Goal: Task Accomplishment & Management: Manage account settings

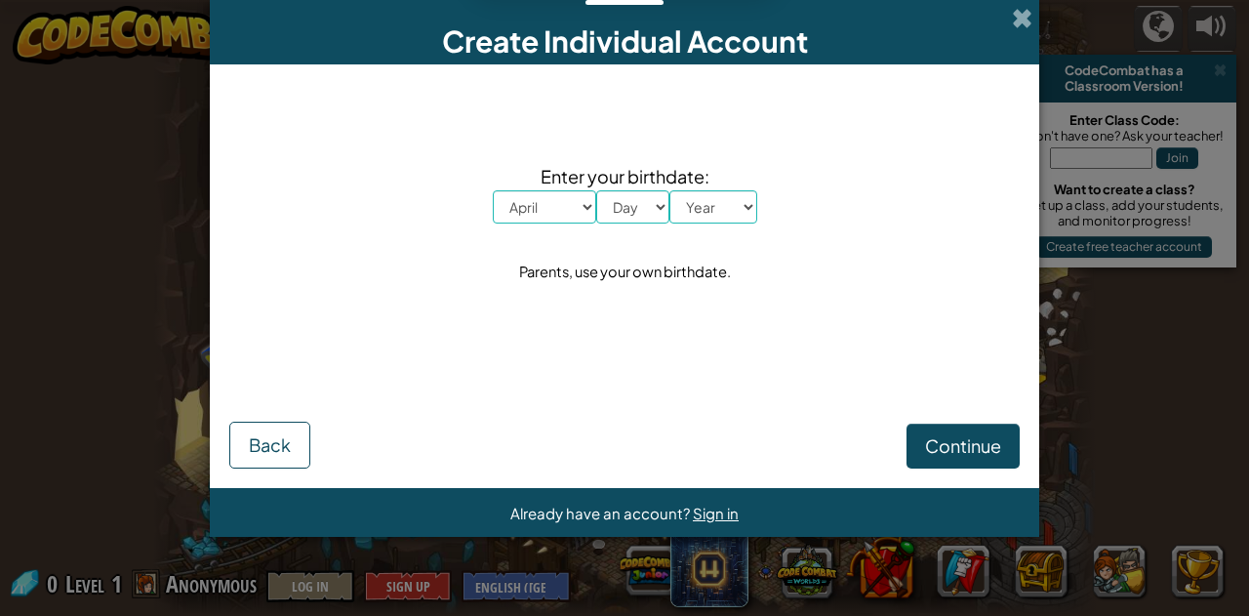
select select "4"
select select "6"
click at [596, 190] on select "Day 1 2 3 4 5 6 7 8 9 10 11 12 13 14 15 16 17 18 19 20 21 22 23 24 25 26 27 28 …" at bounding box center [632, 206] width 73 height 33
click at [703, 206] on select "Year [DATE] 2024 2023 2022 2021 2020 2019 2018 2017 2016 2015 2014 2013 2012 20…" at bounding box center [713, 206] width 88 height 33
select select "2014"
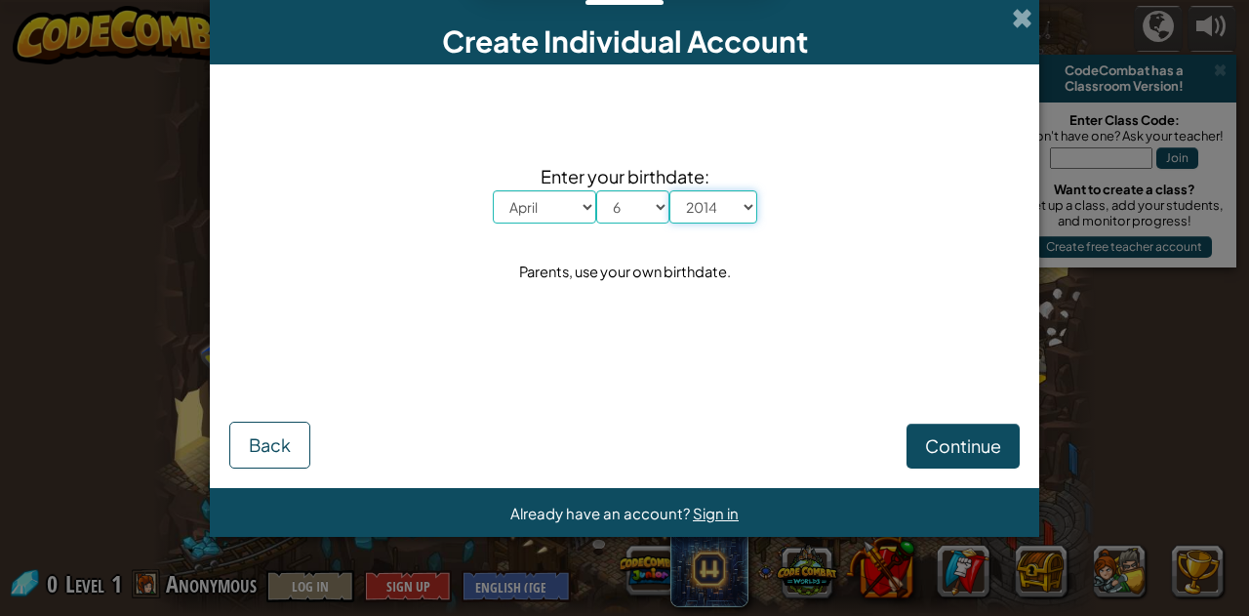
click at [669, 190] on select "Year [DATE] 2024 2023 2022 2021 2020 2019 2018 2017 2016 2015 2014 2013 2012 20…" at bounding box center [713, 206] width 88 height 33
click at [945, 439] on span "Continue" at bounding box center [963, 445] width 76 height 22
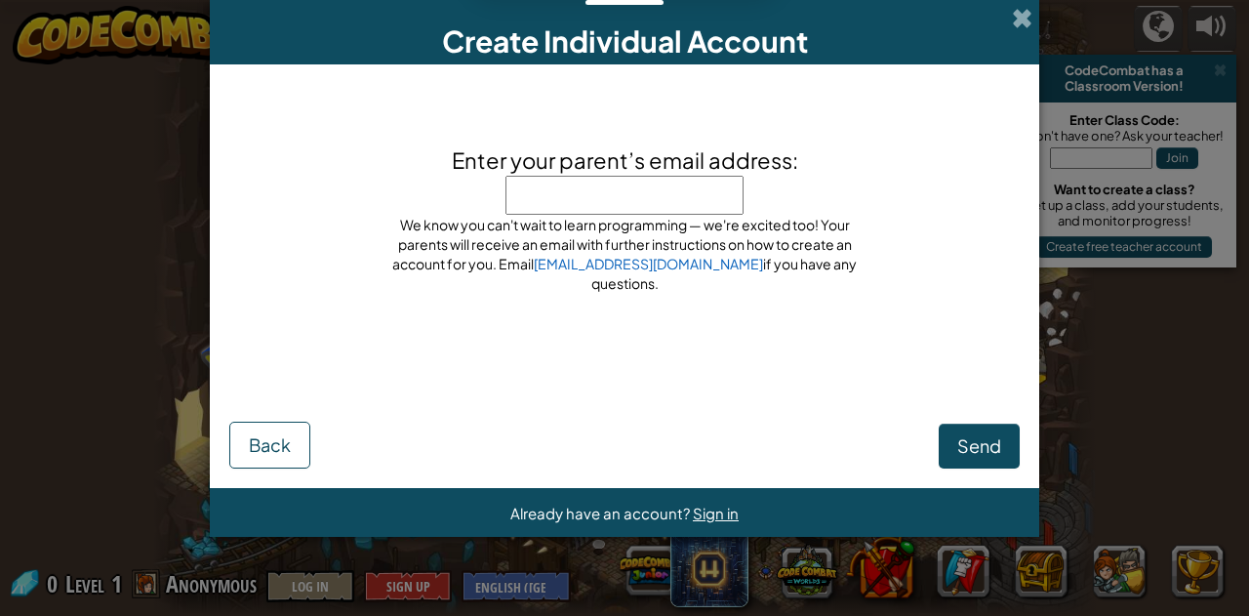
click at [414, 200] on div "Enter your parent’s email address: Don't put our email here! Put your parent's …" at bounding box center [625, 225] width 488 height 162
click at [699, 192] on input "Enter your parent’s email address:" at bounding box center [625, 195] width 238 height 39
type input "[PERSON_NAME].[PERSON_NAME]@"
click at [712, 211] on input "[PERSON_NAME].[PERSON_NAME]@" at bounding box center [625, 195] width 238 height 39
click at [723, 210] on div "Enter your parent’s email address: [PERSON_NAME][EMAIL_ADDRESS][PERSON_NAME] Do…" at bounding box center [625, 225] width 488 height 162
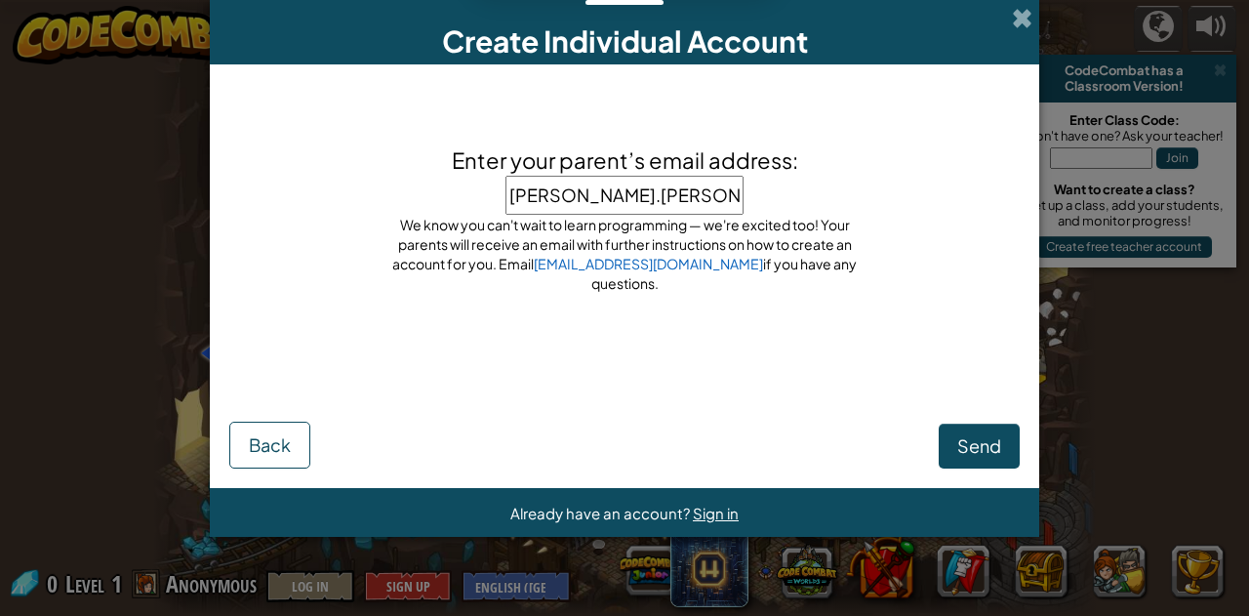
click at [716, 204] on input "[PERSON_NAME].[PERSON_NAME]@student.btb" at bounding box center [625, 195] width 238 height 39
click at [720, 201] on input "[PERSON_NAME].[PERSON_NAME]@student.btb" at bounding box center [625, 195] width 238 height 39
click at [722, 201] on input "[PERSON_NAME].[PERSON_NAME]@student.btb" at bounding box center [625, 195] width 238 height 39
click at [715, 203] on input "[PERSON_NAME].[PERSON_NAME]@student.btbschoool" at bounding box center [625, 195] width 238 height 39
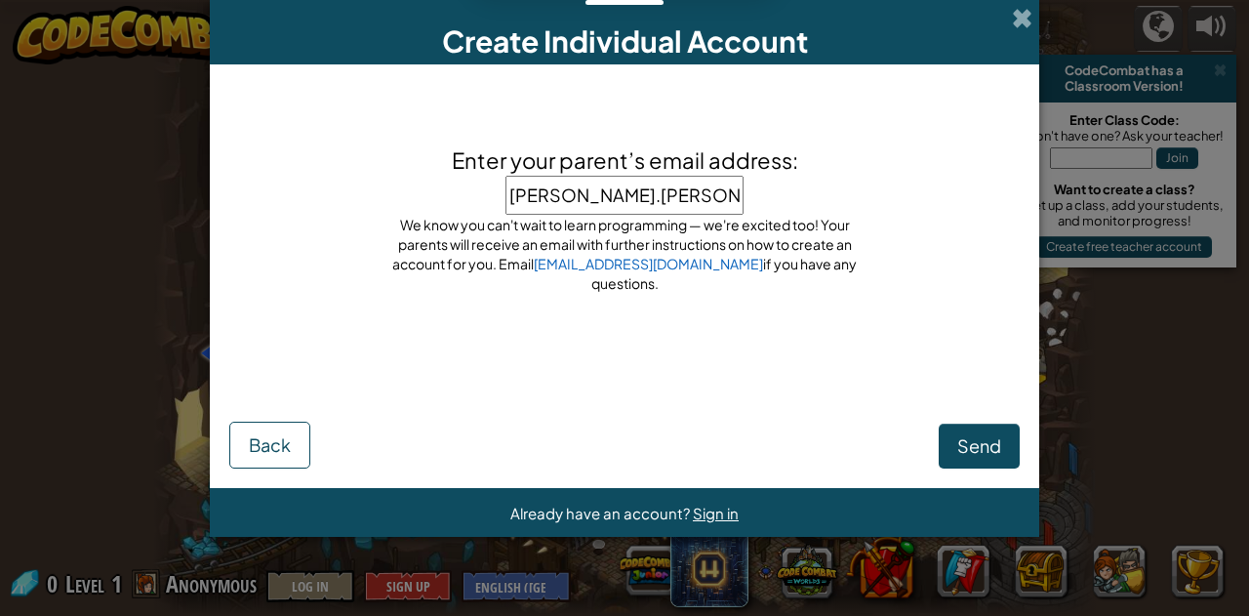
click at [720, 206] on input "[PERSON_NAME].[PERSON_NAME]@student.btbschoool" at bounding box center [625, 195] width 238 height 39
click at [720, 207] on input "[PERSON_NAME].[PERSON_NAME]@student.btbschoool" at bounding box center [625, 195] width 238 height 39
drag, startPoint x: 701, startPoint y: 200, endPoint x: 745, endPoint y: 202, distance: 44.0
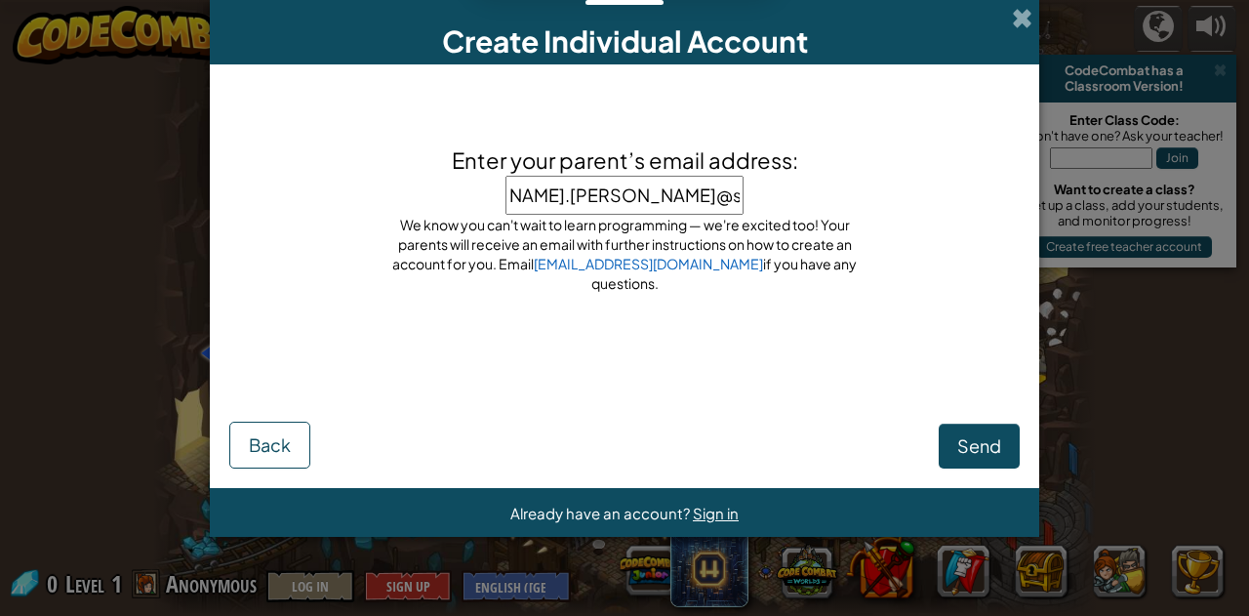
click at [745, 202] on div "Enter your parent’s email address: [PERSON_NAME][EMAIL_ADDRESS][PERSON_NAME] Do…" at bounding box center [625, 225] width 488 height 162
click at [716, 206] on input "[PERSON_NAME].[PERSON_NAME]@student.btbschoool" at bounding box center [625, 195] width 238 height 39
type input "[PERSON_NAME][EMAIL_ADDRESS][PERSON_NAME][DOMAIN_NAME]"
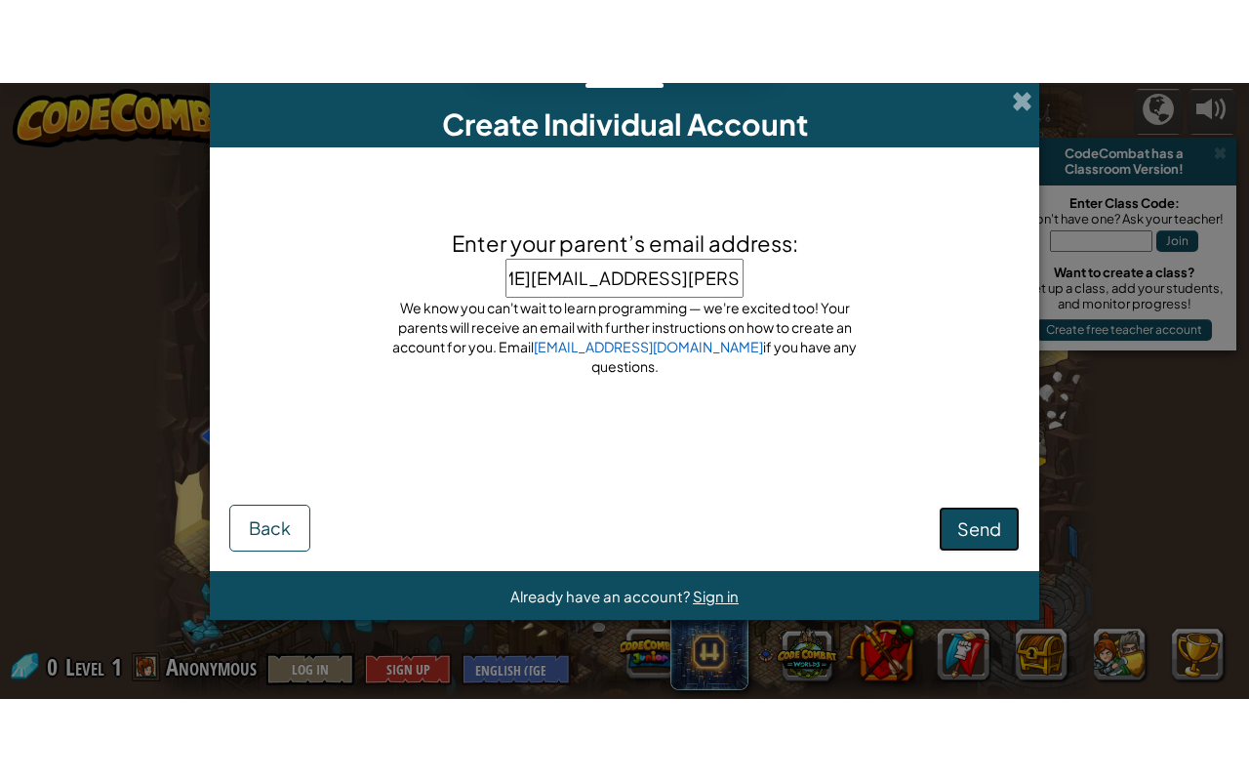
scroll to position [0, 0]
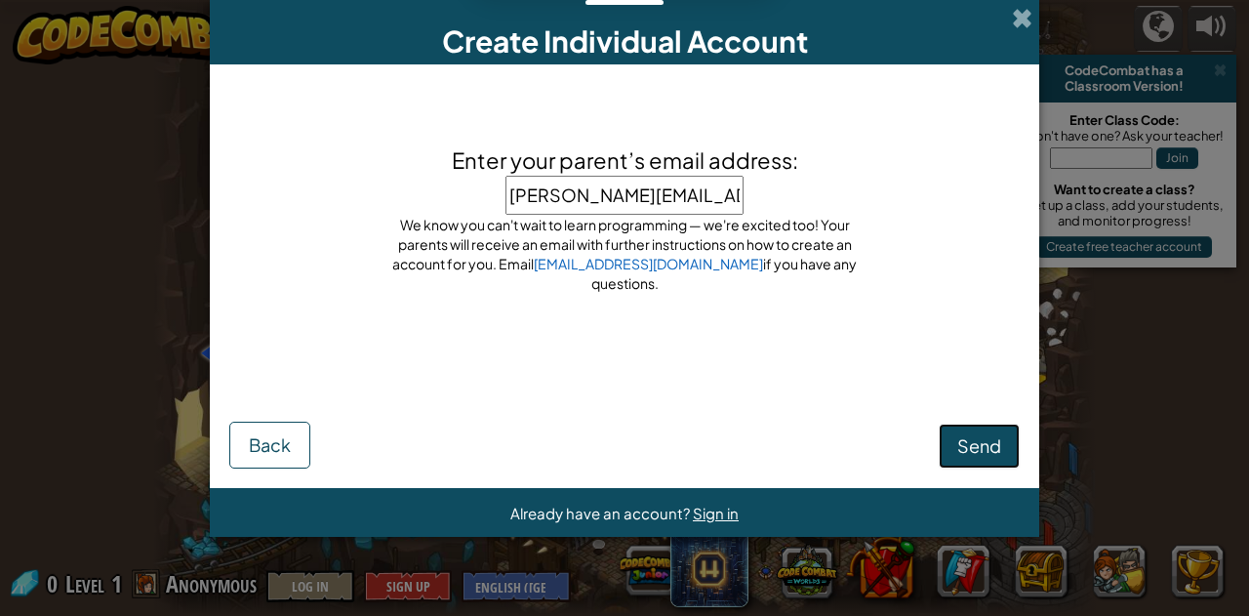
click at [983, 442] on span "Send" at bounding box center [979, 445] width 44 height 22
click at [972, 459] on div "Send Back" at bounding box center [624, 425] width 790 height 88
click at [971, 460] on div "Send Back" at bounding box center [624, 425] width 790 height 88
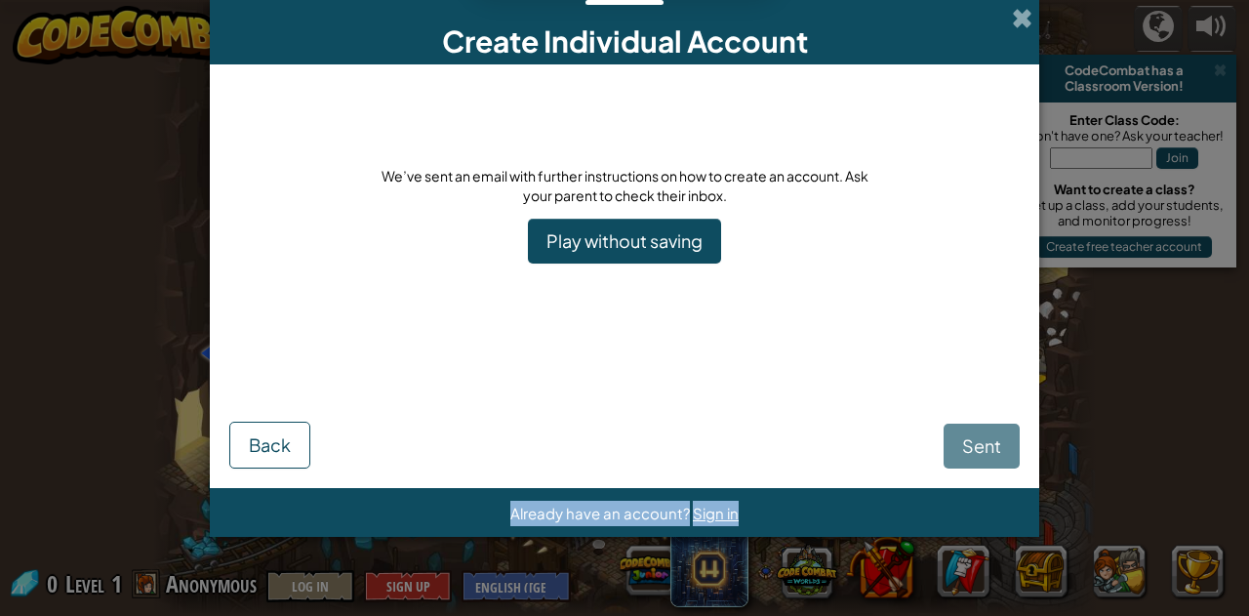
click at [970, 460] on div "Sent Back" at bounding box center [624, 413] width 790 height 109
click at [611, 235] on link "Play without saving" at bounding box center [624, 241] width 193 height 45
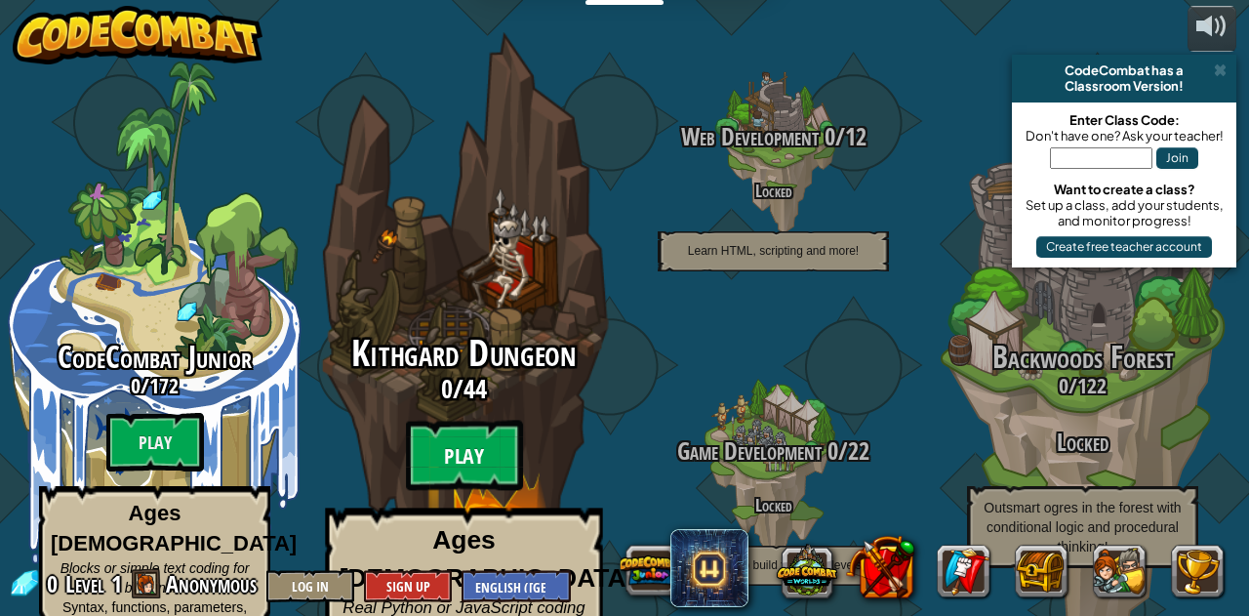
click at [494, 430] on btn "Play" at bounding box center [464, 456] width 117 height 70
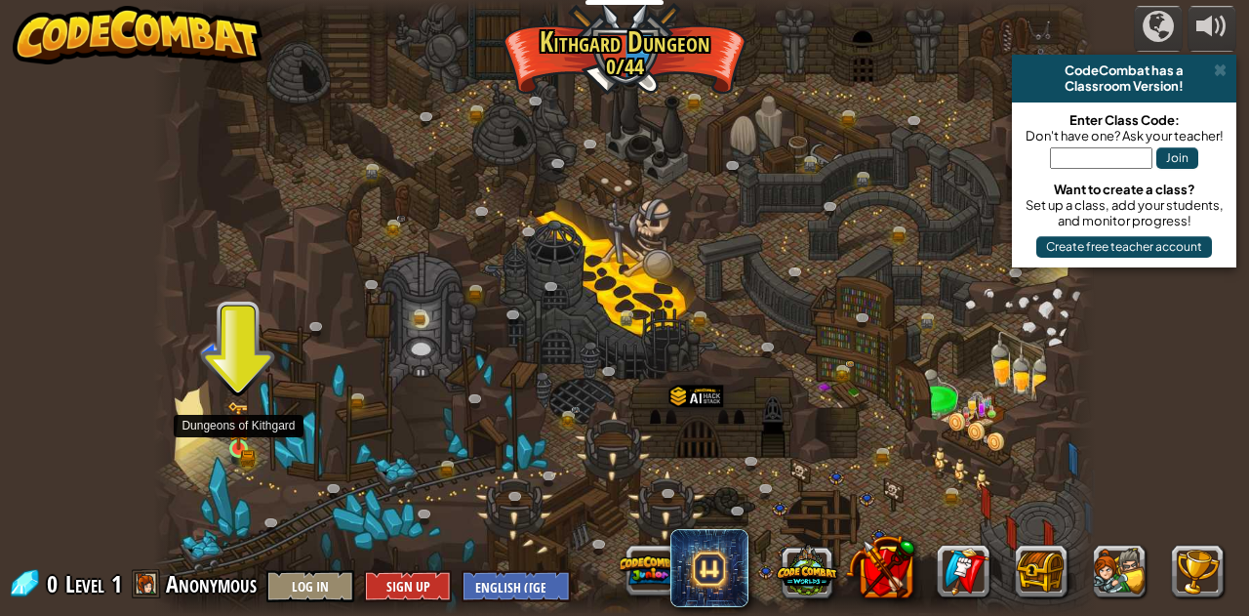
click at [244, 441] on img at bounding box center [238, 425] width 22 height 49
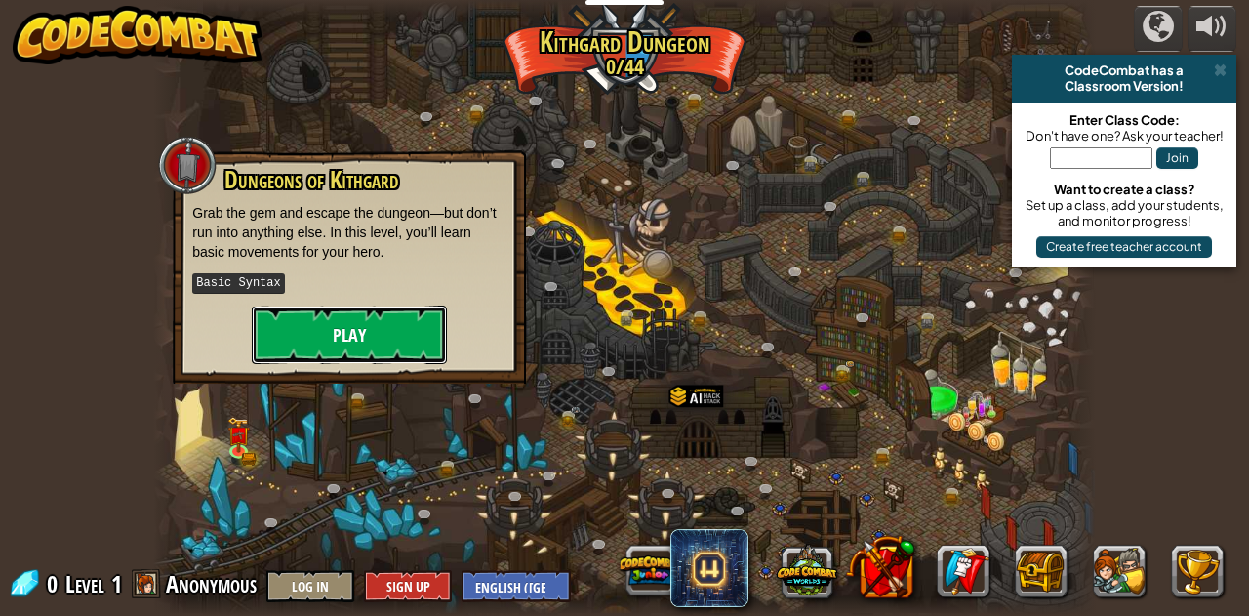
click at [314, 347] on button "Play" at bounding box center [349, 334] width 195 height 59
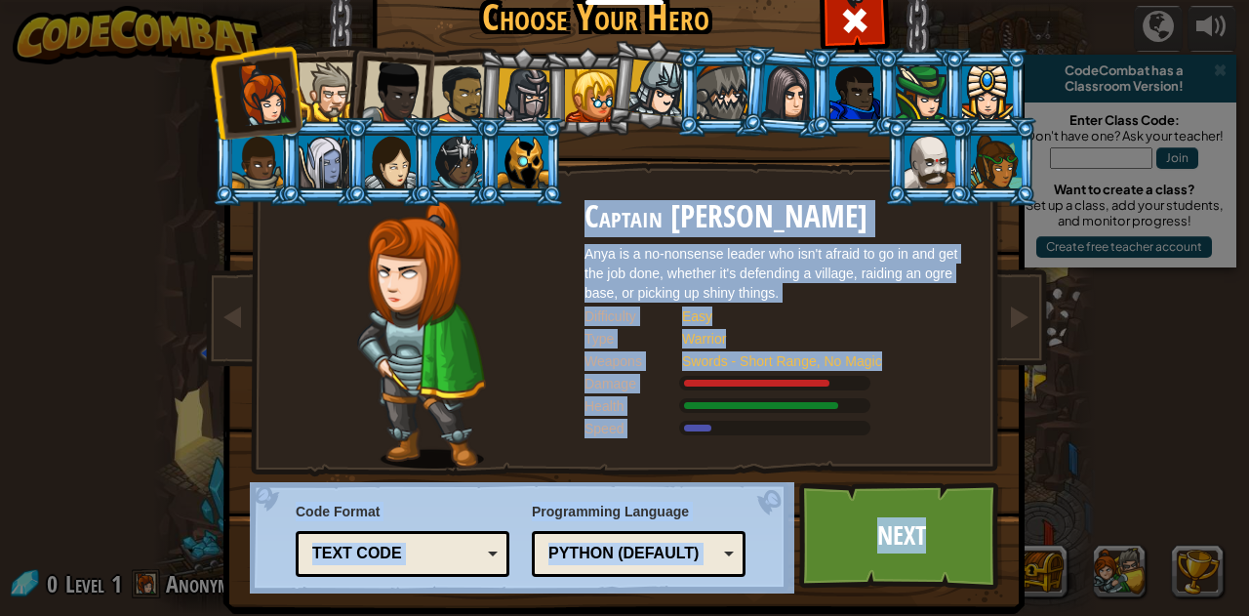
click at [317, 79] on div at bounding box center [329, 92] width 60 height 60
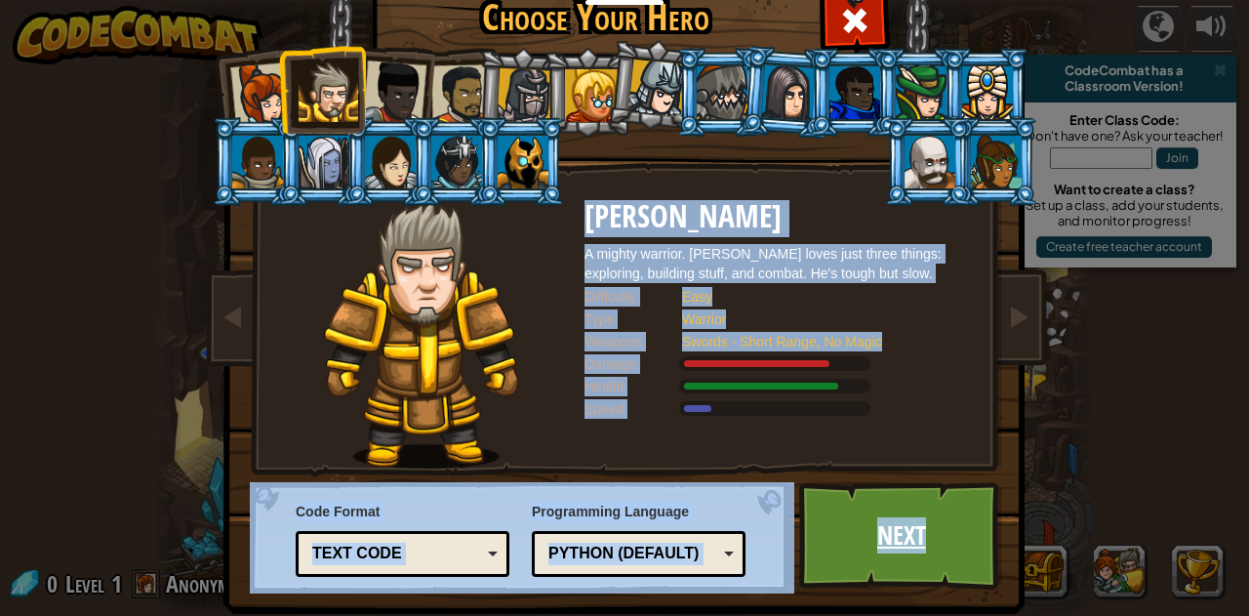
click at [862, 574] on link "Next" at bounding box center [901, 535] width 204 height 107
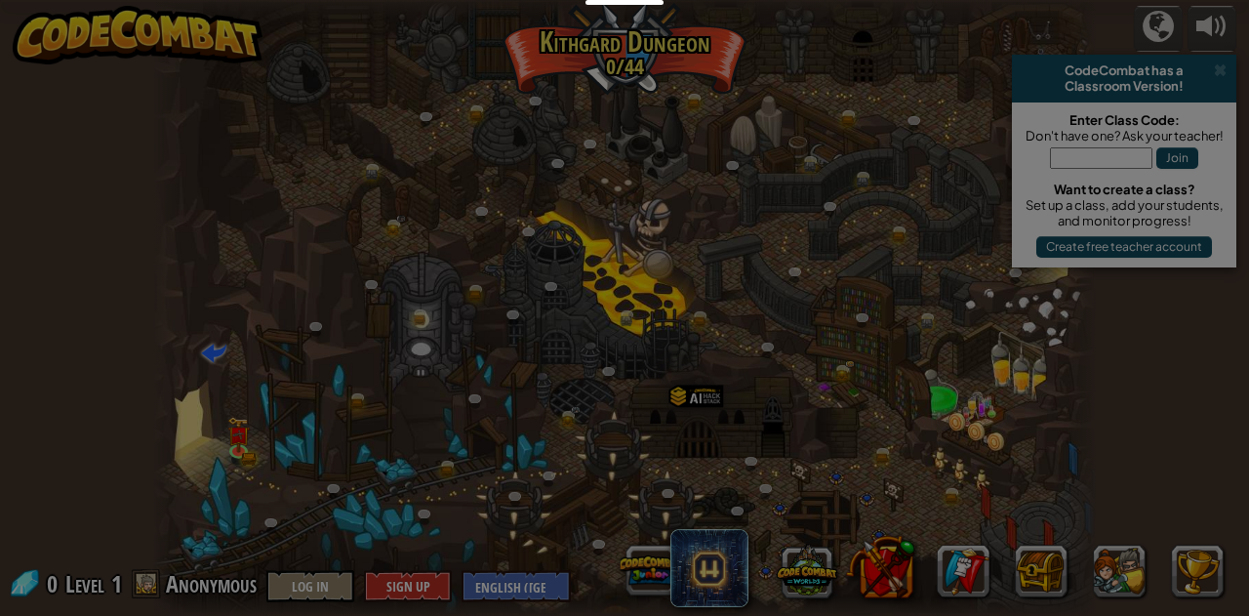
click at [862, 2] on body "Educators Create Free Account School & District Solutions Teacher Toolkit Previ…" at bounding box center [624, 1] width 1249 height 2
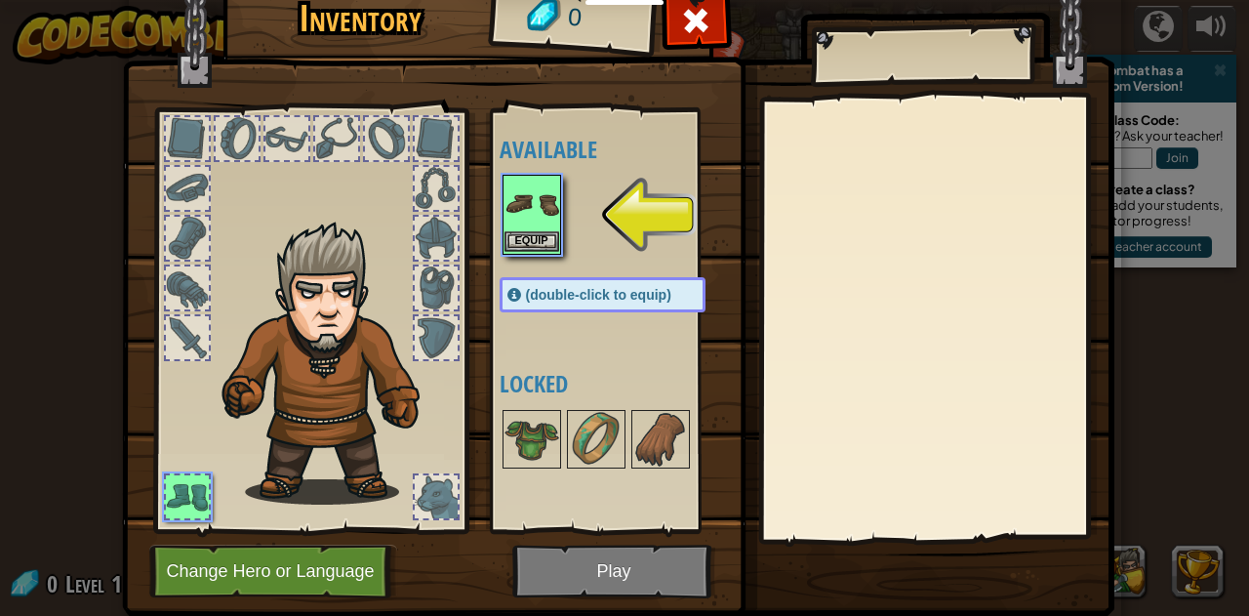
click at [536, 233] on div "Equip" at bounding box center [532, 215] width 59 height 80
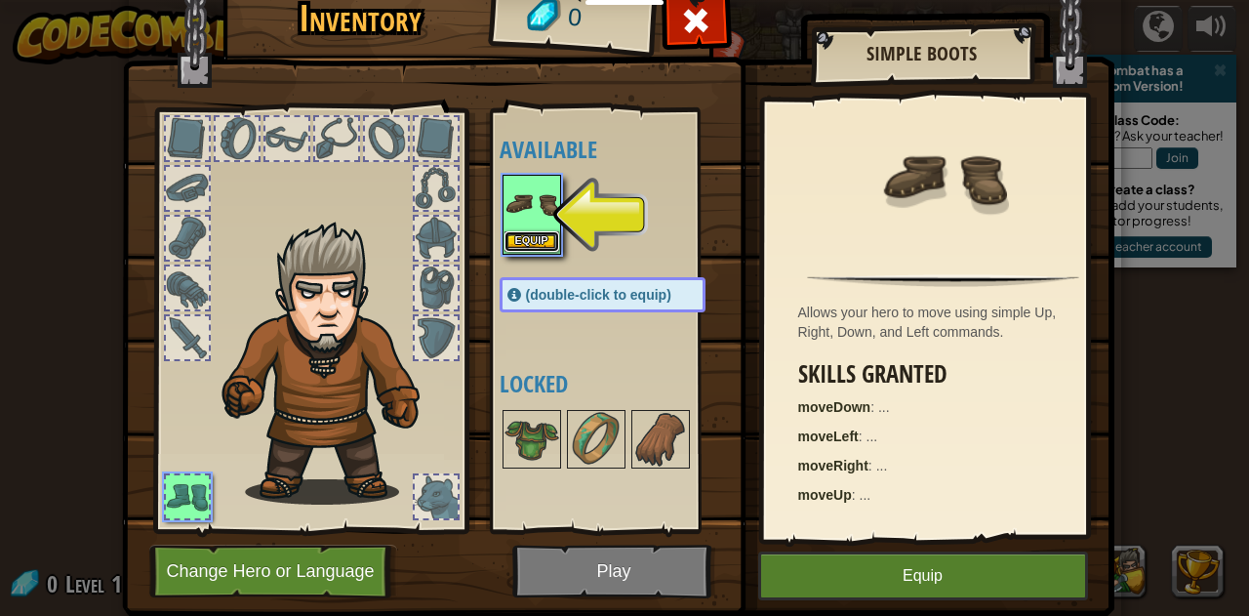
click at [541, 243] on button "Equip" at bounding box center [532, 241] width 55 height 20
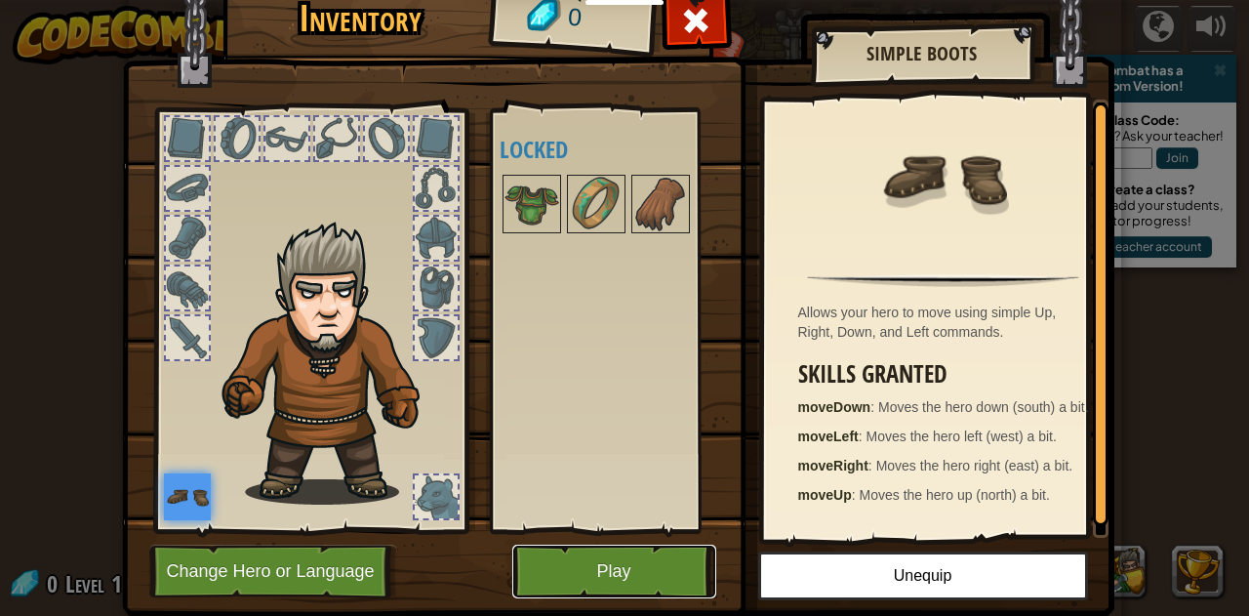
click at [556, 555] on button "Play" at bounding box center [614, 572] width 204 height 54
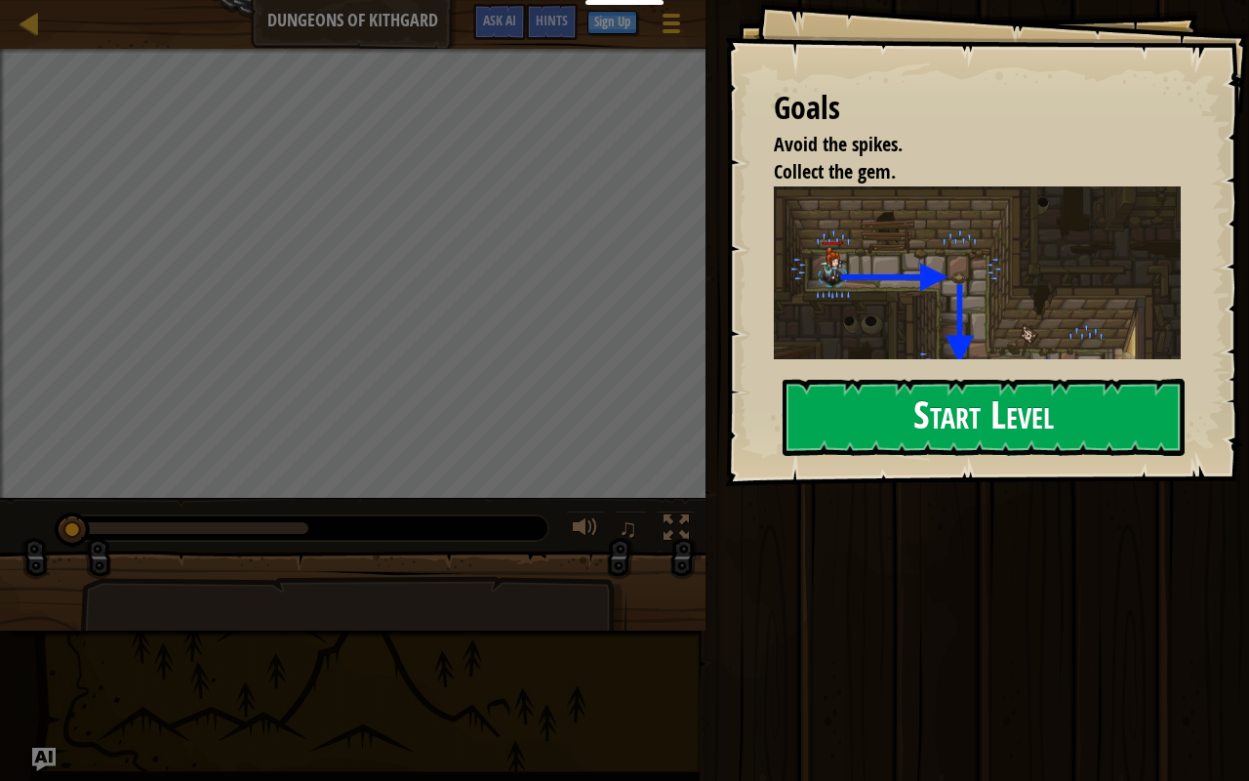
click at [1166, 379] on button "Start Level" at bounding box center [984, 417] width 402 height 77
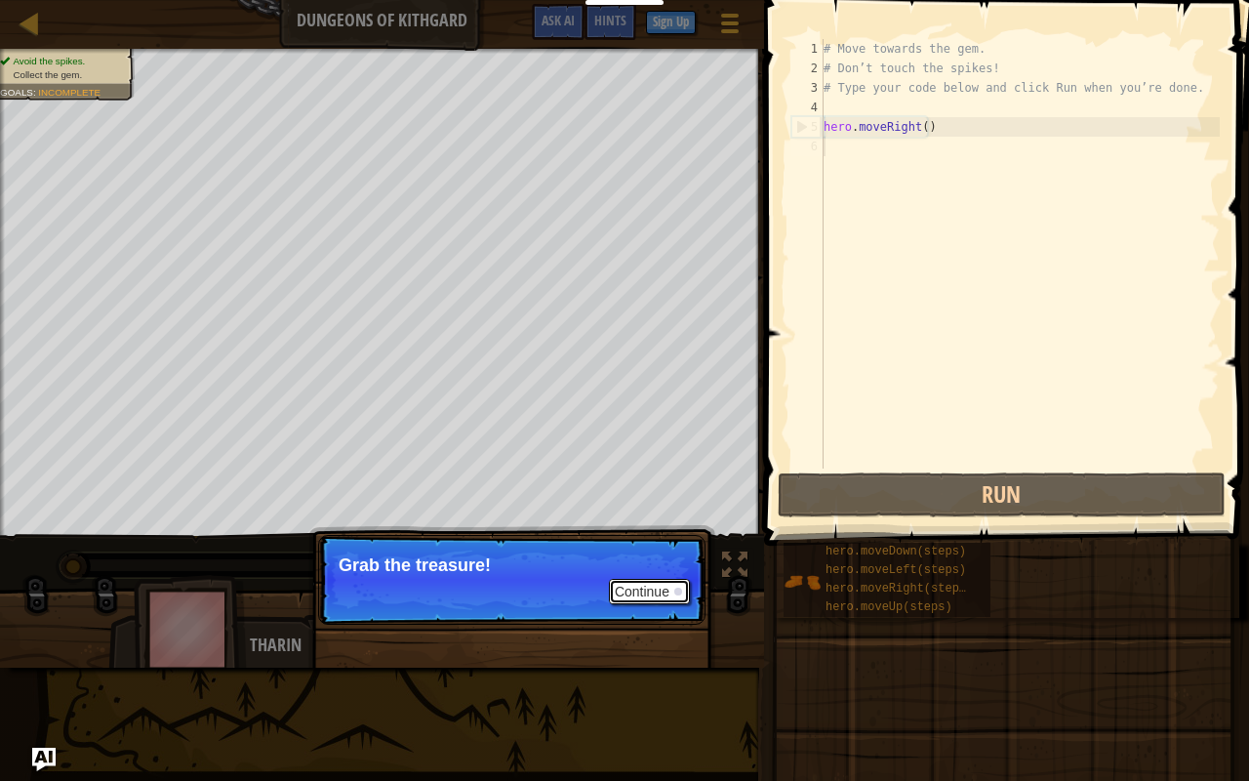
click at [642, 595] on button "Continue" at bounding box center [649, 591] width 81 height 25
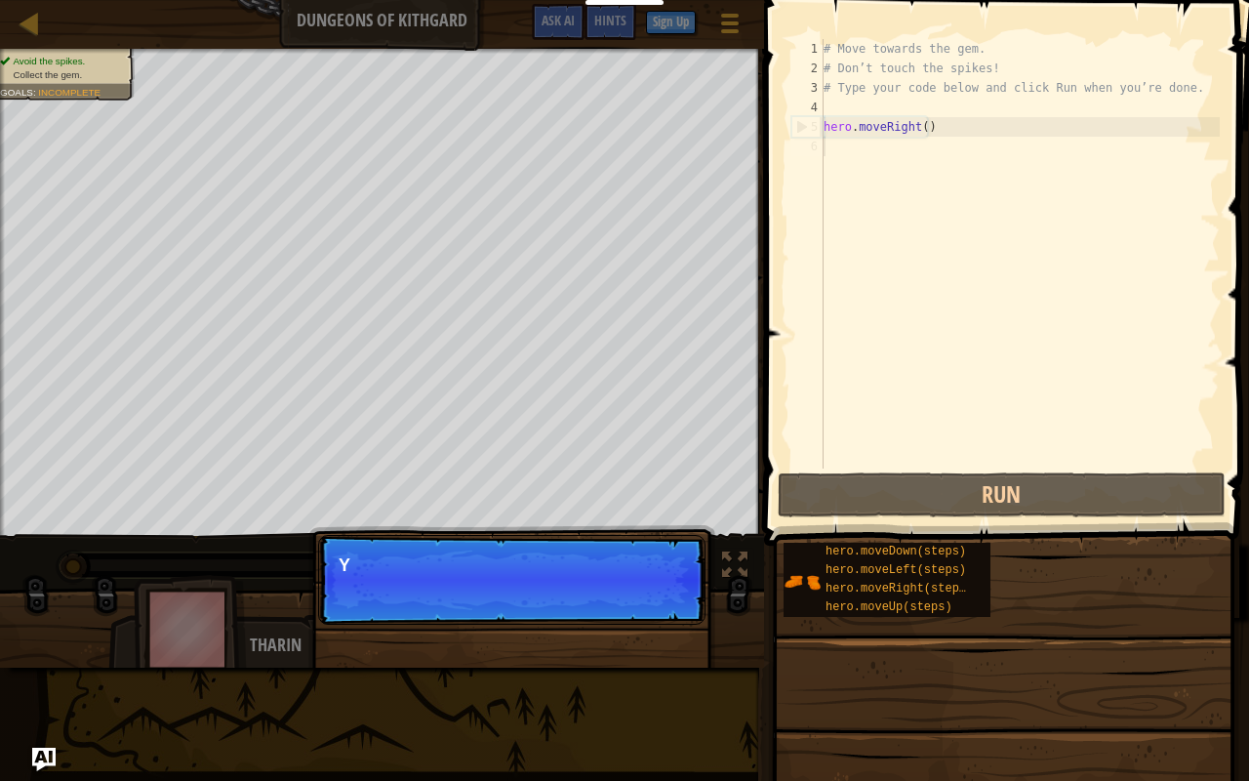
scroll to position [9, 0]
drag, startPoint x: 640, startPoint y: 587, endPoint x: 638, endPoint y: 597, distance: 10.0
click at [640, 597] on p "Continue You can use th" at bounding box center [511, 580] width 387 height 90
click at [634, 615] on p "Continue You can use these methods." at bounding box center [511, 580] width 387 height 90
click at [632, 611] on p "Continue You can use these methods." at bounding box center [511, 580] width 387 height 90
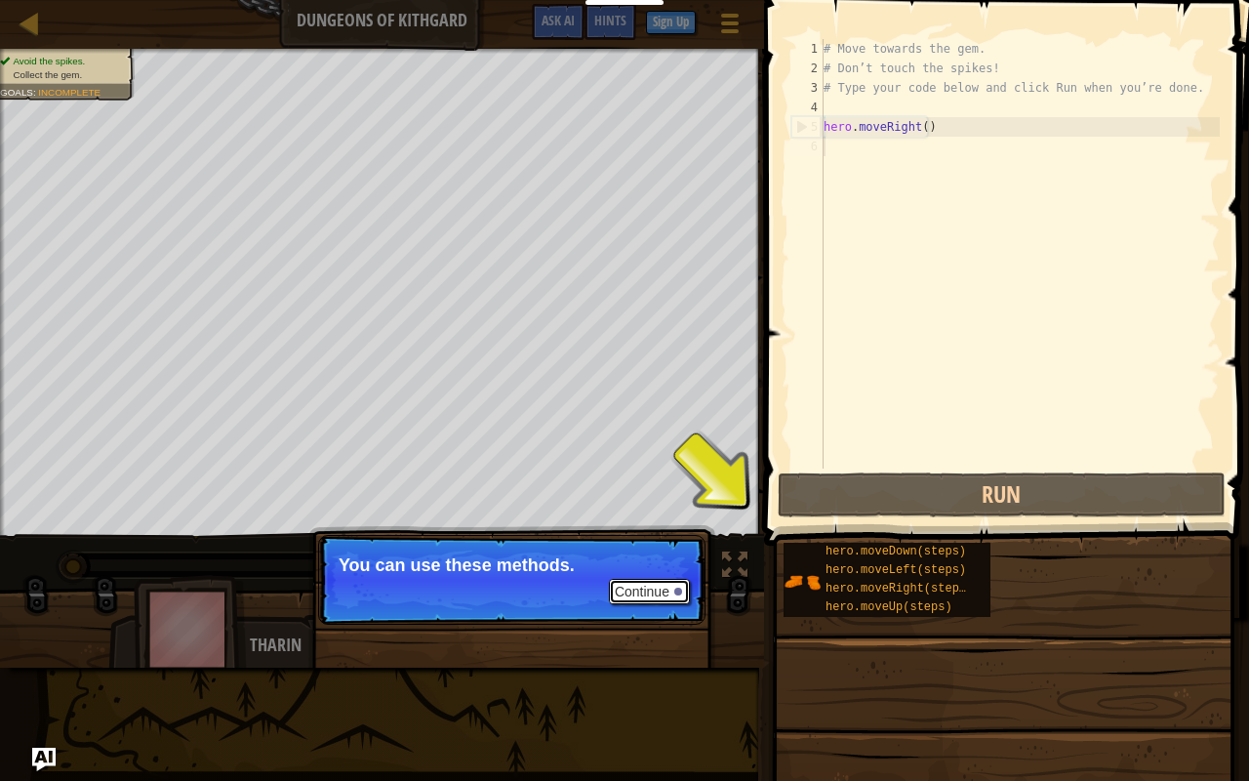
click at [629, 594] on button "Continue" at bounding box center [649, 591] width 81 height 25
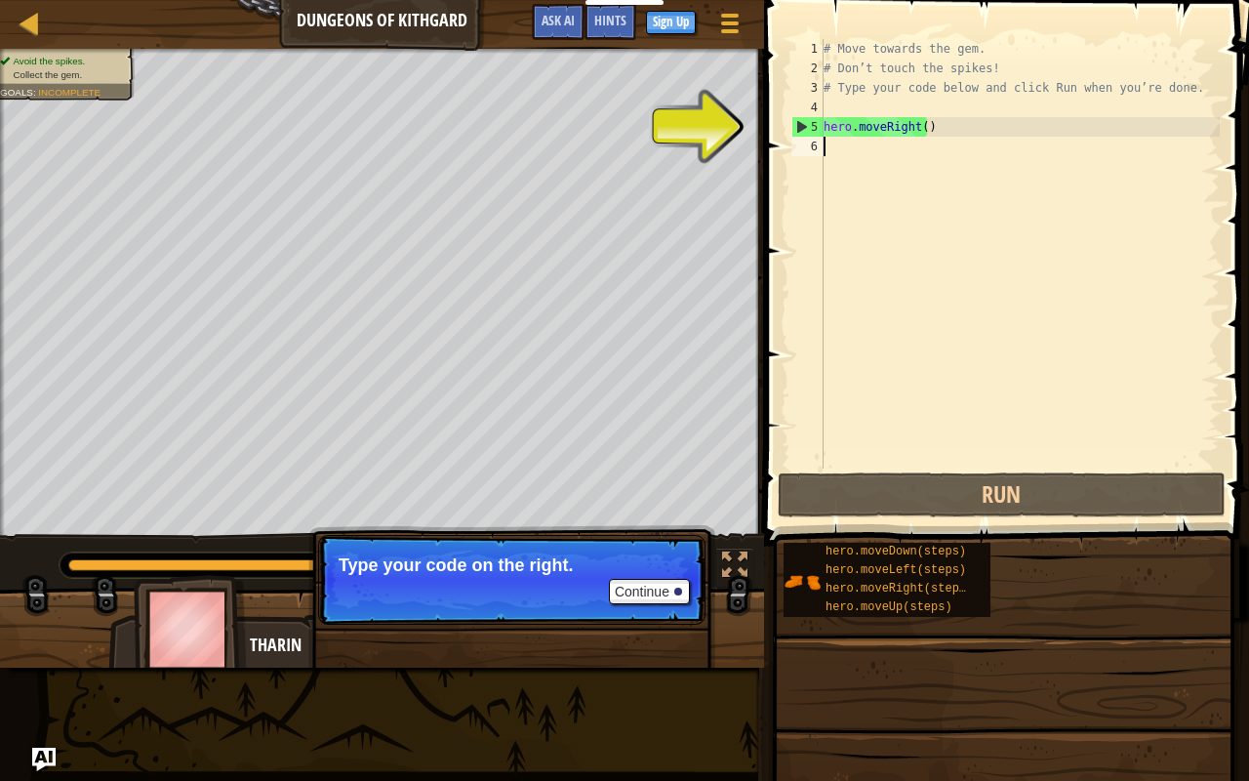
type textarea "h"
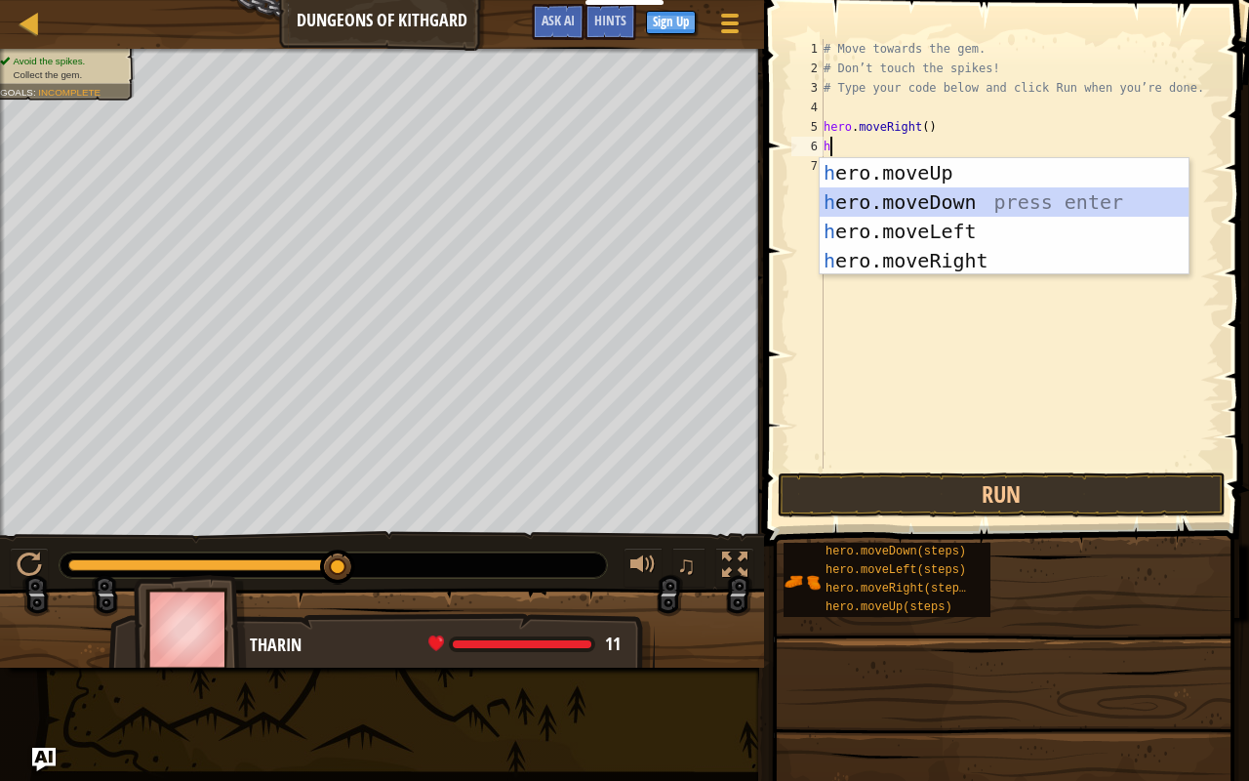
click at [913, 191] on div "h ero.moveUp press enter h ero.moveDown press enter h ero.moveLeft press enter …" at bounding box center [1005, 246] width 370 height 176
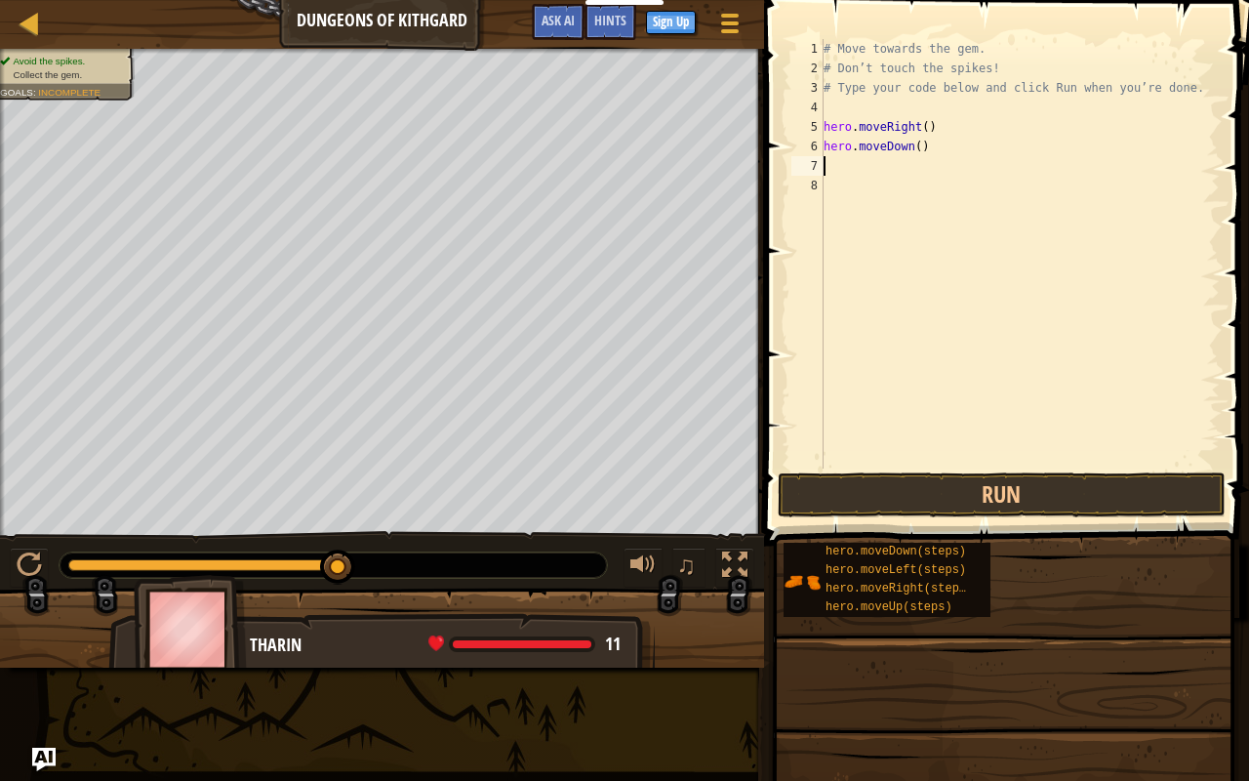
type textarea "h"
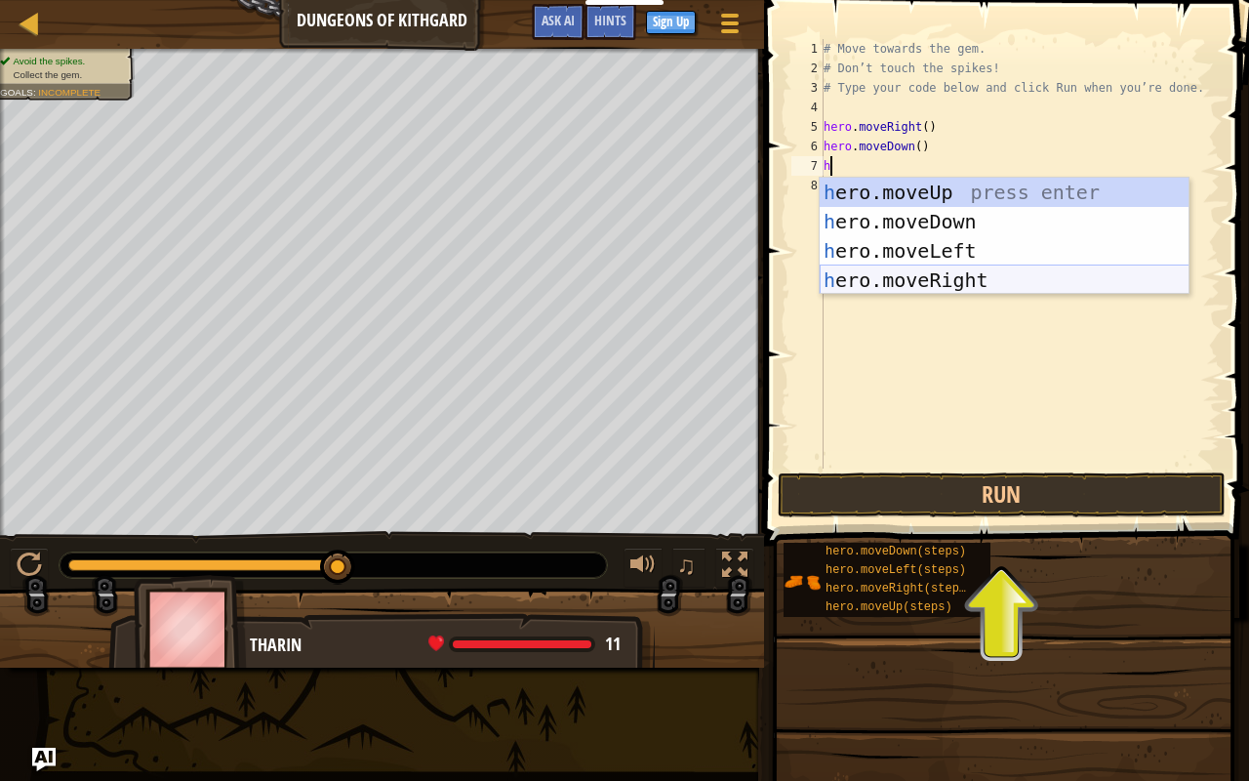
click at [940, 276] on div "h ero.moveUp press enter h ero.moveDown press enter h ero.moveLeft press enter …" at bounding box center [1005, 266] width 370 height 176
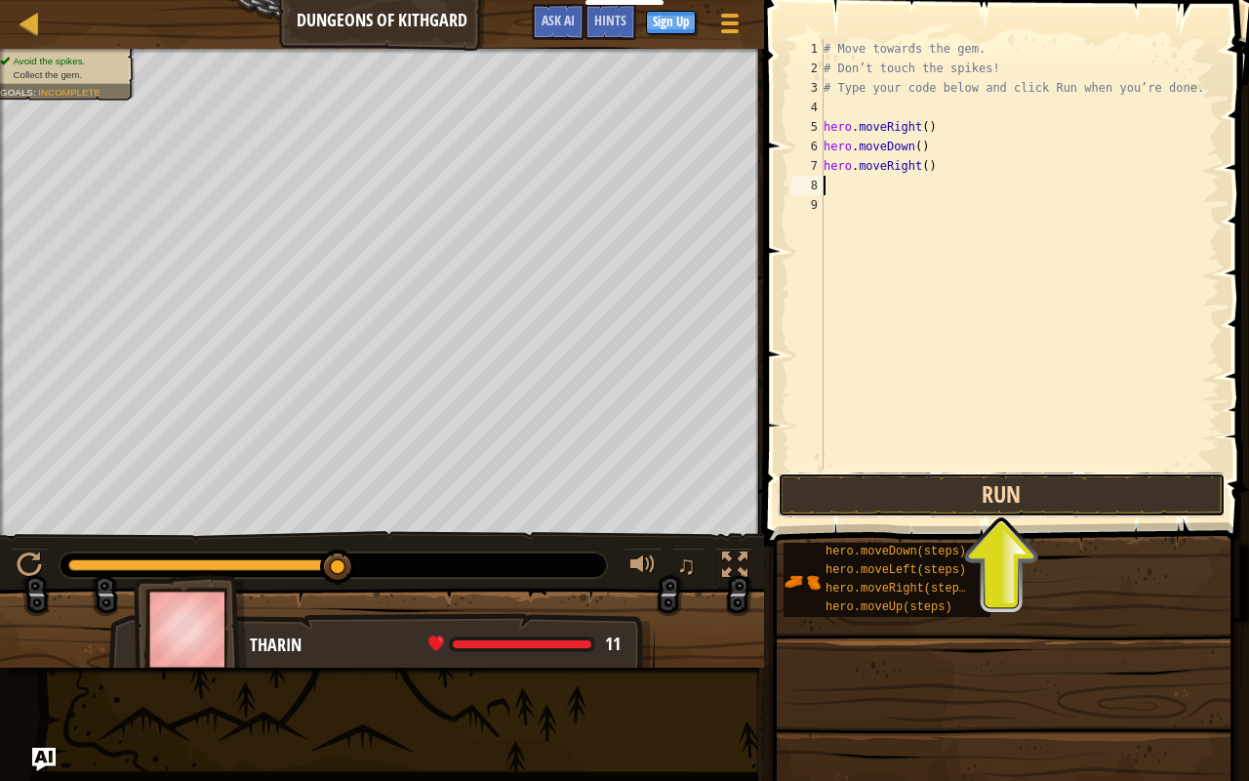
click at [1022, 479] on button "Run" at bounding box center [1002, 494] width 448 height 45
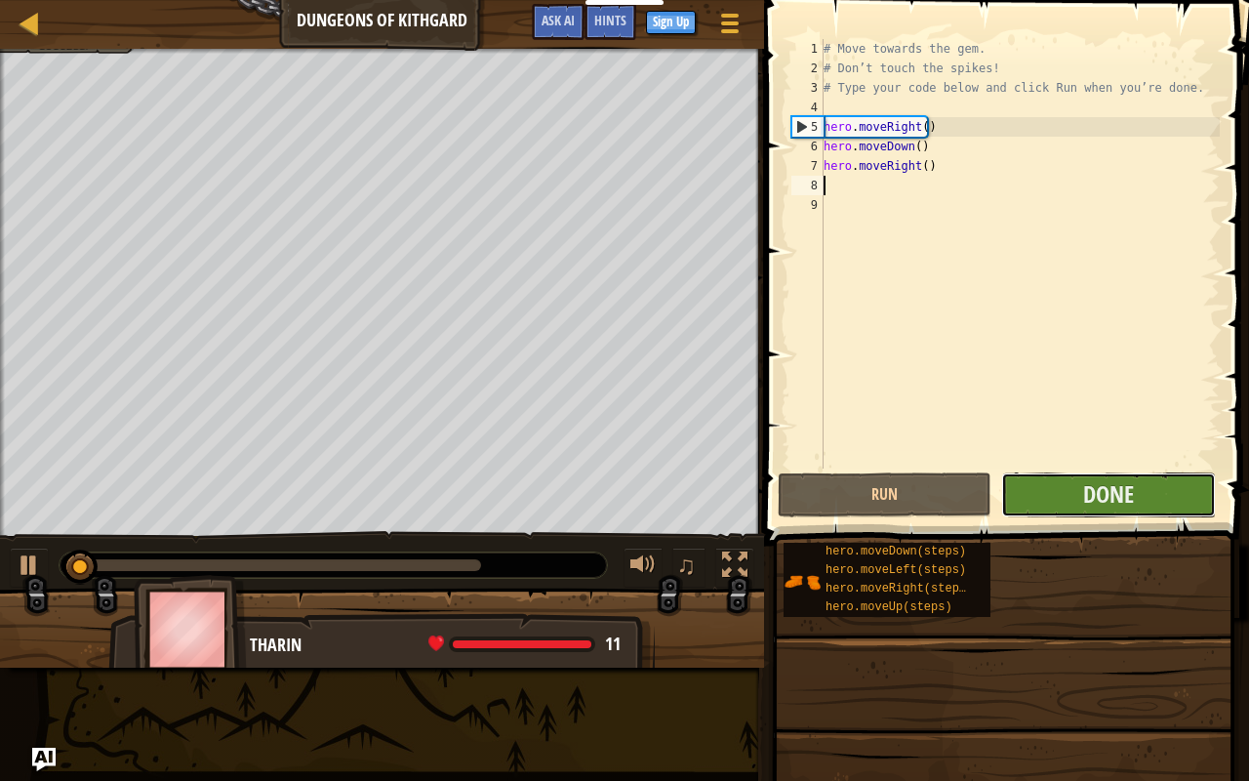
click at [1067, 489] on button "Done" at bounding box center [1108, 494] width 214 height 45
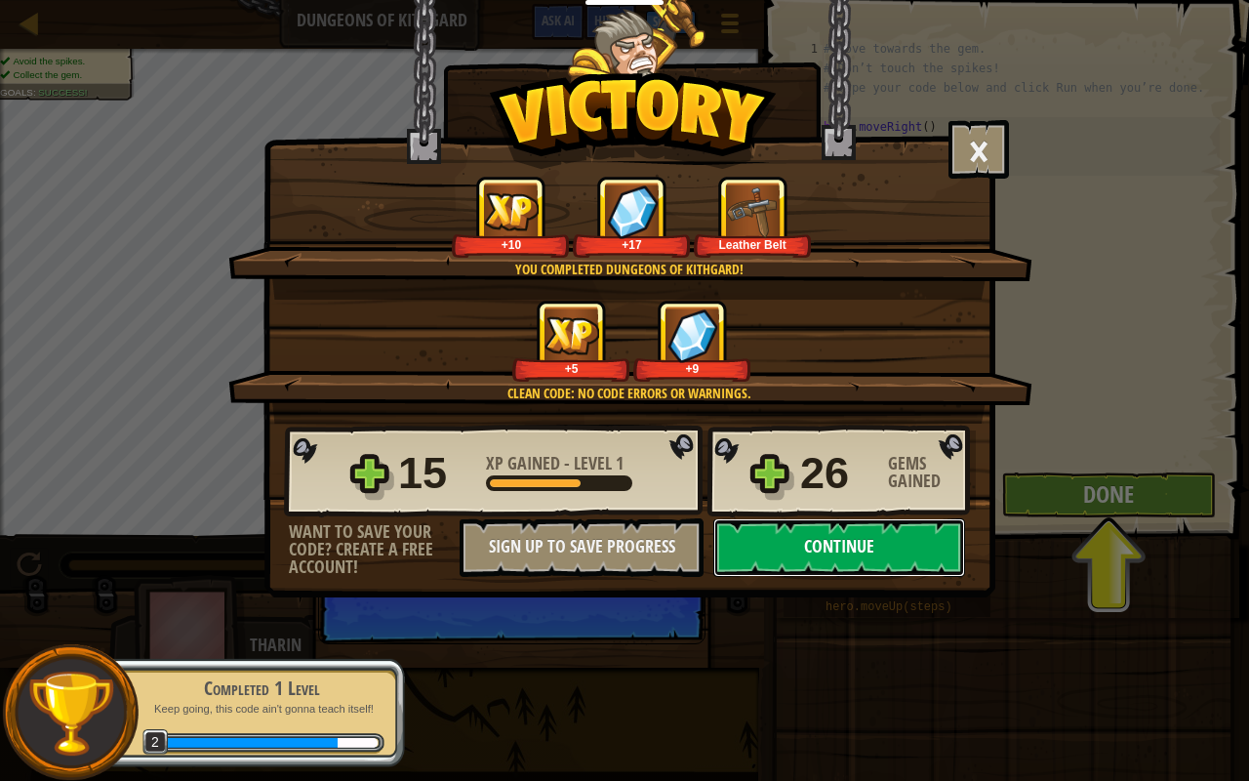
click at [827, 554] on button "Continue" at bounding box center [839, 547] width 252 height 59
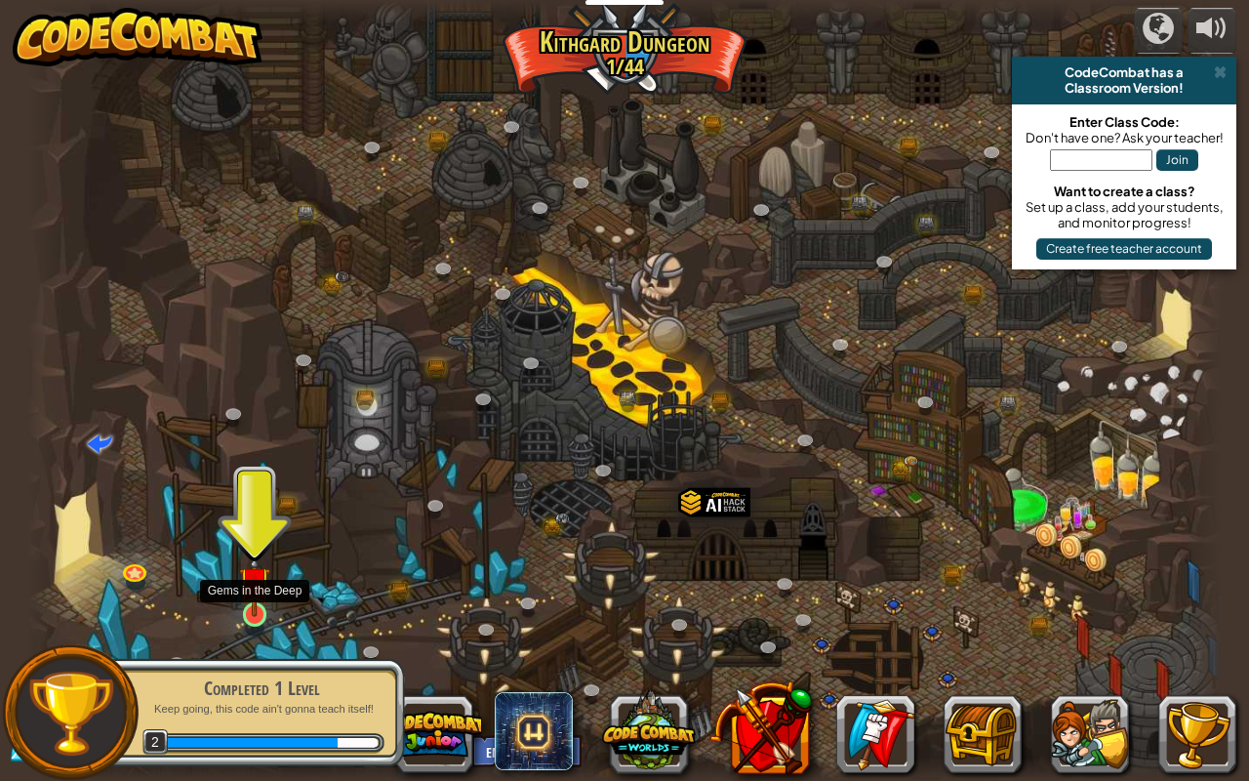
click at [247, 591] on img at bounding box center [254, 581] width 30 height 70
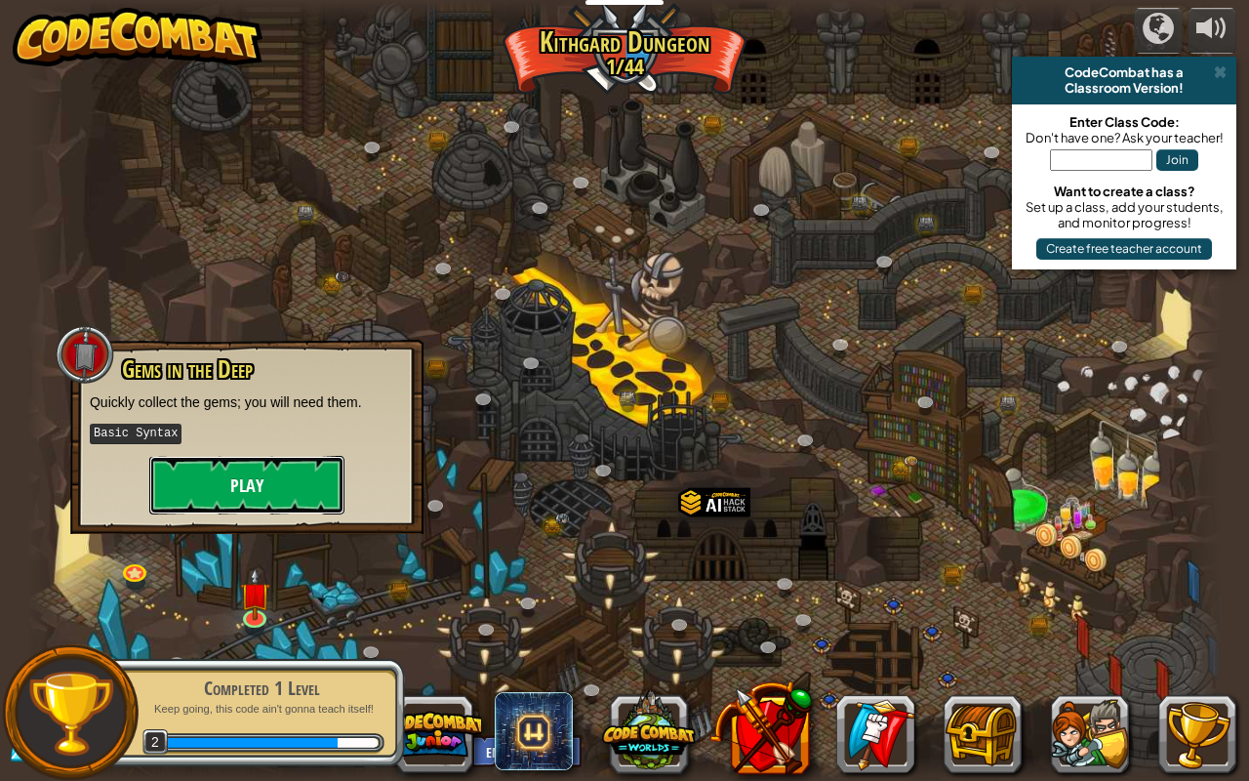
click at [297, 491] on button "Play" at bounding box center [246, 485] width 195 height 59
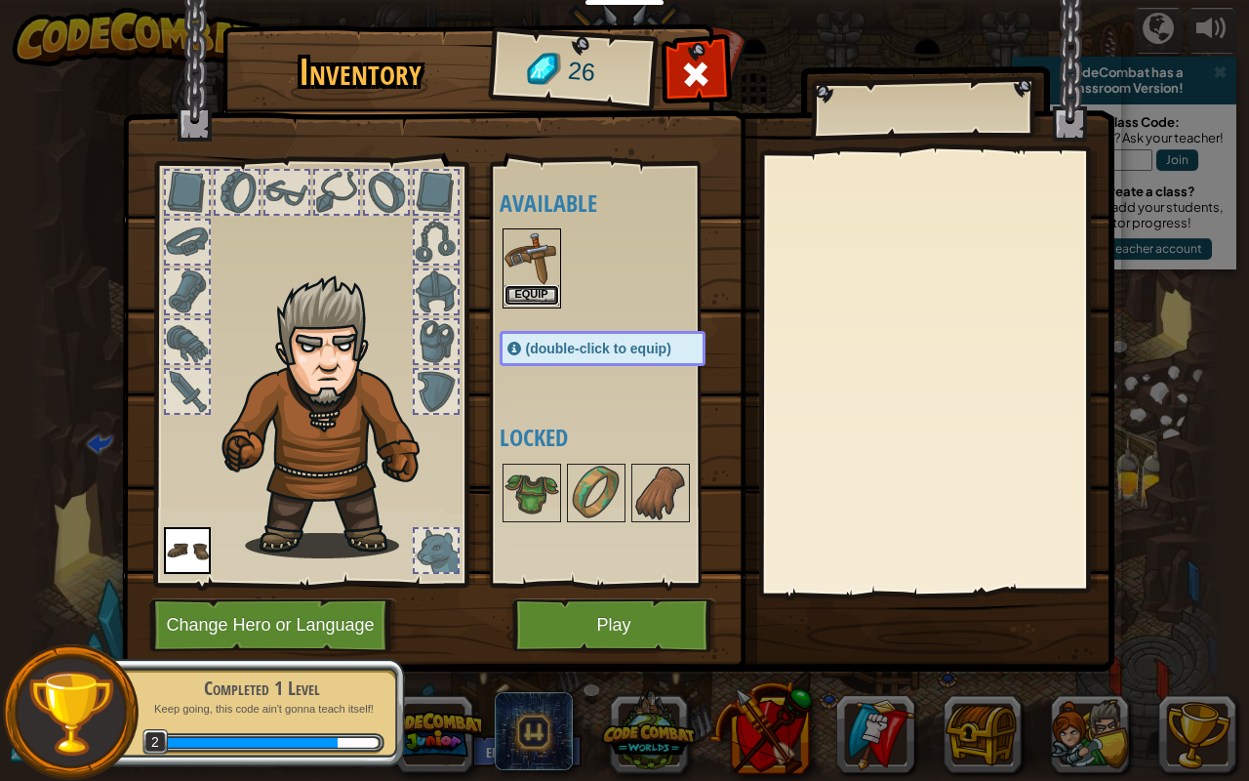
click at [507, 299] on button "Equip" at bounding box center [532, 295] width 55 height 20
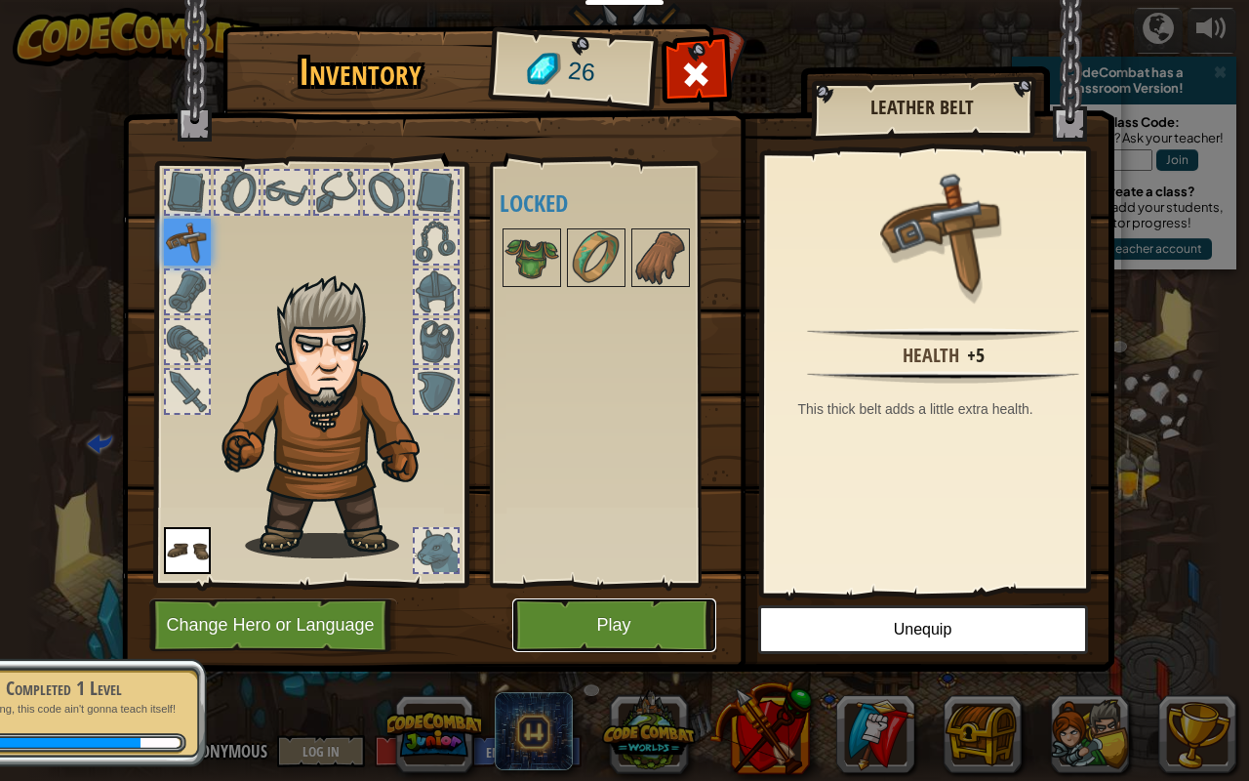
click at [574, 615] on button "Play" at bounding box center [614, 625] width 204 height 54
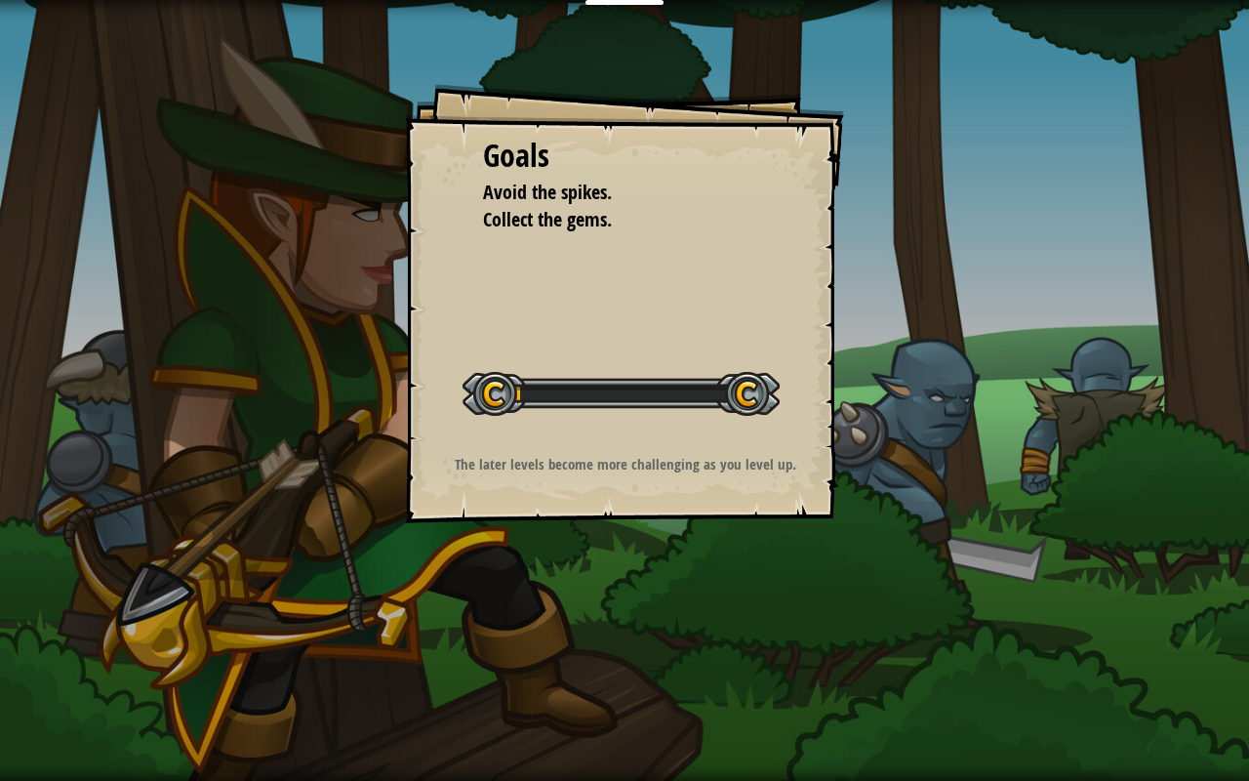
click at [568, 612] on div "Goals Avoid the spikes. Collect the gems. Start Level Error loading from server…" at bounding box center [624, 390] width 1249 height 781
click at [588, 486] on div "Goals Avoid the spikes. Collect the gems. Start Level Error loading from server…" at bounding box center [624, 303] width 439 height 439
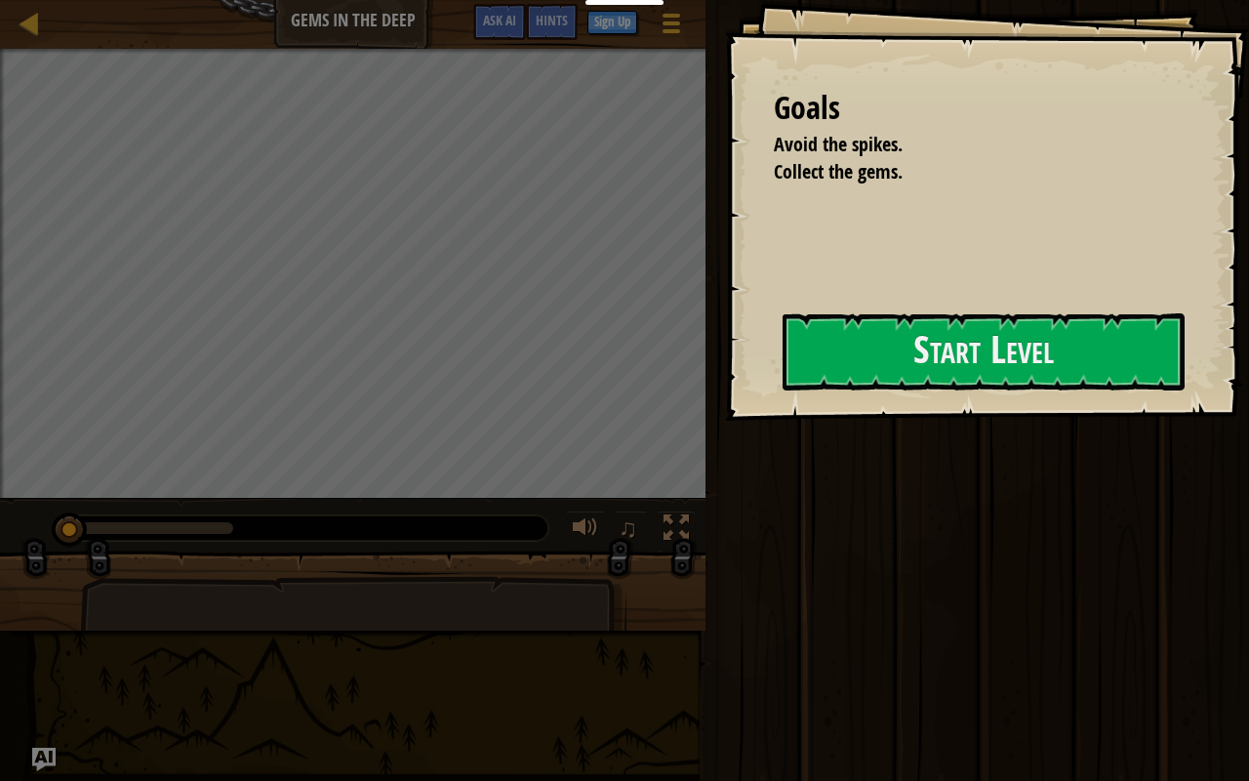
click at [984, 312] on div "Goals Avoid the spikes. Collect the gems. Start Level Error loading from server…" at bounding box center [987, 210] width 524 height 421
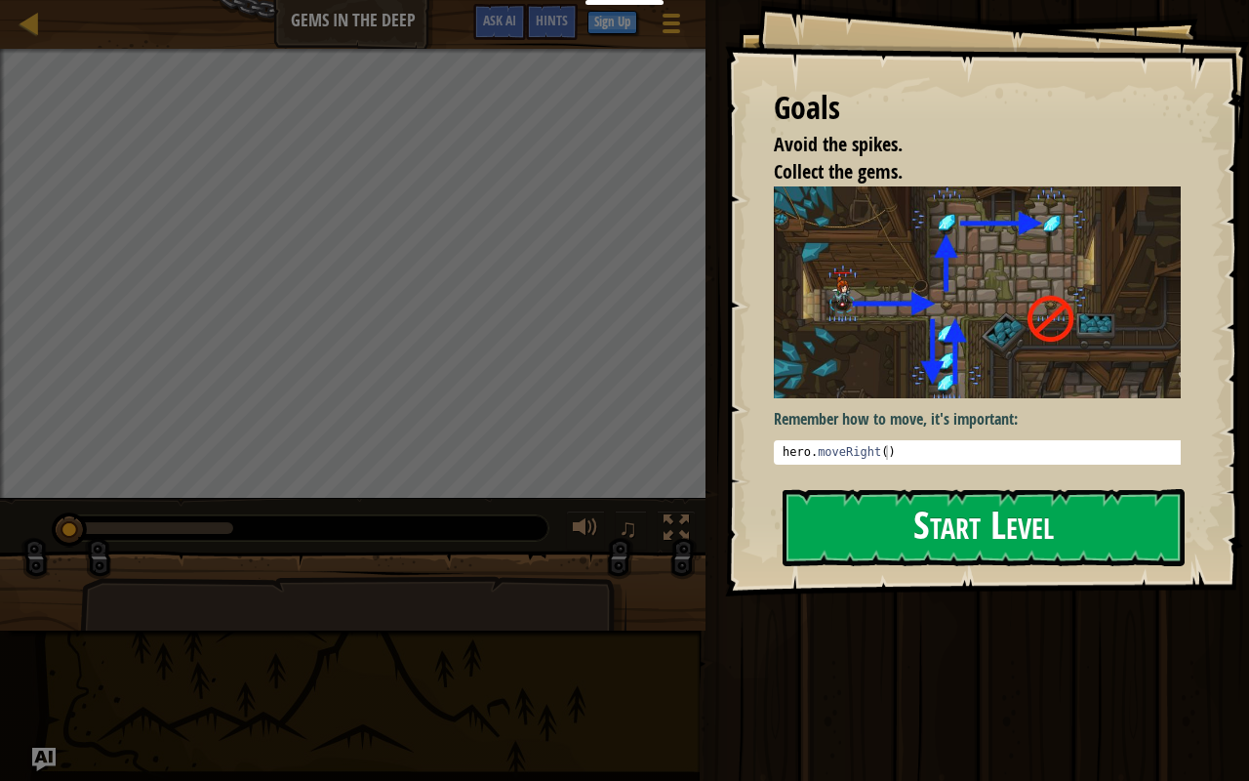
drag, startPoint x: 1032, startPoint y: 470, endPoint x: 1032, endPoint y: 487, distance: 16.6
click at [1032, 486] on div "Goals Avoid the spikes. Collect the gems. Remember how to move, it's important:…" at bounding box center [987, 298] width 524 height 596
click at [1033, 535] on button "Start Level" at bounding box center [984, 527] width 402 height 77
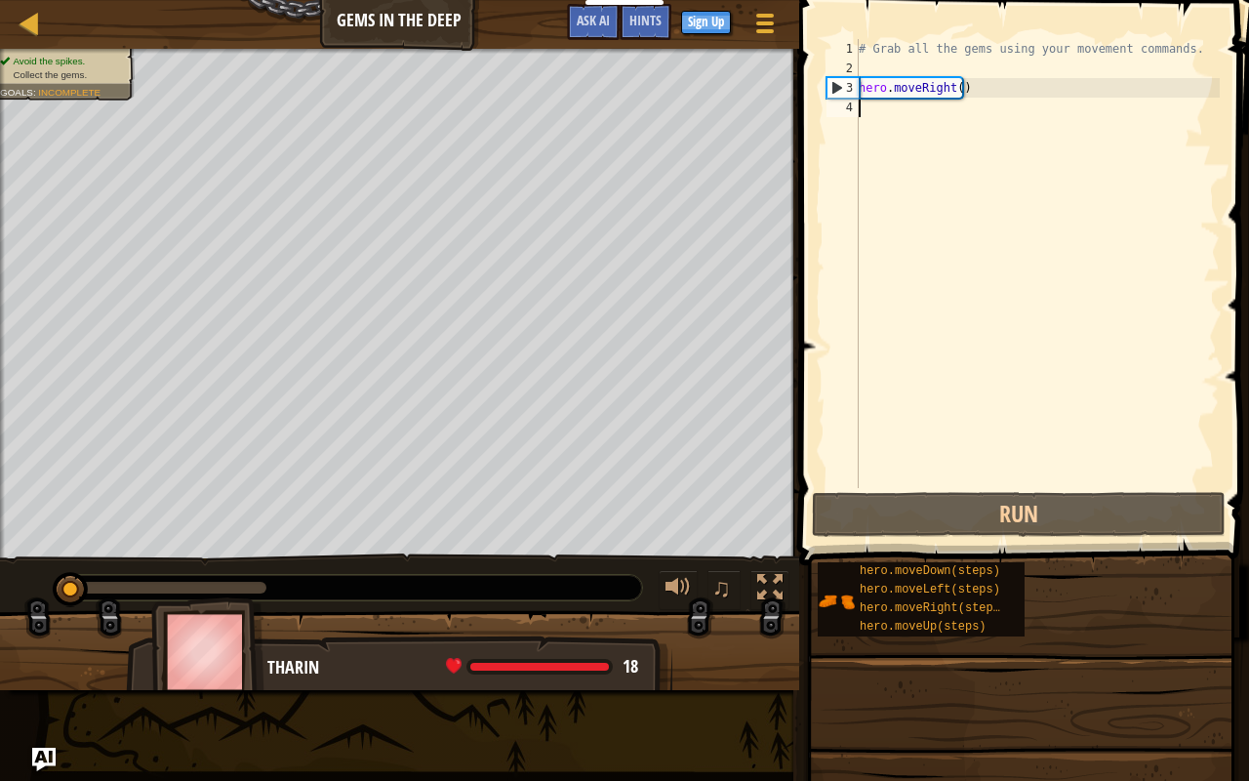
scroll to position [9, 0]
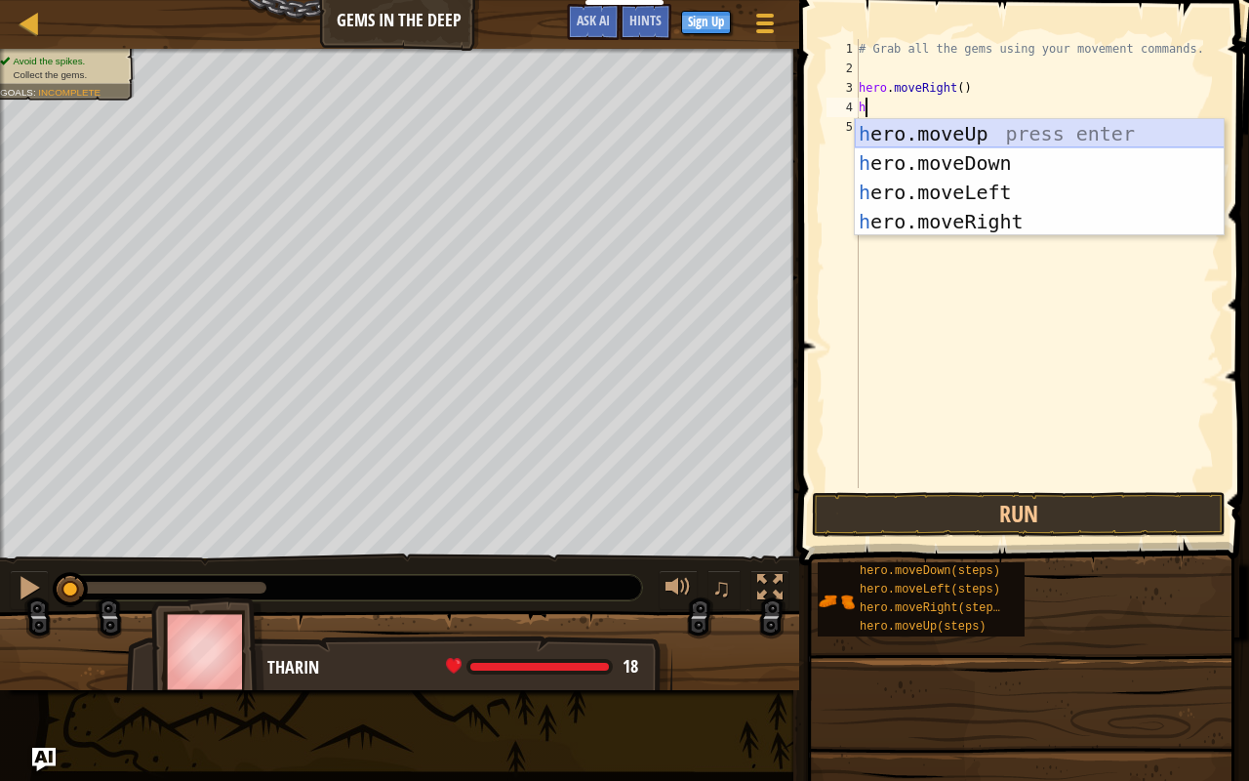
click at [976, 115] on div "# Grab all the gems using your movement commands. hero . moveRight ( ) h" at bounding box center [1037, 283] width 365 height 488
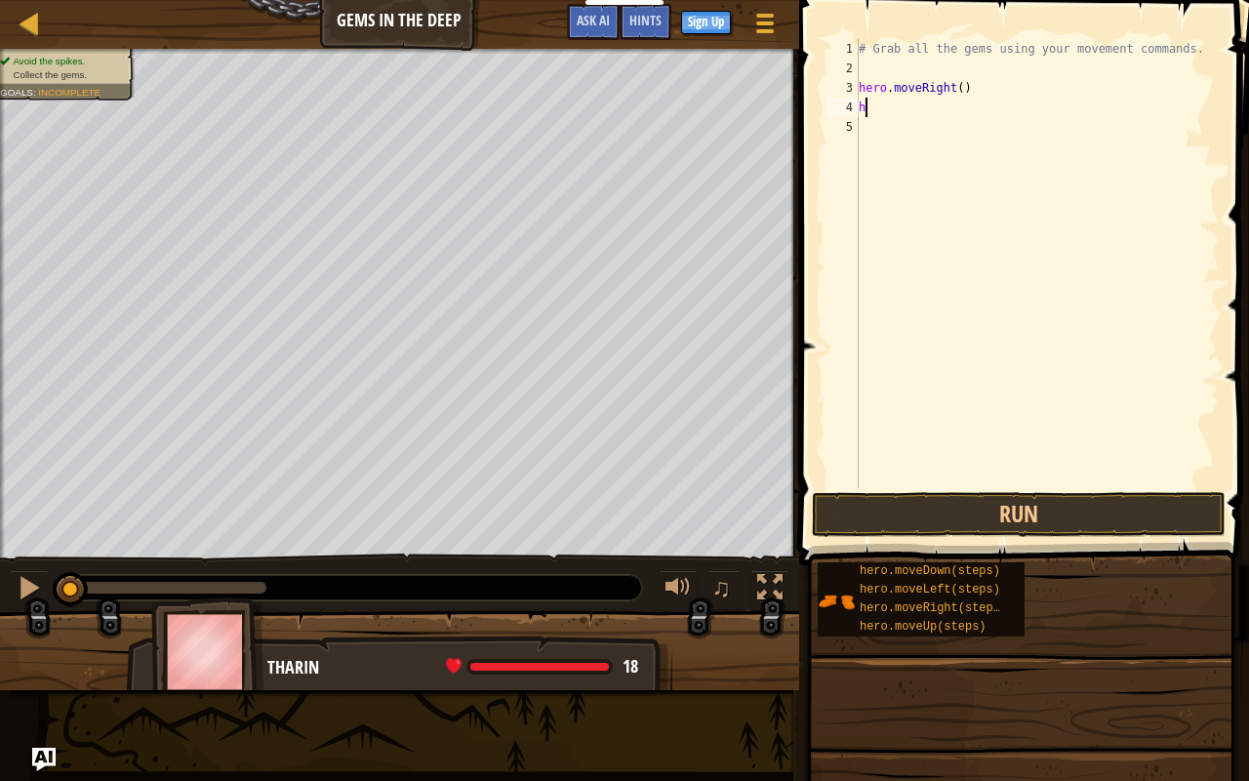
type textarea "he"
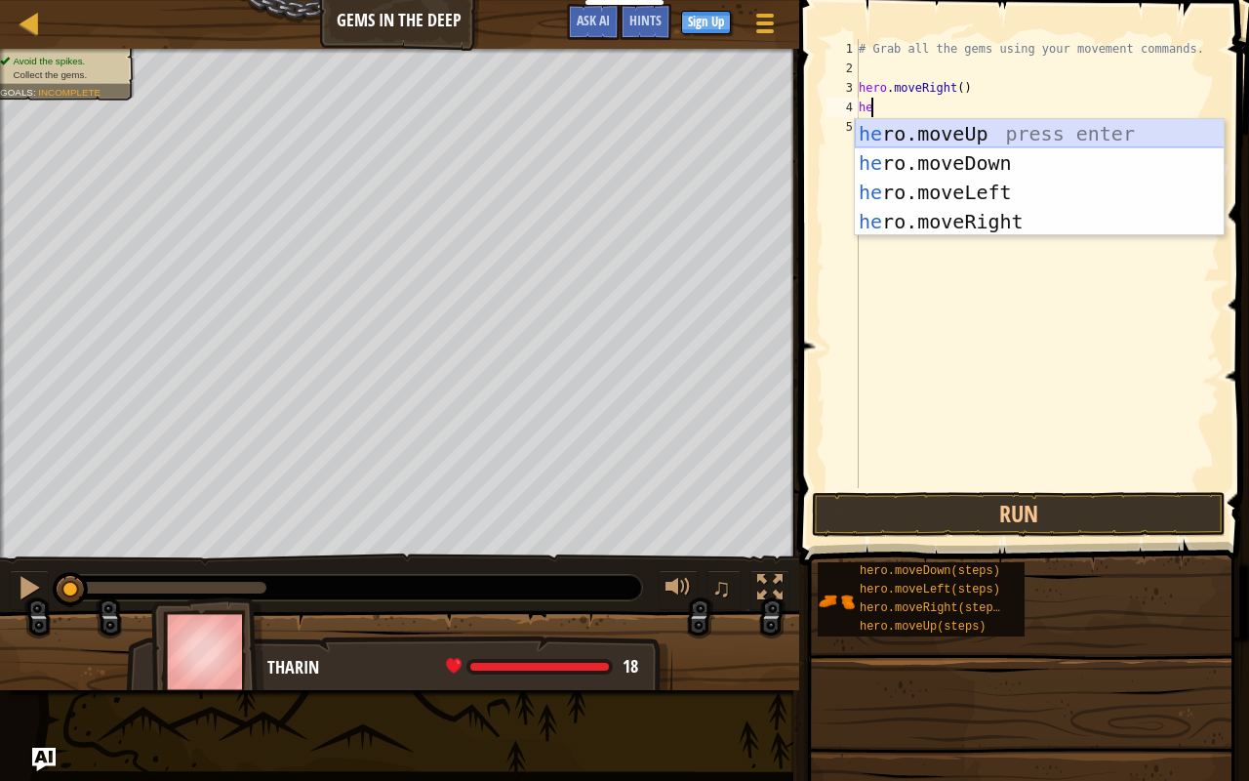
click at [996, 127] on div "he ro.moveUp press enter he ro.moveDown press enter he ro.moveLeft press enter …" at bounding box center [1040, 207] width 370 height 176
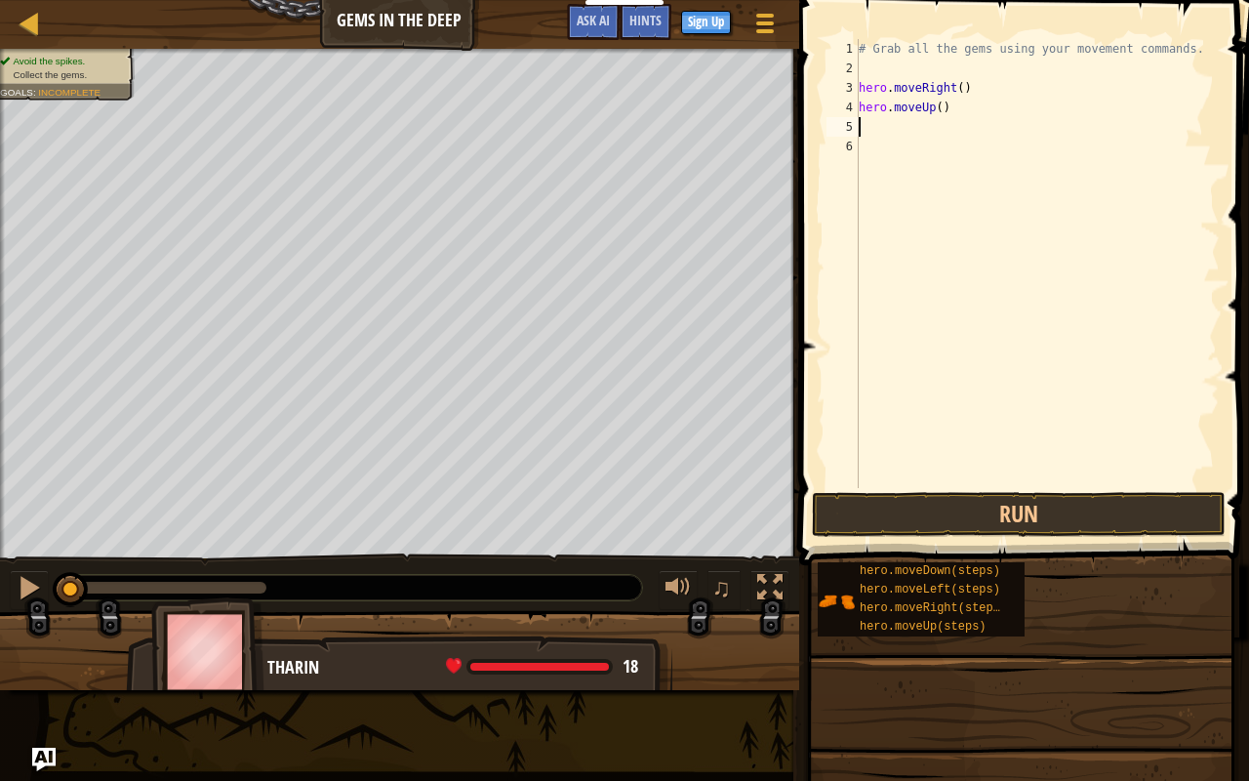
type textarea "h"
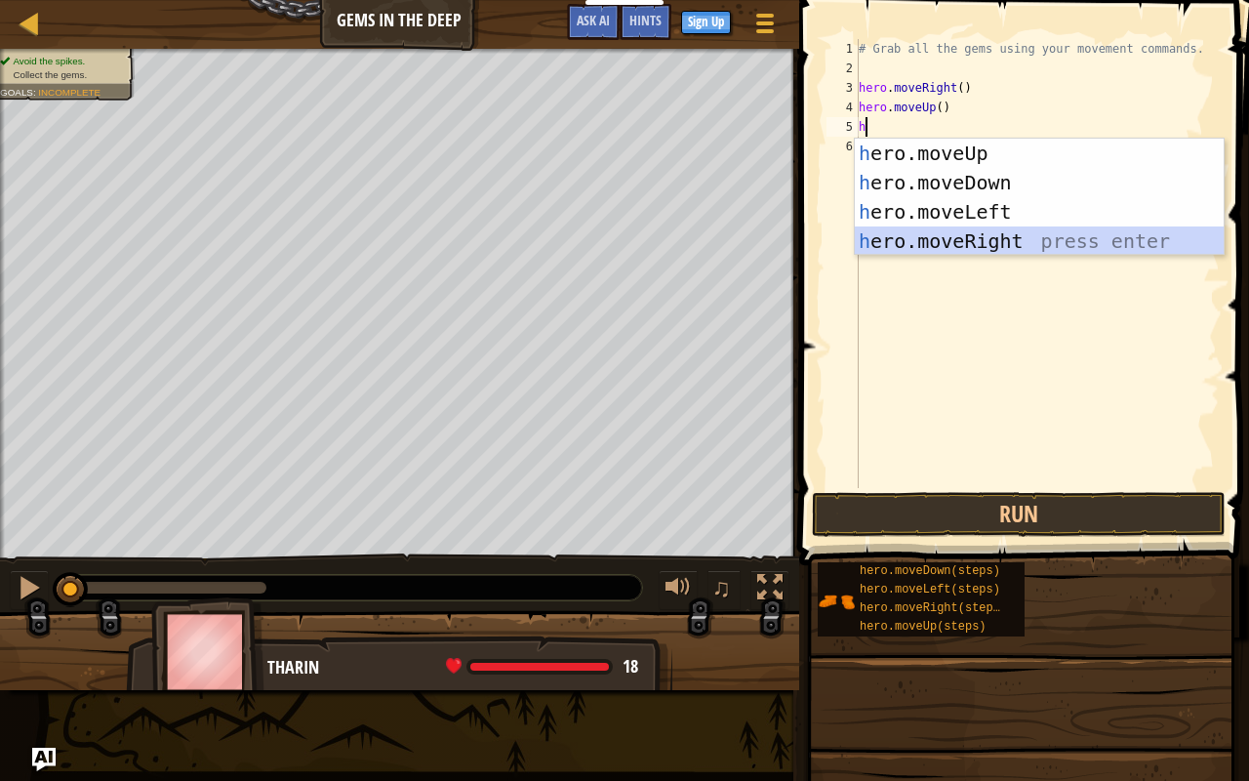
click at [960, 234] on div "h ero.moveUp press enter h ero.moveDown press enter h ero.moveLeft press enter …" at bounding box center [1040, 227] width 370 height 176
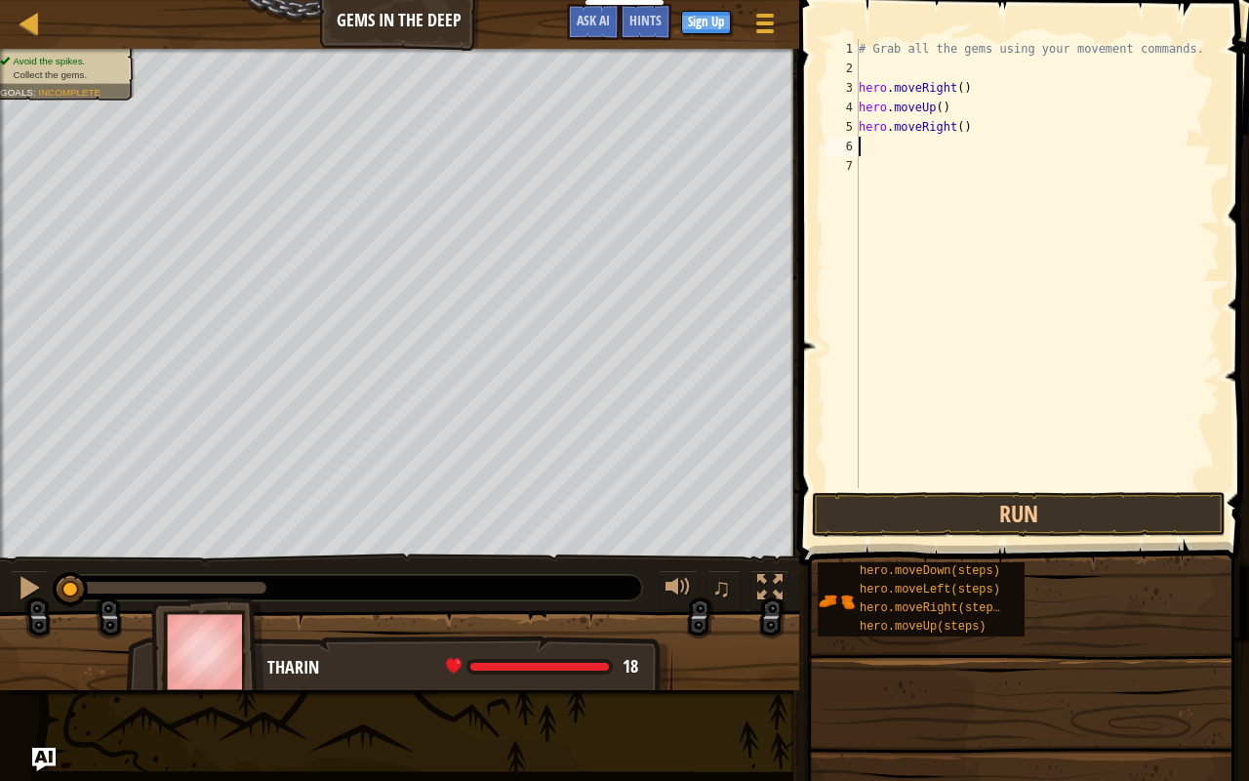
type textarea "h"
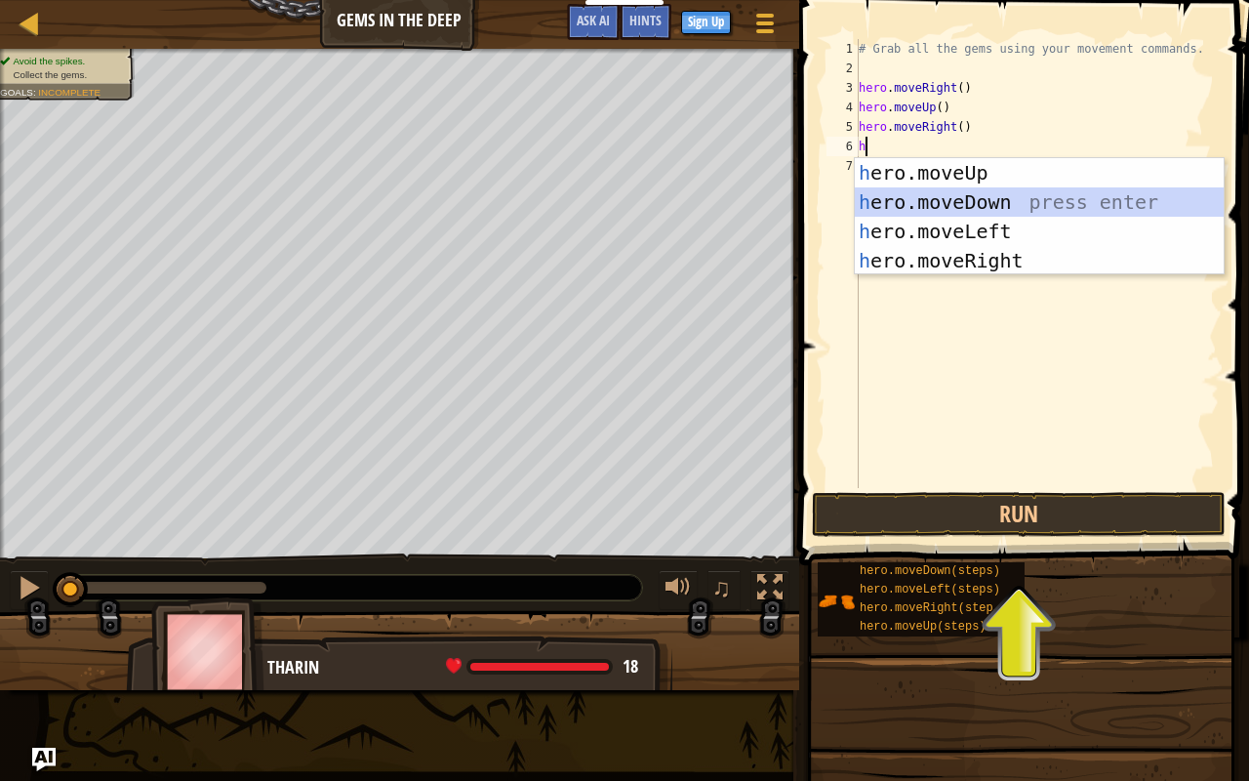
click at [965, 203] on div "h ero.moveUp press enter h ero.moveDown press enter h ero.moveLeft press enter …" at bounding box center [1040, 246] width 370 height 176
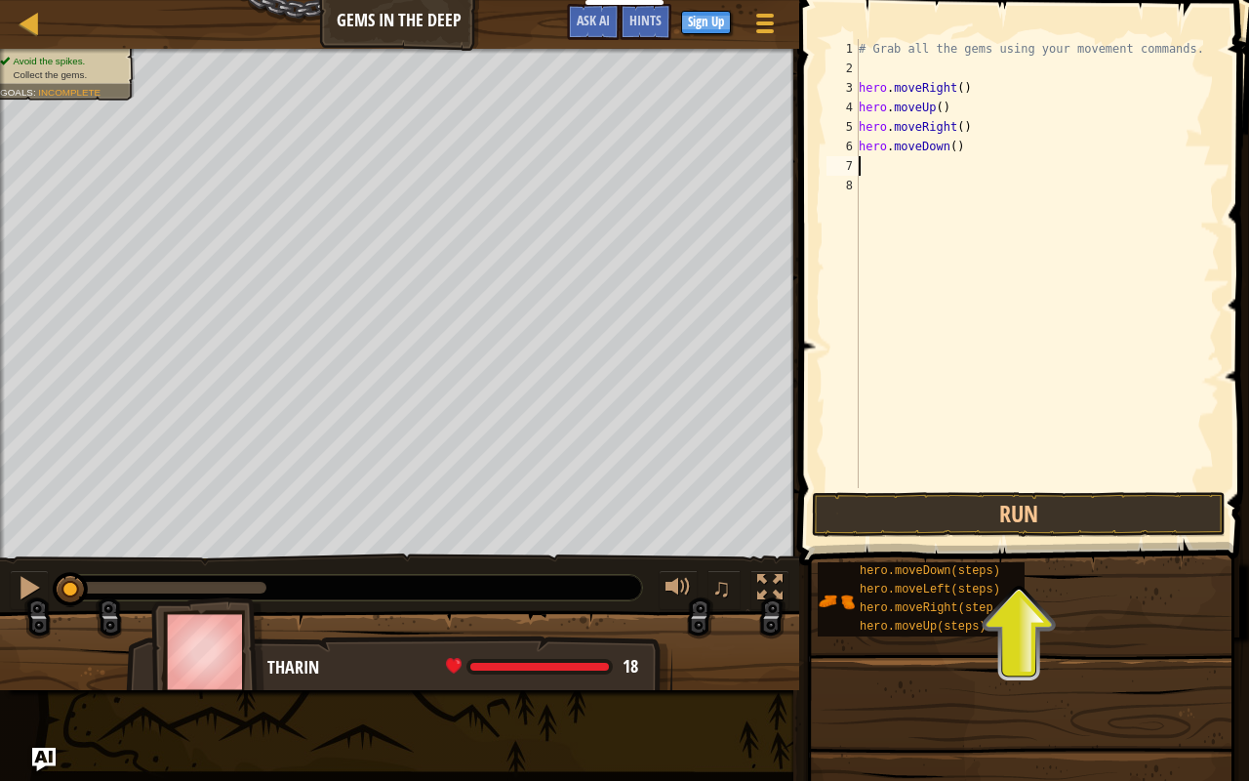
type textarea "h"
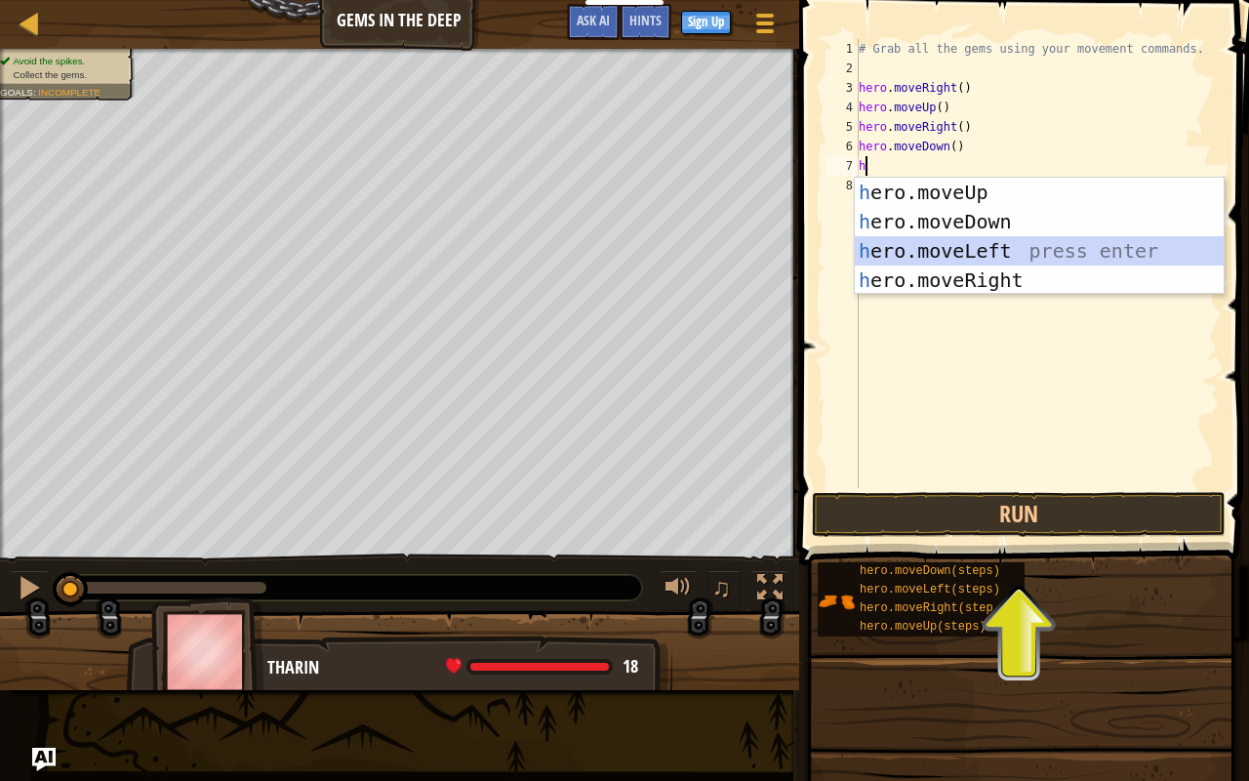
click at [965, 246] on div "h ero.moveUp press enter h ero.moveDown press enter h ero.moveLeft press enter …" at bounding box center [1040, 266] width 370 height 176
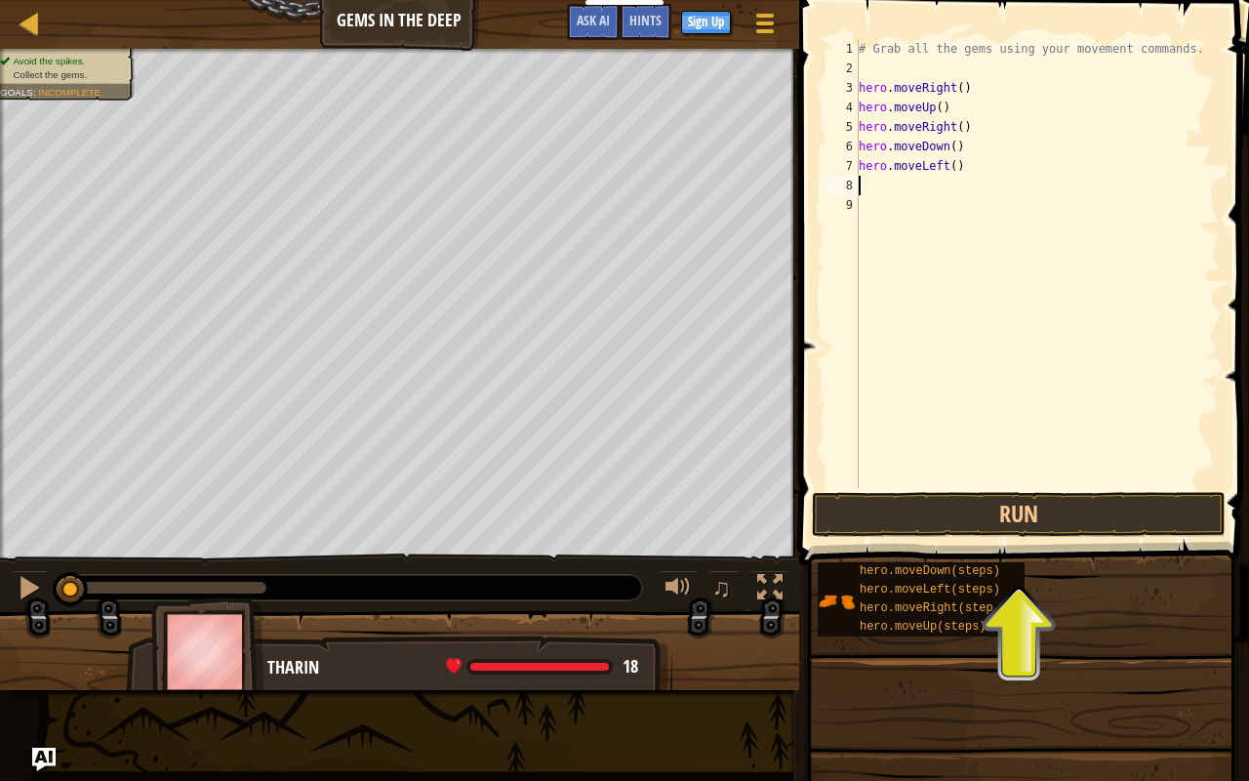
type textarea "h"
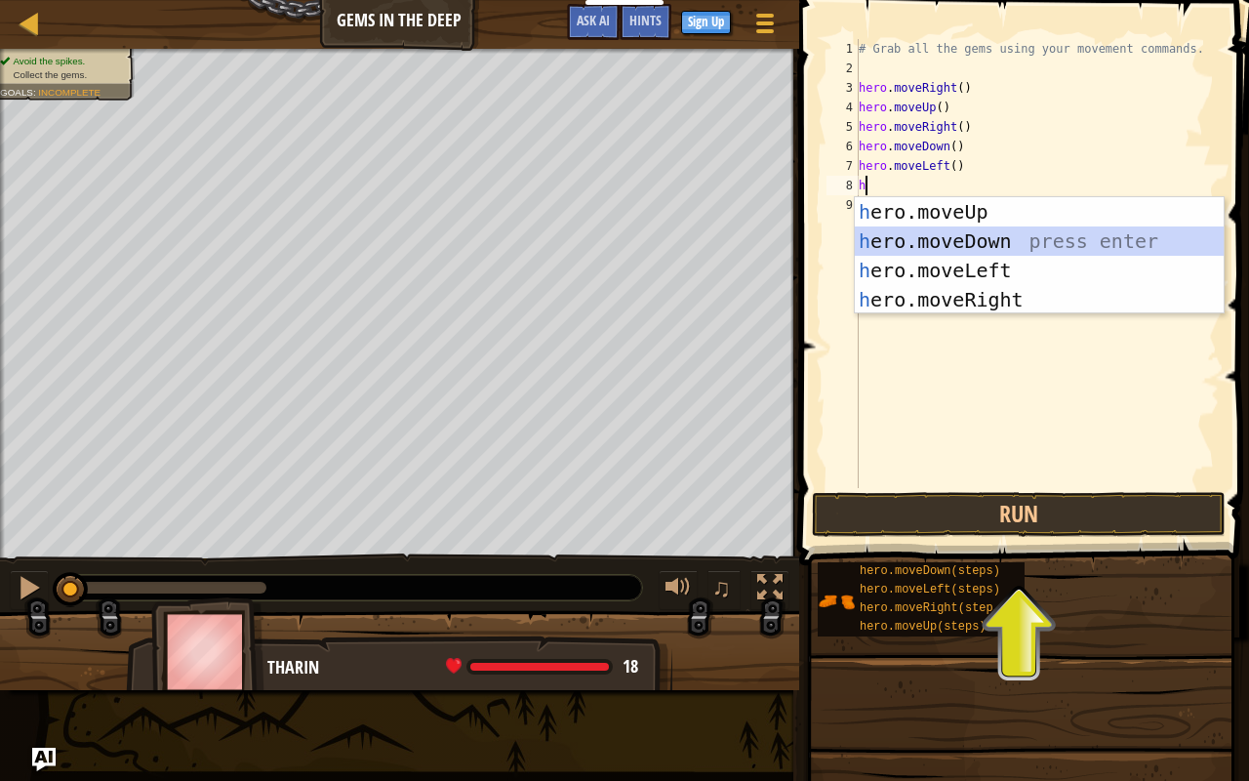
click at [953, 242] on div "h ero.moveUp press enter h ero.moveDown press enter h ero.moveLeft press enter …" at bounding box center [1040, 285] width 370 height 176
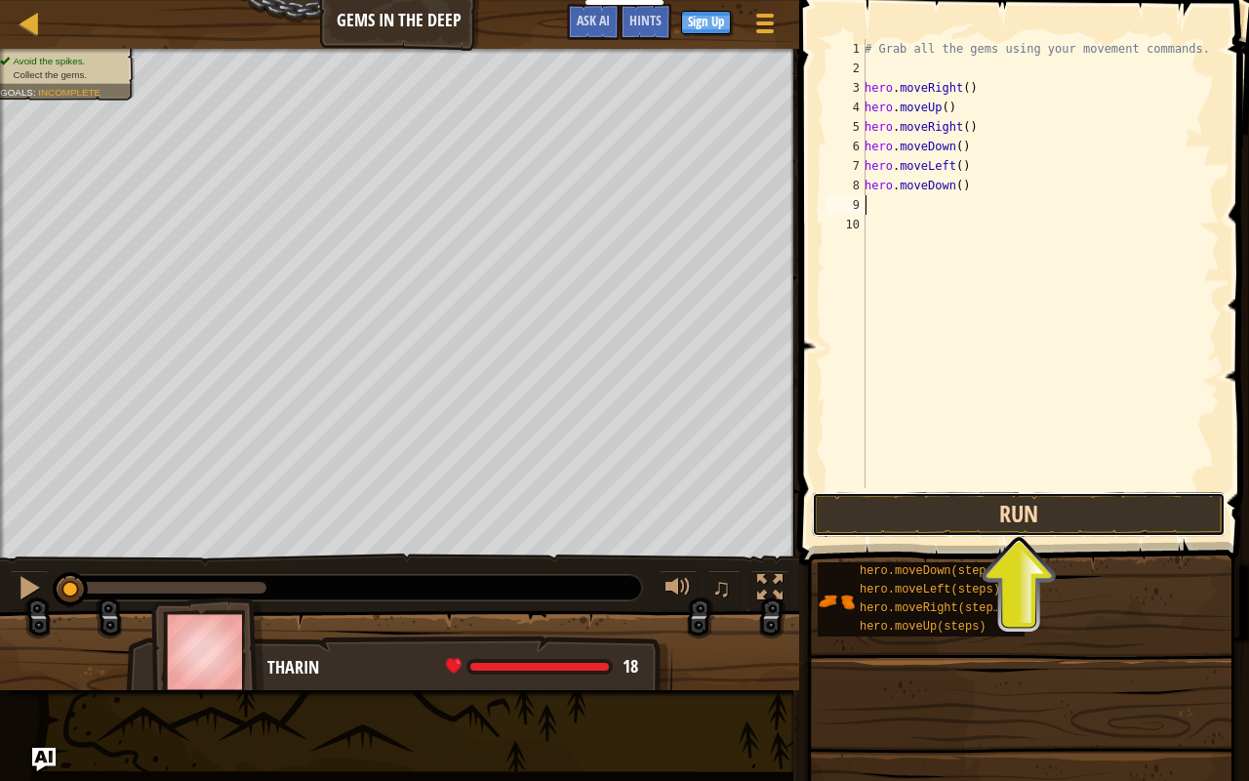
click at [1159, 496] on button "Run" at bounding box center [1019, 514] width 414 height 45
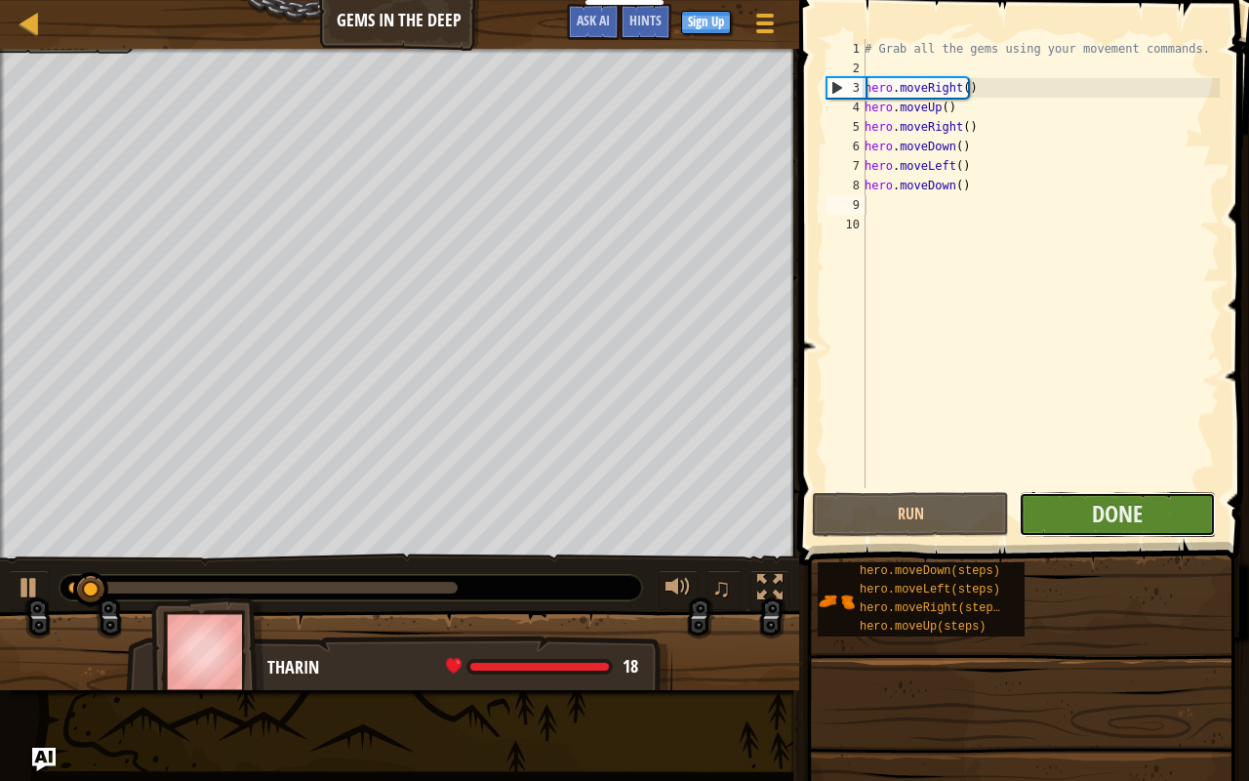
click at [1164, 509] on button "Done" at bounding box center [1117, 514] width 197 height 45
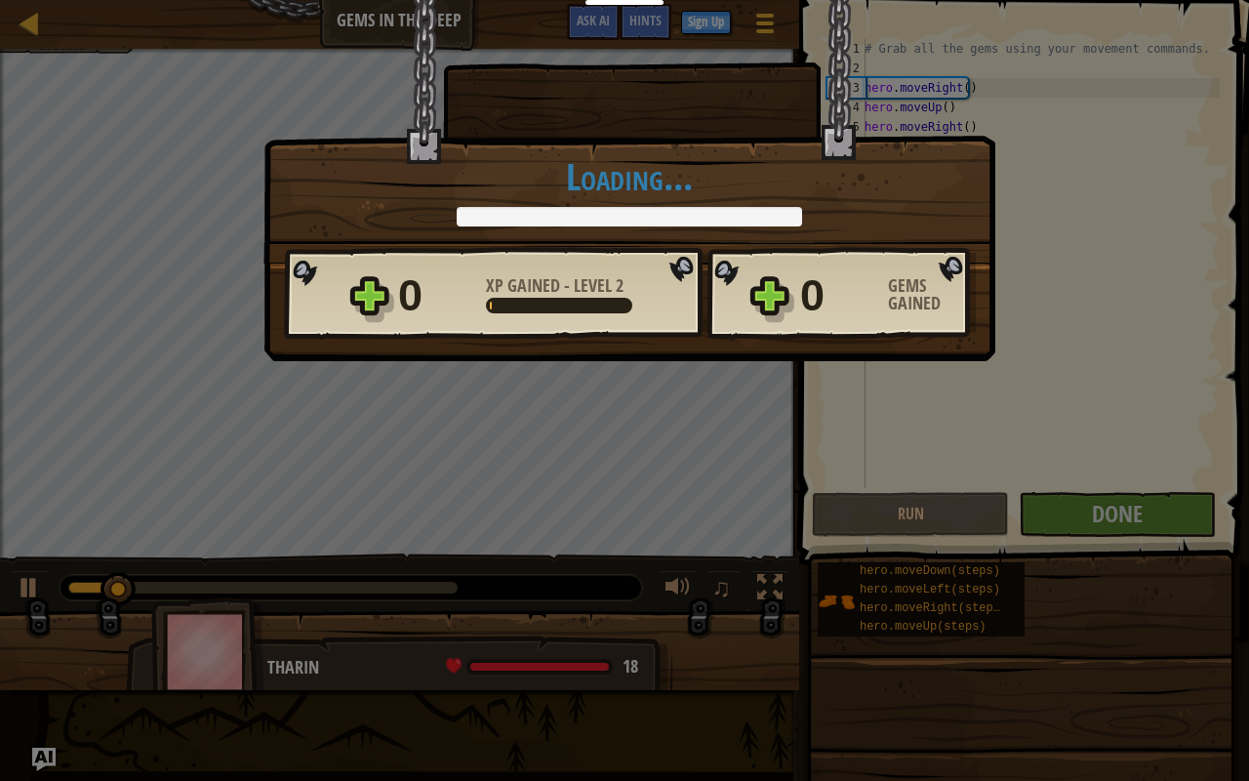
click at [586, 457] on div "× You will find a use for these gems soon. How fun was this level? Loading... R…" at bounding box center [624, 390] width 1249 height 781
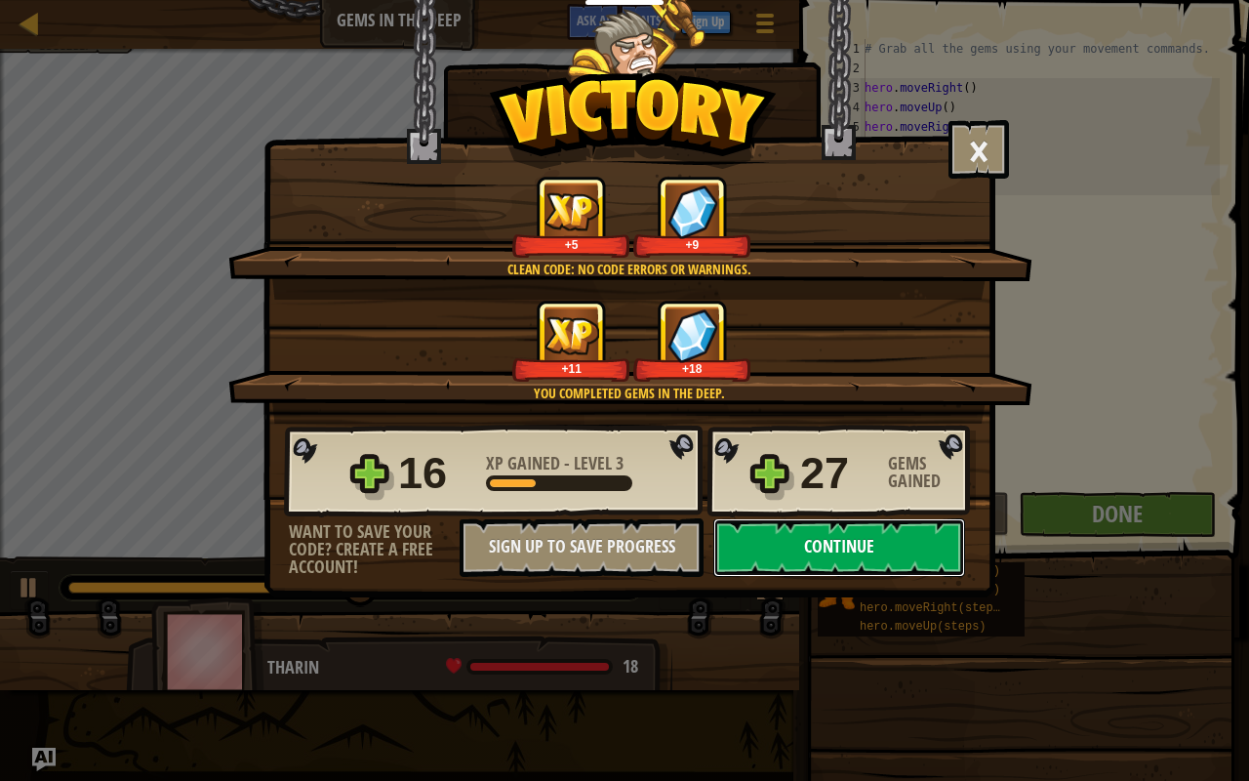
click at [869, 539] on button "Continue" at bounding box center [839, 547] width 252 height 59
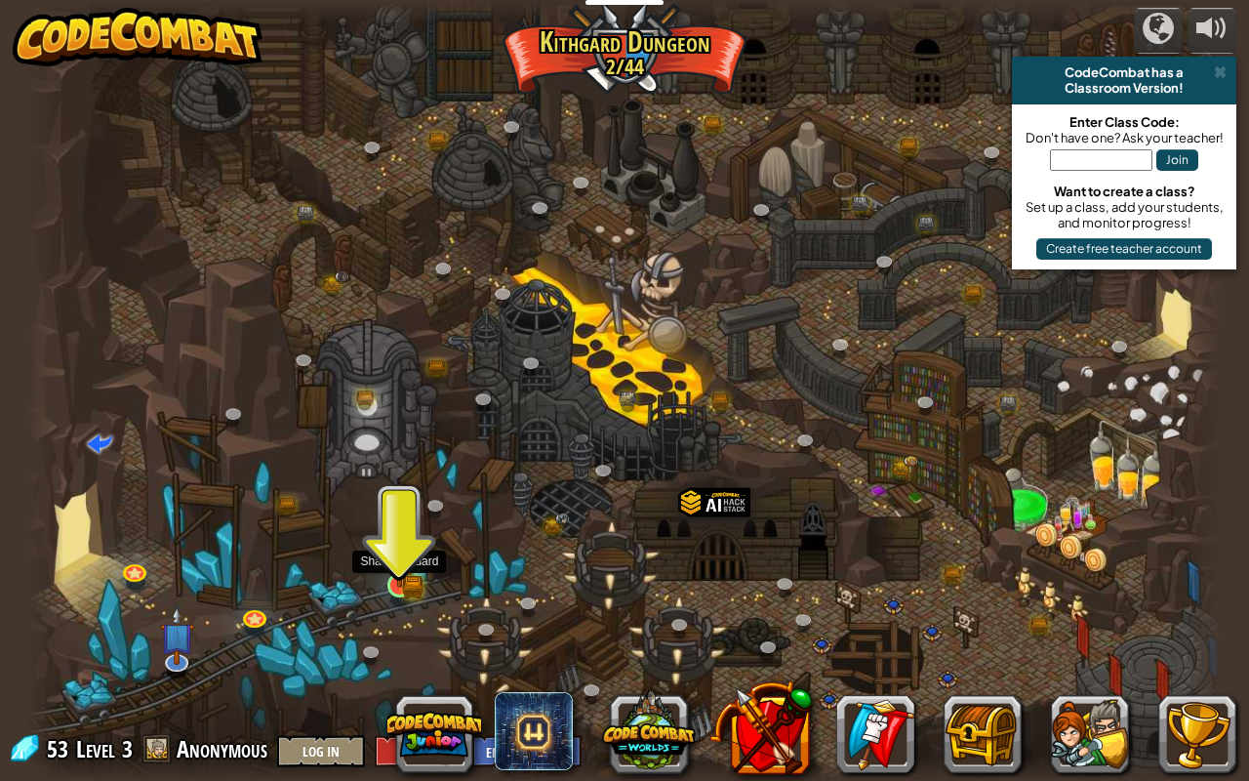
click at [396, 580] on img at bounding box center [399, 553] width 30 height 67
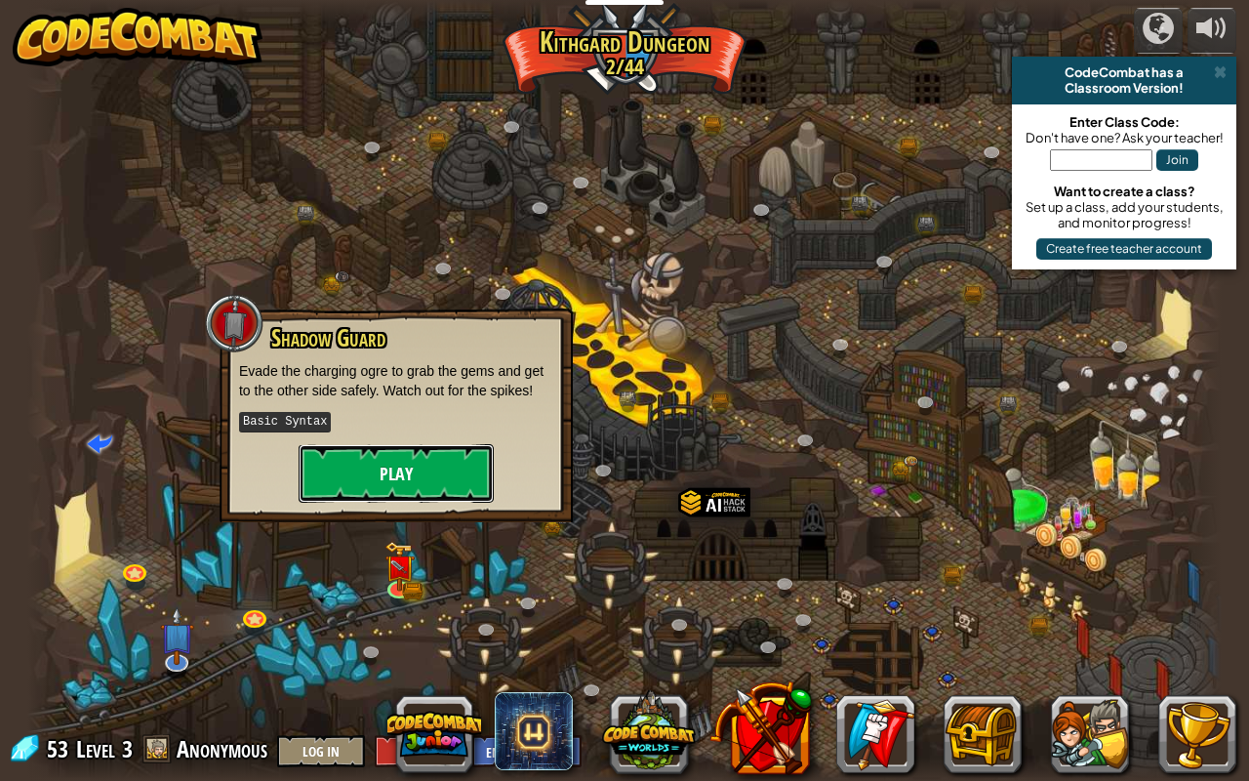
click at [399, 488] on button "Play" at bounding box center [396, 473] width 195 height 59
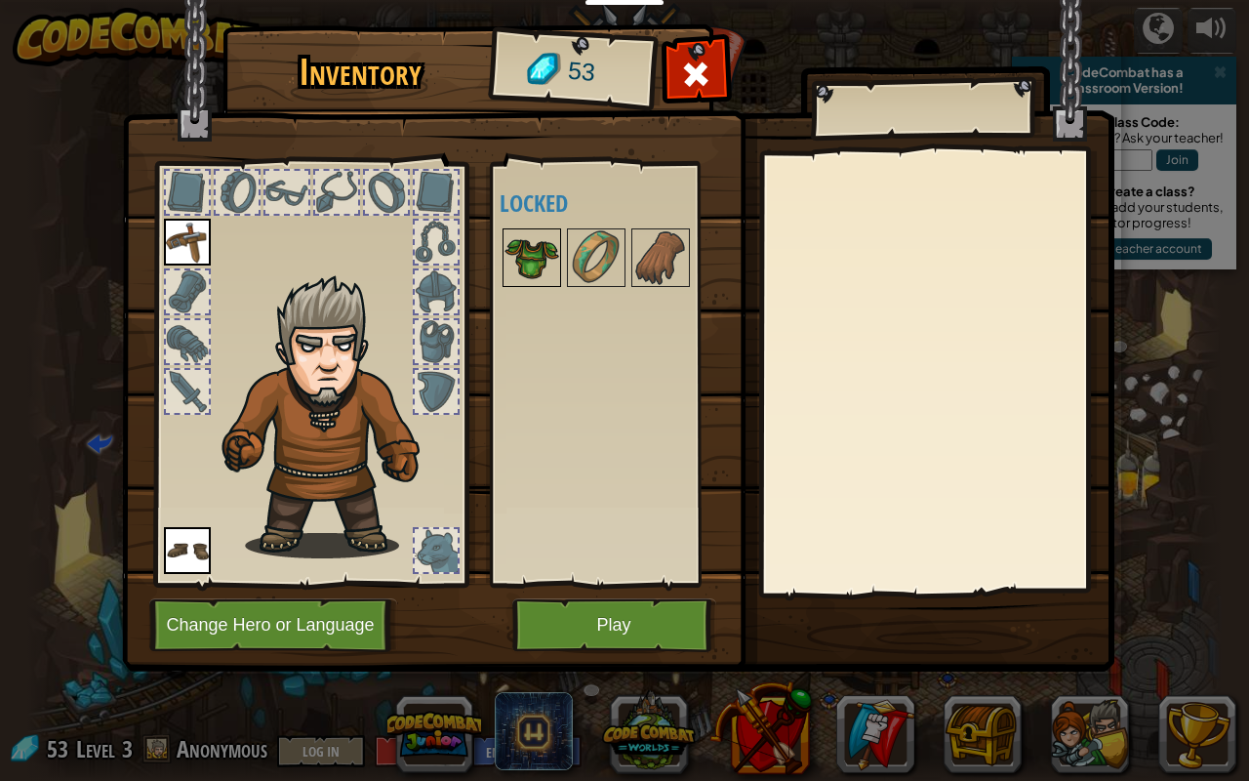
click at [519, 273] on img at bounding box center [532, 257] width 55 height 55
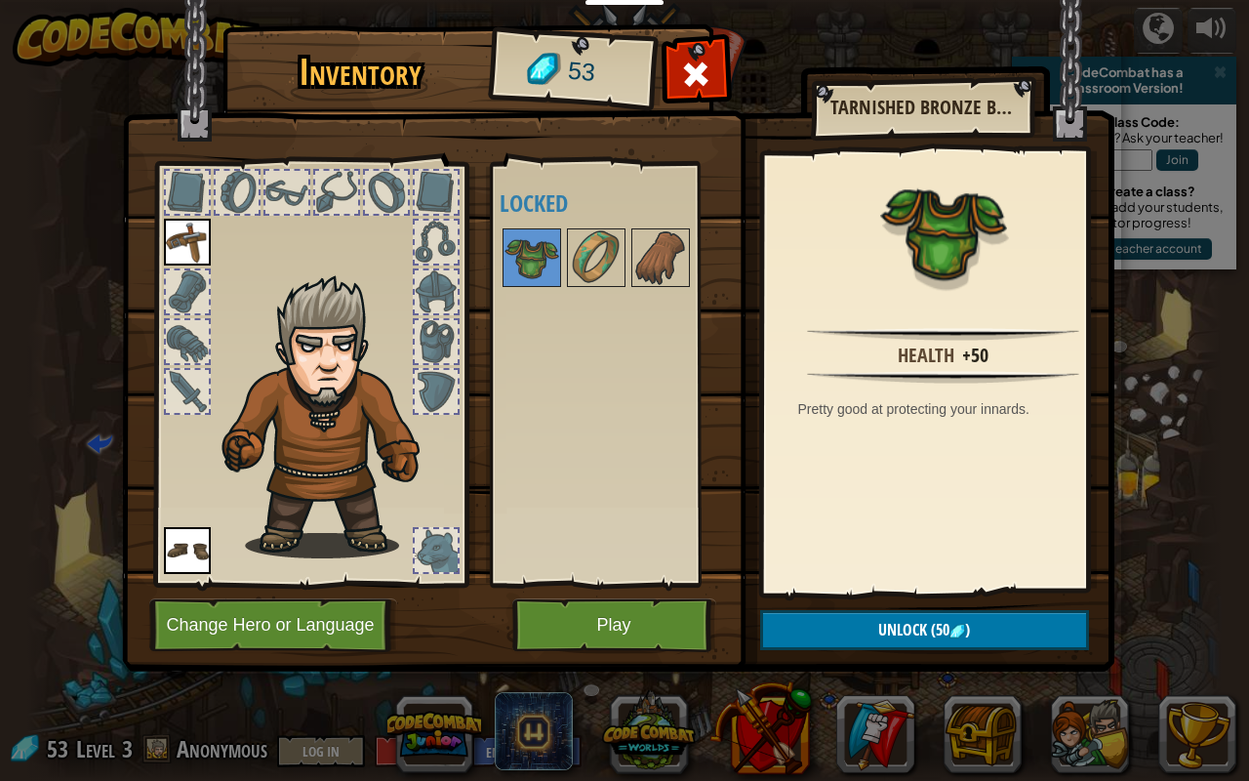
click at [562, 246] on div "Available Equip Equip (double-click to equip) Locked" at bounding box center [622, 374] width 245 height 407
drag, startPoint x: 562, startPoint y: 246, endPoint x: 559, endPoint y: 258, distance: 12.1
click at [563, 246] on div at bounding box center [622, 257] width 245 height 64
click at [563, 256] on div at bounding box center [622, 257] width 245 height 64
click at [615, 255] on img at bounding box center [596, 257] width 55 height 55
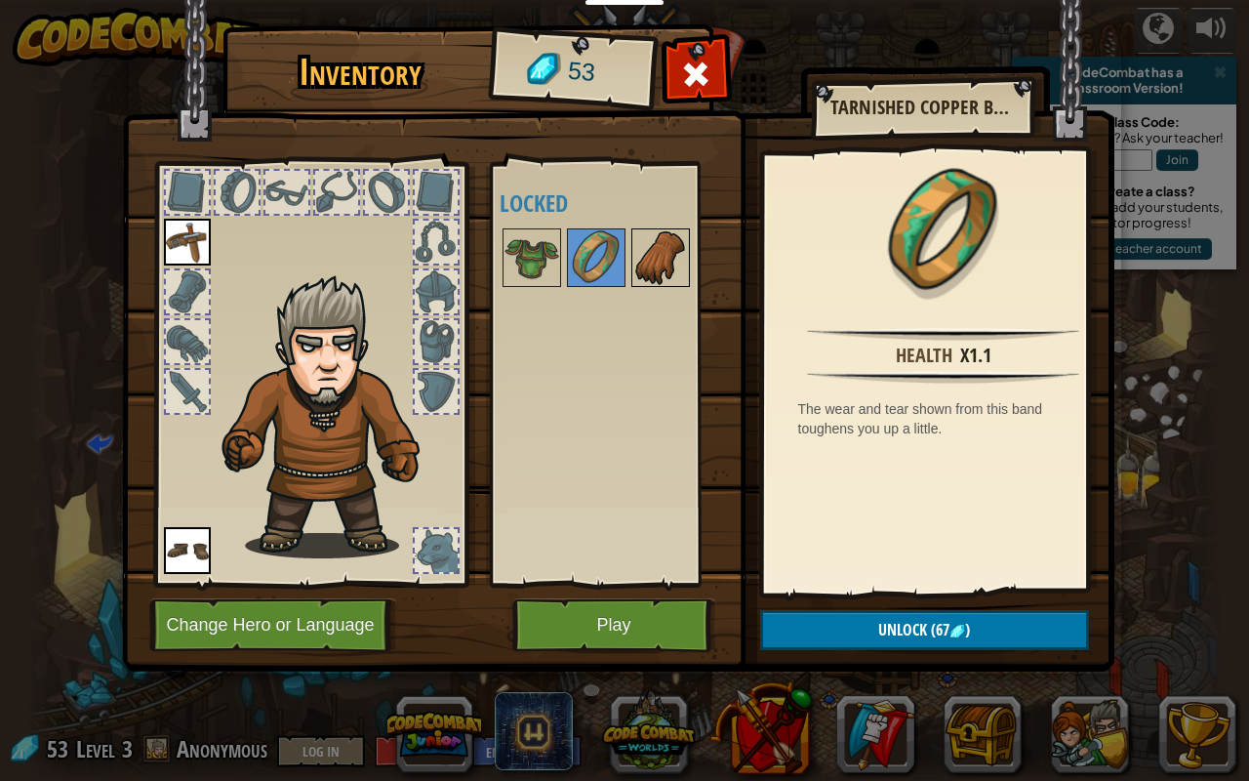
click at [634, 252] on img at bounding box center [660, 257] width 55 height 55
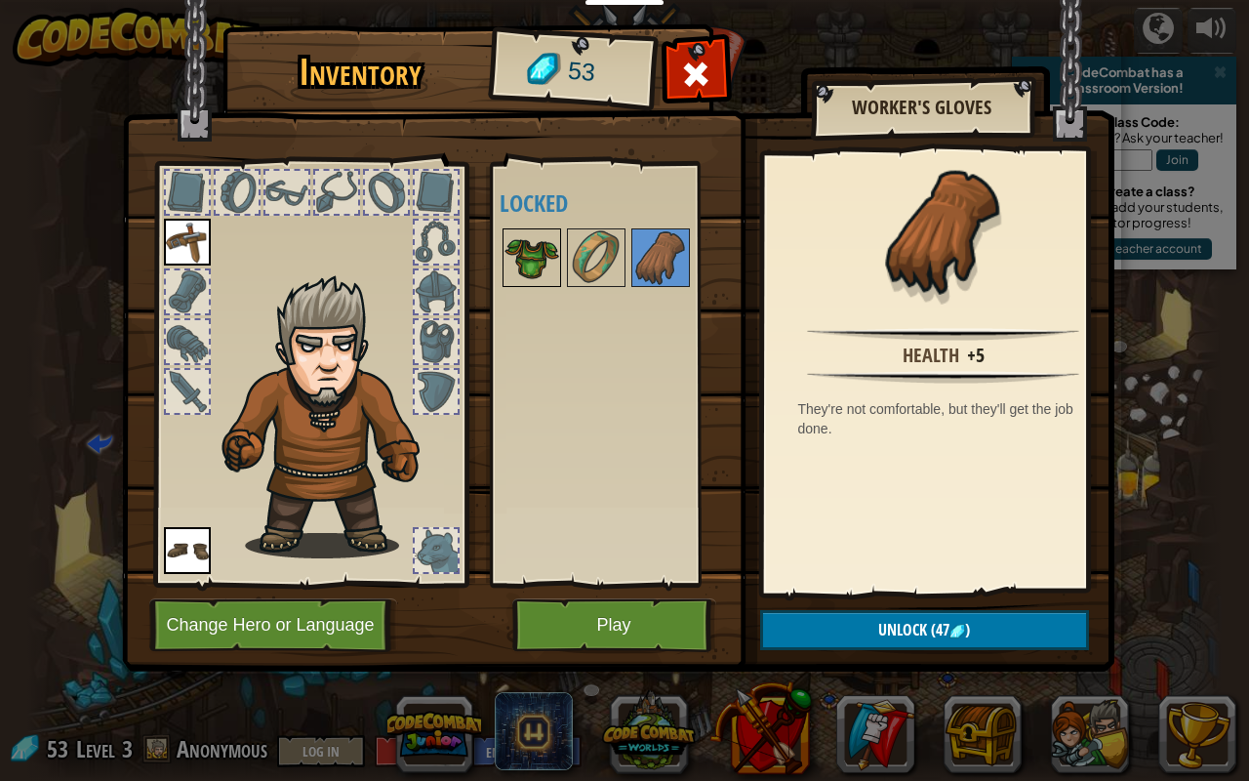
click at [523, 267] on img at bounding box center [532, 257] width 55 height 55
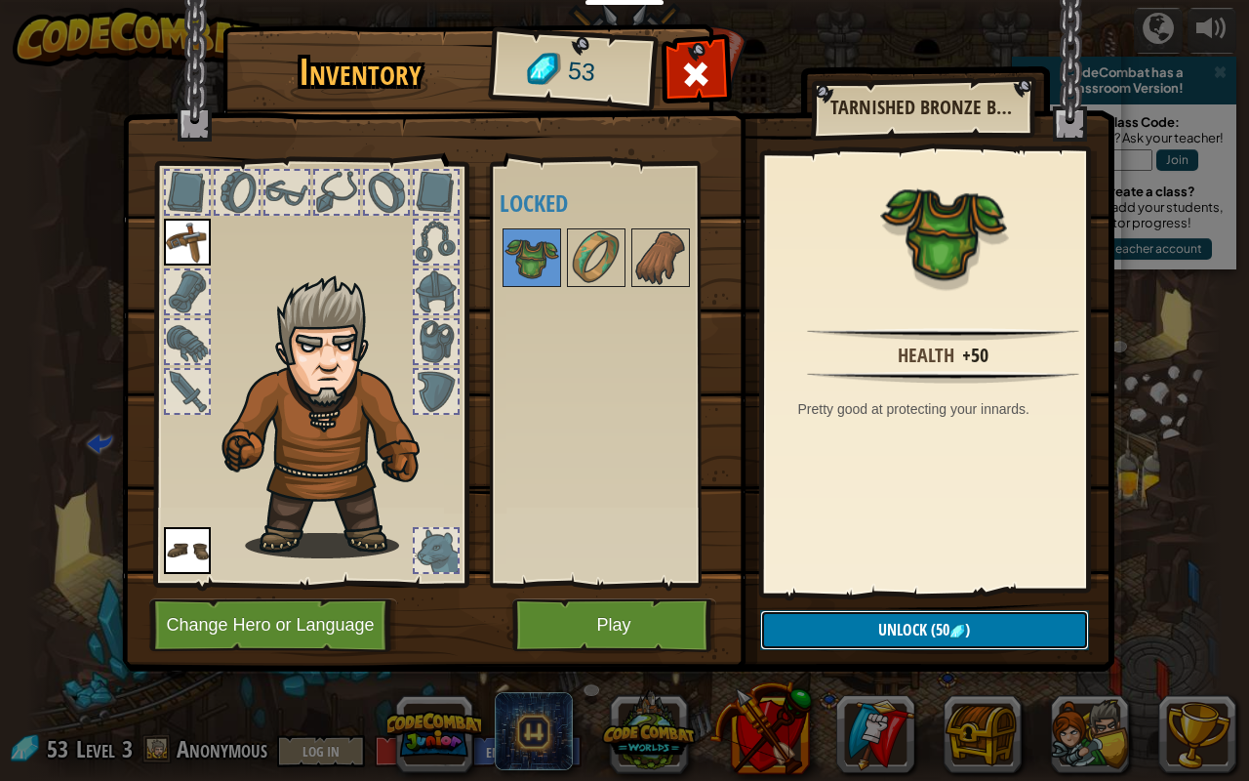
click at [953, 611] on button "Unlock (50 )" at bounding box center [924, 630] width 329 height 40
click at [958, 615] on button "Confirm" at bounding box center [924, 630] width 329 height 40
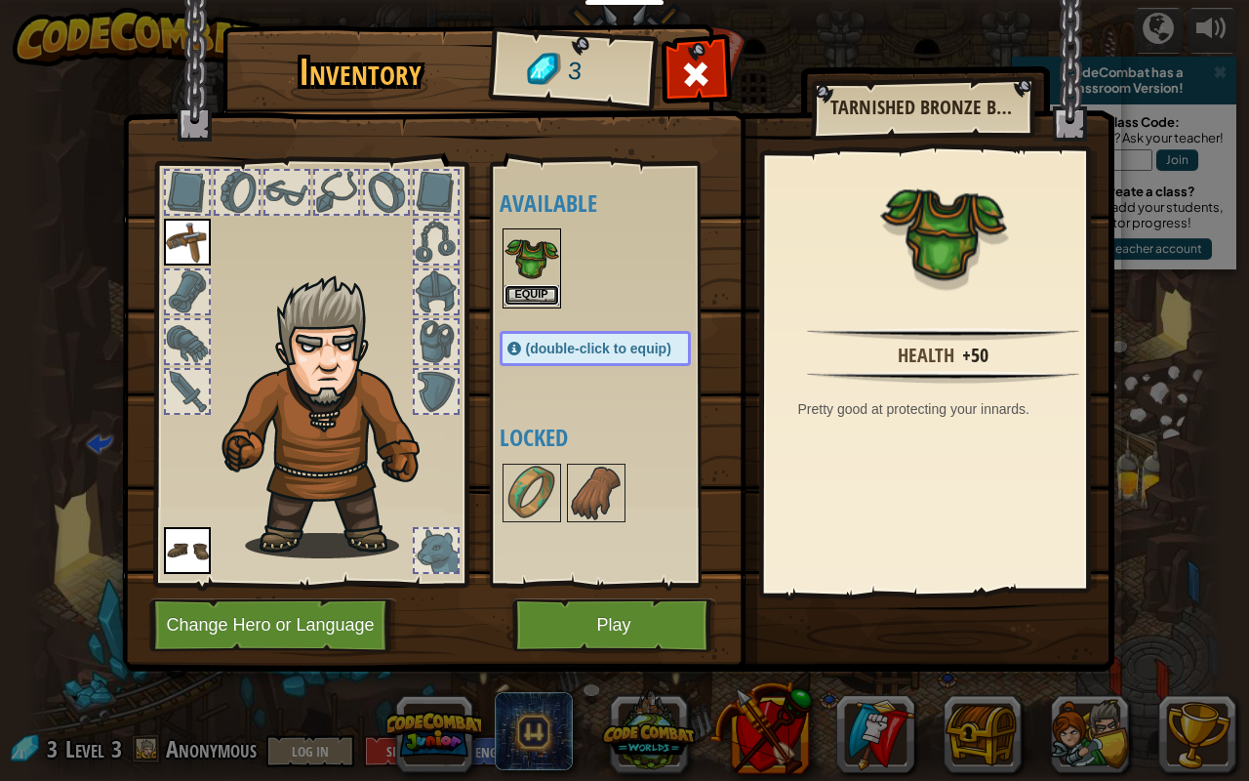
click at [539, 288] on button "Equip" at bounding box center [532, 295] width 55 height 20
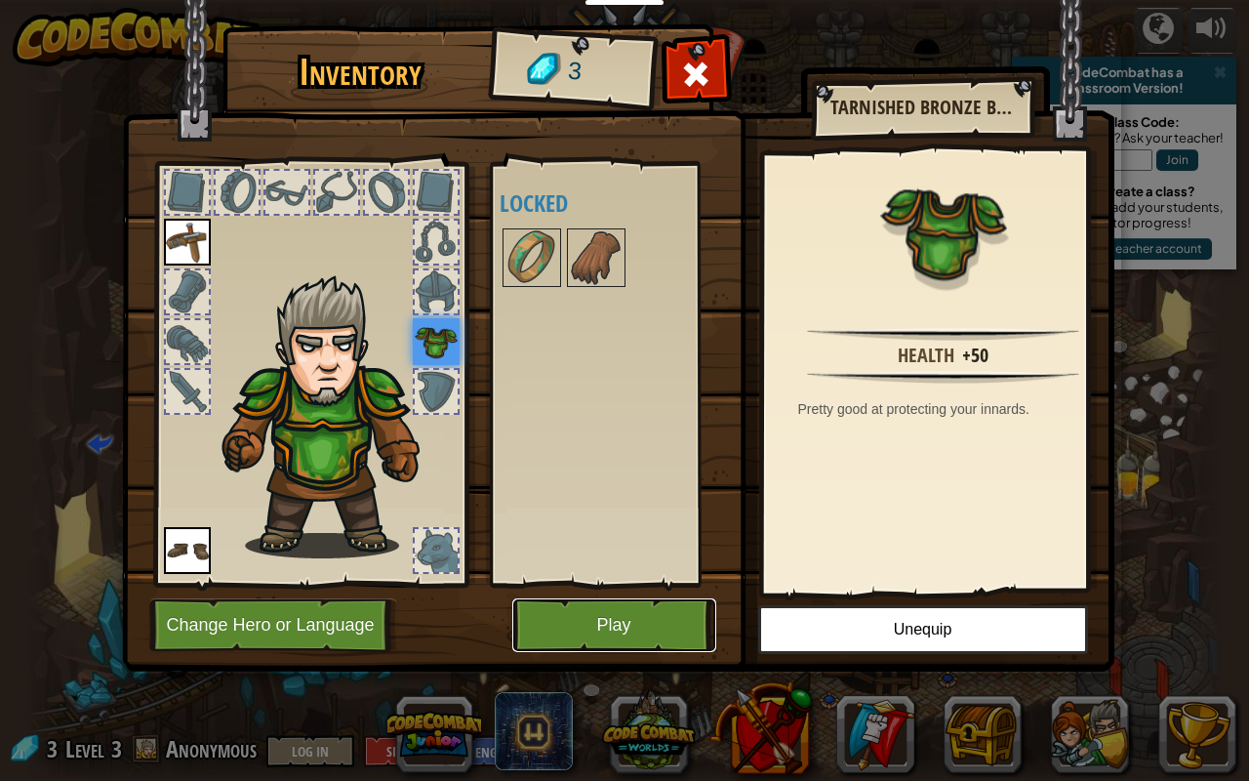
click at [678, 615] on button "Play" at bounding box center [614, 625] width 204 height 54
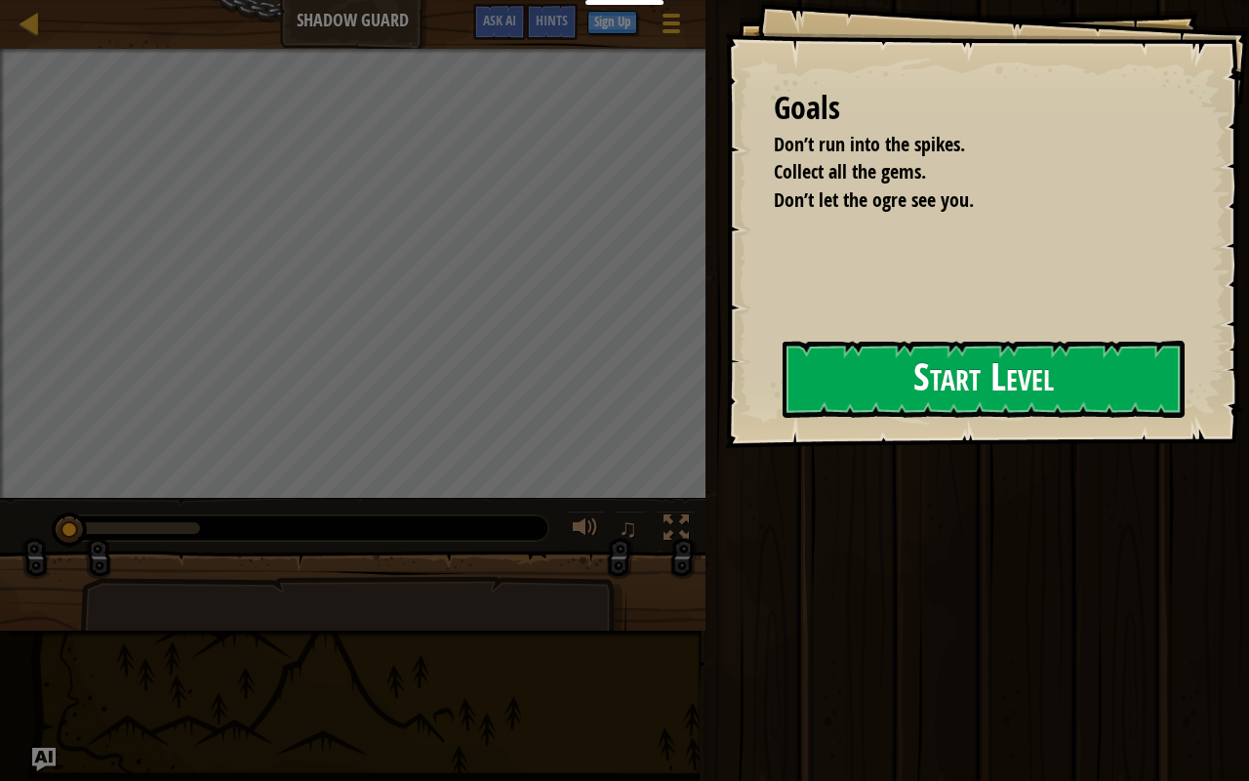
drag, startPoint x: 1048, startPoint y: 425, endPoint x: 1069, endPoint y: 375, distance: 53.8
click at [1052, 419] on div "Goals Don’t run into the spikes. Collect all the gems. Don’t let the ogre see y…" at bounding box center [987, 224] width 524 height 448
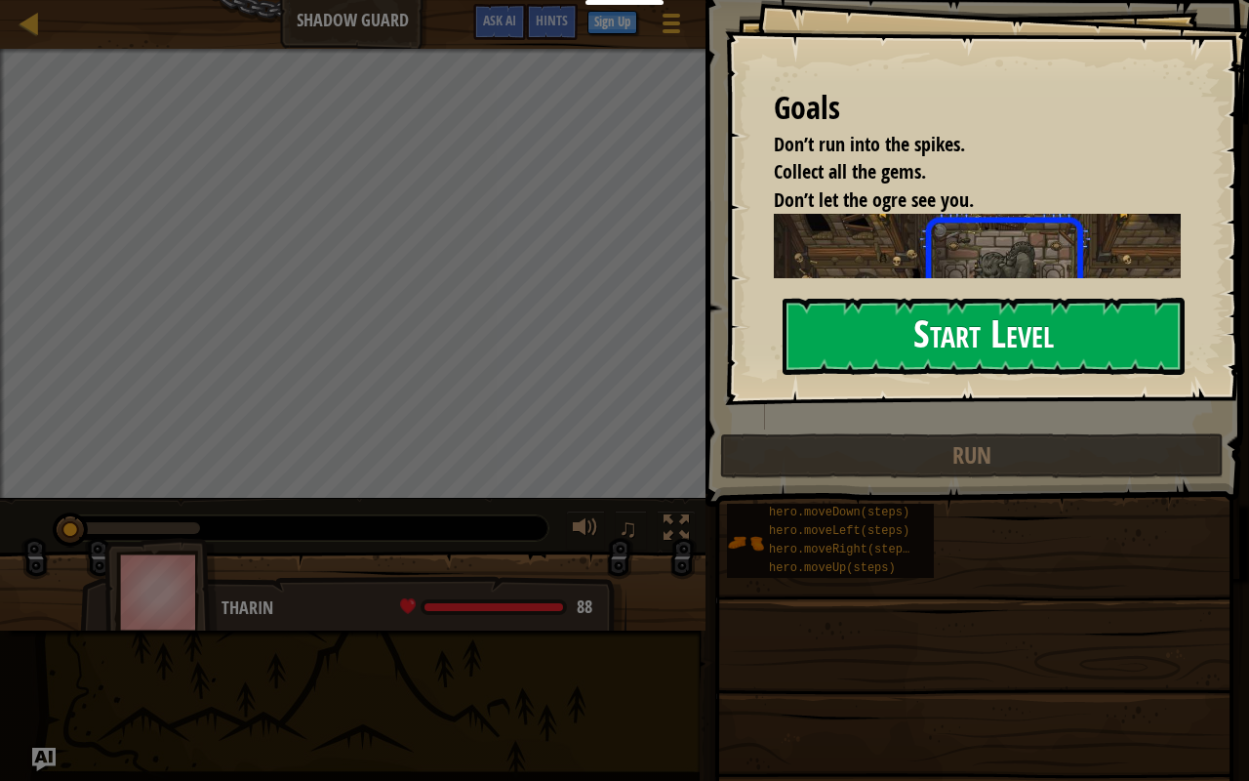
click at [1108, 357] on button "Start Level" at bounding box center [984, 336] width 402 height 77
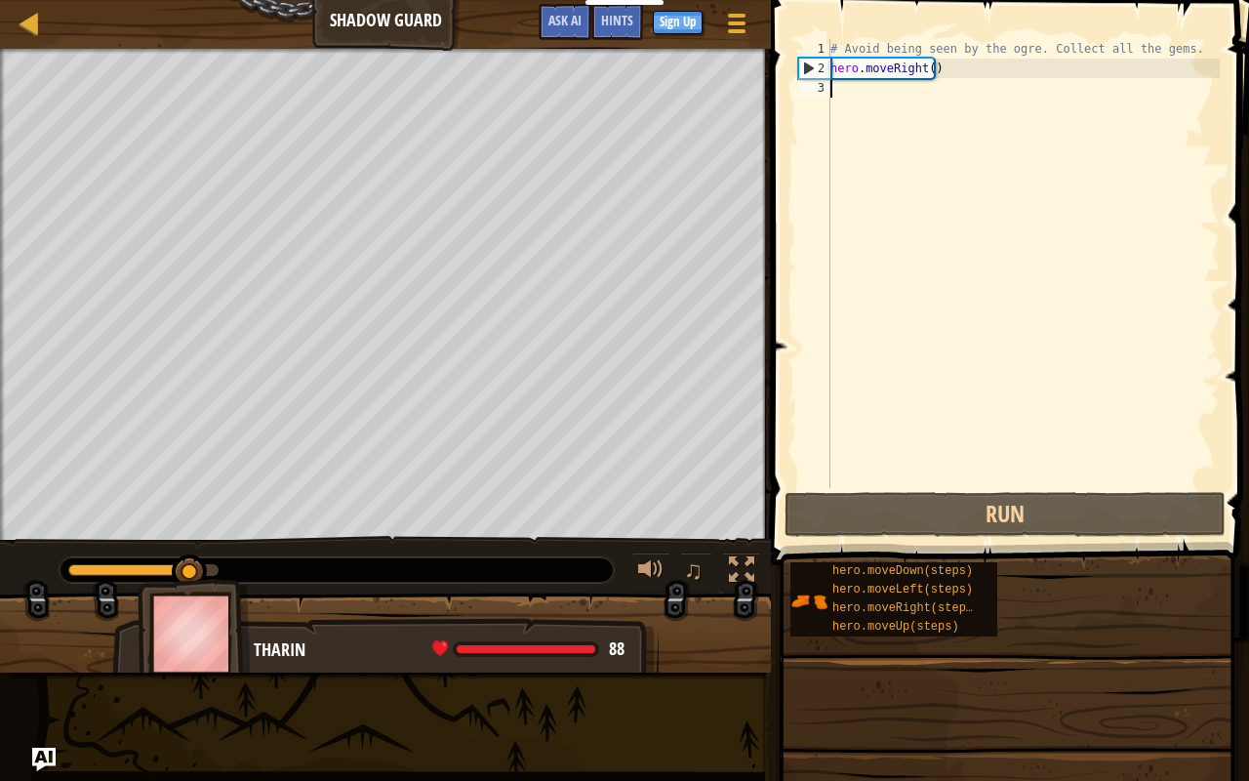
type textarea "h"
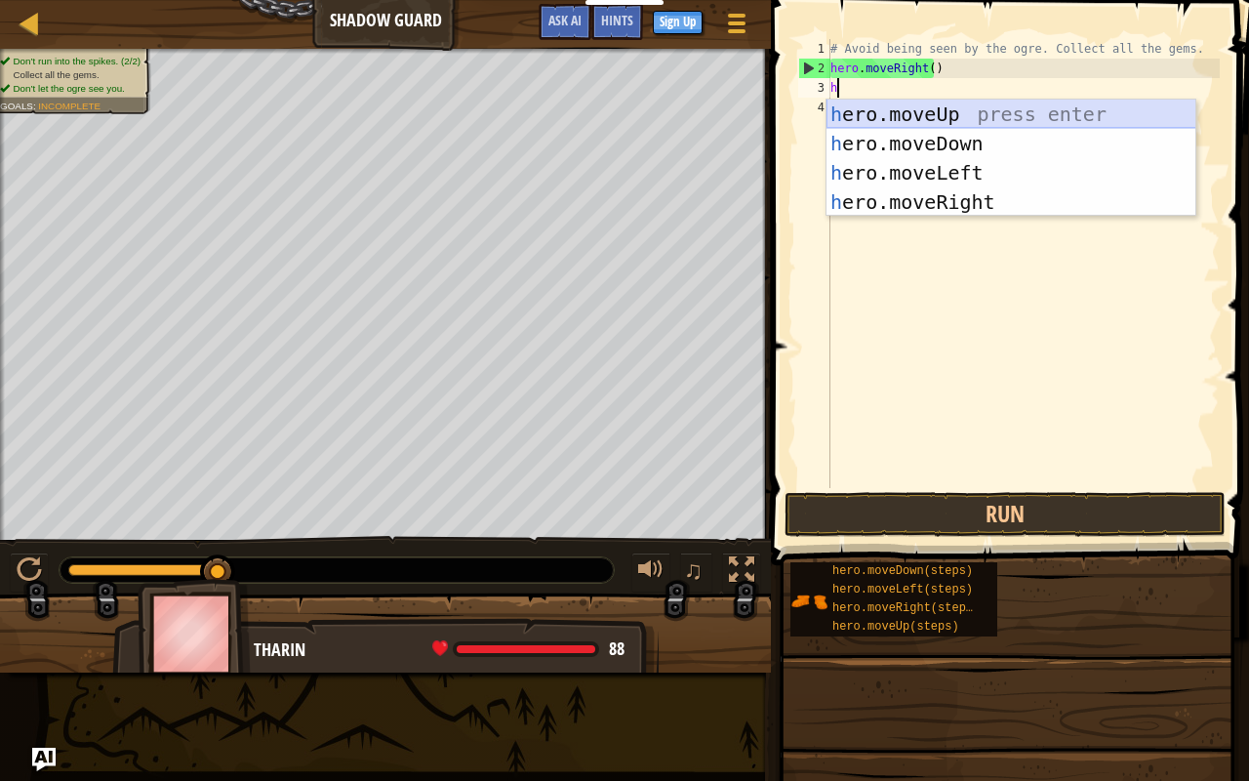
click at [964, 107] on div "h ero.moveUp press enter h ero.moveDown press enter h ero.moveLeft press enter …" at bounding box center [1012, 188] width 370 height 176
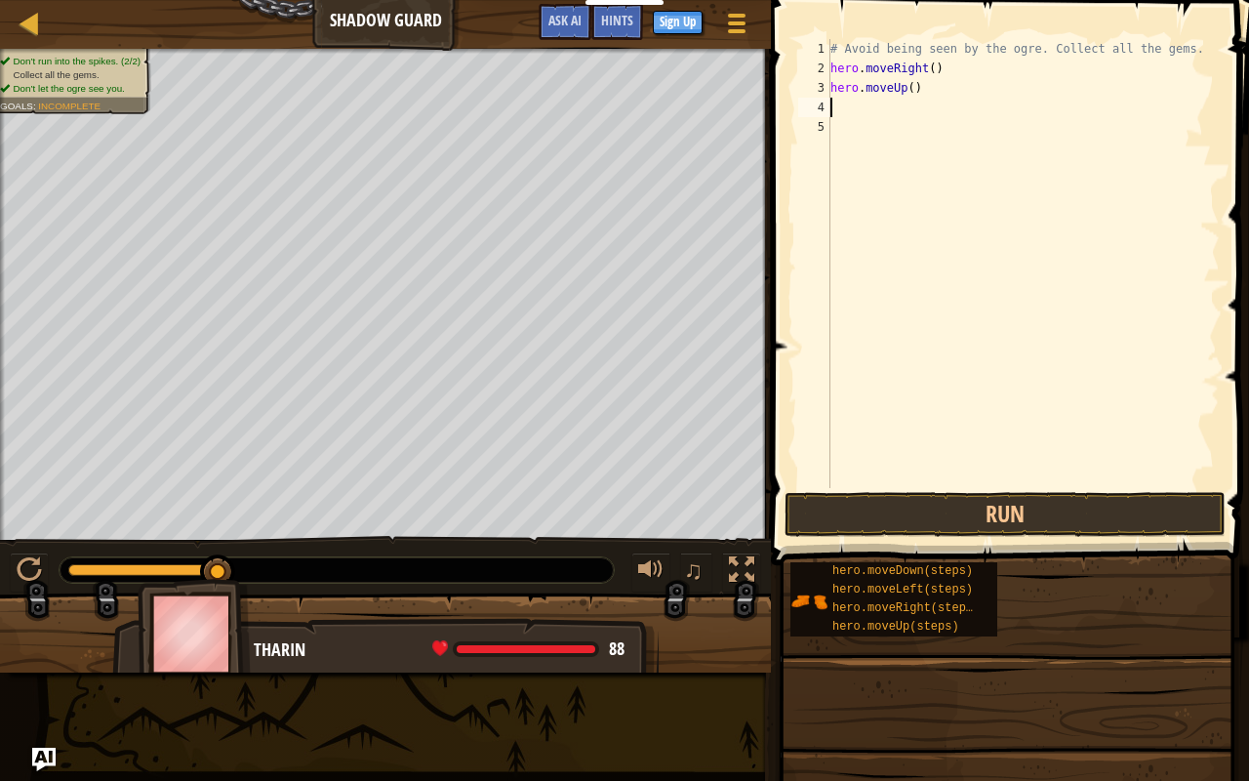
type textarea "h"
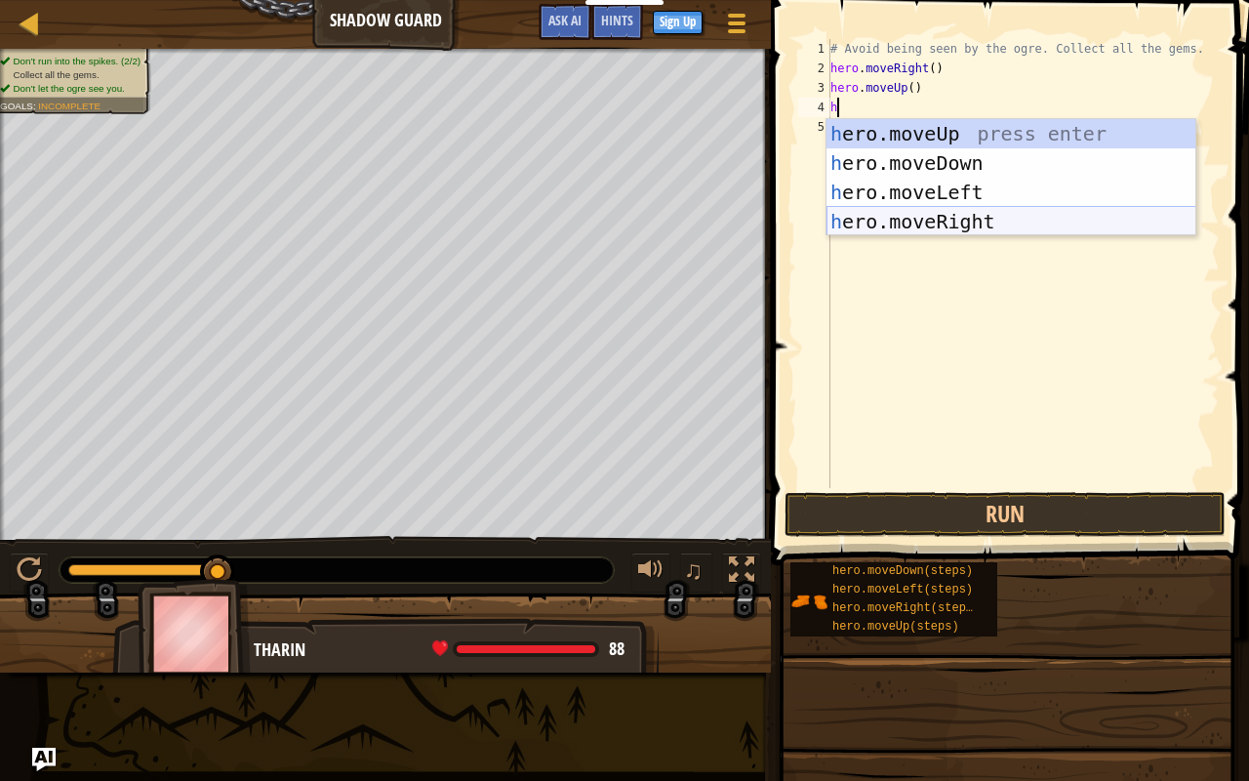
click at [977, 218] on div "h ero.moveUp press enter h ero.moveDown press enter h ero.moveLeft press enter …" at bounding box center [1012, 207] width 370 height 176
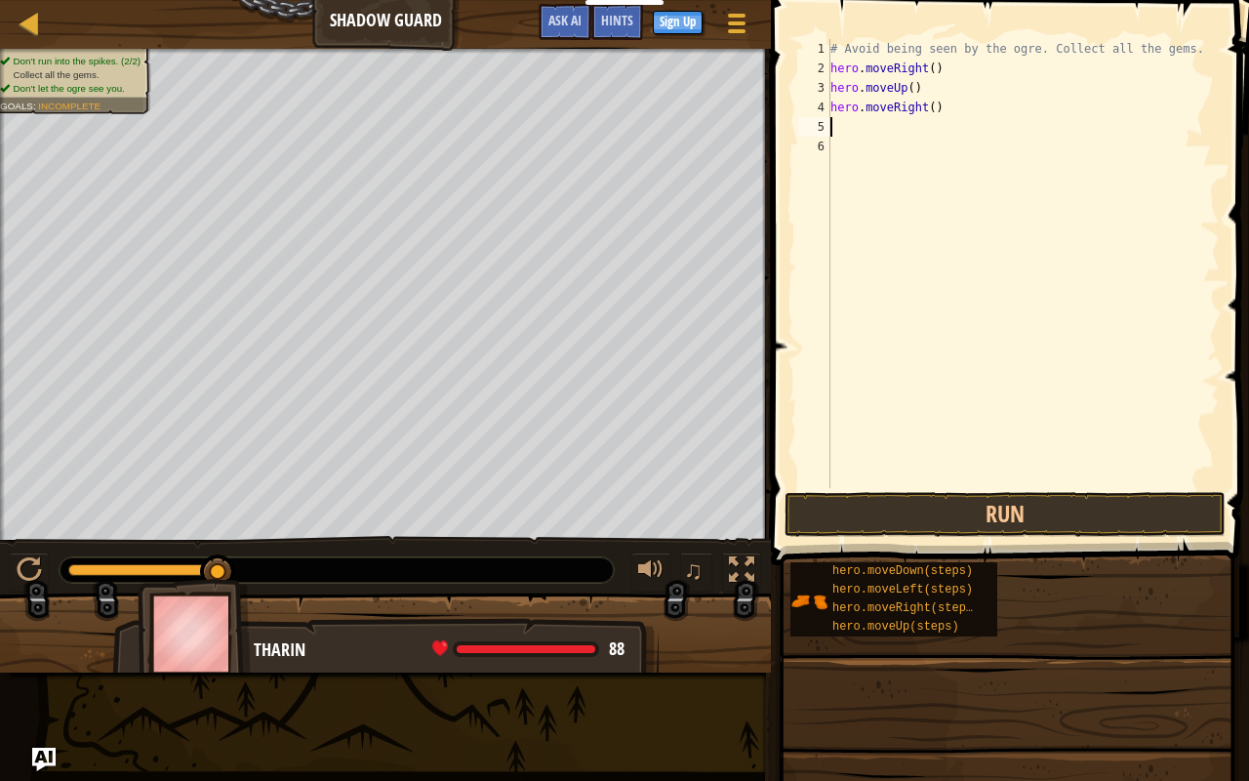
type textarea "h"
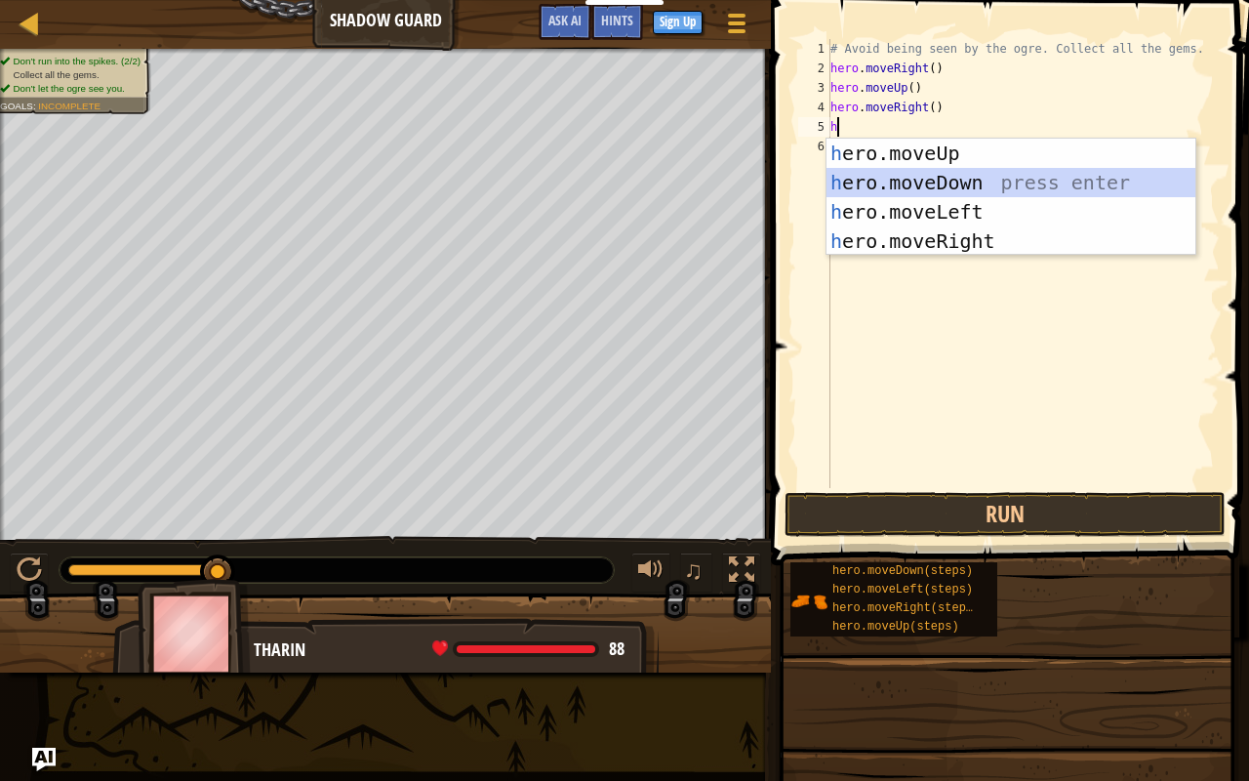
click at [935, 178] on div "h ero.moveUp press enter h ero.moveDown press enter h ero.moveLeft press enter …" at bounding box center [1012, 227] width 370 height 176
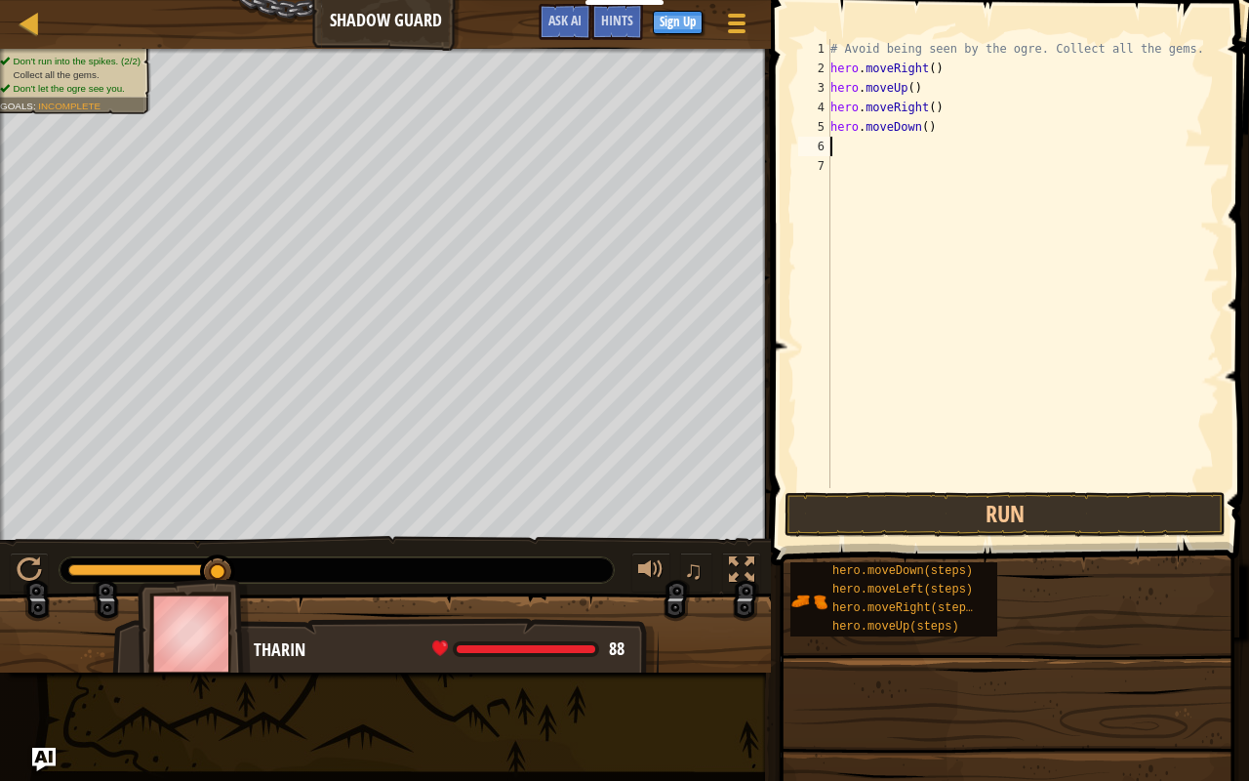
type textarea "h"
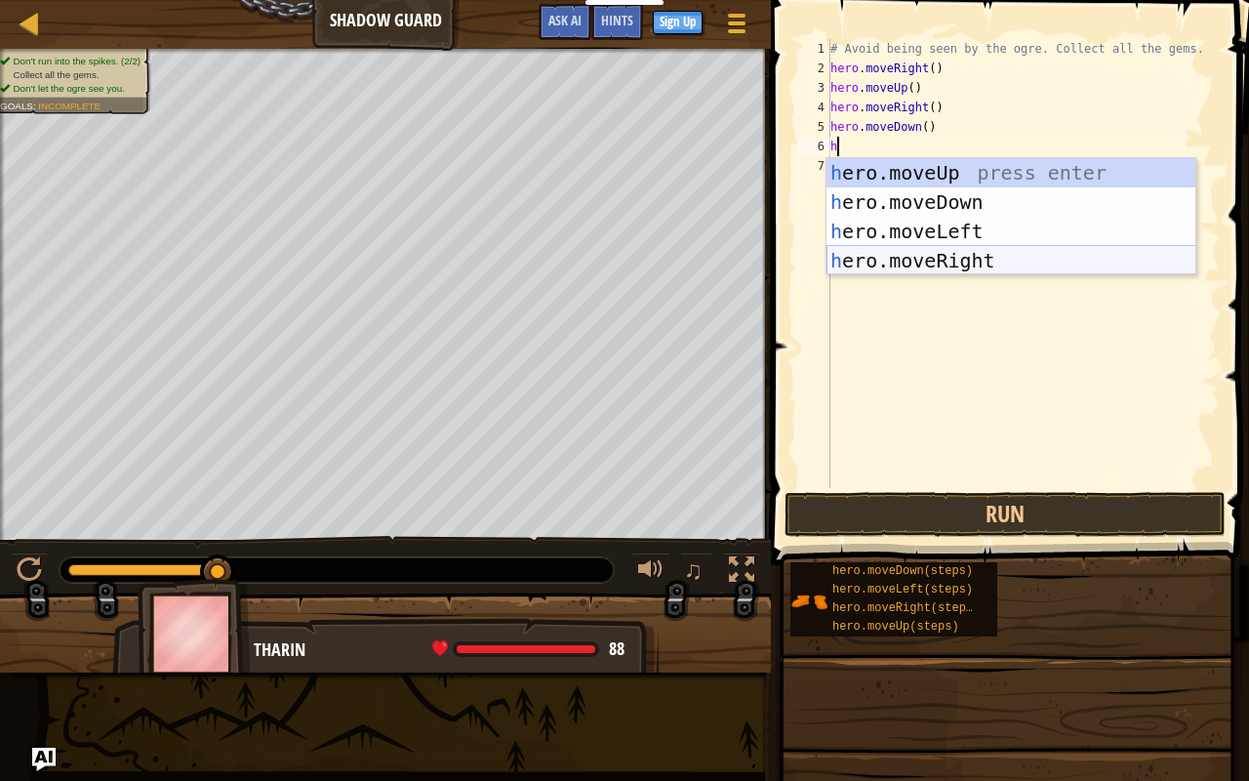
click at [997, 260] on div "h ero.moveUp press enter h ero.moveDown press enter h ero.moveLeft press enter …" at bounding box center [1012, 246] width 370 height 176
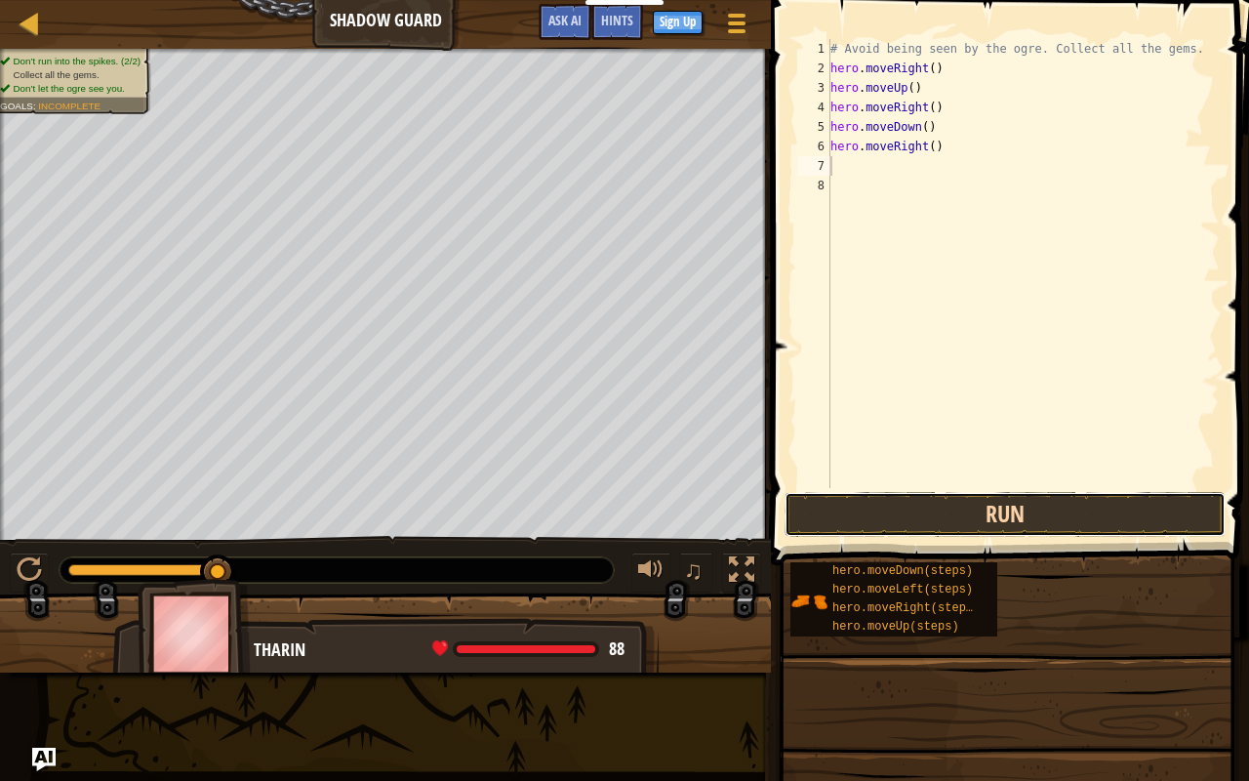
click at [1062, 512] on button "Run" at bounding box center [1005, 514] width 441 height 45
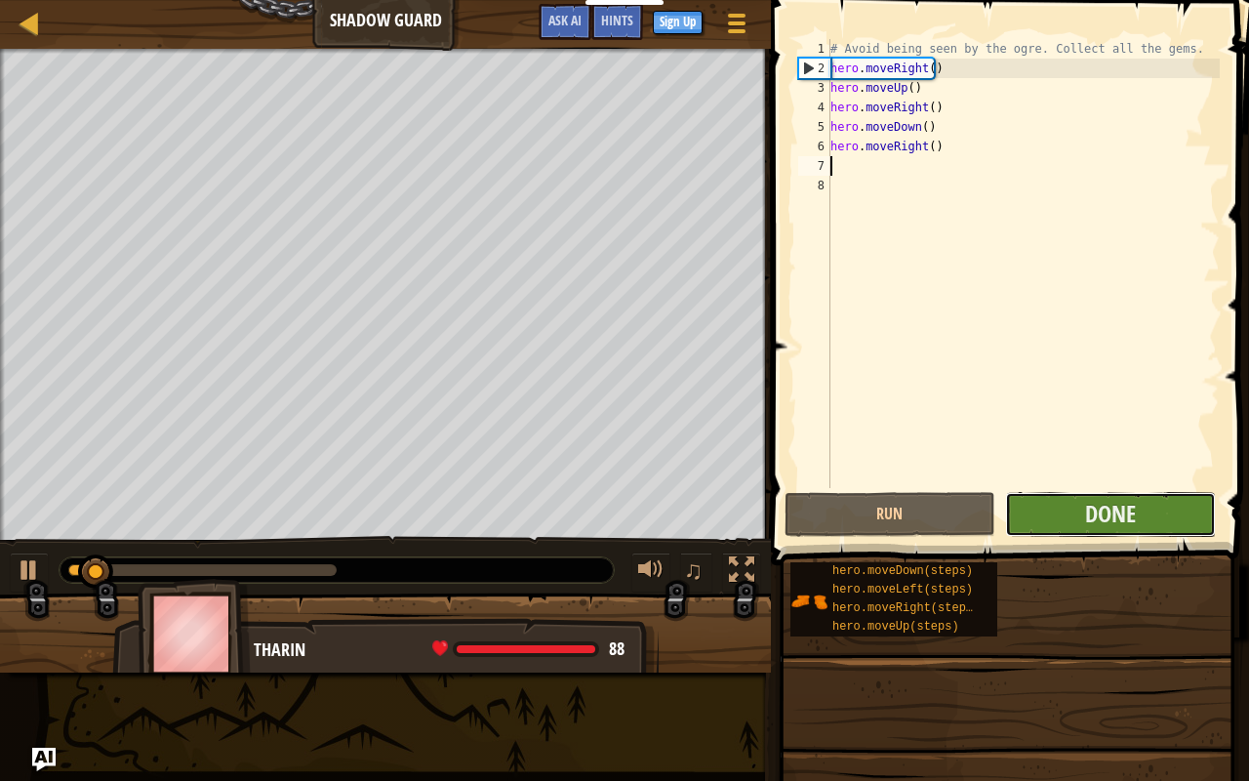
click at [1077, 515] on button "Done" at bounding box center [1110, 514] width 211 height 45
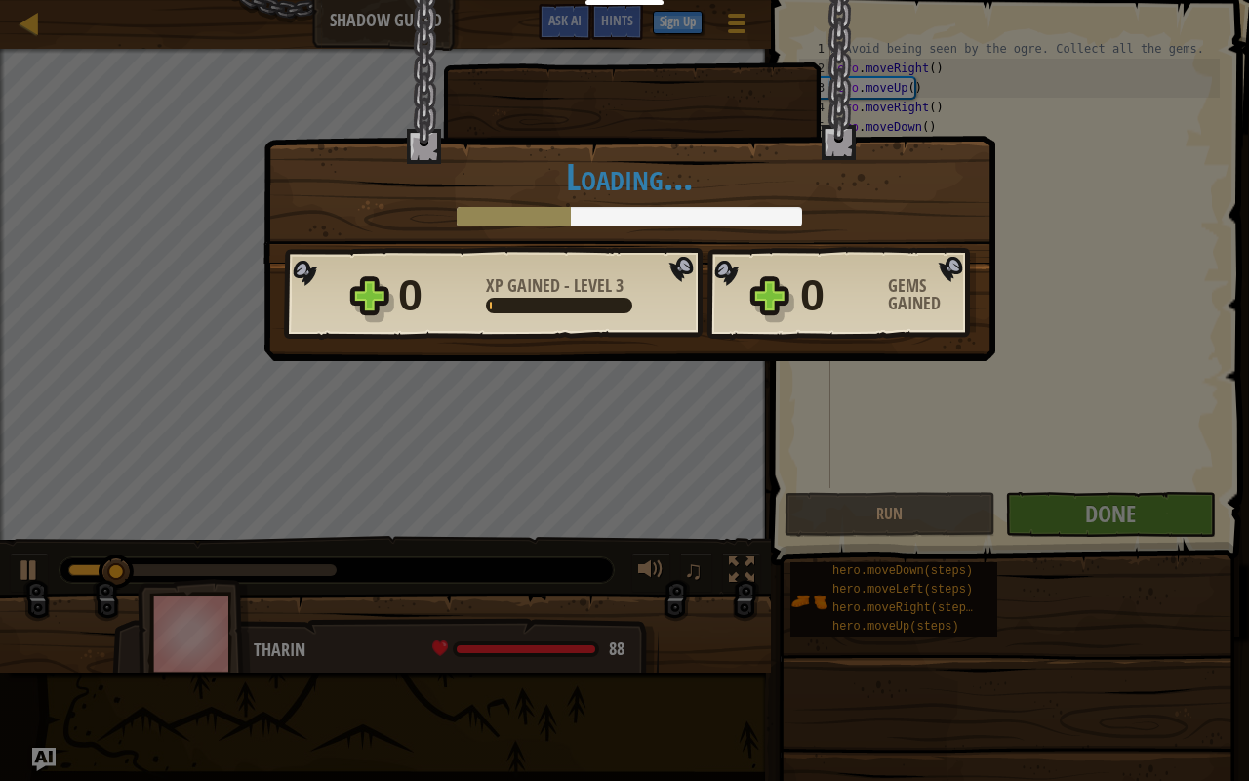
click at [1076, 517] on div "× Nicely done. You finished undetected. Keep going—there will come a time when …" at bounding box center [624, 390] width 1249 height 781
drag, startPoint x: 1075, startPoint y: 515, endPoint x: 1025, endPoint y: 478, distance: 62.9
click at [1072, 510] on div "× Nicely done. You finished undetected. Keep going—there will come a time when …" at bounding box center [624, 390] width 1249 height 781
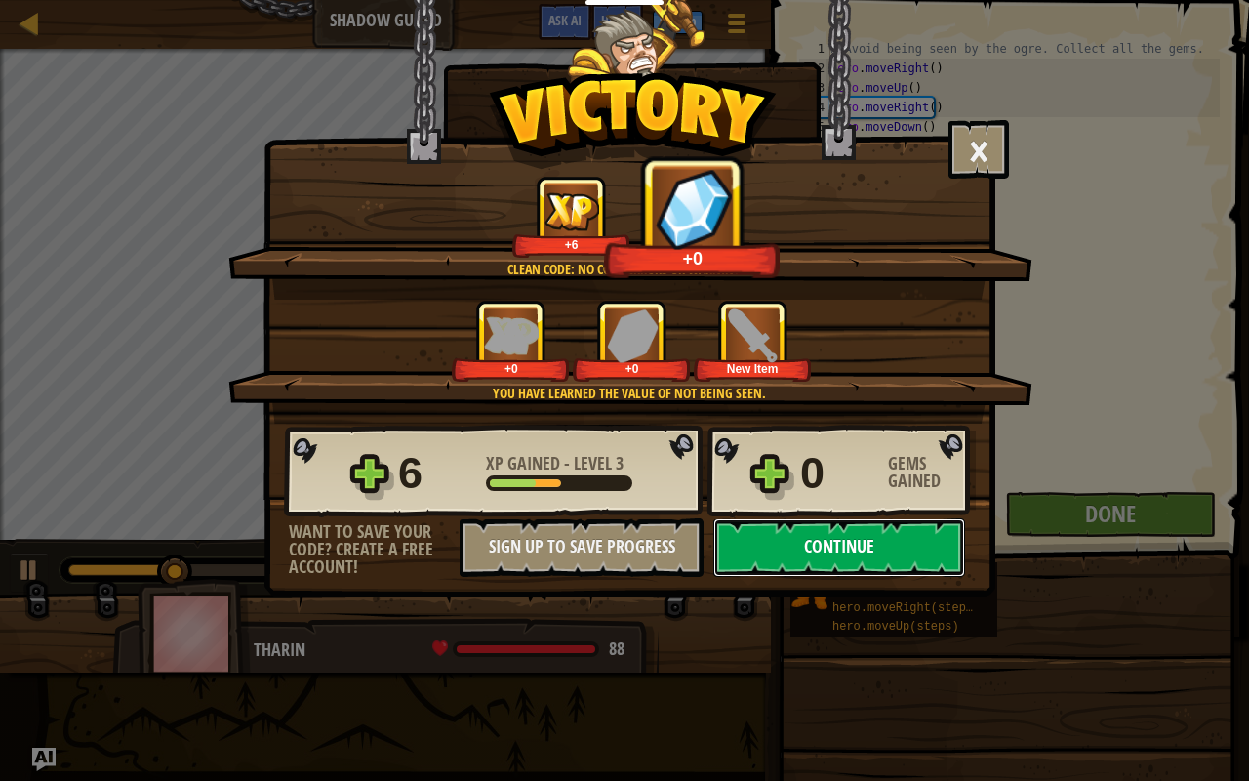
click at [808, 545] on button "Continue" at bounding box center [839, 547] width 252 height 59
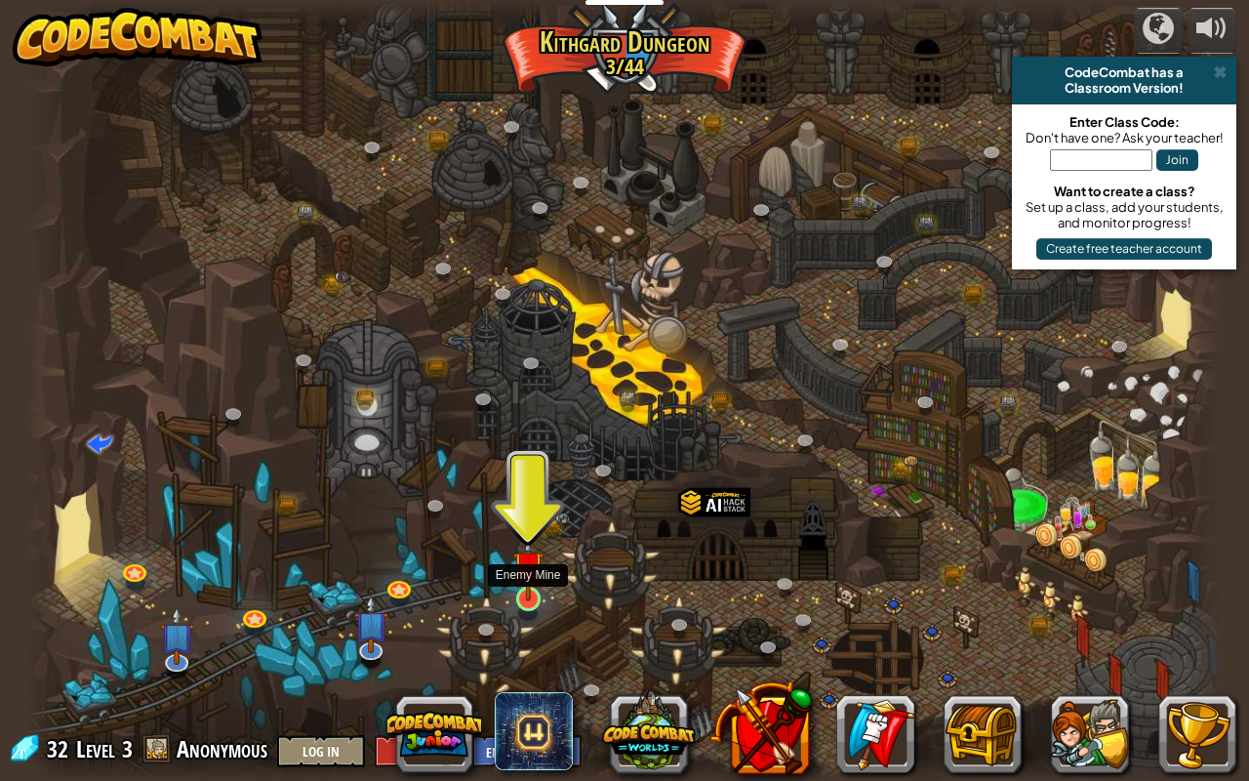
click at [532, 581] on img at bounding box center [528, 566] width 30 height 70
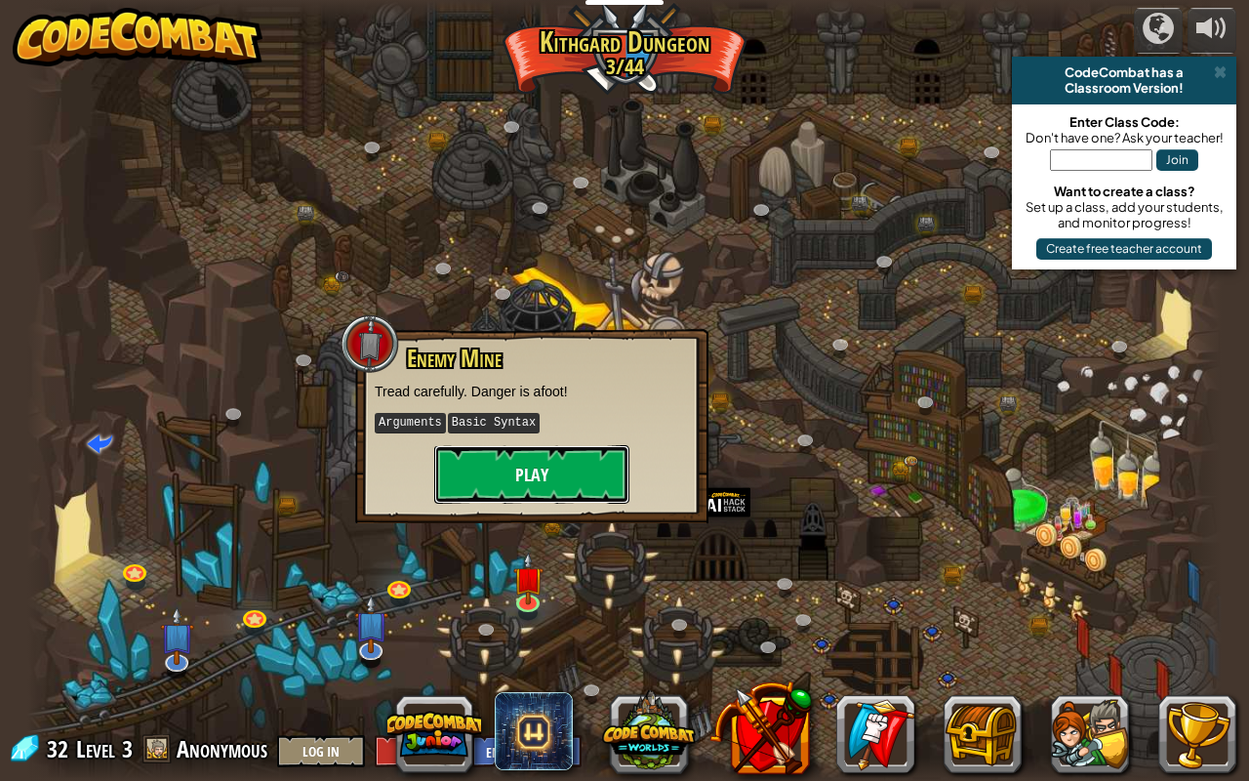
click at [549, 455] on button "Play" at bounding box center [531, 474] width 195 height 59
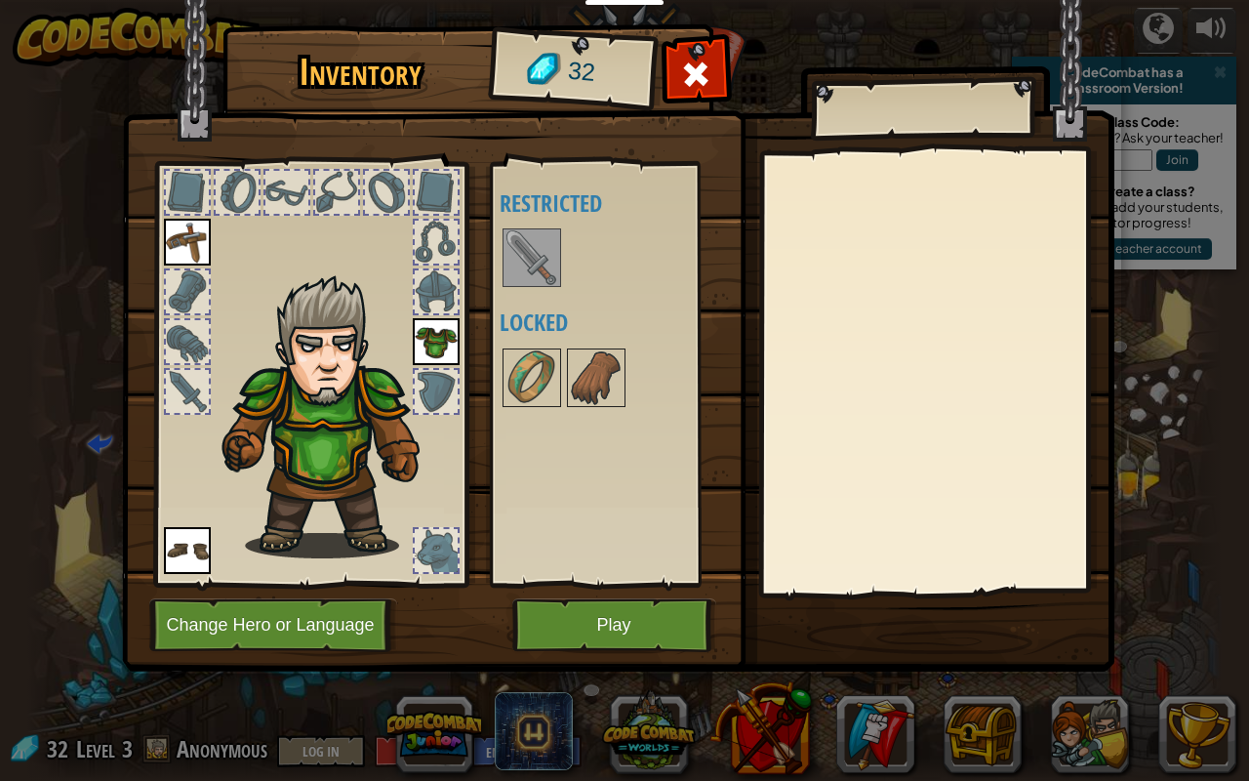
click at [525, 275] on img at bounding box center [532, 257] width 55 height 55
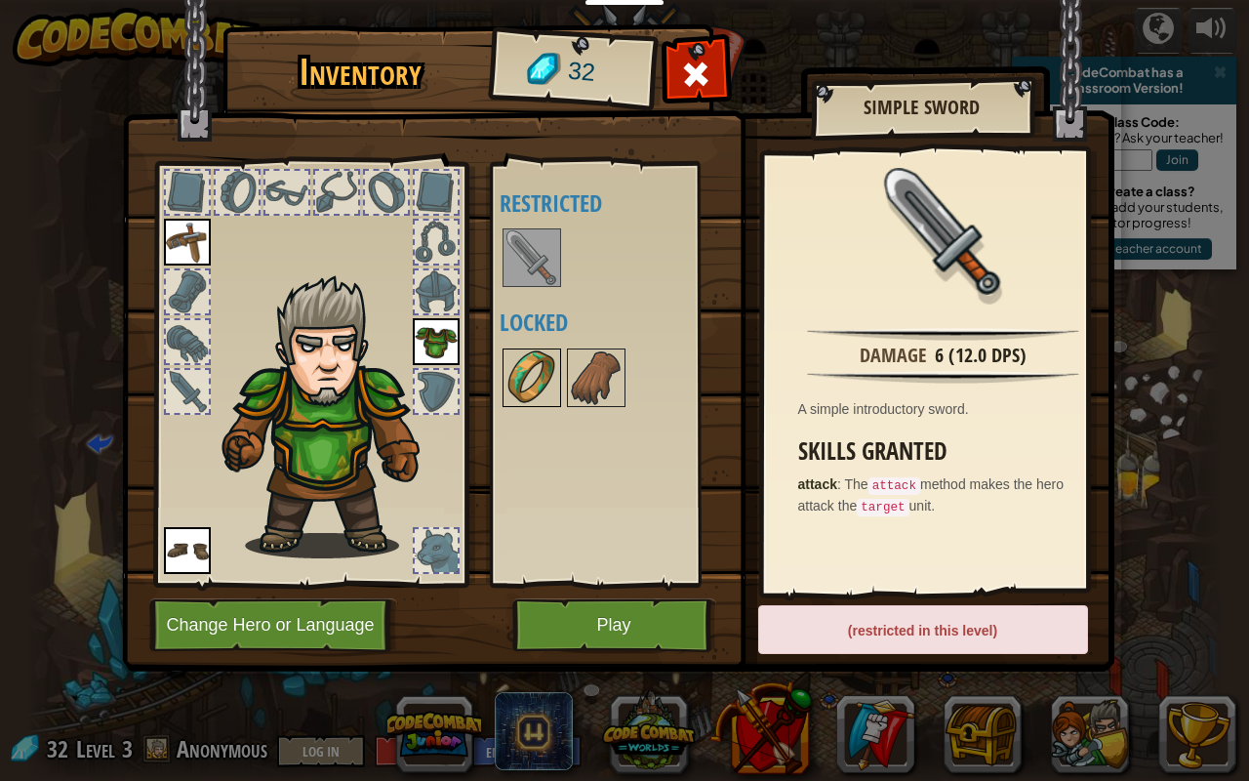
click at [532, 375] on img at bounding box center [532, 377] width 55 height 55
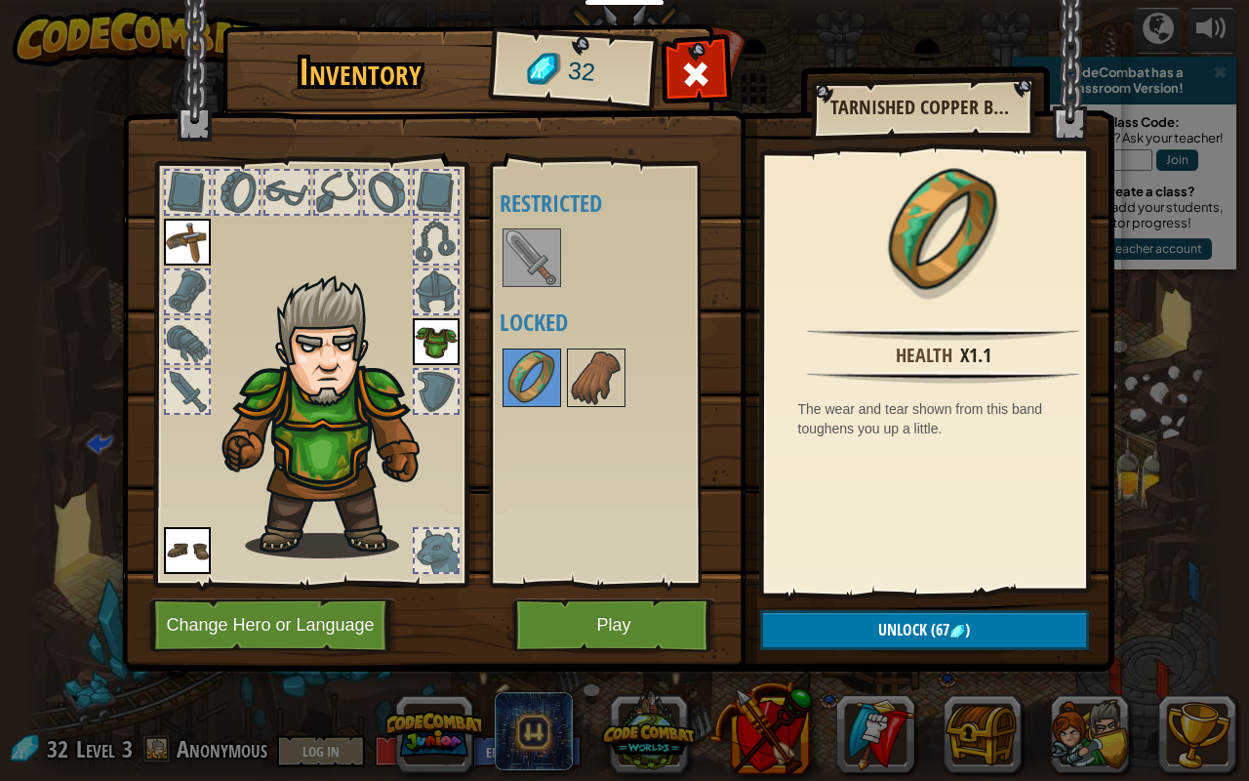
click at [627, 363] on div at bounding box center [622, 377] width 245 height 64
drag, startPoint x: 304, startPoint y: 299, endPoint x: 271, endPoint y: 322, distance: 40.6
click at [271, 322] on img at bounding box center [332, 416] width 239 height 284
drag, startPoint x: 216, startPoint y: 334, endPoint x: 118, endPoint y: 330, distance: 97.7
click at [203, 338] on div at bounding box center [310, 368] width 322 height 439
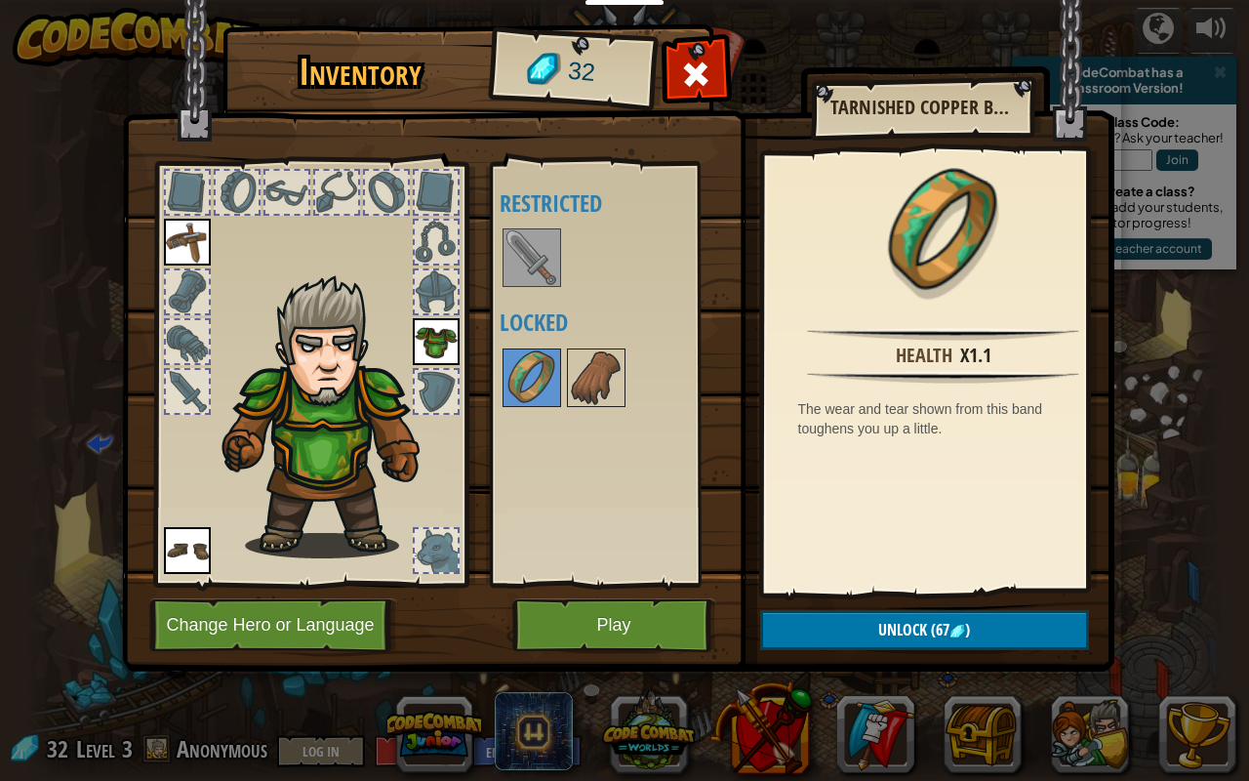
drag, startPoint x: 128, startPoint y: 312, endPoint x: 148, endPoint y: 283, distance: 35.7
click at [131, 307] on div "Inventory 32 Available Equip Equip Equip (double-click to equip) Restricted Loc…" at bounding box center [624, 390] width 1249 height 781
drag, startPoint x: 148, startPoint y: 283, endPoint x: 170, endPoint y: 356, distance: 76.3
click at [169, 351] on div at bounding box center [310, 368] width 322 height 439
drag, startPoint x: 174, startPoint y: 358, endPoint x: 213, endPoint y: 262, distance: 104.2
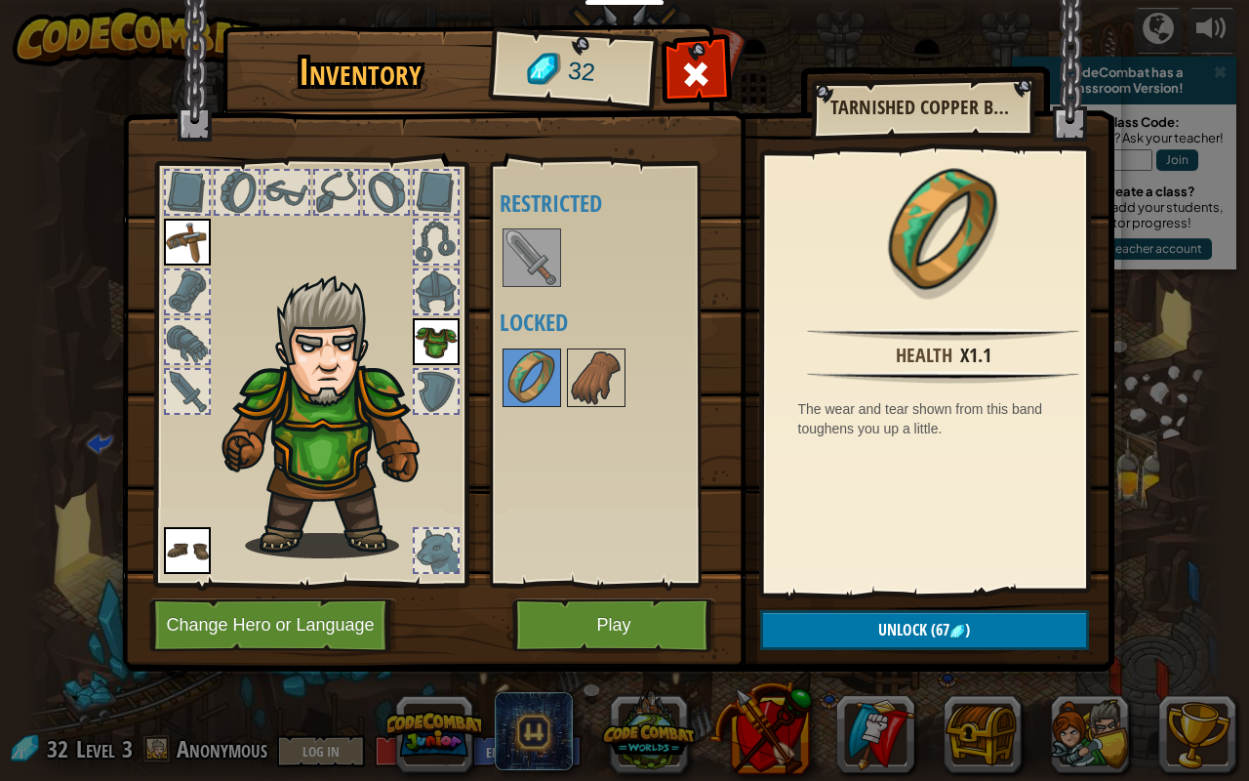
click at [174, 357] on div at bounding box center [187, 341] width 43 height 43
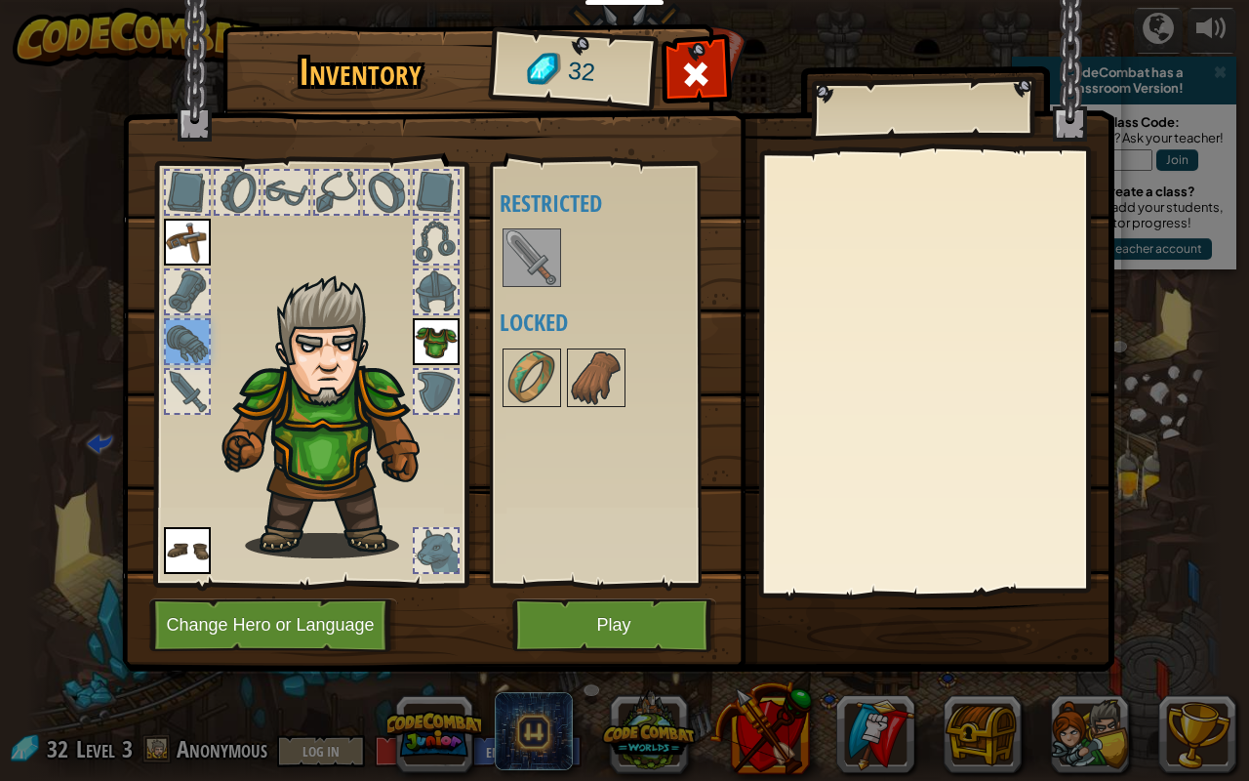
click at [213, 260] on div at bounding box center [310, 368] width 322 height 439
click at [202, 303] on div at bounding box center [310, 368] width 322 height 439
click at [205, 299] on div at bounding box center [187, 291] width 43 height 43
click at [207, 408] on div at bounding box center [187, 391] width 43 height 43
click at [609, 615] on button "Play" at bounding box center [614, 625] width 204 height 54
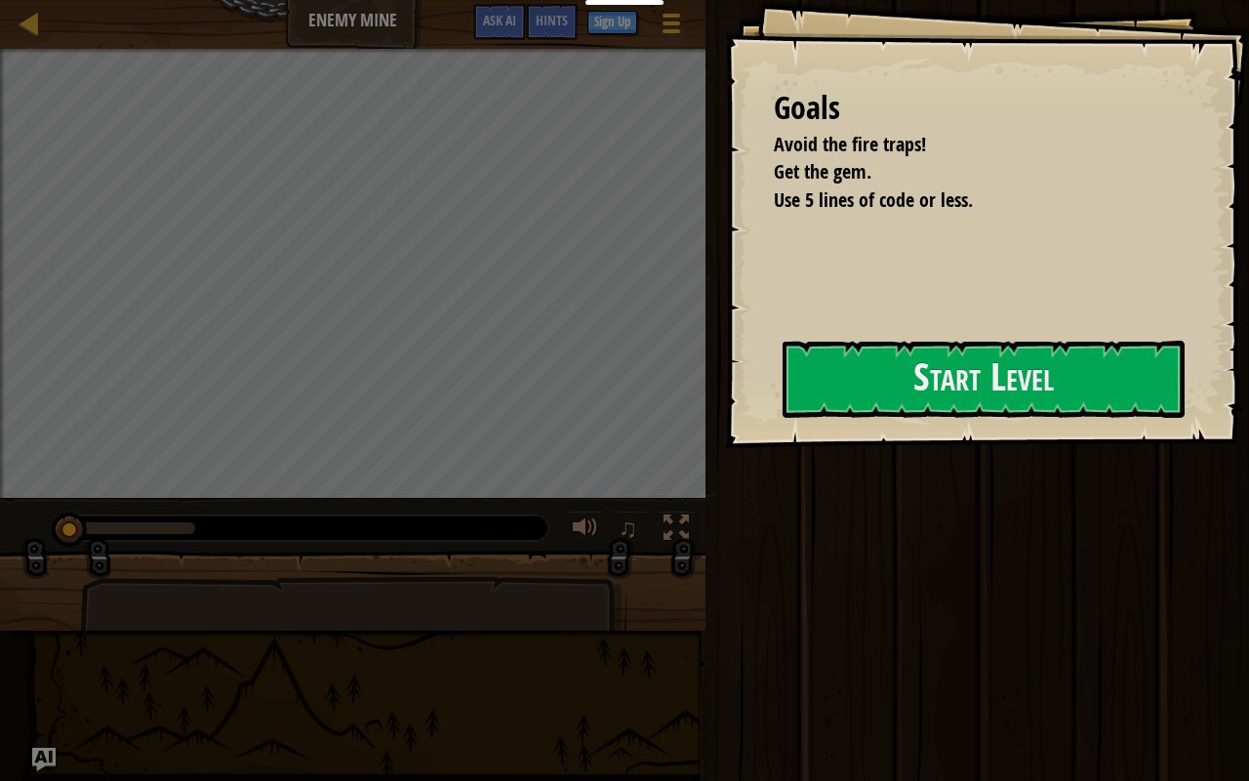
click at [961, 332] on div "Goals Avoid the fire traps! Get the gem. Use 5 lines of code or less. Start Lev…" at bounding box center [987, 224] width 524 height 448
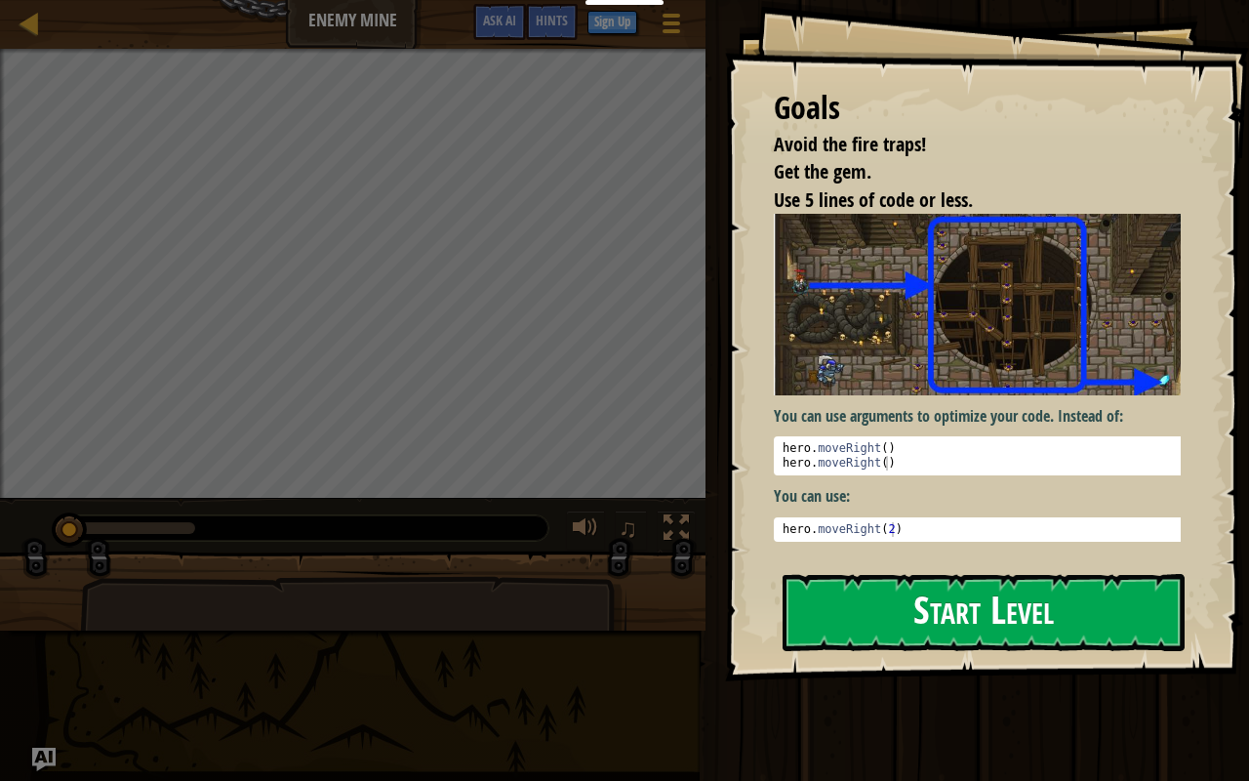
click at [1050, 615] on button "Start Level" at bounding box center [984, 612] width 402 height 77
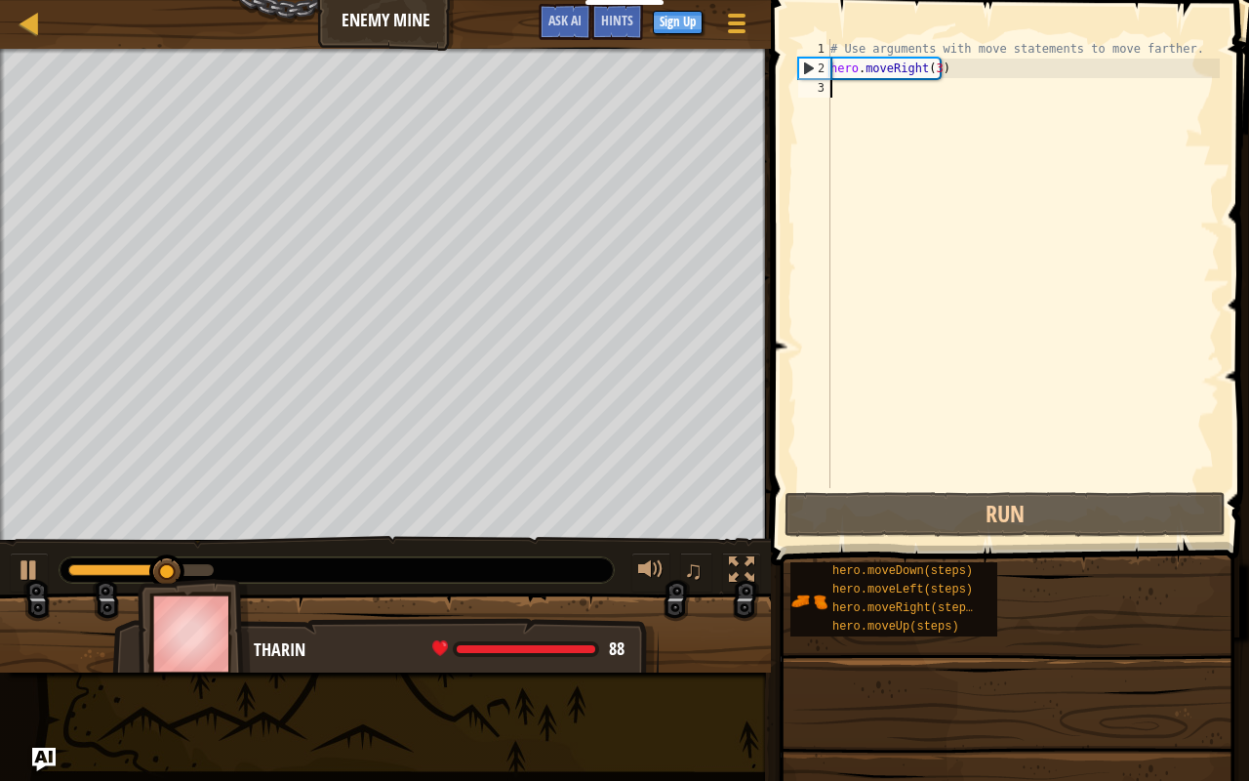
type textarea "h"
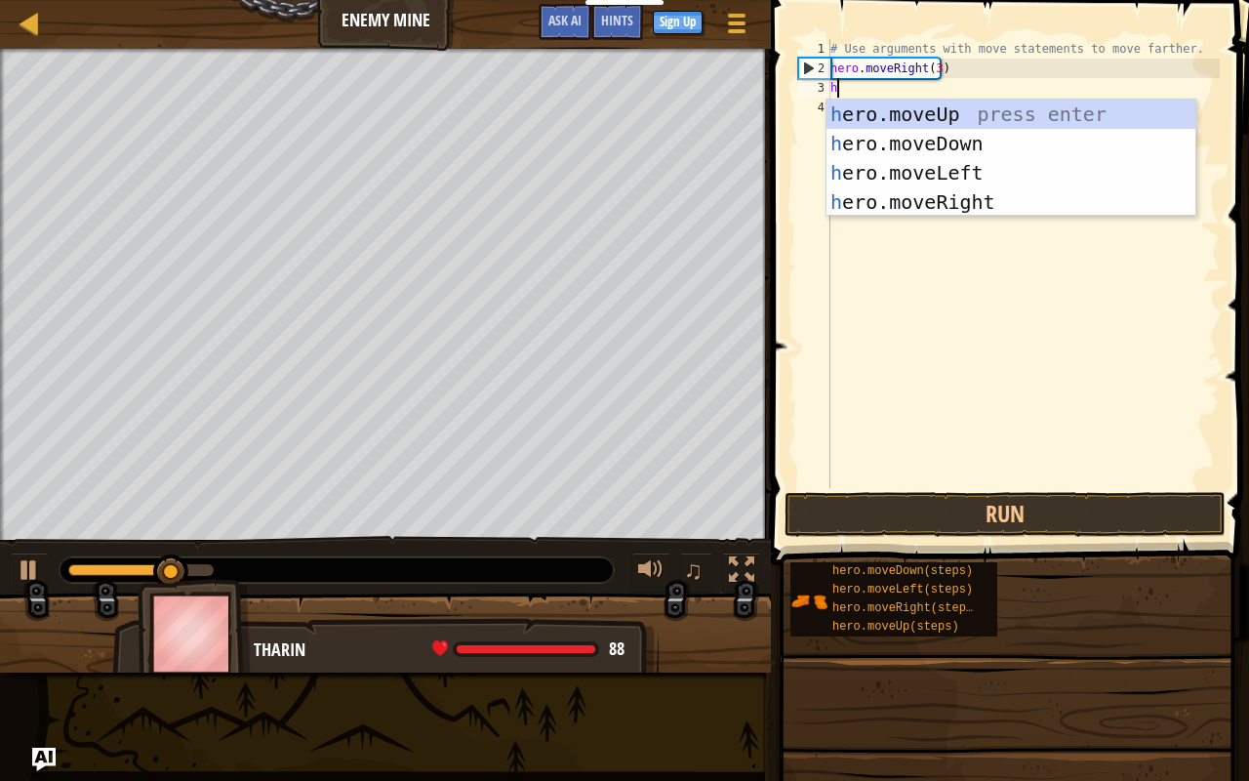
scroll to position [9, 0]
click at [905, 105] on div "h ero.moveUp press enter h ero.moveDown press enter h ero.moveLeft press enter …" at bounding box center [1012, 188] width 370 height 176
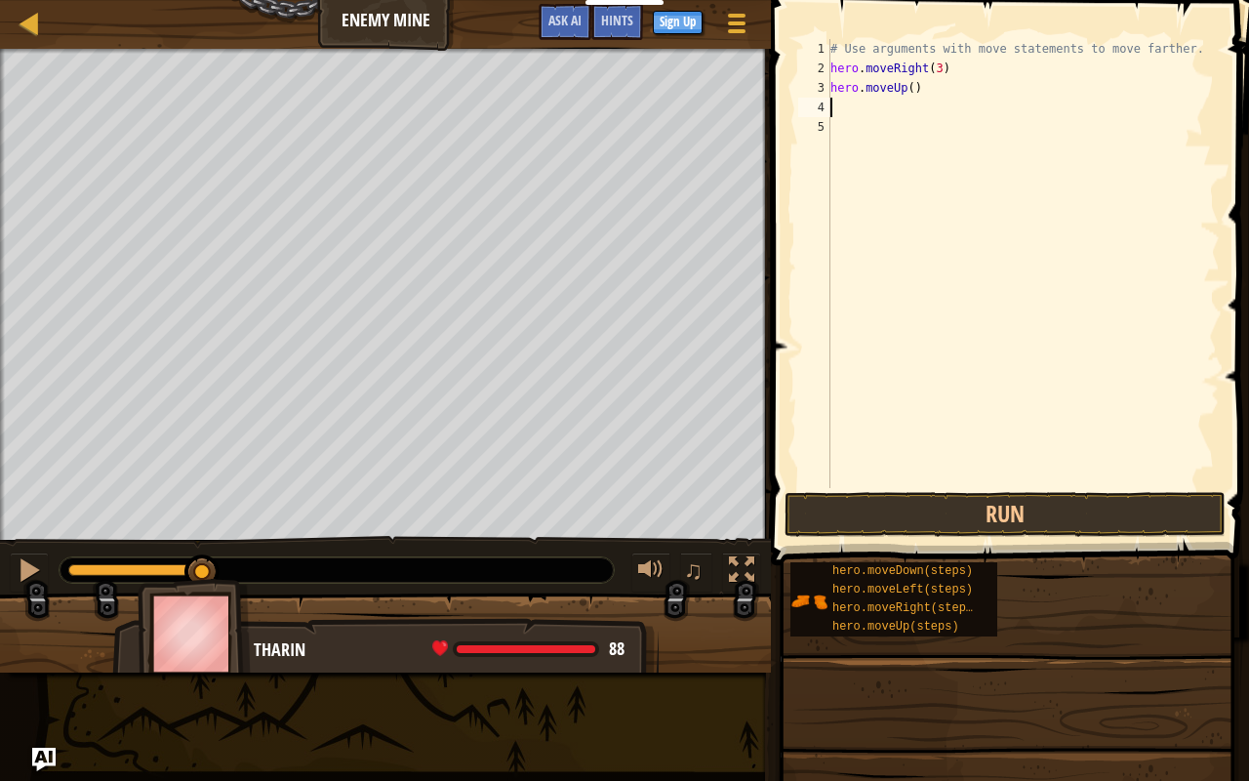
type textarea "h"
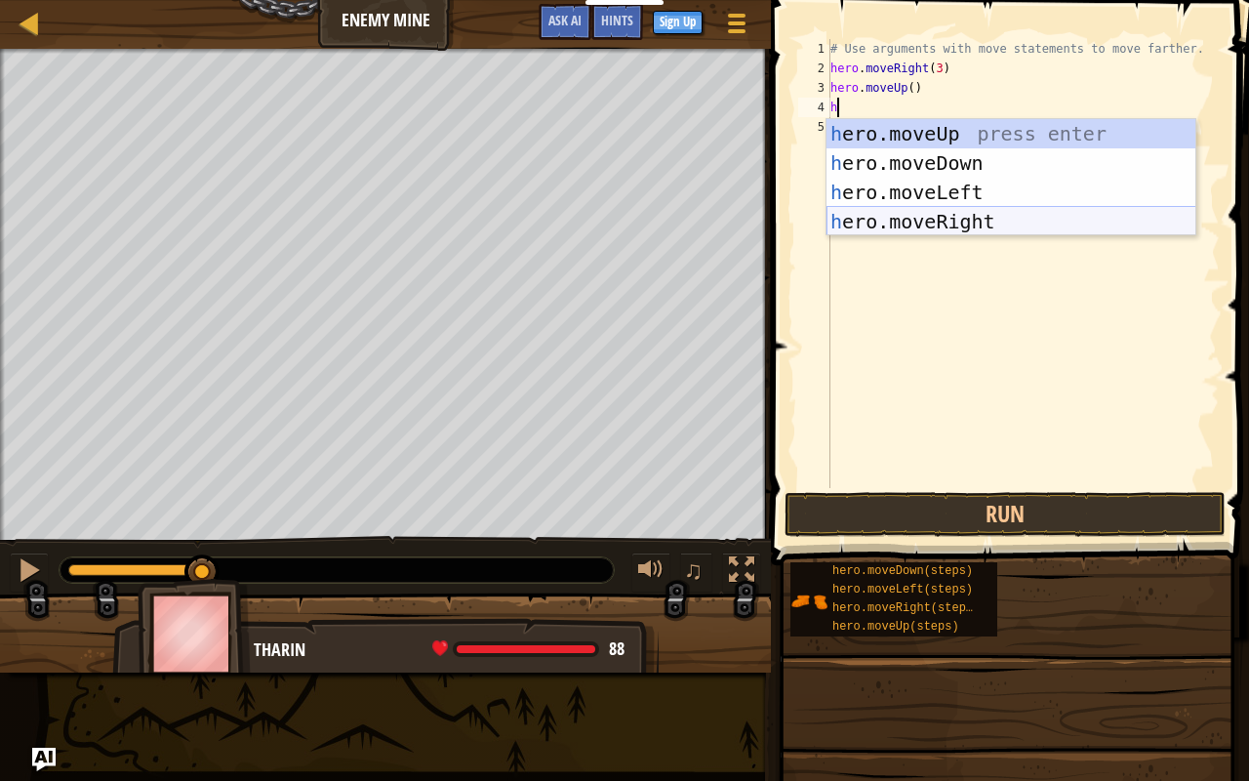
click at [991, 224] on div "h ero.moveUp press enter h ero.moveDown press enter h ero.moveLeft press enter …" at bounding box center [1012, 207] width 370 height 176
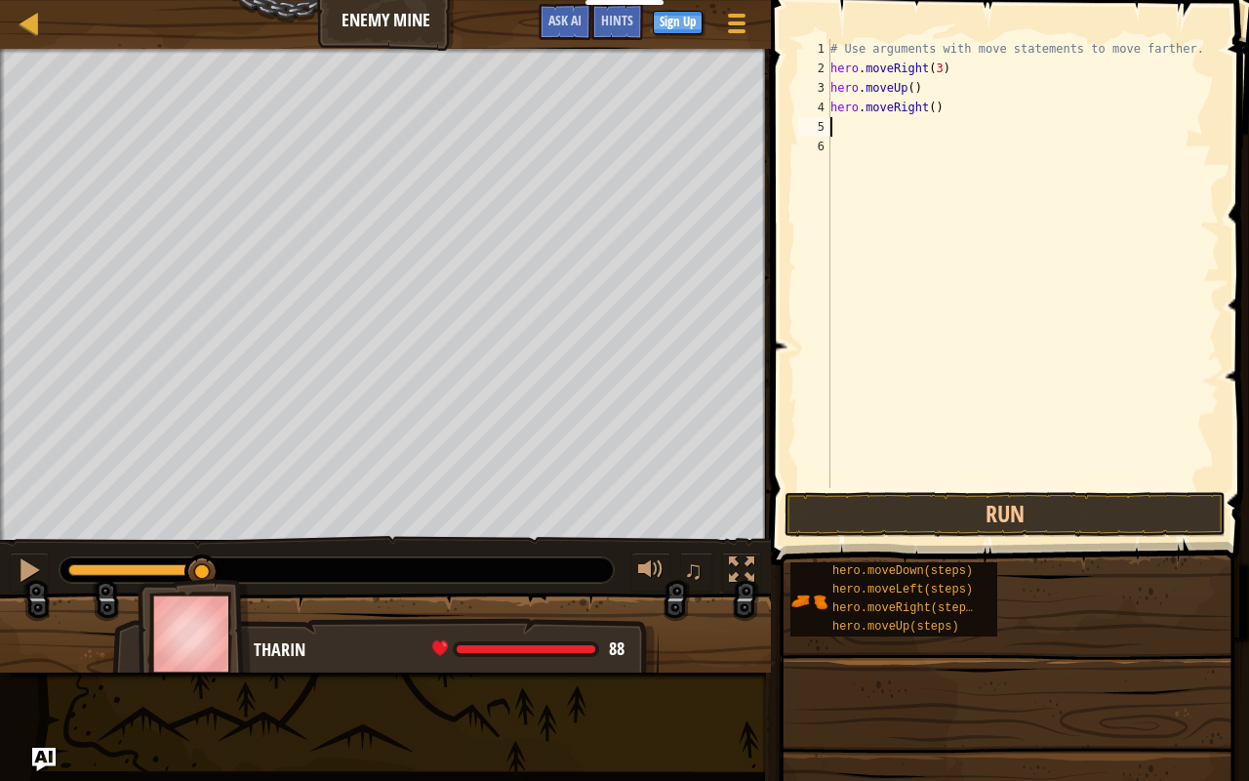
type textarea "h"
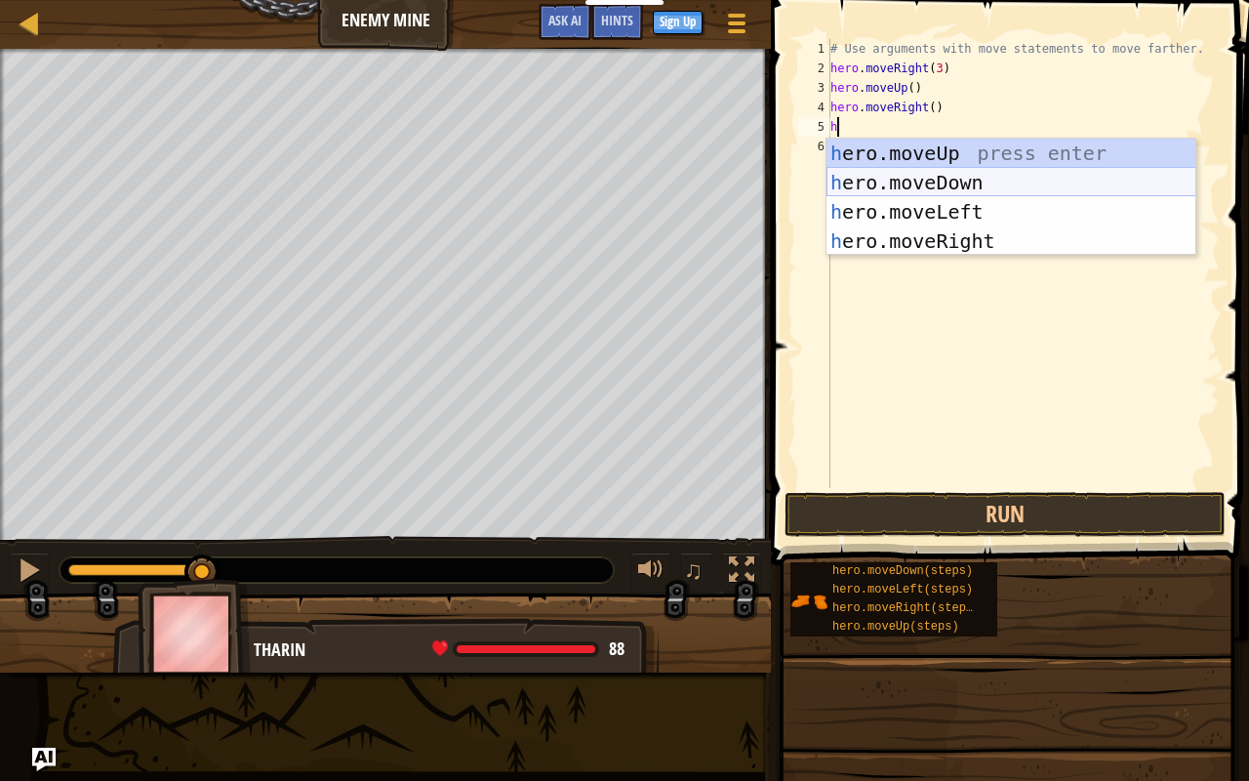
click at [962, 170] on div "h ero.moveUp press enter h ero.moveDown press enter h ero.moveLeft press enter …" at bounding box center [1012, 227] width 370 height 176
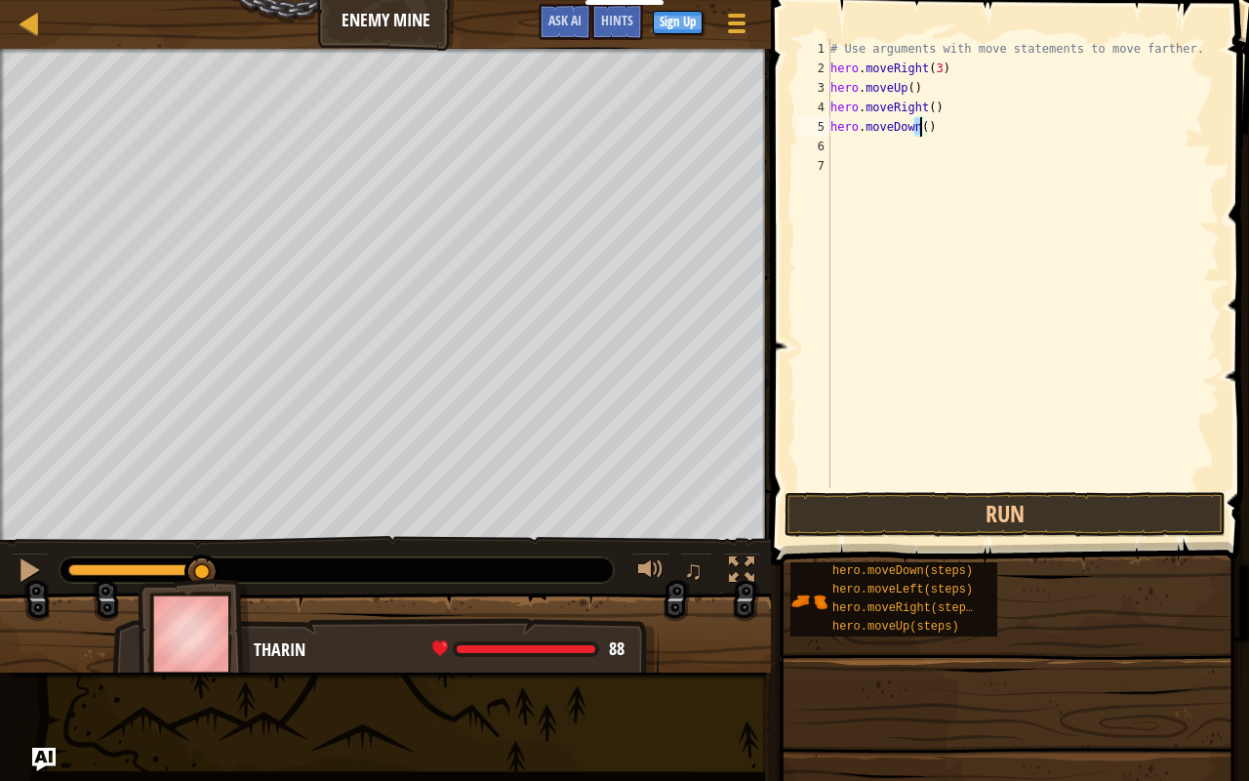
click at [918, 123] on div "# Use arguments with move statements to move farther. hero . moveRight ( 3 ) he…" at bounding box center [1023, 283] width 393 height 488
click at [921, 123] on div "# Use arguments with move statements to move farther. hero . moveRight ( 3 ) he…" at bounding box center [1023, 263] width 393 height 449
type textarea "hero.moveDown(3)"
click at [841, 132] on div "# Use arguments with move statements to move farther. hero . moveRight ( 3 ) he…" at bounding box center [1023, 283] width 393 height 488
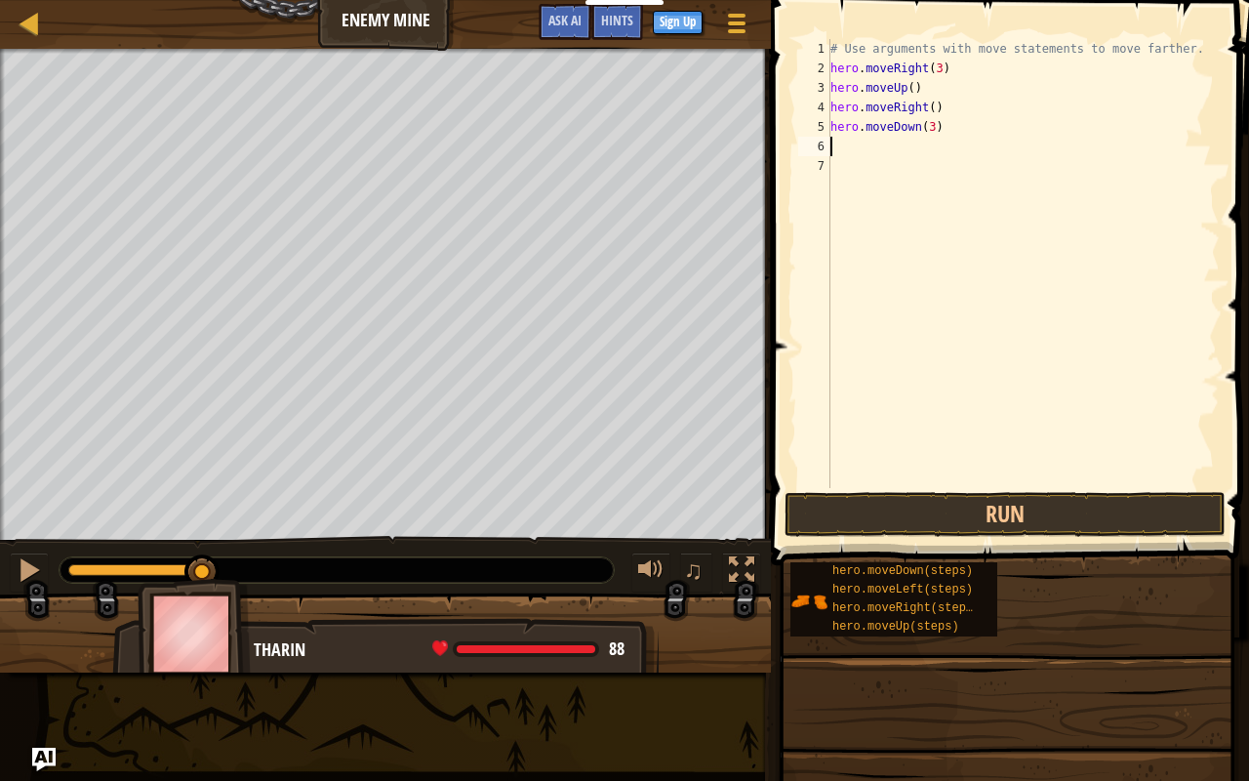
click at [831, 143] on div "# Use arguments with move statements to move farther. hero . moveRight ( 3 ) he…" at bounding box center [1023, 283] width 393 height 488
type textarea "h"
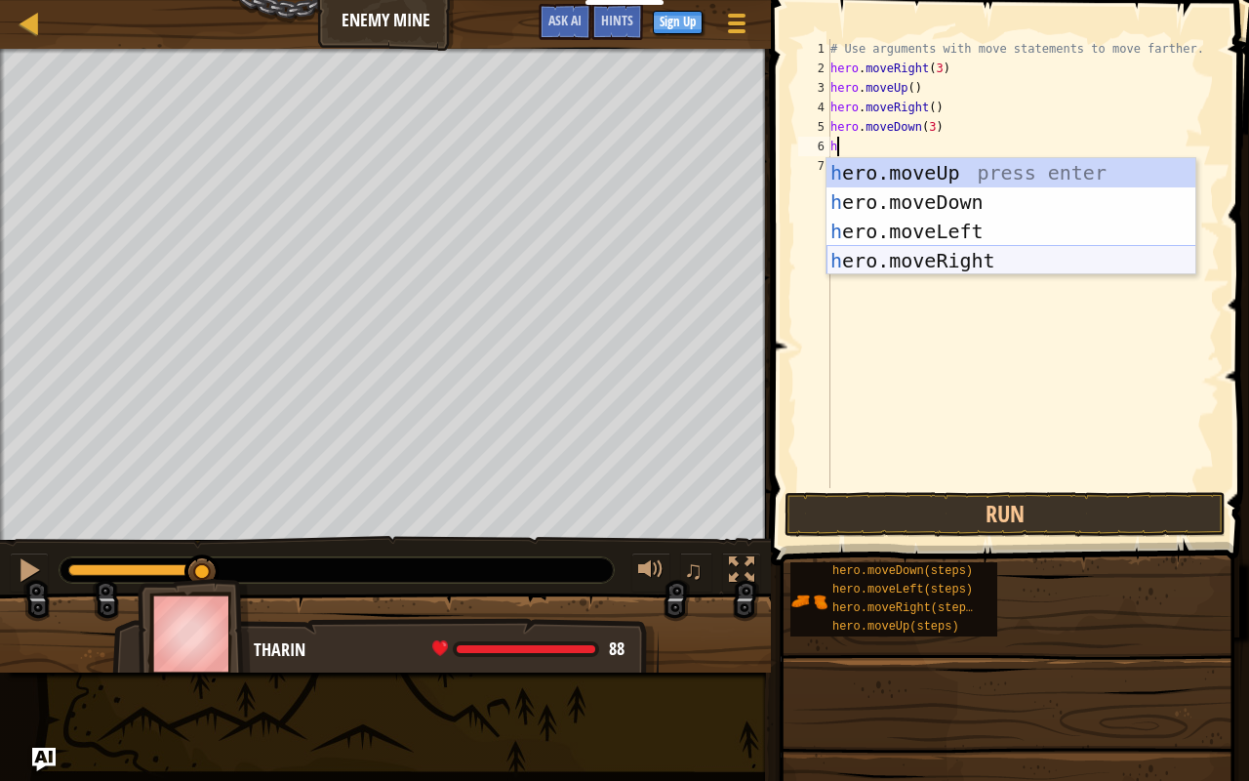
click at [939, 260] on div "h ero.moveUp press enter h ero.moveDown press enter h ero.moveLeft press enter …" at bounding box center [1012, 246] width 370 height 176
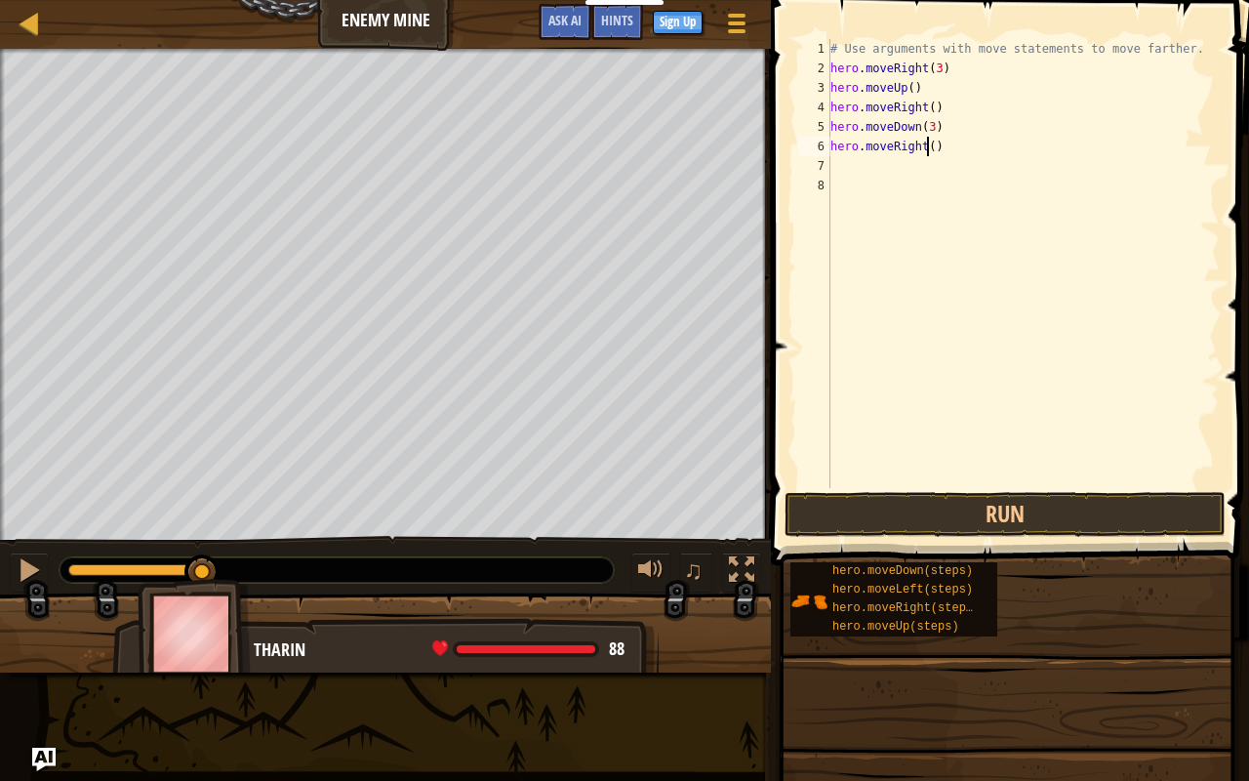
click at [925, 149] on div "# Use arguments with move statements to move farther. hero . moveRight ( 3 ) he…" at bounding box center [1023, 283] width 393 height 488
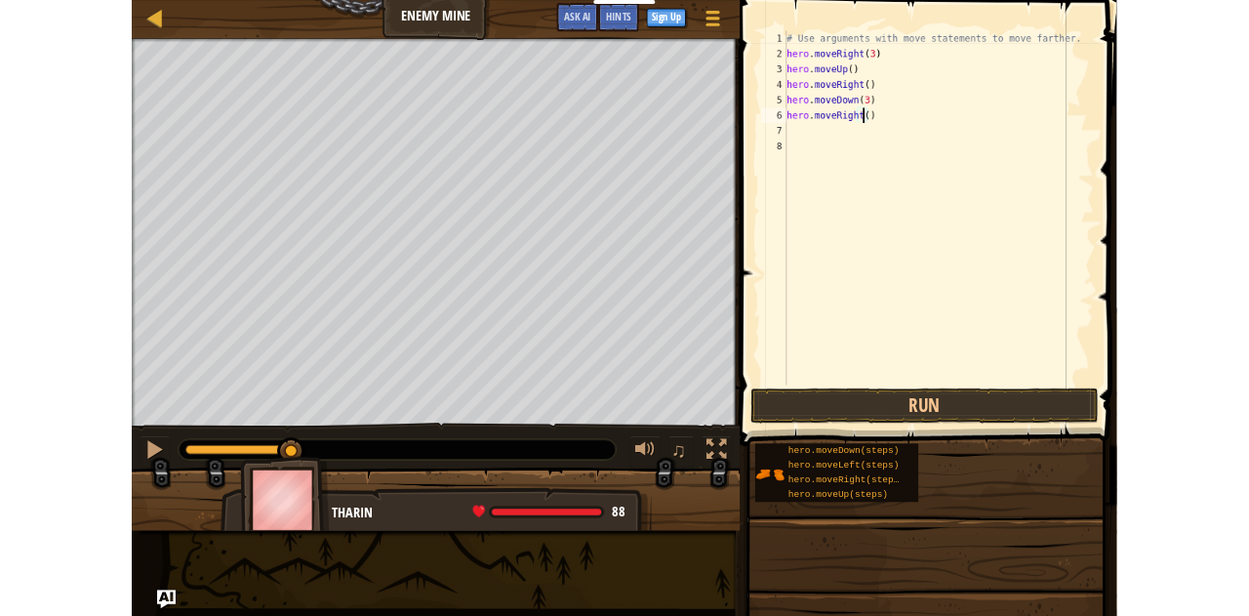
scroll to position [9, 8]
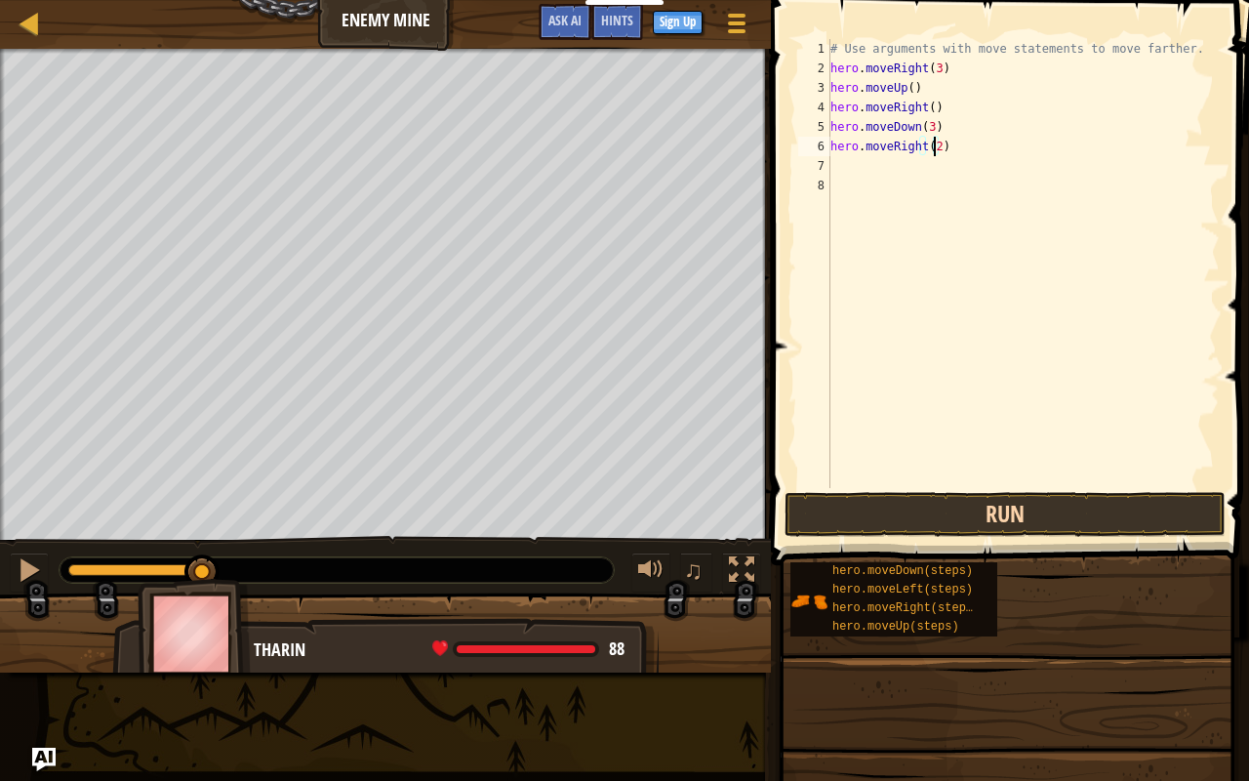
type textarea "hero.moveRight(2)"
click at [1095, 517] on button "Run" at bounding box center [1005, 514] width 441 height 45
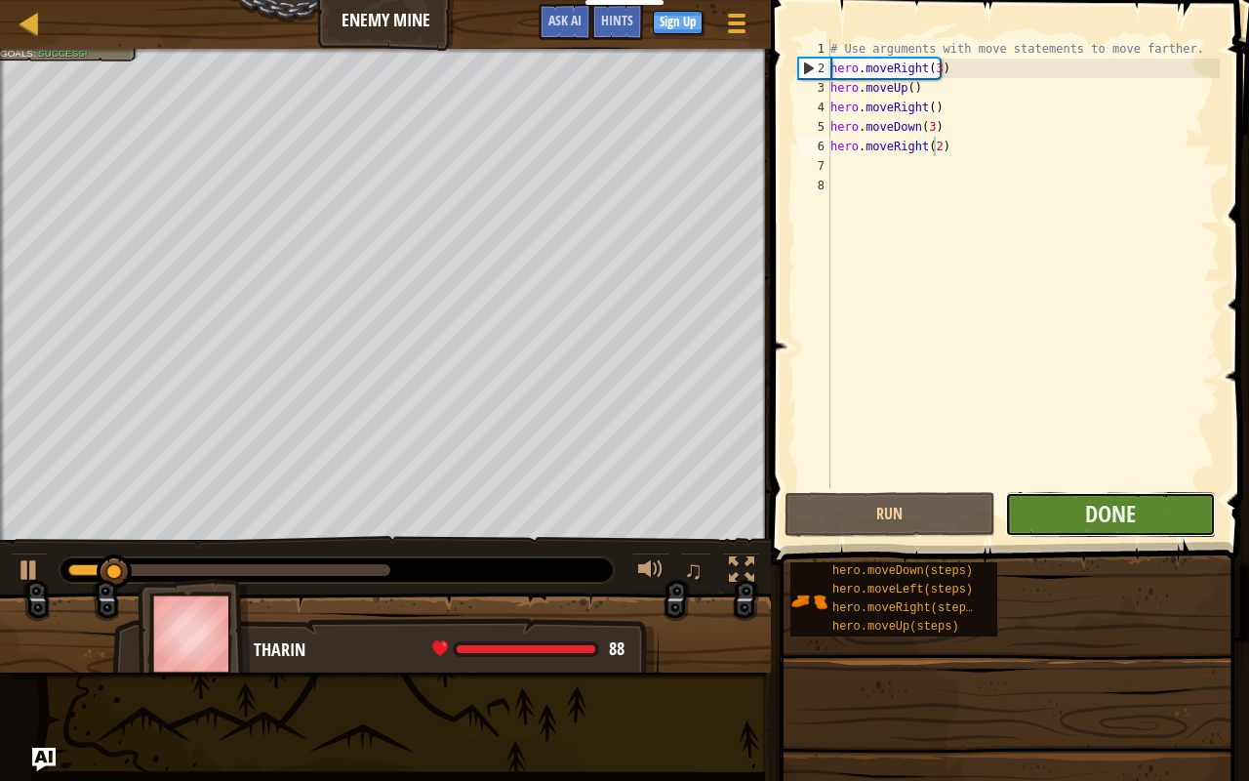
click at [1095, 531] on button "Done" at bounding box center [1110, 514] width 211 height 45
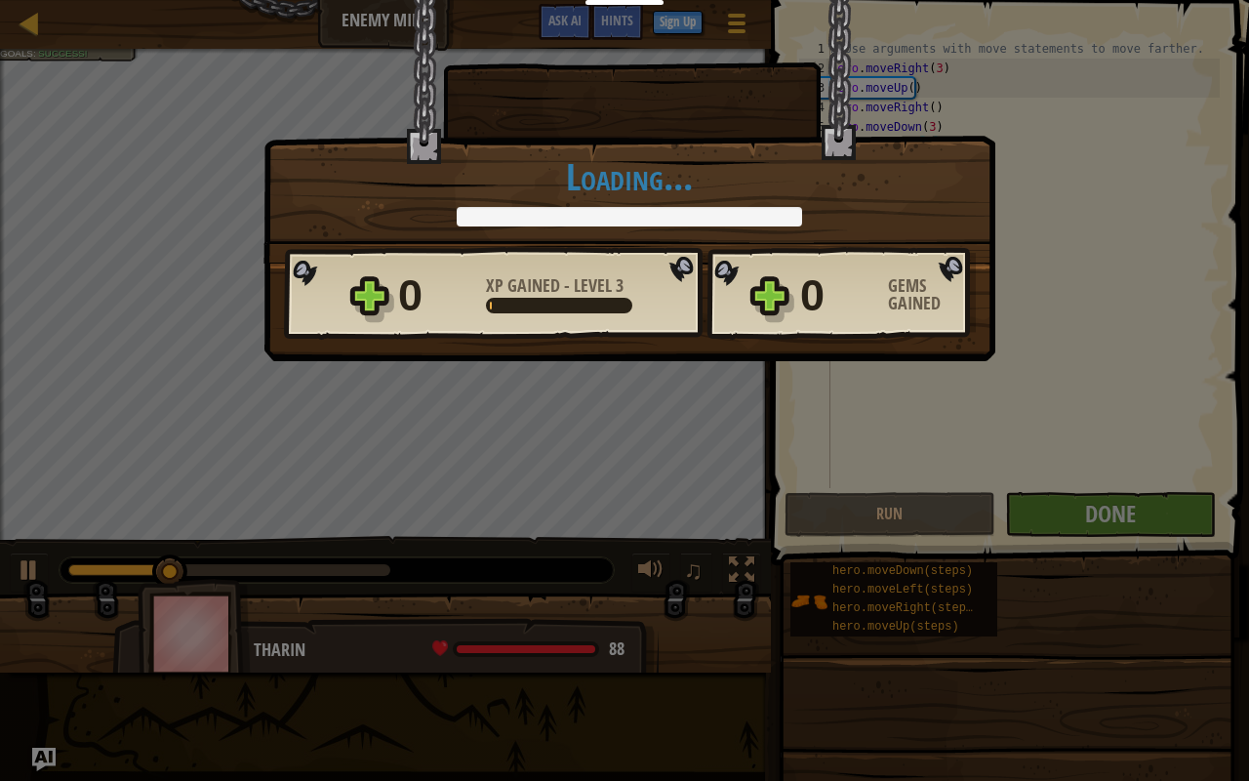
drag, startPoint x: 951, startPoint y: 287, endPoint x: 894, endPoint y: 348, distance: 83.6
click at [949, 291] on div "Gems Gained" at bounding box center [932, 294] width 88 height 35
click at [98, 602] on div "× Nice moves! How fun was this level? Loading... Reticulating Splines... Loadin…" at bounding box center [624, 390] width 1249 height 781
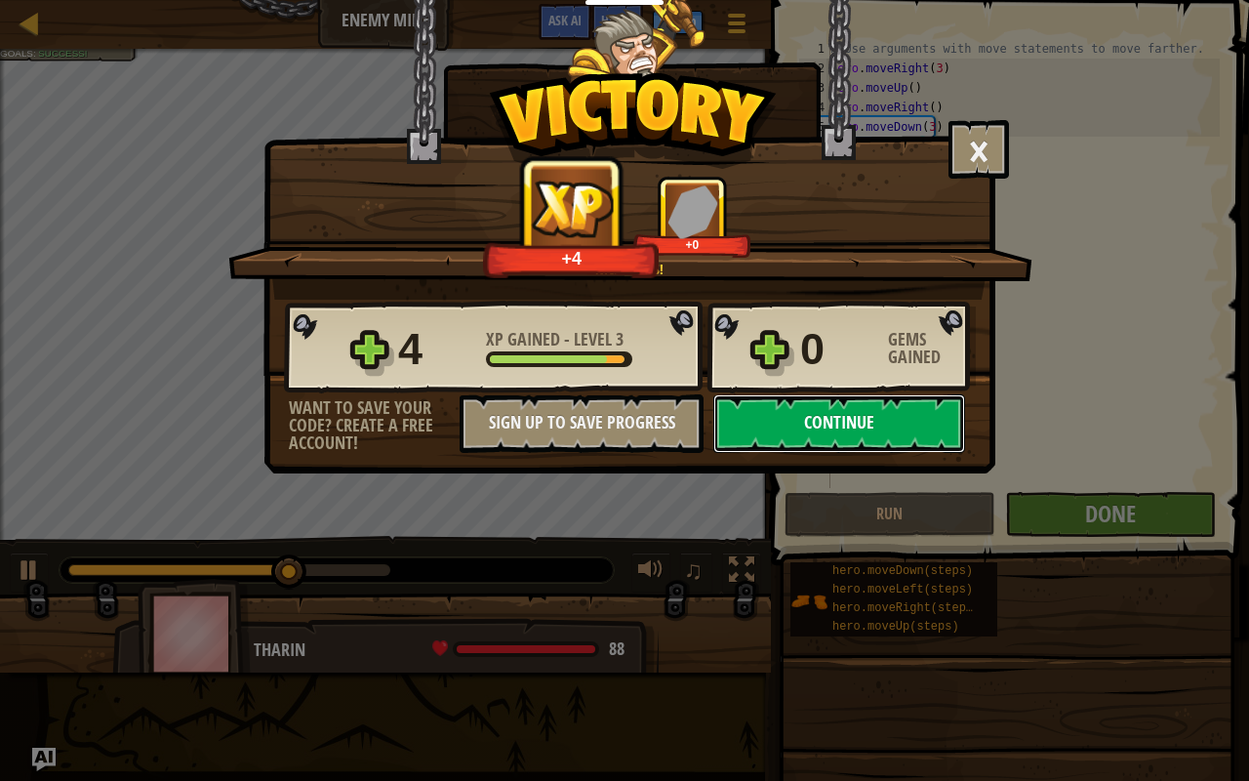
click at [895, 398] on button "Continue" at bounding box center [839, 423] width 252 height 59
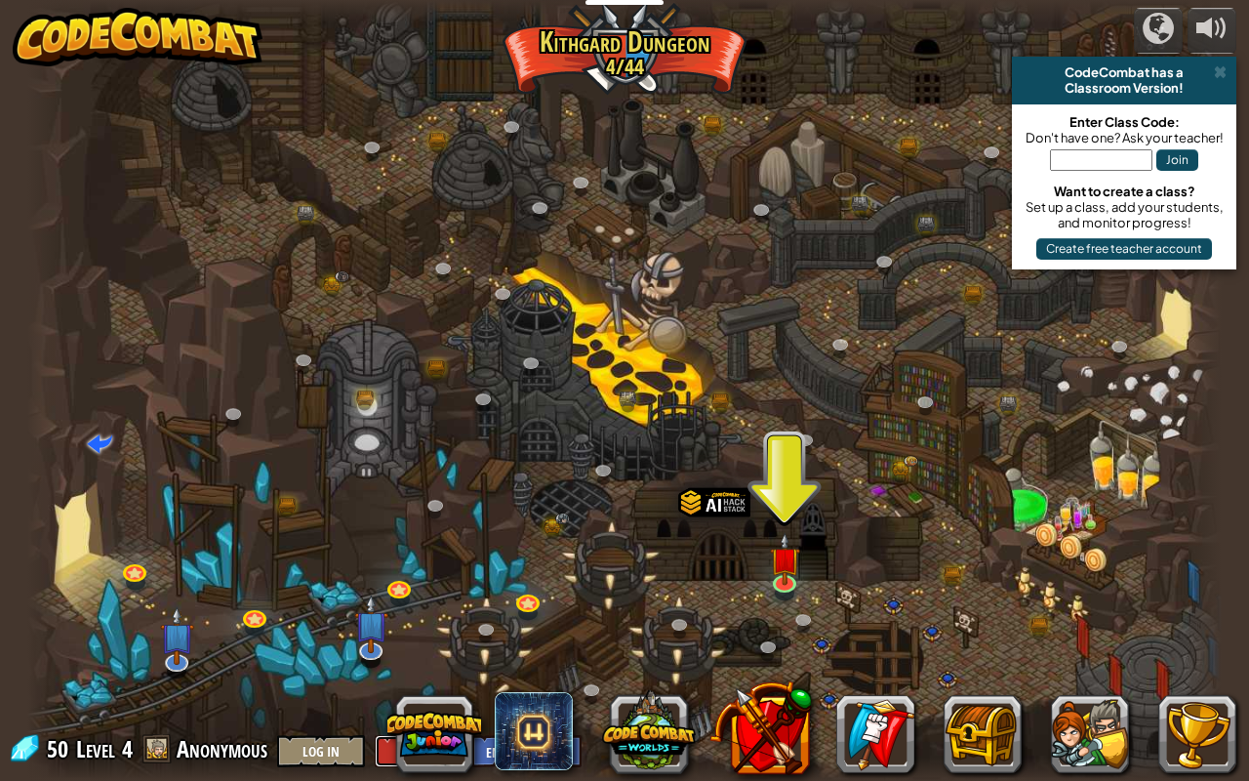
click at [382, 615] on button "Sign Up" at bounding box center [419, 751] width 88 height 32
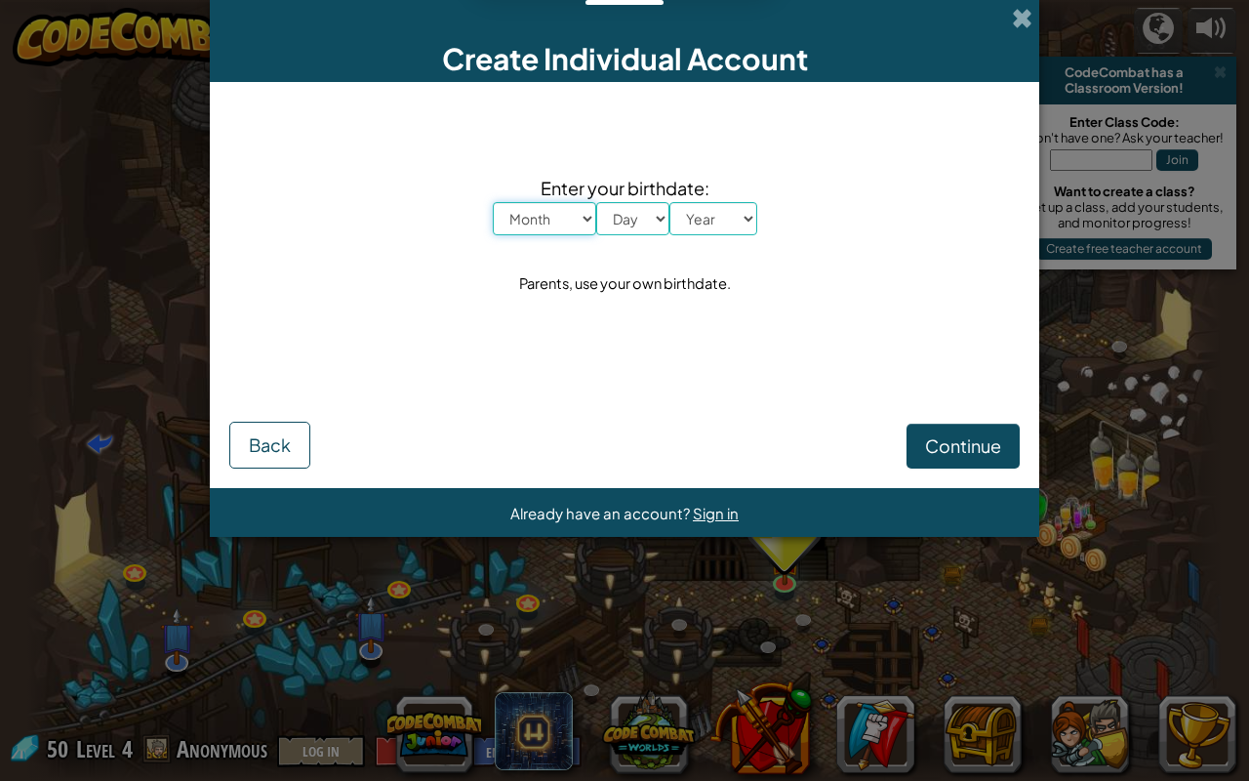
click at [534, 225] on select "Month January February March April May June July August September October Novem…" at bounding box center [544, 218] width 103 height 33
select select "5"
click at [493, 202] on select "Month January February March April May June July August September October Novem…" at bounding box center [544, 218] width 103 height 33
click at [644, 219] on select "Day 1 2 3 4 5 6 7 8 9 10 11 12 13 14 15 16 17 18 19 20 21 22 23 24 25 26 27 28 …" at bounding box center [632, 218] width 73 height 33
select select "4"
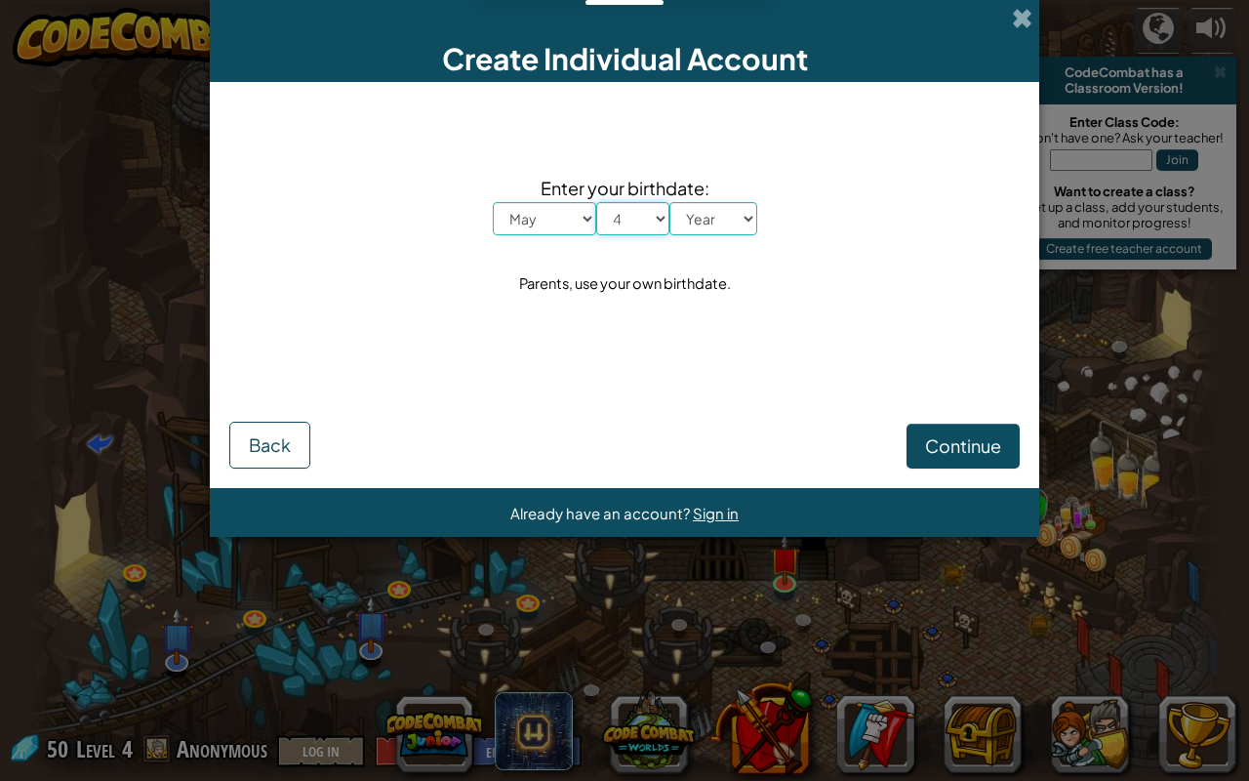
click at [596, 202] on select "Day 1 2 3 4 5 6 7 8 9 10 11 12 13 14 15 16 17 18 19 20 21 22 23 24 25 26 27 28 …" at bounding box center [632, 218] width 73 height 33
click at [689, 214] on select "Year [DATE] 2024 2023 2022 2021 2020 2019 2018 2017 2016 2015 2014 2013 2012 20…" at bounding box center [713, 218] width 88 height 33
select select "2018"
click at [669, 202] on select "Year [DATE] 2024 2023 2022 2021 2020 2019 2018 2017 2016 2015 2014 2013 2012 20…" at bounding box center [713, 218] width 88 height 33
click at [927, 439] on span "Continue" at bounding box center [963, 445] width 76 height 22
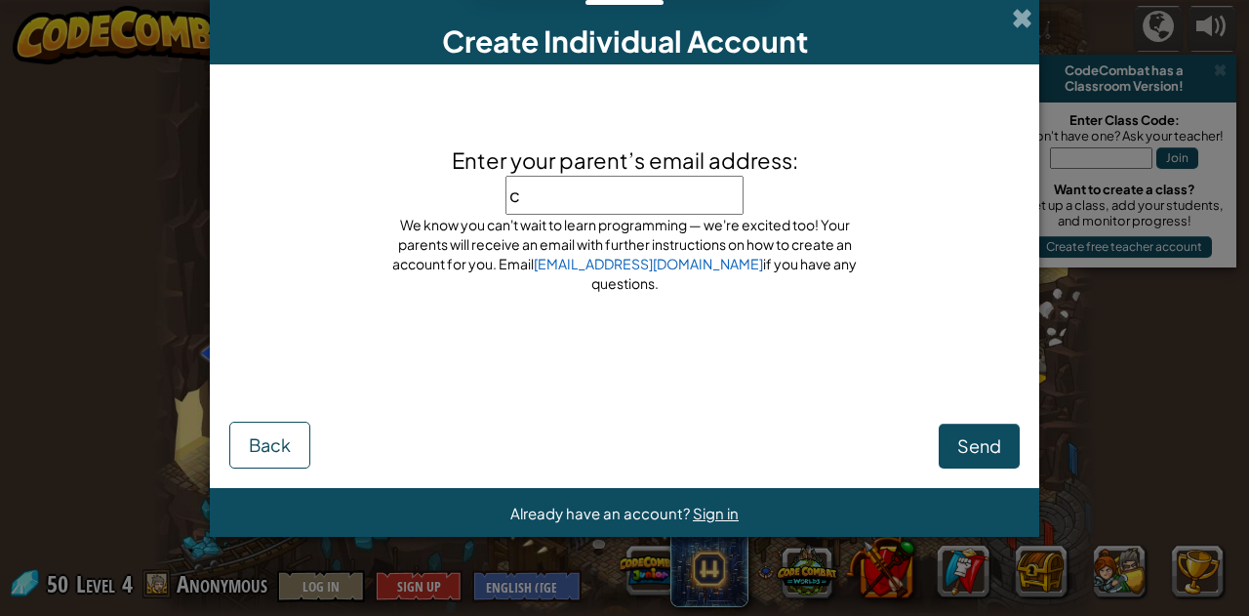
type input "cl"
click at [654, 204] on input "[PERSON_NAME].[PERSON_NAME]@" at bounding box center [625, 195] width 238 height 39
type input "[PERSON_NAME][EMAIL_ADDRESS][PERSON_NAME][DOMAIN_NAME]"
click at [989, 425] on button "Send" at bounding box center [979, 446] width 81 height 45
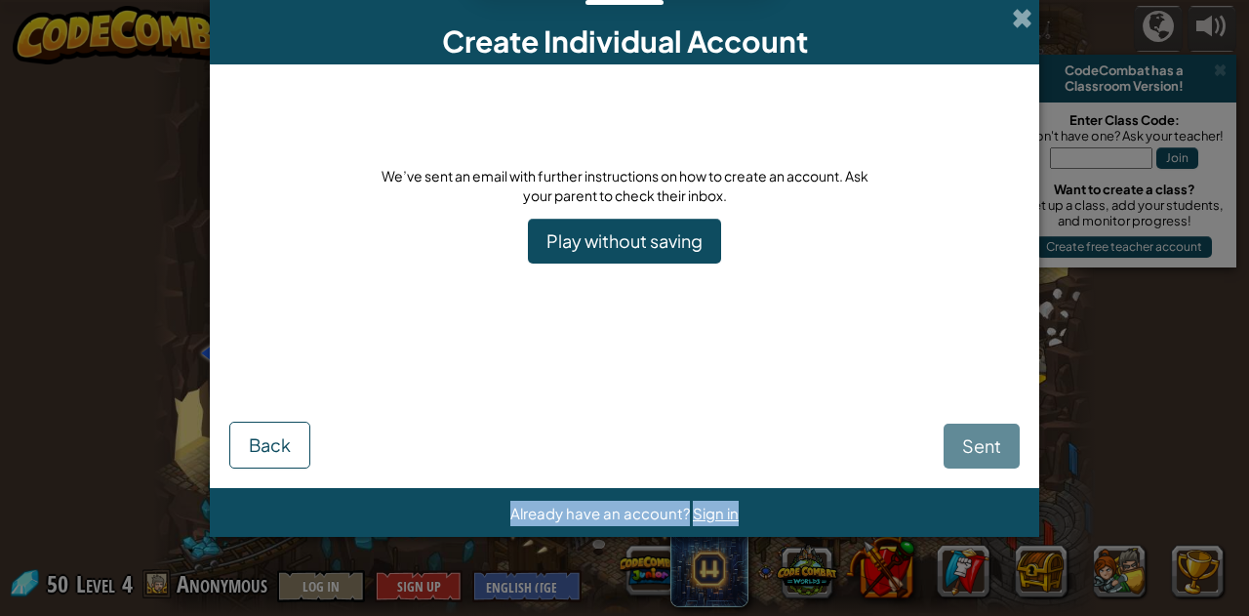
drag, startPoint x: 949, startPoint y: 469, endPoint x: 935, endPoint y: 480, distance: 17.4
click at [938, 494] on div "Create Individual Account We’ve sent an email with further instructions on how …" at bounding box center [624, 268] width 829 height 537
drag, startPoint x: 951, startPoint y: 457, endPoint x: 962, endPoint y: 454, distance: 11.1
click at [962, 454] on div "Sent Back" at bounding box center [624, 413] width 790 height 109
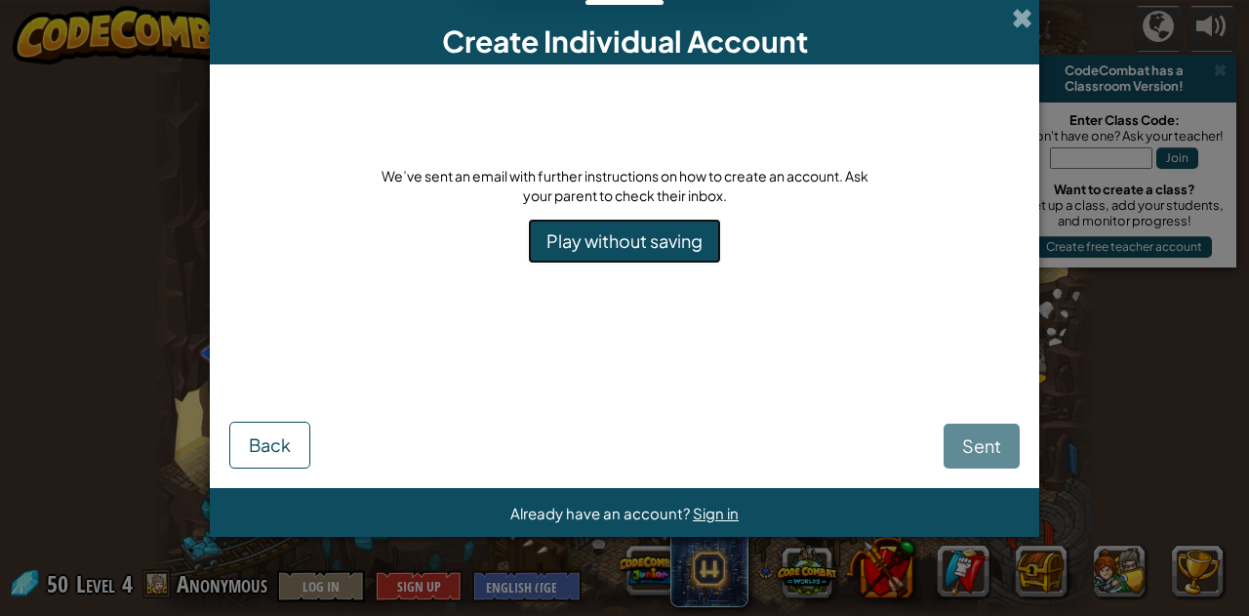
click at [603, 229] on link "Play without saving" at bounding box center [624, 241] width 193 height 45
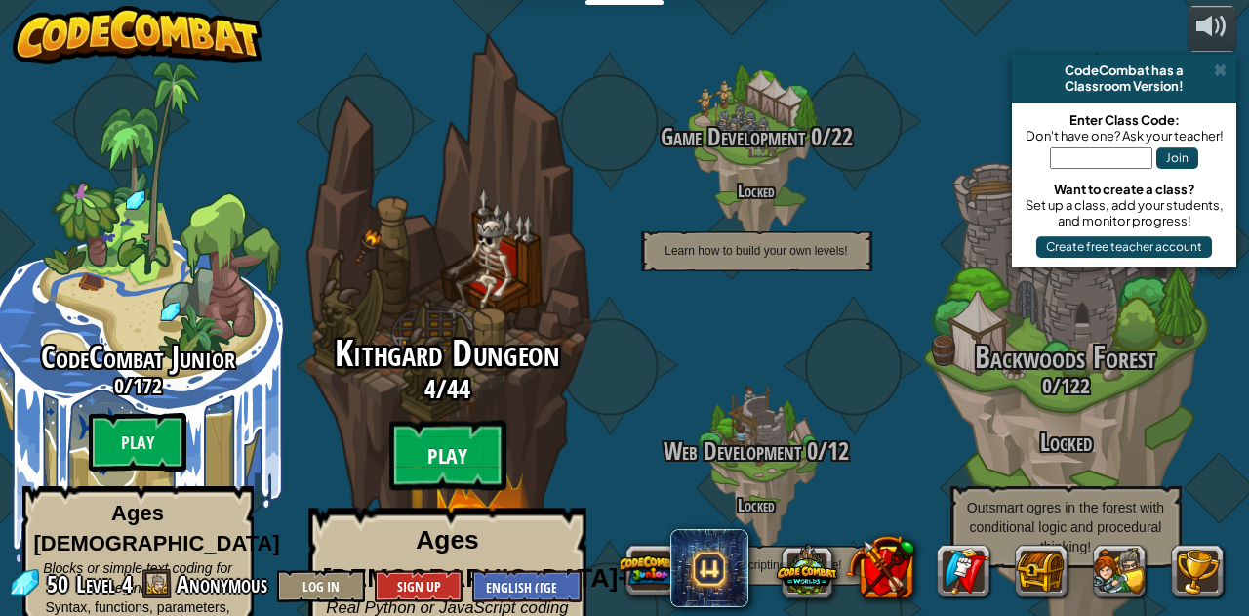
click at [465, 421] on btn "Play" at bounding box center [446, 456] width 117 height 70
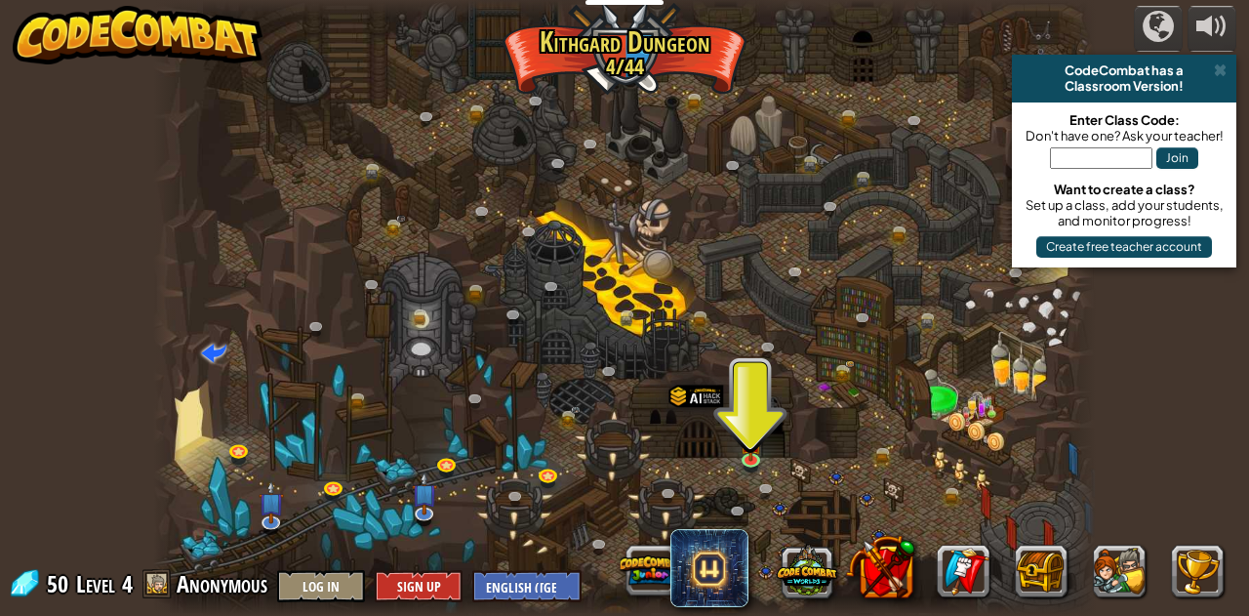
click at [168, 165] on div at bounding box center [167, 308] width 28 height 616
click at [617, 220] on div at bounding box center [624, 308] width 942 height 616
click at [753, 446] on img at bounding box center [751, 433] width 22 height 51
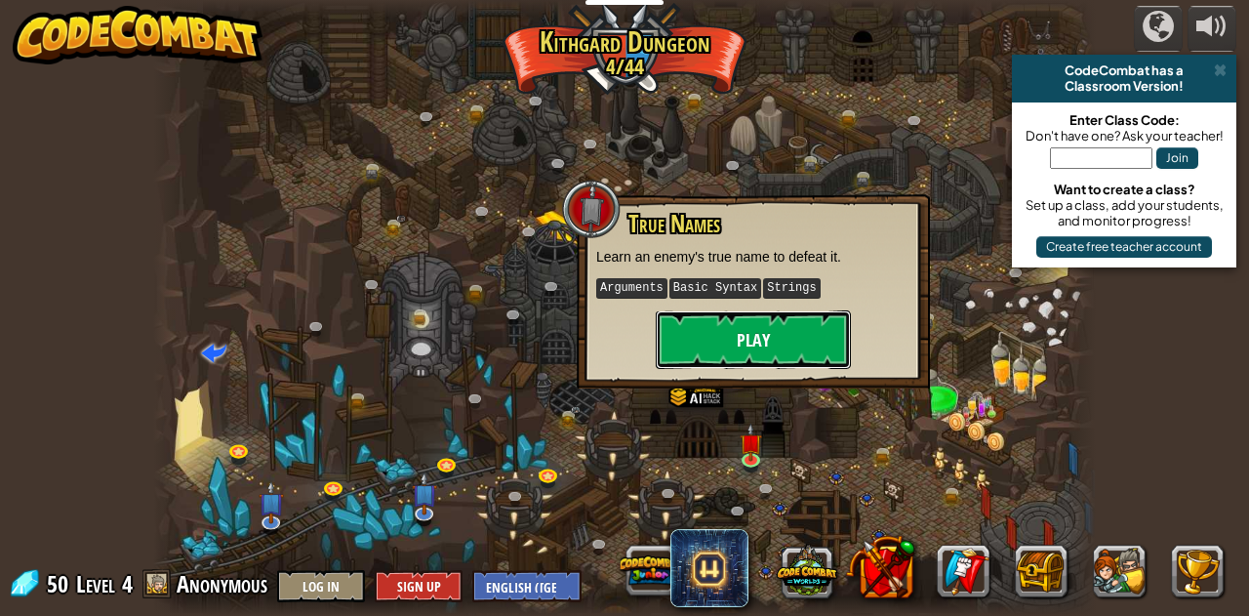
click at [748, 341] on button "Play" at bounding box center [753, 339] width 195 height 59
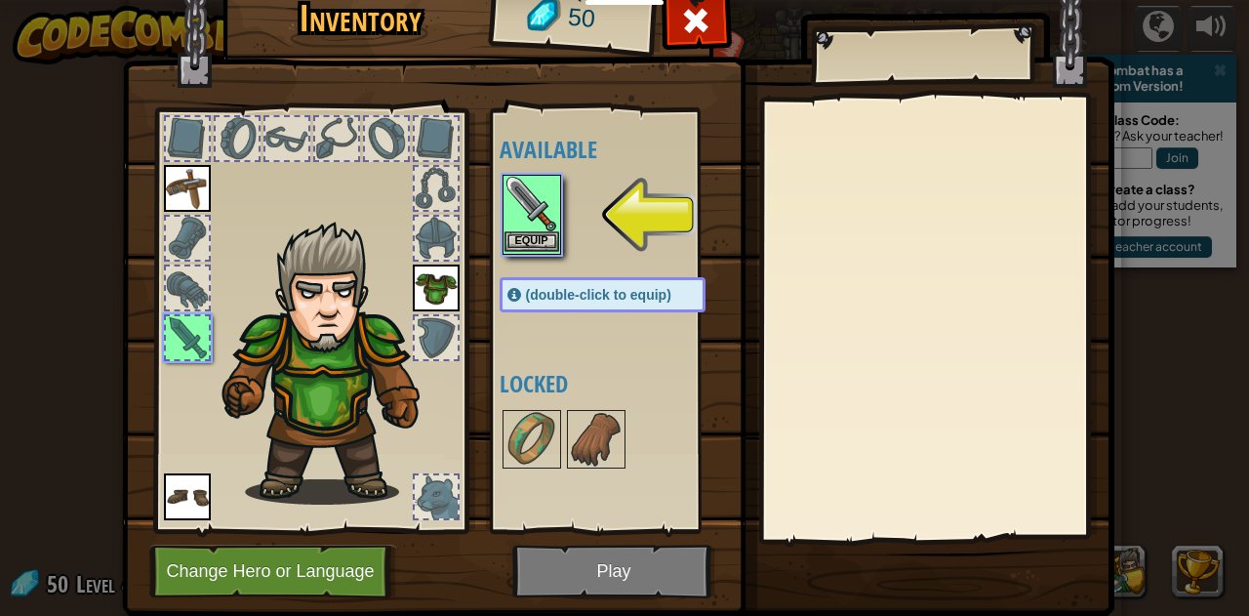
click at [513, 228] on div "Inventory 50 Available Equip Equip Equip Equip (double-click to equip) Locked E…" at bounding box center [624, 308] width 1249 height 616
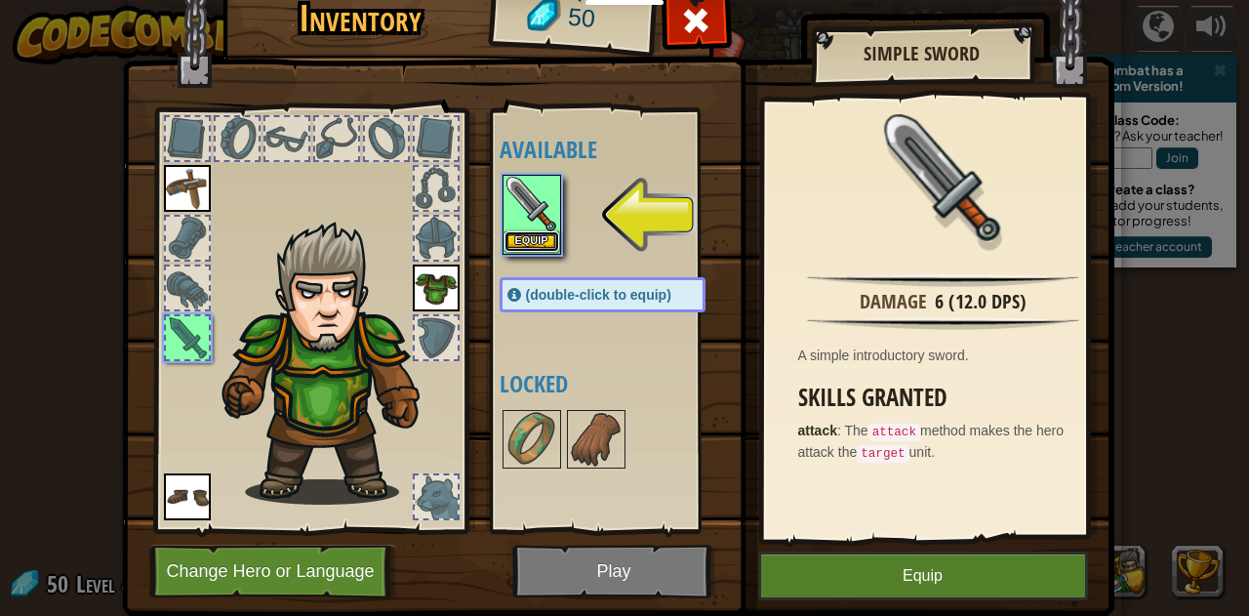
click at [526, 251] on div "Equip" at bounding box center [532, 215] width 59 height 80
click at [529, 243] on button "Equip" at bounding box center [532, 241] width 55 height 20
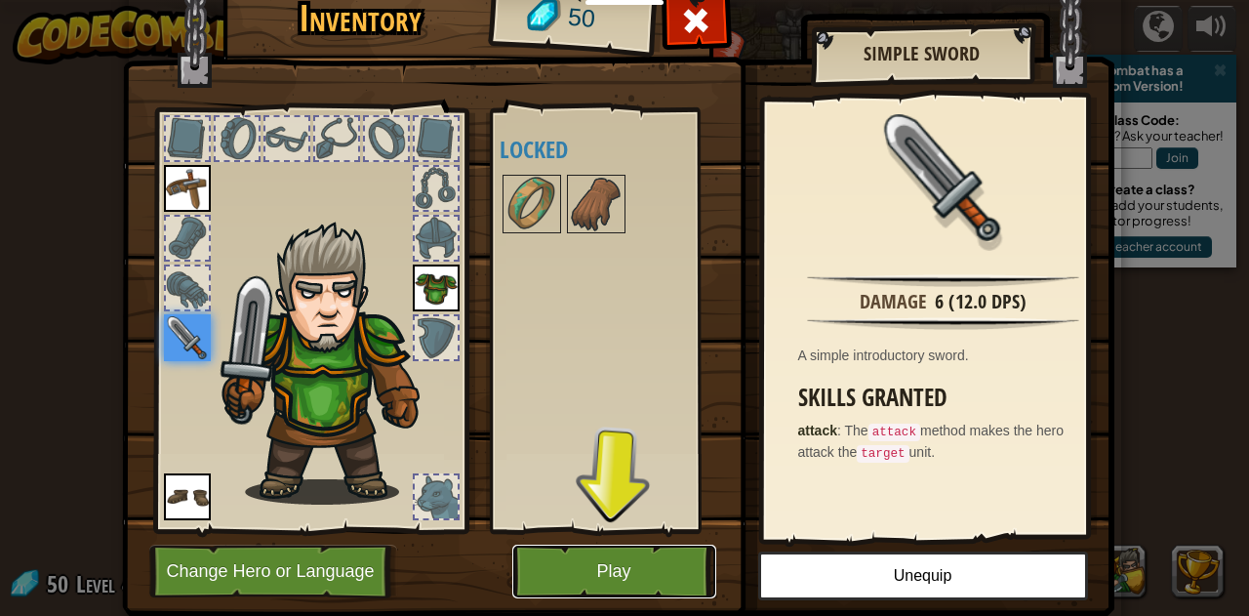
click at [623, 551] on button "Play" at bounding box center [614, 572] width 204 height 54
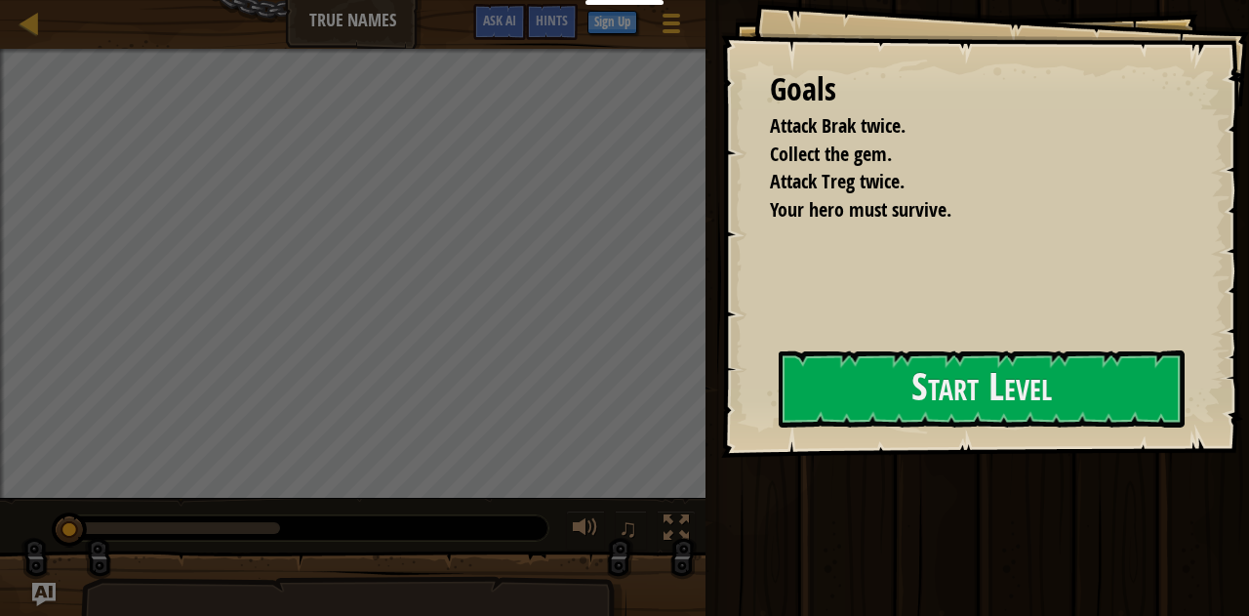
drag, startPoint x: 1036, startPoint y: 253, endPoint x: 1038, endPoint y: 277, distance: 24.5
click at [1038, 268] on div "Goals Attack Brak twice. Collect the gem. Attack Treg twice. Your hero must sur…" at bounding box center [985, 229] width 529 height 458
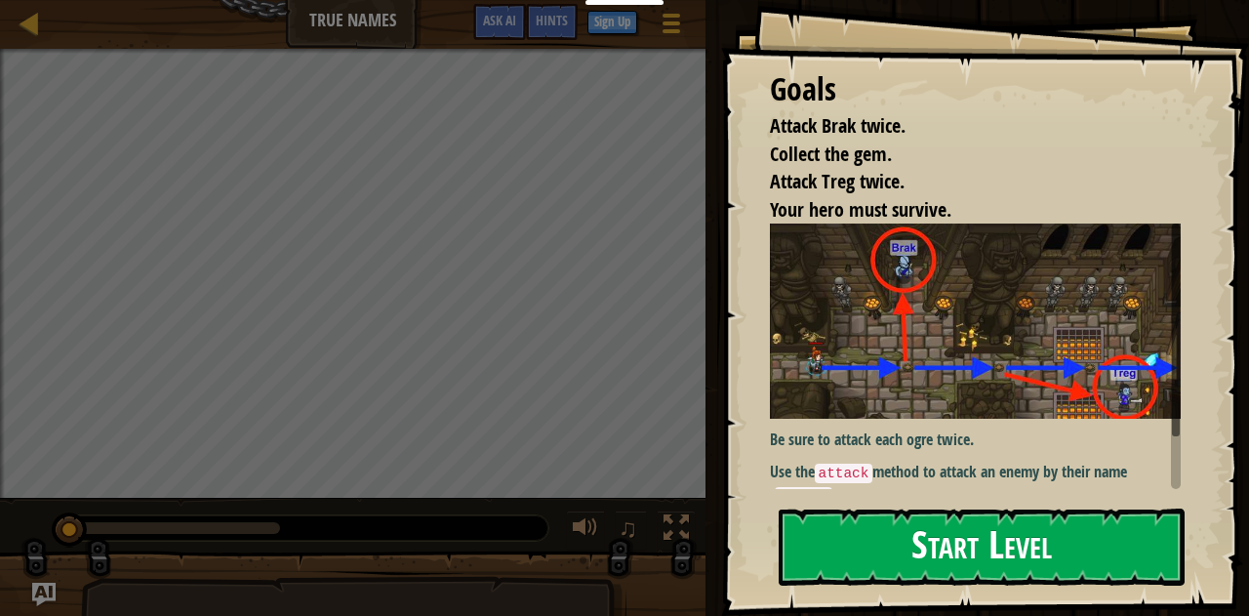
click at [966, 577] on button "Start Level" at bounding box center [982, 546] width 407 height 77
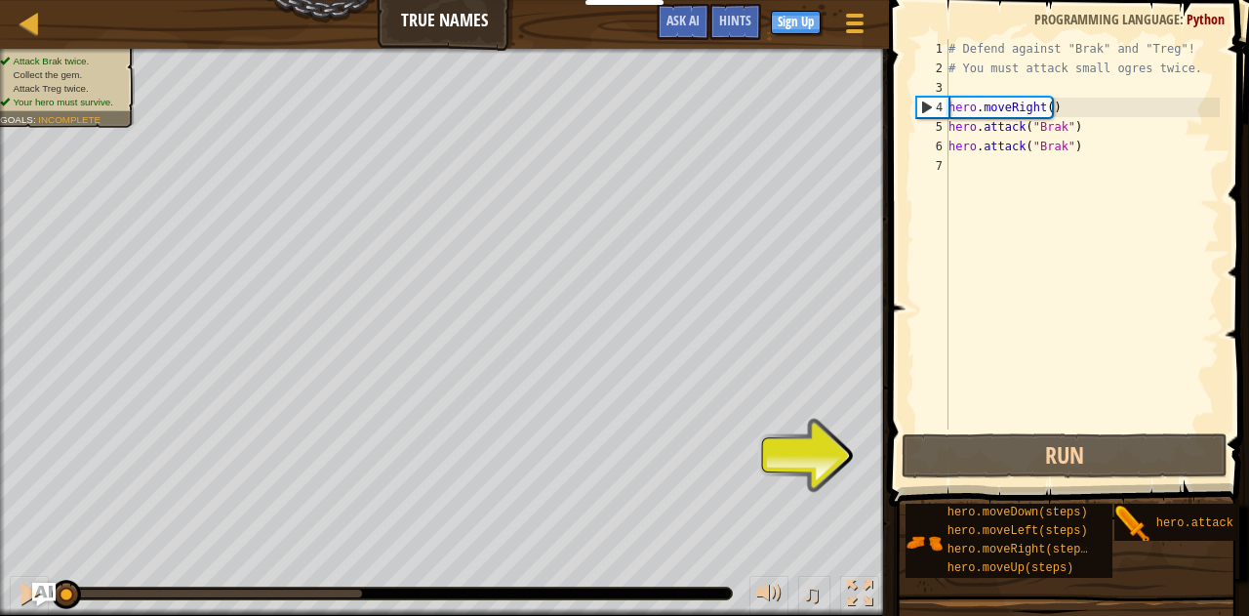
click at [949, 116] on div "# Defend against "Brak" and "Treg"! # You must attack small ogres twice. hero .…" at bounding box center [1082, 253] width 275 height 429
click at [954, 118] on div "# Defend against "Brak" and "Treg"! # You must attack small ogres twice. hero .…" at bounding box center [1082, 253] width 275 height 429
click at [955, 126] on div "# Defend against "Brak" and "Treg"! # You must attack small ogres twice. hero .…" at bounding box center [1082, 234] width 275 height 390
click at [1085, 72] on div "# Defend against "Brak" and "Treg"! # You must attack small ogres twice. hero .…" at bounding box center [1082, 253] width 275 height 429
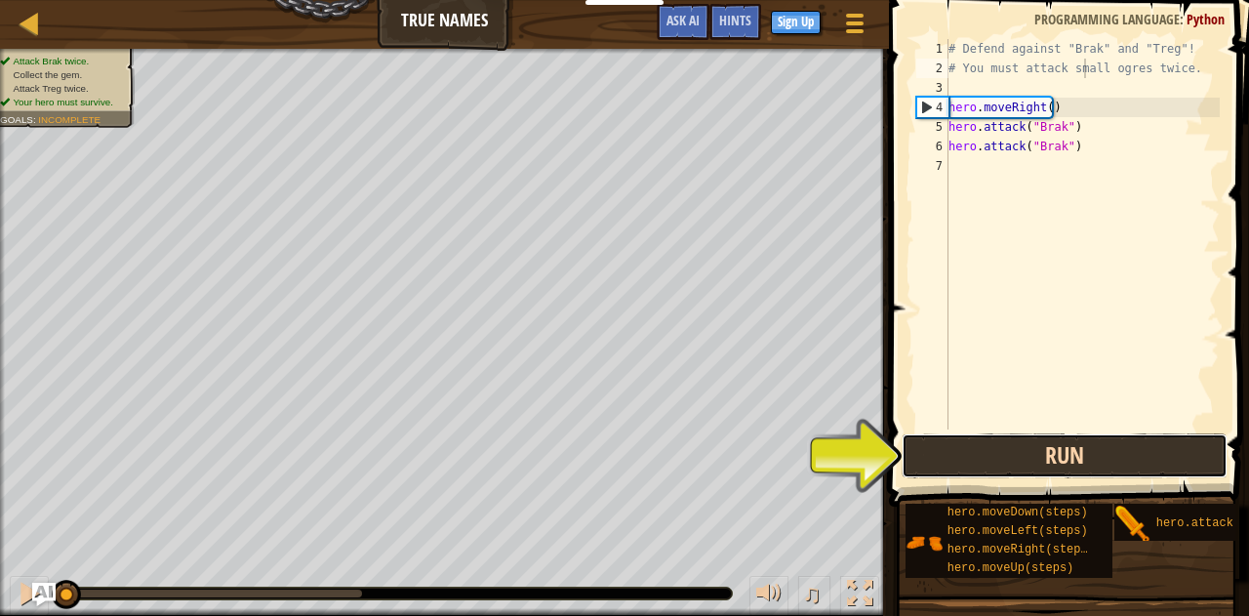
click at [1103, 471] on button "Run" at bounding box center [1065, 455] width 326 height 45
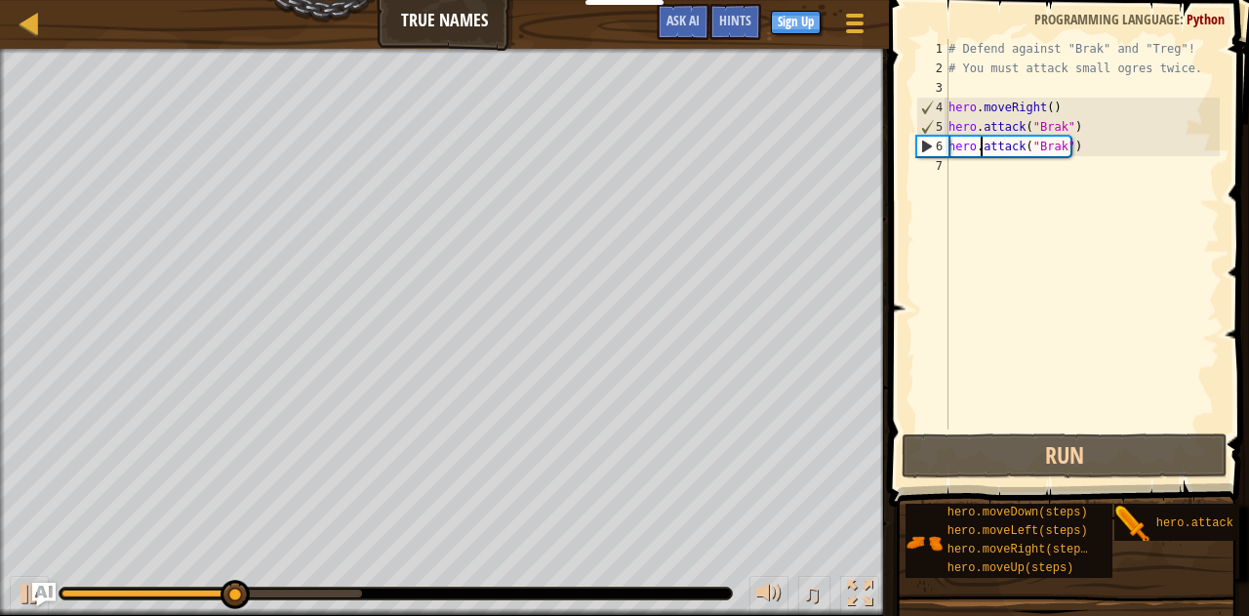
click at [979, 146] on div "# Defend against "Brak" and "Treg"! # You must attack small ogres twice. hero .…" at bounding box center [1082, 253] width 275 height 429
type textarea "hero.attack("Brak")"
click at [974, 177] on div "# Defend against "Brak" and "Treg"! # You must attack small ogres twice. hero .…" at bounding box center [1082, 253] width 275 height 429
type textarea "h"
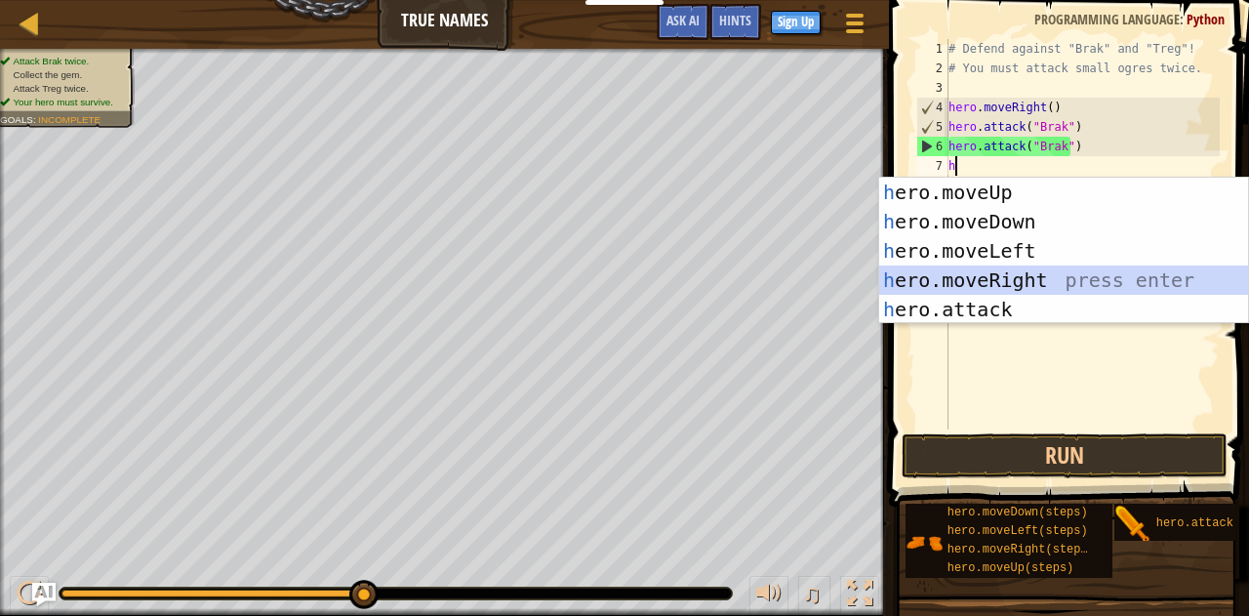
click at [996, 272] on div "h ero.moveUp press enter h ero.moveDown press enter h ero.moveLeft press enter …" at bounding box center [1064, 280] width 370 height 205
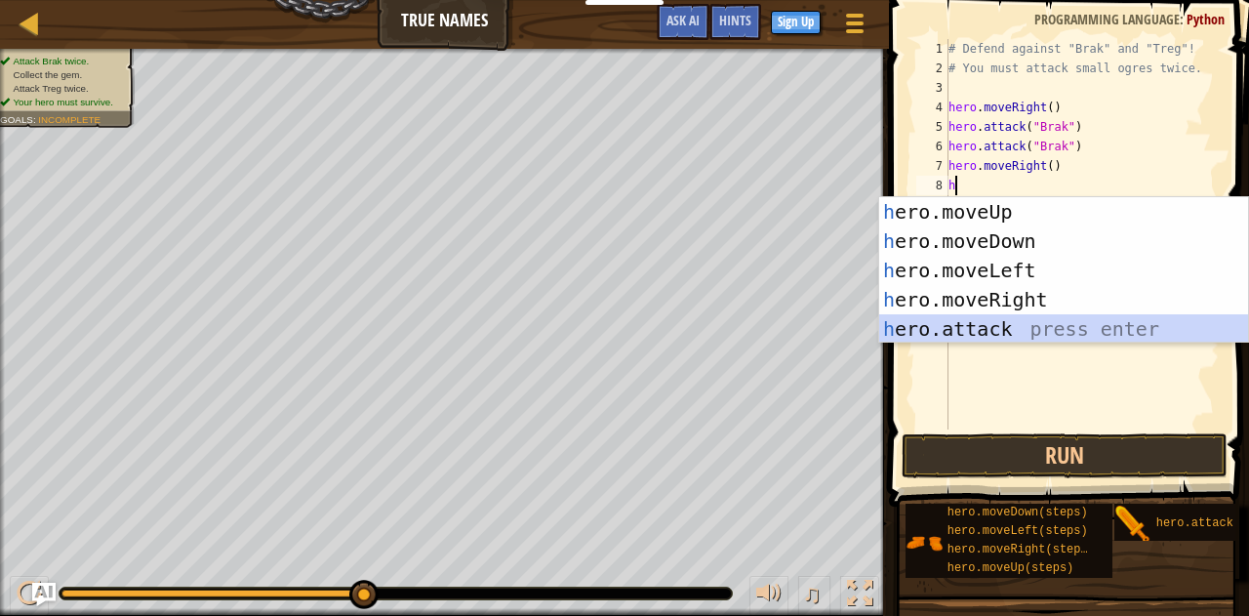
click at [1032, 330] on div "h ero.moveUp press enter h ero.moveDown press enter h ero.moveLeft press enter …" at bounding box center [1064, 299] width 370 height 205
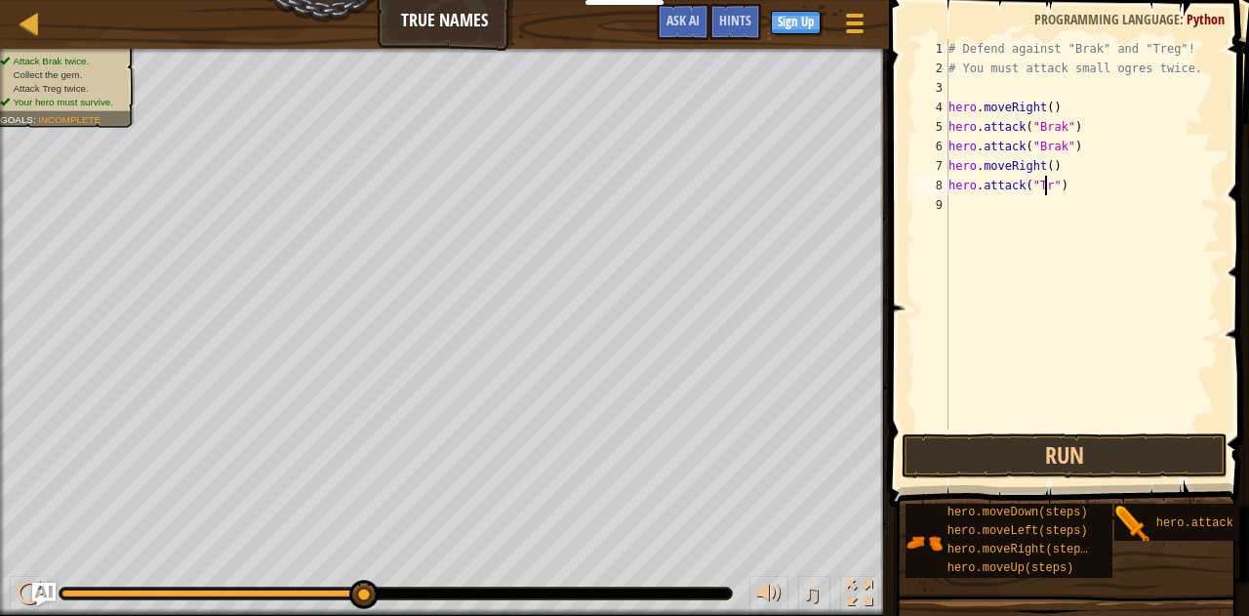
scroll to position [9, 8]
type textarea "hero.attack("Treg")"
click at [962, 216] on div "# Defend against "Brak" and "Treg"! # You must attack small ogres twice. hero .…" at bounding box center [1082, 253] width 275 height 429
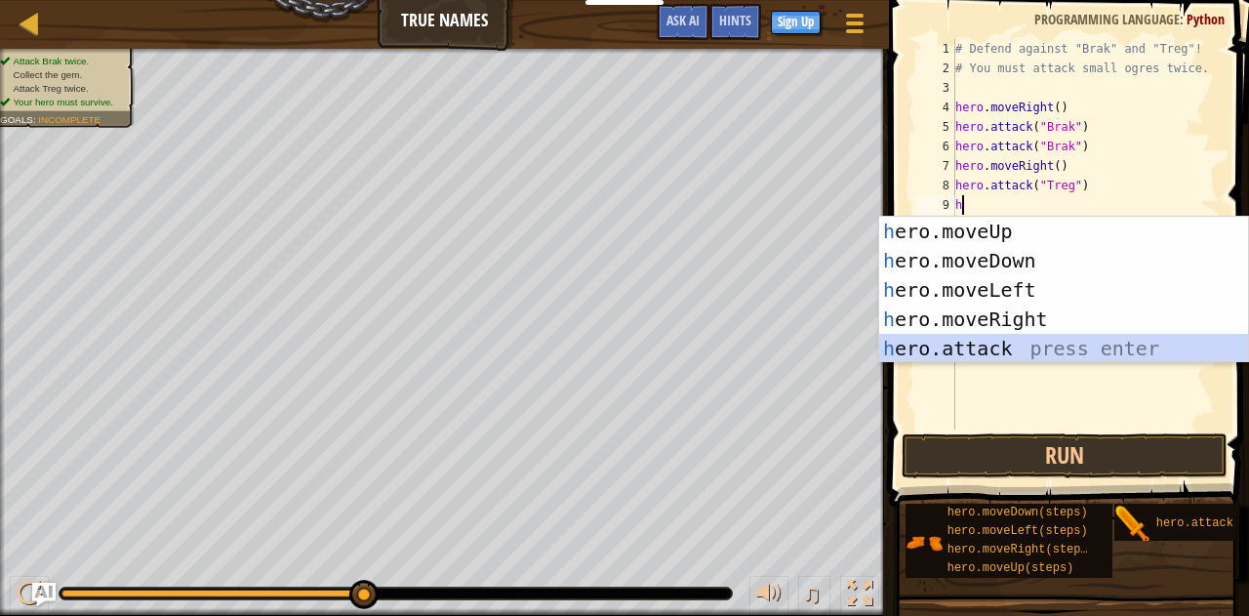
click at [1024, 344] on div "h ero.moveUp press enter h ero.moveDown press enter h ero.moveLeft press enter …" at bounding box center [1064, 319] width 370 height 205
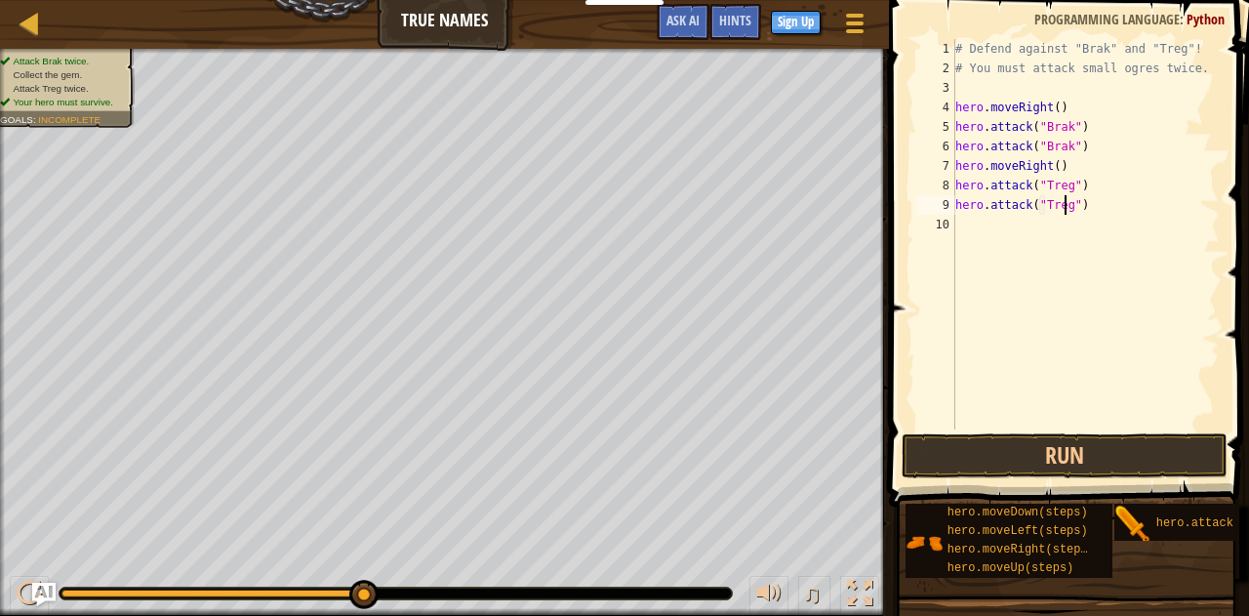
scroll to position [9, 9]
type textarea "hero.attack("Treg")"
click at [1193, 465] on button "Run" at bounding box center [1065, 455] width 326 height 45
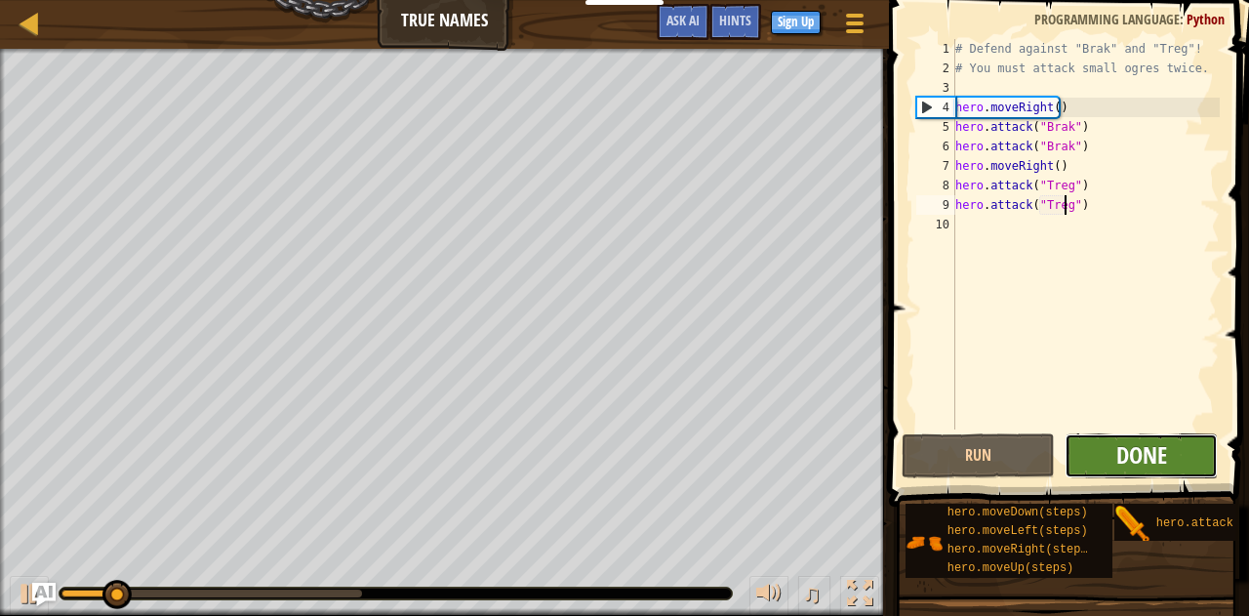
click at [1161, 459] on span "Done" at bounding box center [1141, 454] width 51 height 31
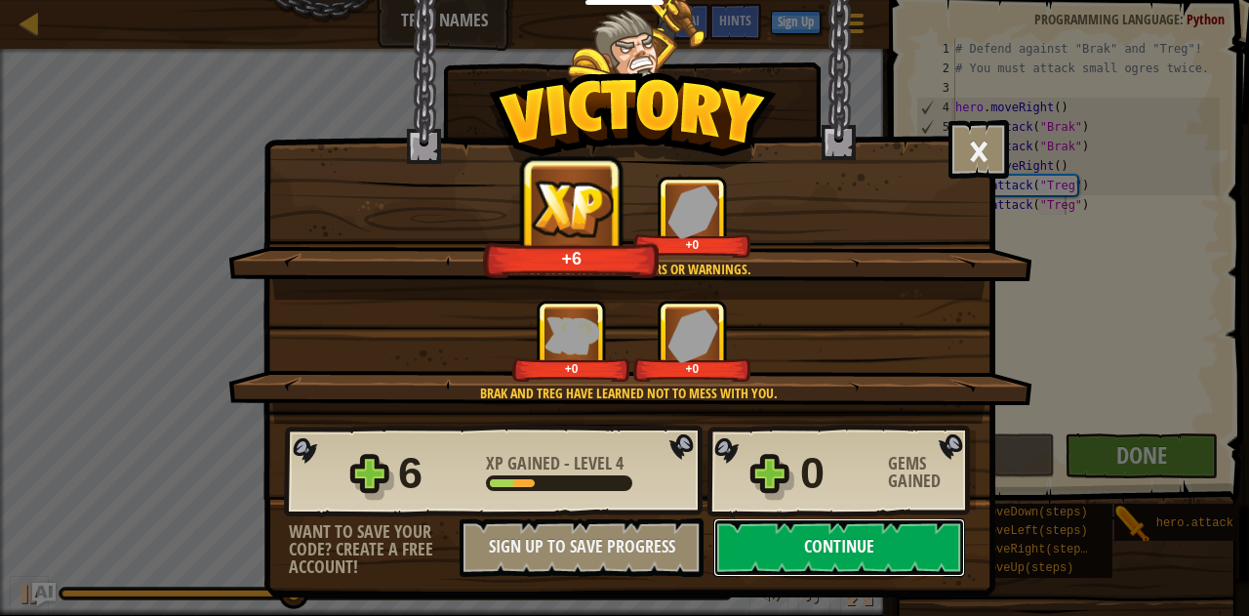
click at [851, 543] on button "Continue" at bounding box center [839, 547] width 252 height 59
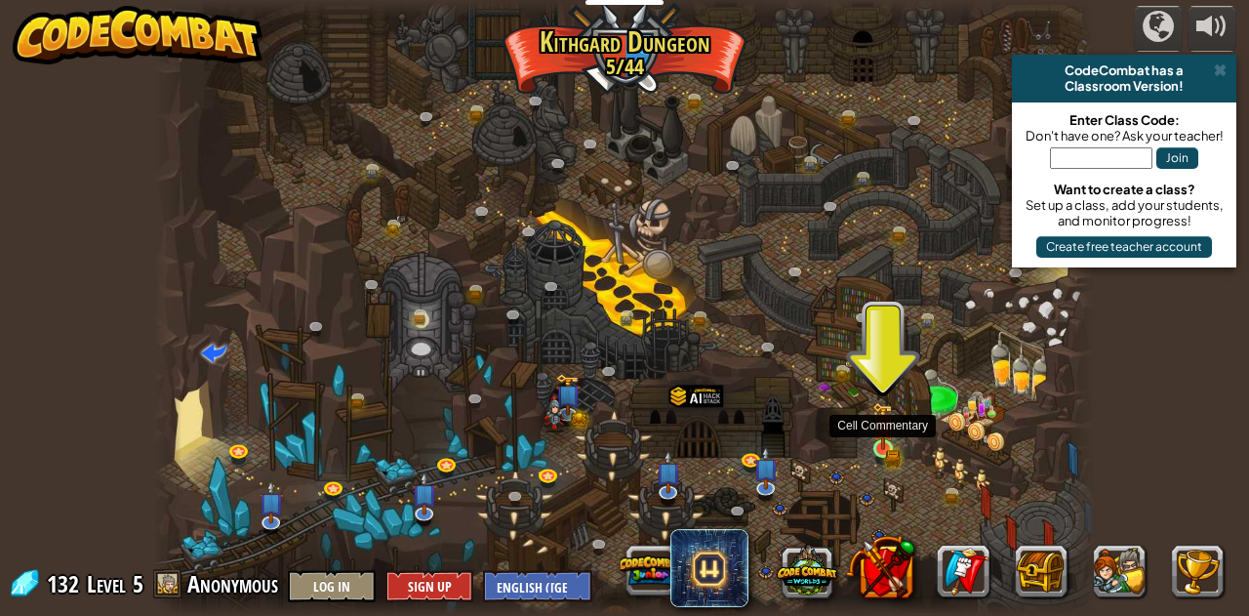
click at [874, 437] on img at bounding box center [883, 426] width 22 height 49
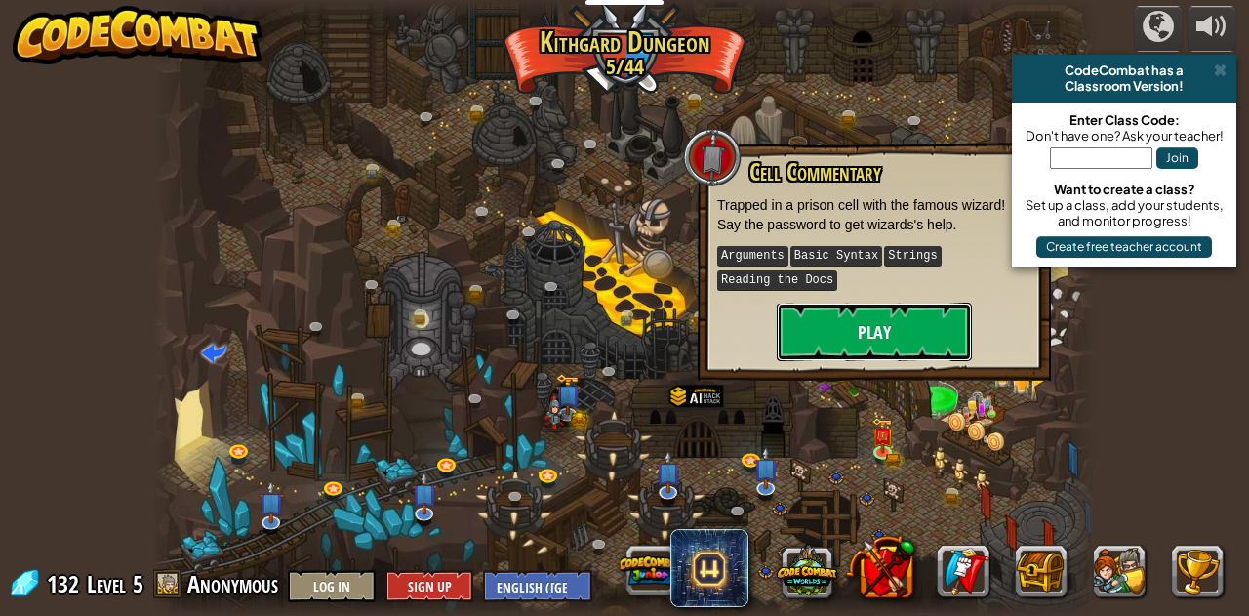
click at [872, 315] on button "Play" at bounding box center [874, 332] width 195 height 59
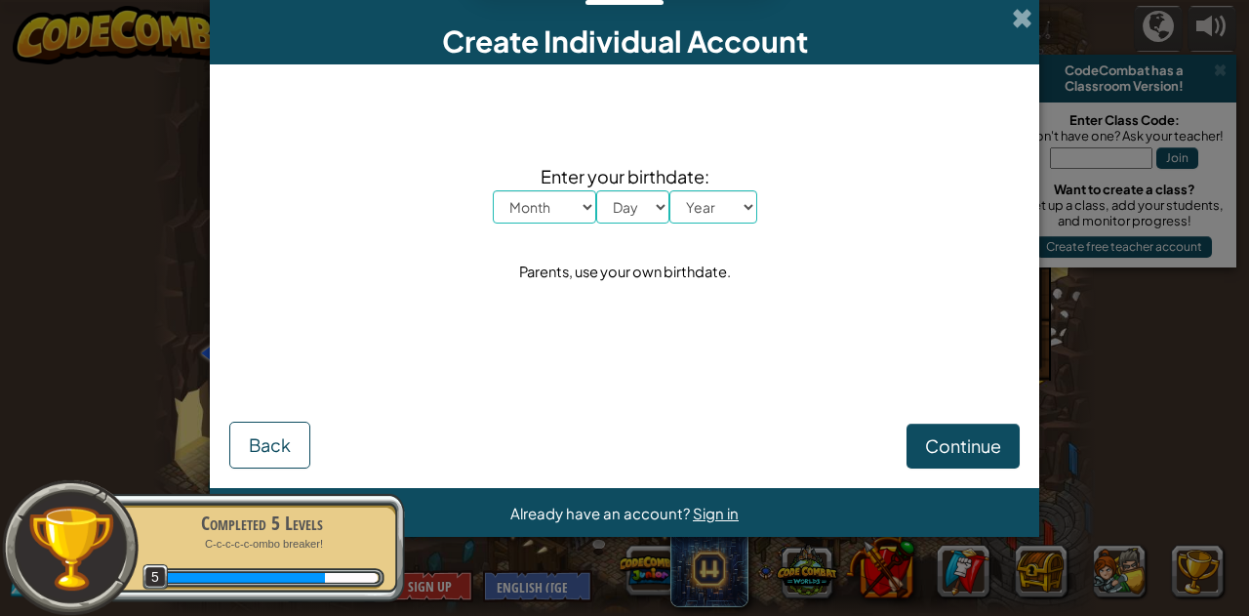
click at [1010, 26] on div "Create Individual Account" at bounding box center [624, 32] width 829 height 64
click at [1029, 13] on span at bounding box center [1022, 18] width 20 height 20
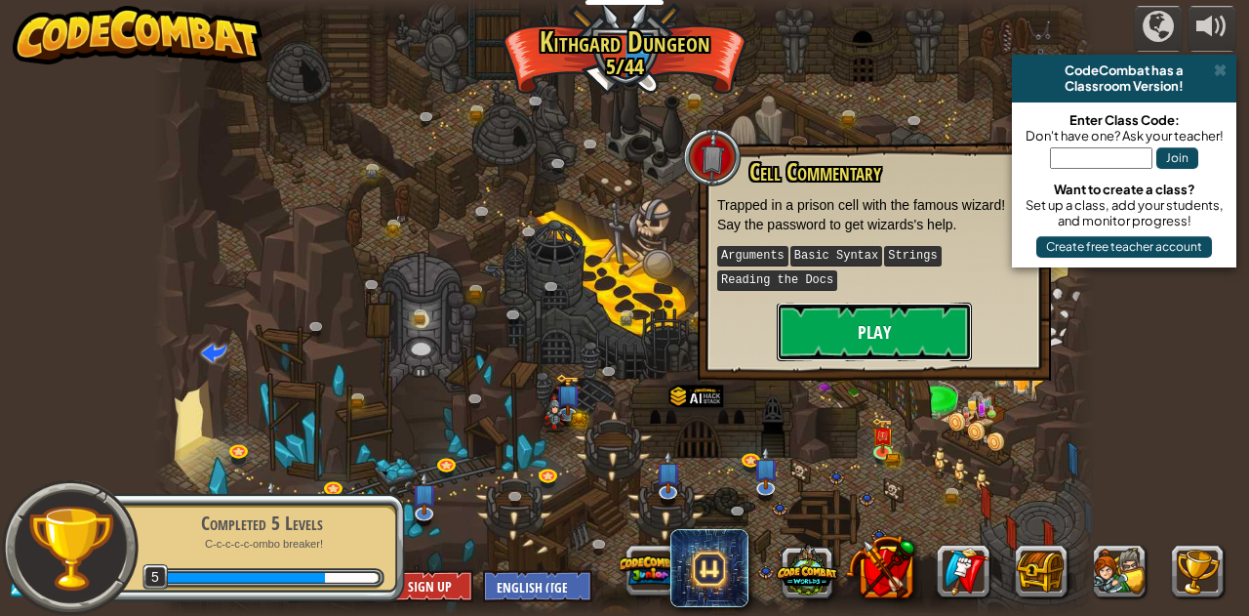
click at [866, 320] on button "Play" at bounding box center [874, 332] width 195 height 59
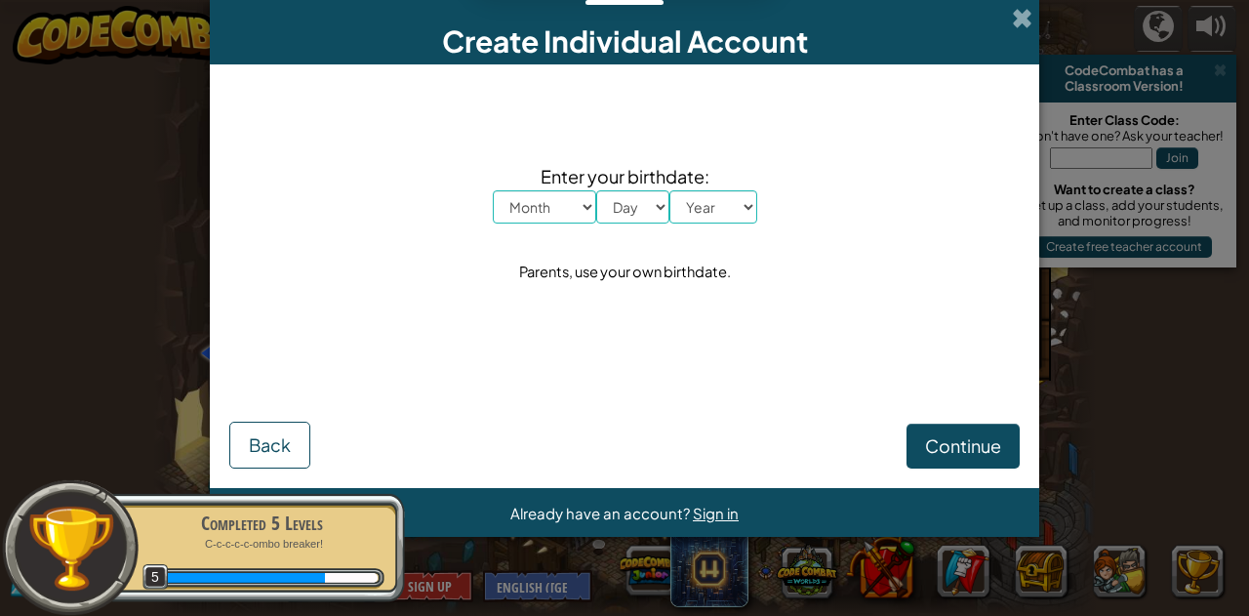
click at [1011, 14] on div "Create Individual Account" at bounding box center [624, 32] width 829 height 64
click at [1022, 12] on span at bounding box center [1022, 18] width 20 height 20
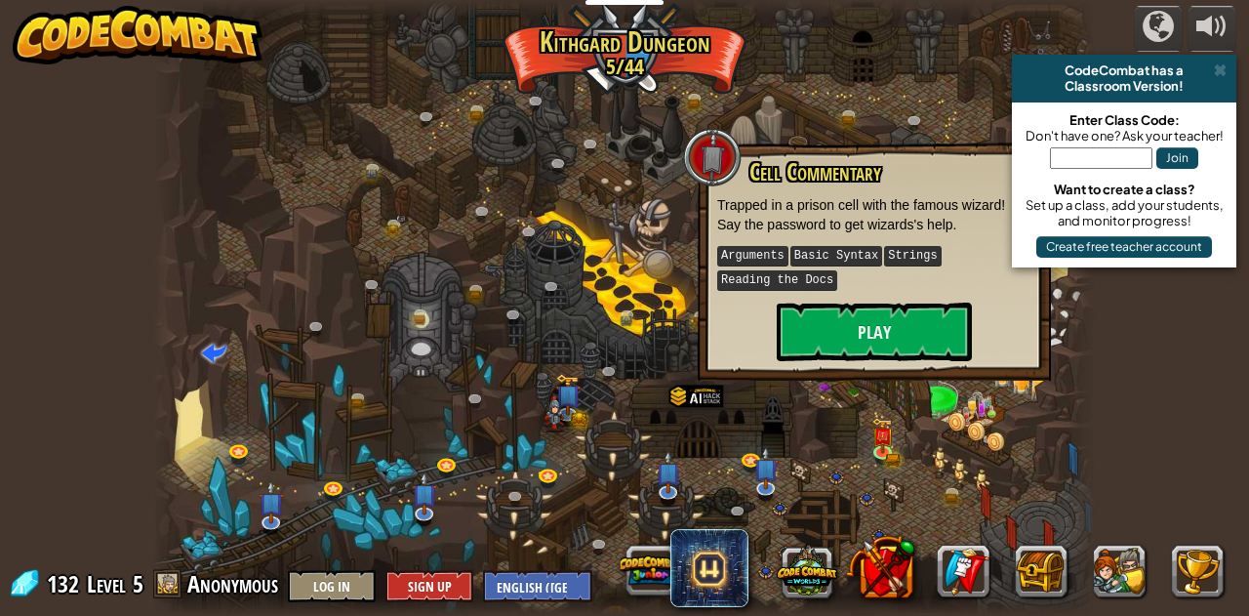
click at [868, 428] on div at bounding box center [624, 308] width 942 height 616
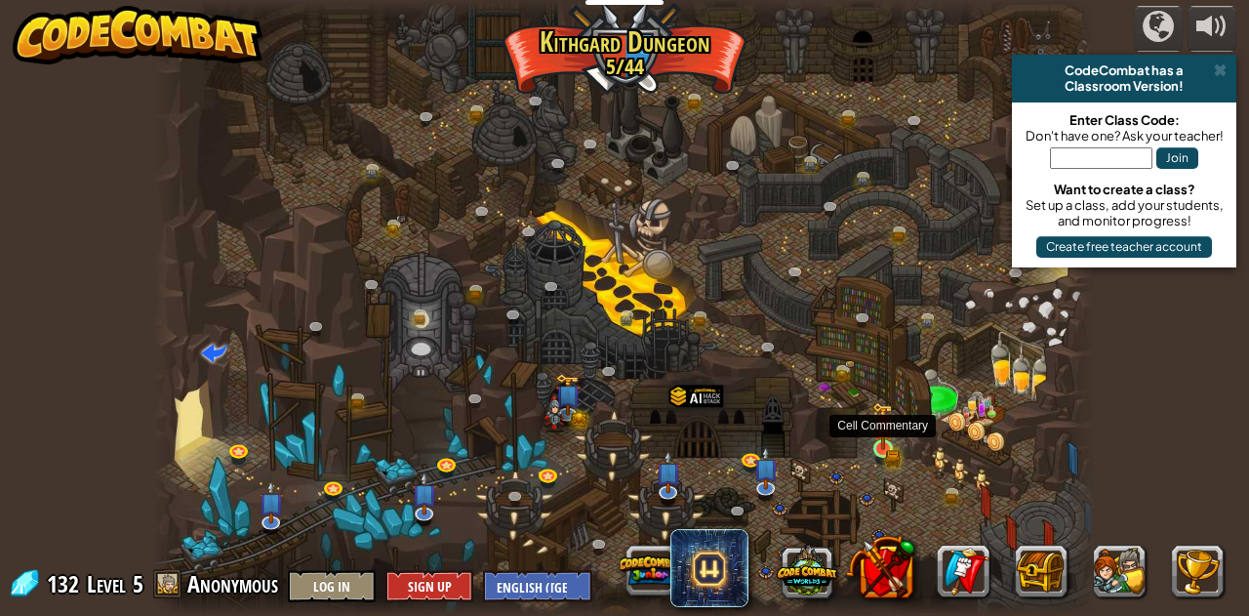
click at [890, 434] on img at bounding box center [883, 426] width 22 height 49
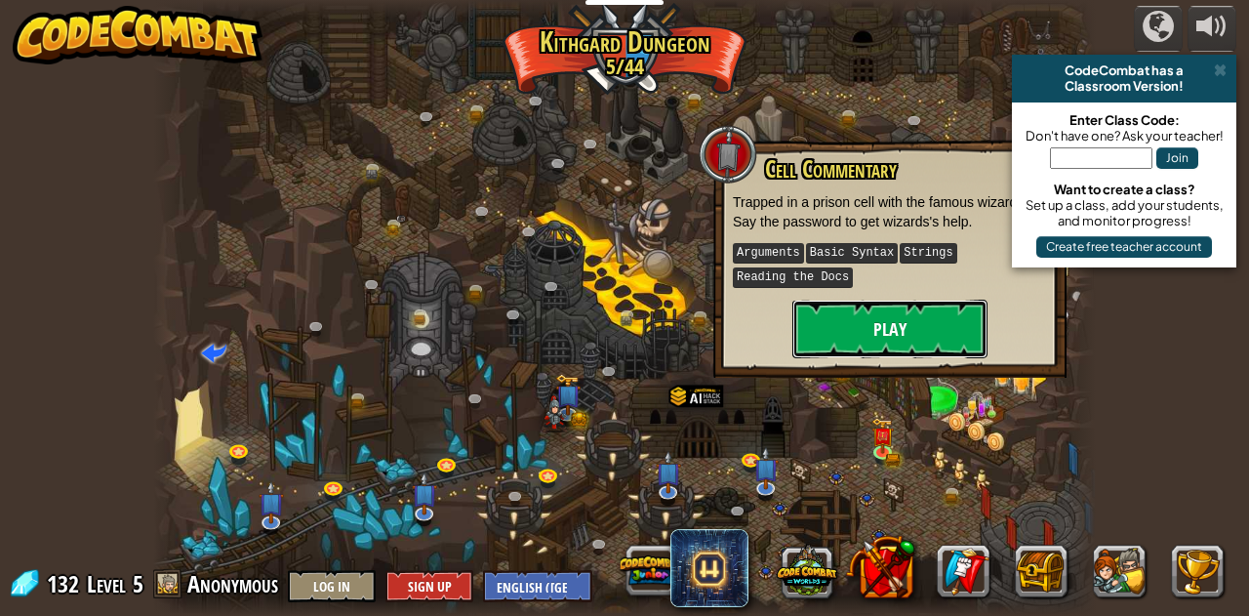
click at [923, 300] on button "Play" at bounding box center [889, 329] width 195 height 59
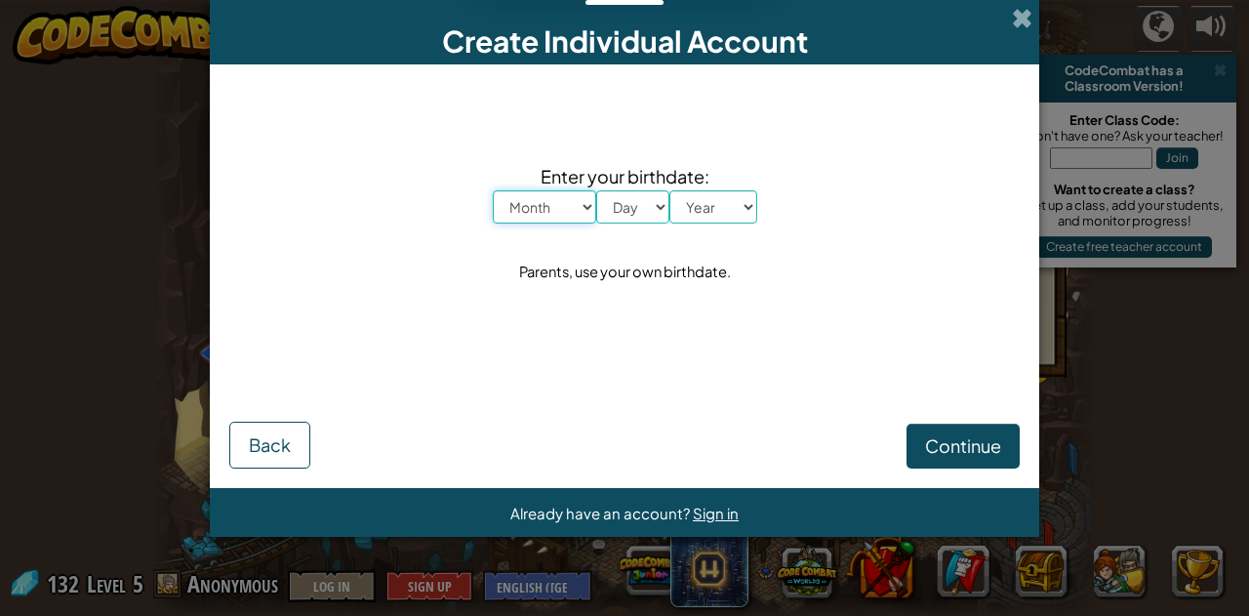
click at [571, 216] on select "Month January February March April May June July August September October Novem…" at bounding box center [544, 206] width 103 height 33
select select "3"
click at [493, 190] on select "Month January February March April May June July August September October Novem…" at bounding box center [544, 206] width 103 height 33
click at [625, 221] on select "Day 1 2 3 4 5 6 7 8 9 10 11 12 13 14 15 16 17 18 19 20 21 22 23 24 25 26 27 28 …" at bounding box center [632, 206] width 73 height 33
drag, startPoint x: 536, startPoint y: 331, endPoint x: 551, endPoint y: 334, distance: 15.9
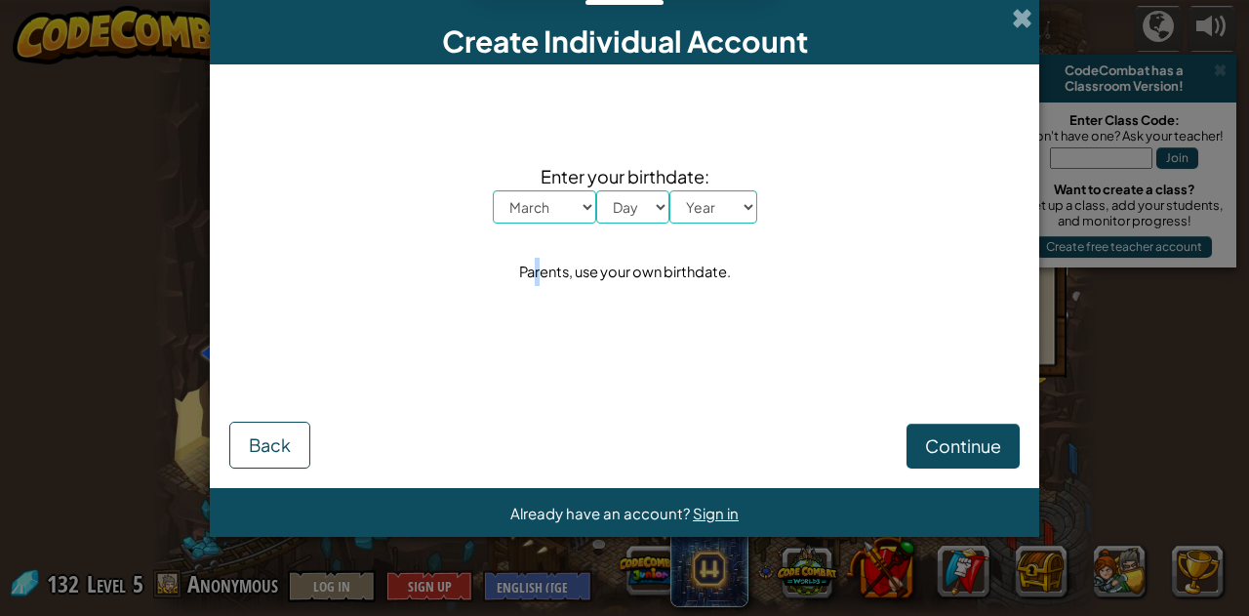
click at [549, 335] on div "Enter your birthdate: Month January February March April May June July August S…" at bounding box center [624, 223] width 790 height 279
click at [631, 222] on select "Day 1 2 3 4 5 6 7 8 9 10 11 12 13 14 15 16 17 18 19 20 21 22 23 24 25 26 27 28 …" at bounding box center [632, 206] width 73 height 33
select select "3"
click at [596, 190] on select "Day 1 2 3 4 5 6 7 8 9 10 11 12 13 14 15 16 17 18 19 20 21 22 23 24 25 26 27 28 …" at bounding box center [632, 206] width 73 height 33
click at [711, 207] on select "Year [DATE] 2024 2023 2022 2021 2020 2019 2018 2017 2016 2015 2014 2013 2012 20…" at bounding box center [713, 206] width 88 height 33
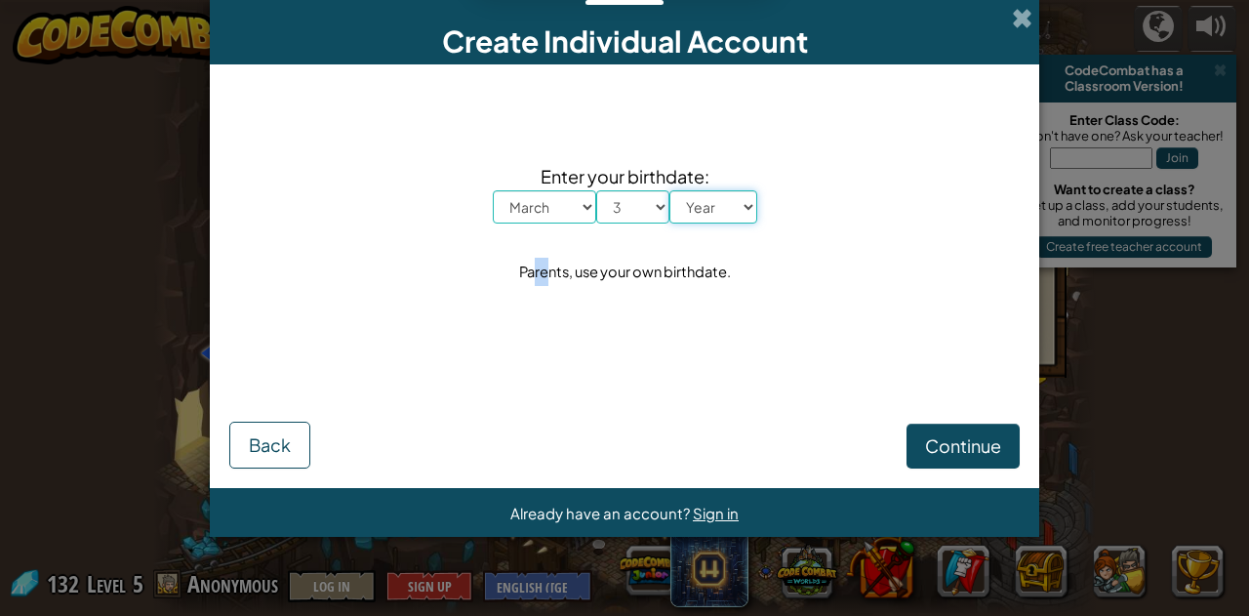
select select "2022"
click at [669, 190] on select "Year [DATE] 2024 2023 2022 2021 2020 2019 2018 2017 2016 2015 2014 2013 2012 20…" at bounding box center [713, 206] width 88 height 33
click at [1004, 432] on button "Continue" at bounding box center [963, 446] width 113 height 45
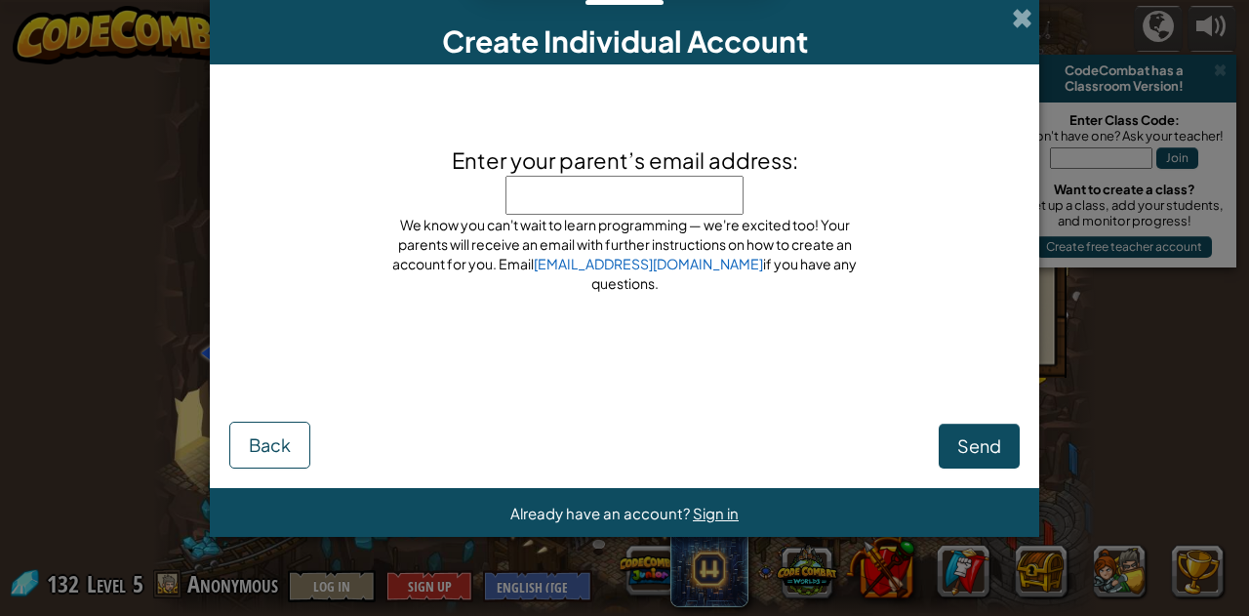
type input "c"
click at [999, 455] on button "Send" at bounding box center [979, 446] width 81 height 45
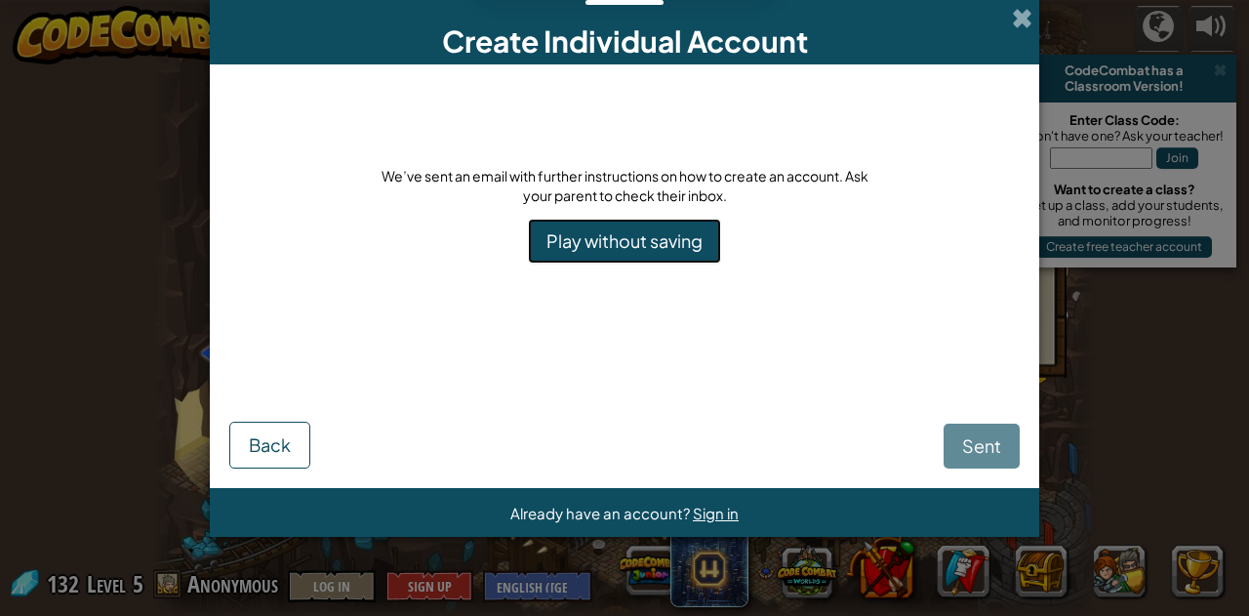
click at [662, 237] on link "Play without saving" at bounding box center [624, 241] width 193 height 45
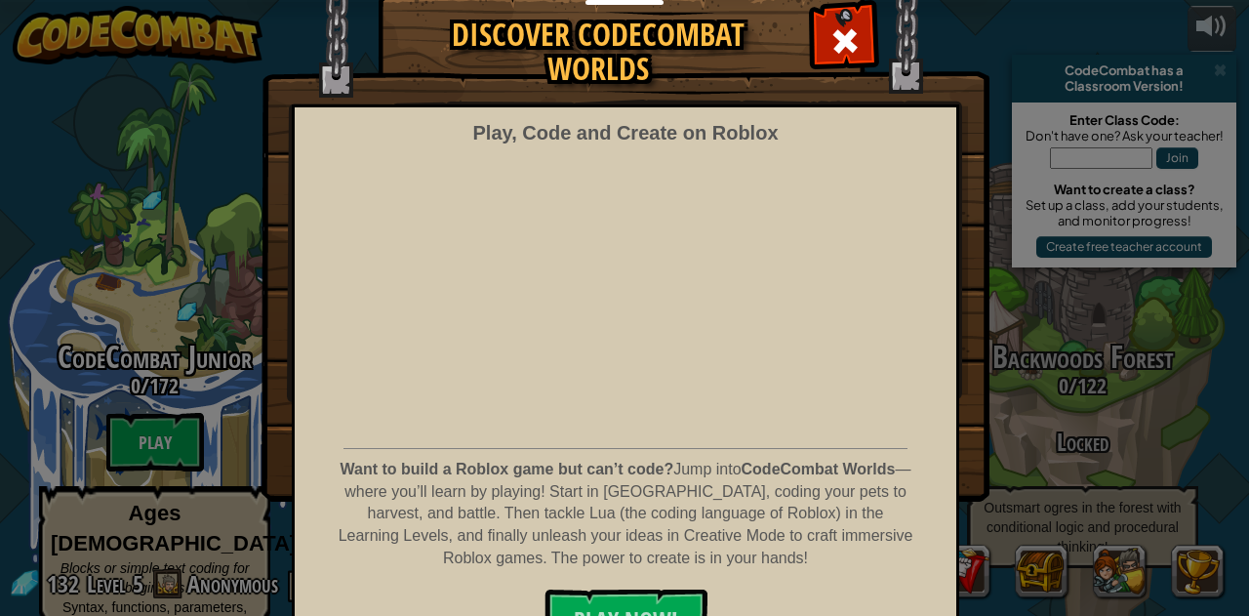
scroll to position [98, 0]
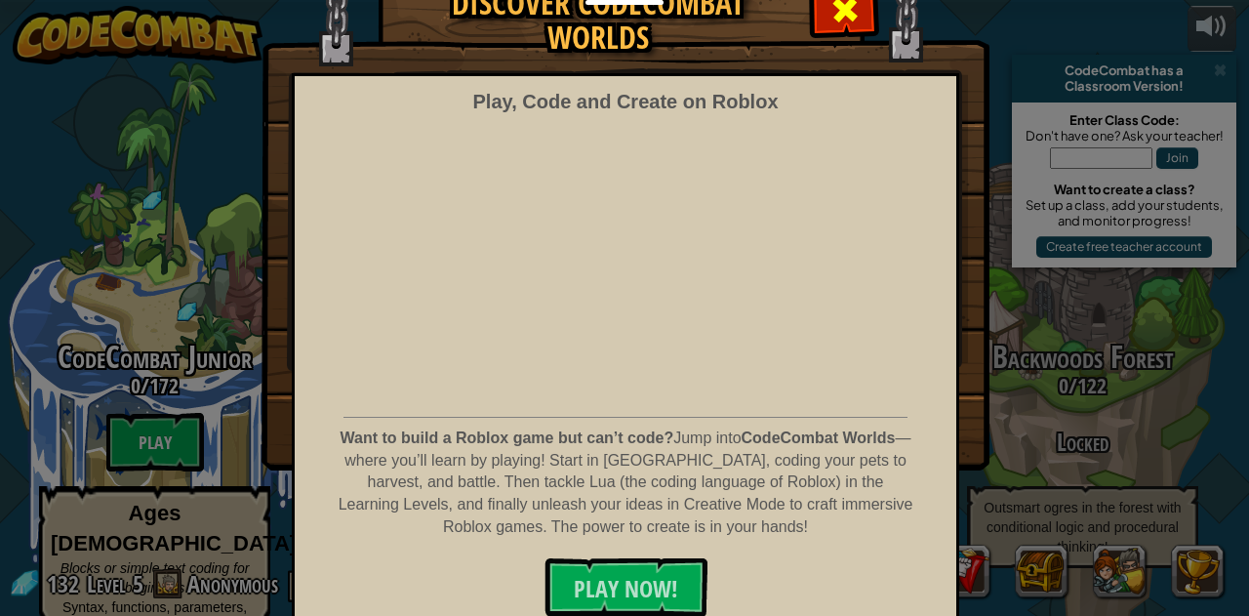
click at [841, 14] on span at bounding box center [844, 9] width 31 height 31
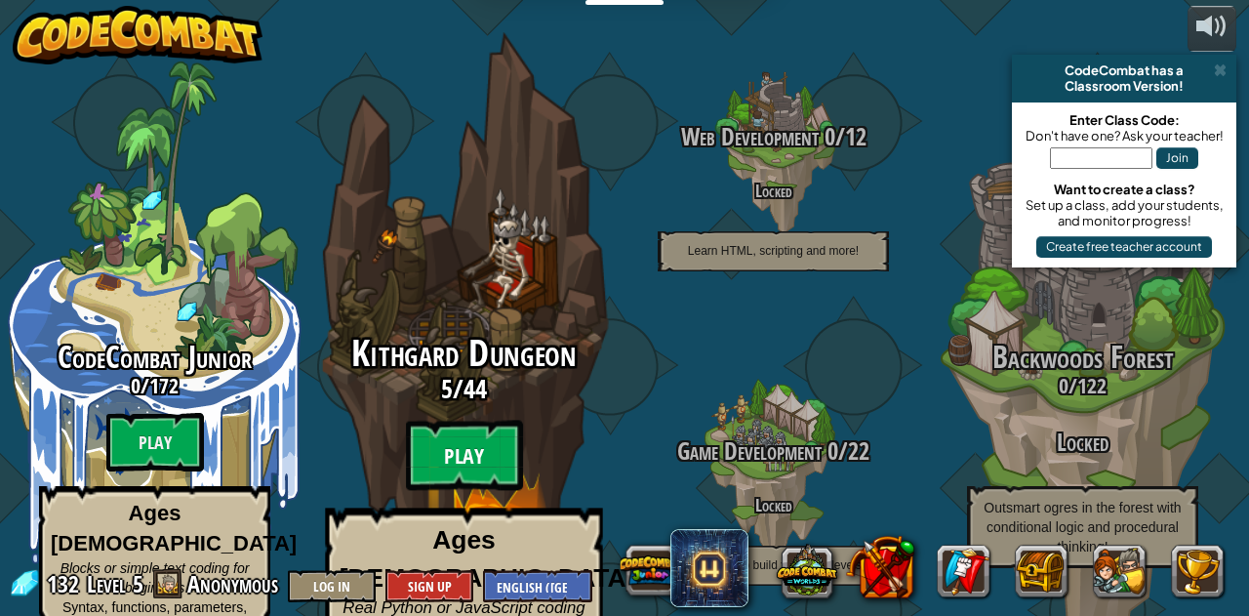
click at [513, 421] on btn "Play" at bounding box center [464, 456] width 117 height 70
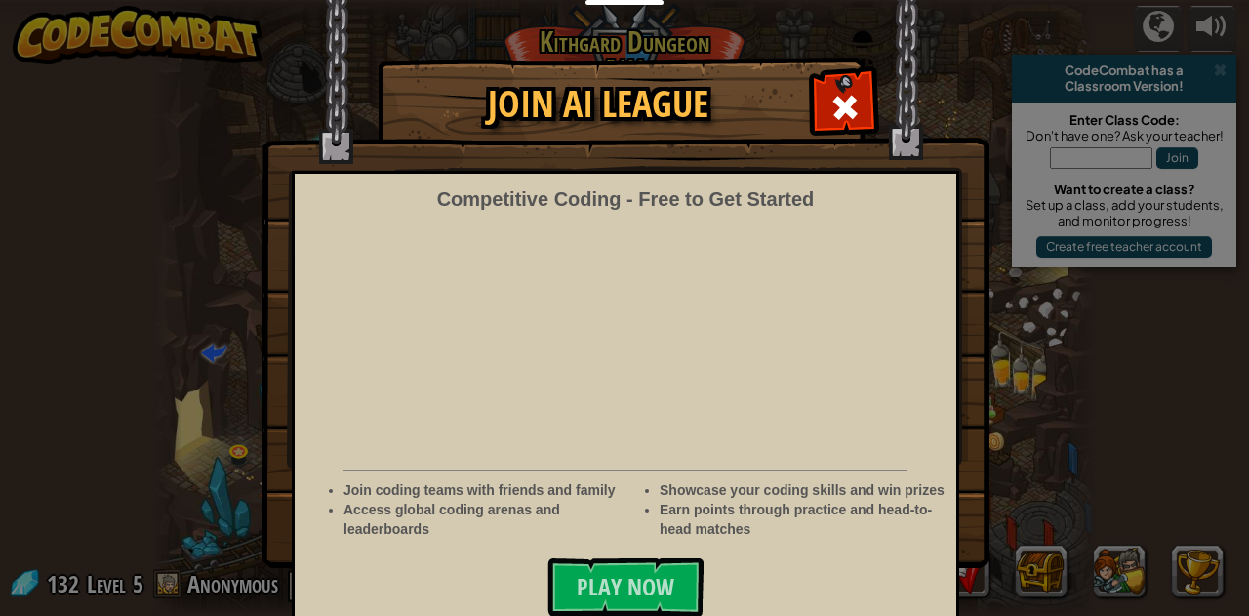
click at [858, 99] on div at bounding box center [844, 104] width 61 height 61
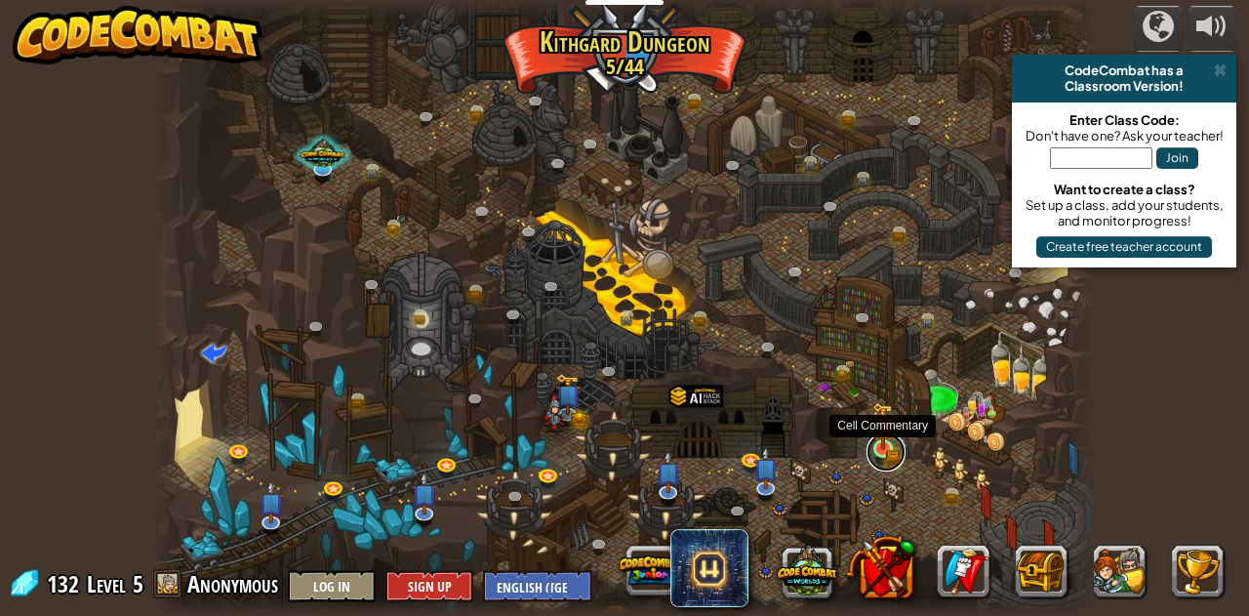
click at [873, 445] on div at bounding box center [882, 448] width 19 height 19
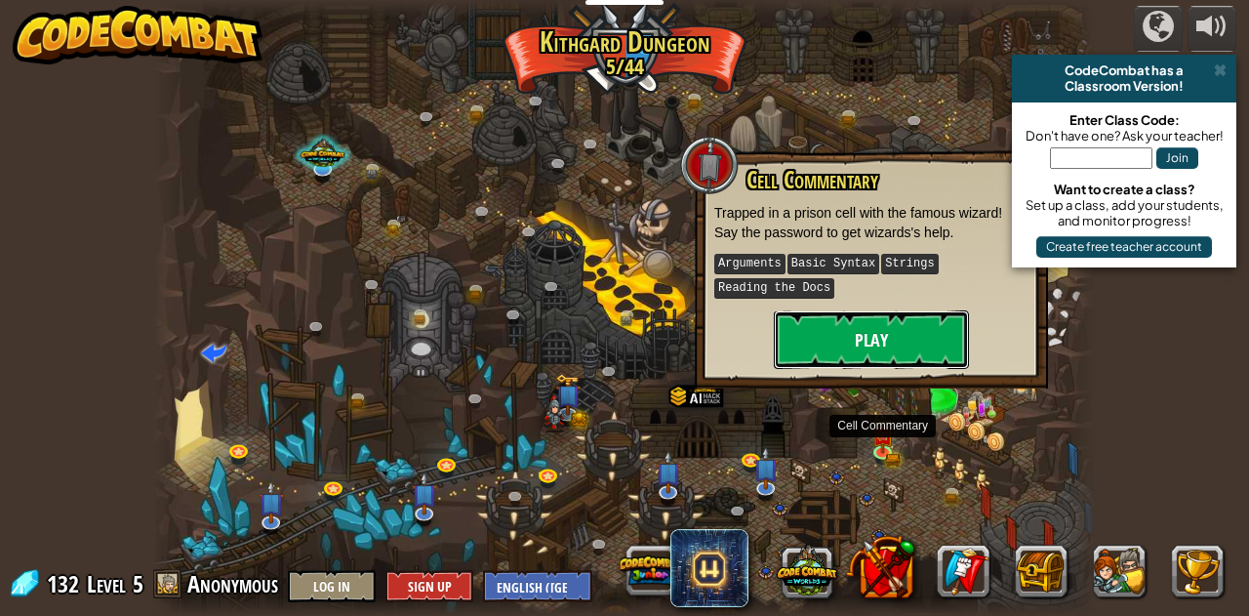
click at [870, 331] on button "Play" at bounding box center [871, 339] width 195 height 59
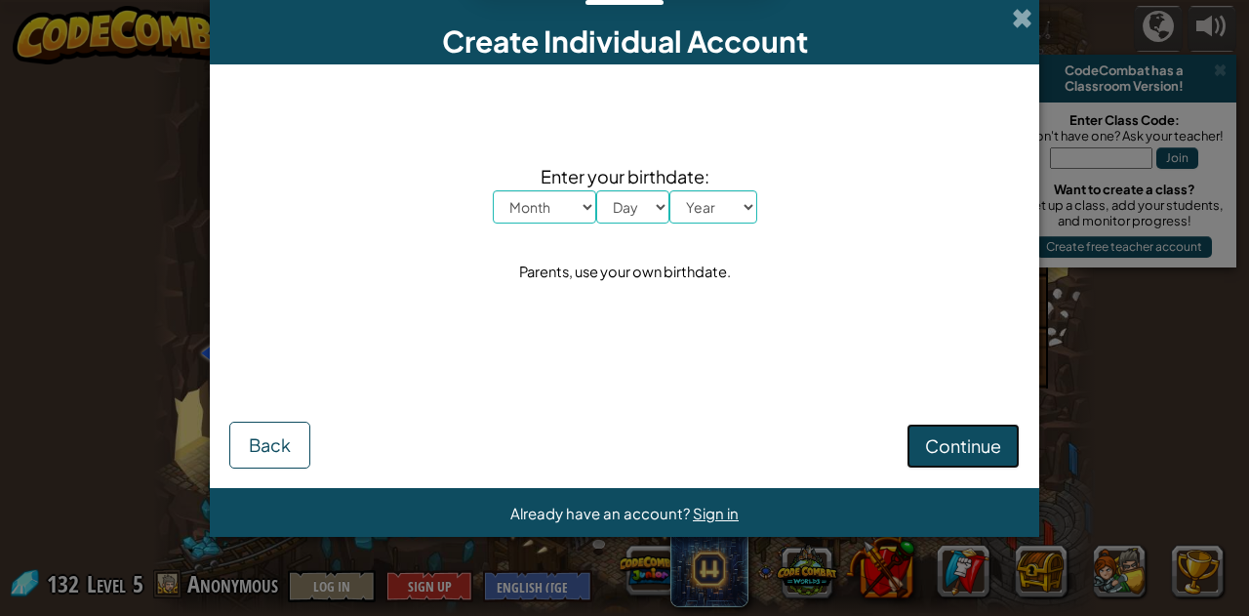
click at [964, 425] on button "Continue" at bounding box center [963, 446] width 113 height 45
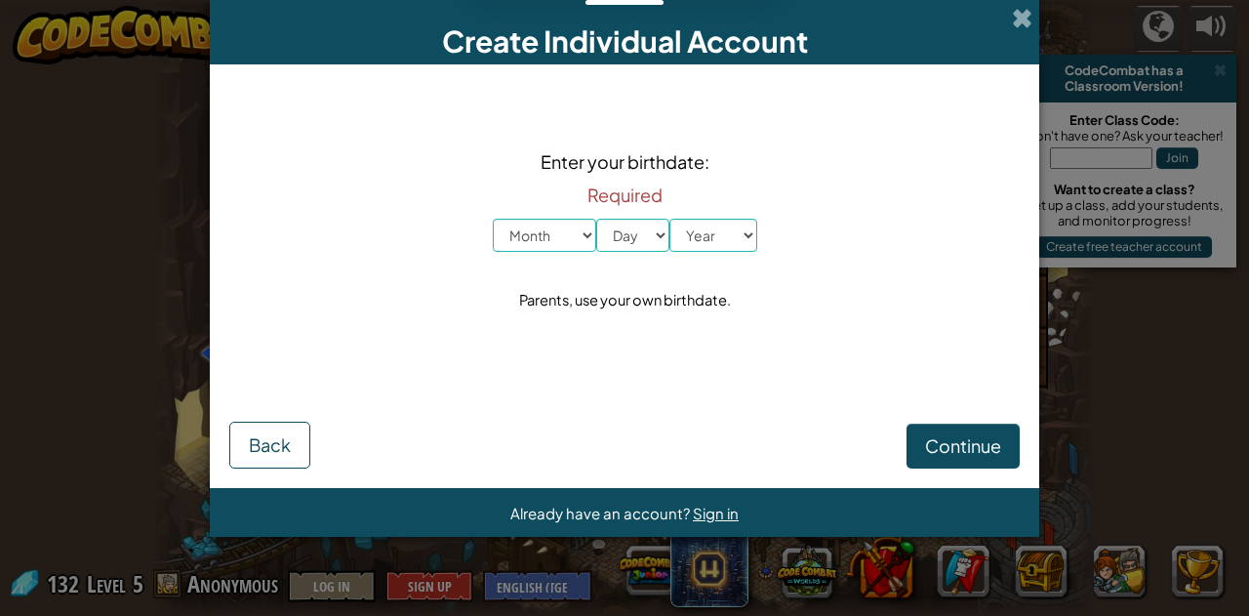
click at [966, 426] on div "Continue Back" at bounding box center [624, 423] width 790 height 91
drag, startPoint x: 970, startPoint y: 440, endPoint x: 977, endPoint y: 466, distance: 27.2
click at [977, 466] on button "Continue" at bounding box center [963, 446] width 113 height 45
drag, startPoint x: 970, startPoint y: 456, endPoint x: 863, endPoint y: 341, distance: 157.4
click at [957, 436] on span "Continue" at bounding box center [963, 445] width 76 height 22
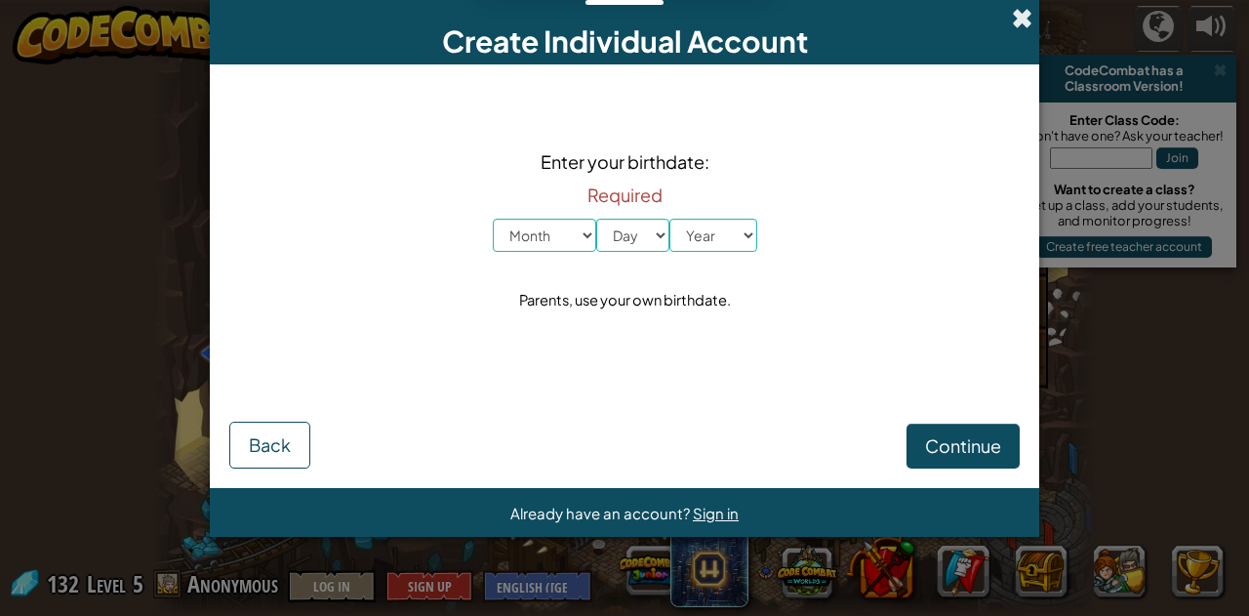
click at [1021, 9] on span at bounding box center [1022, 18] width 20 height 20
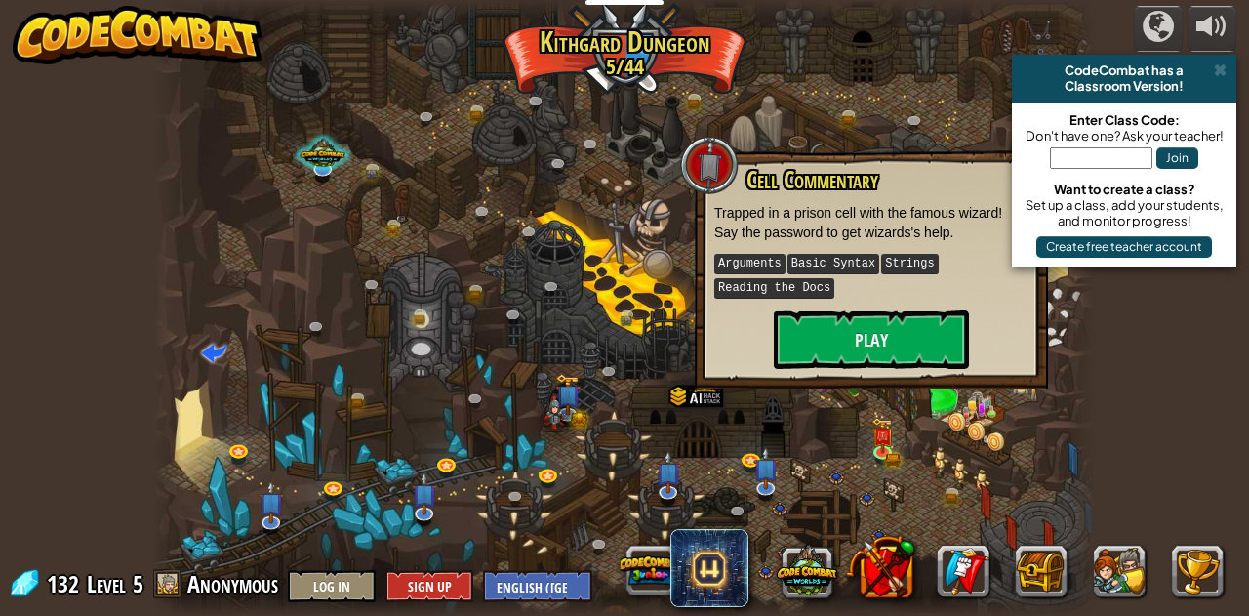
click at [570, 233] on div at bounding box center [624, 308] width 942 height 616
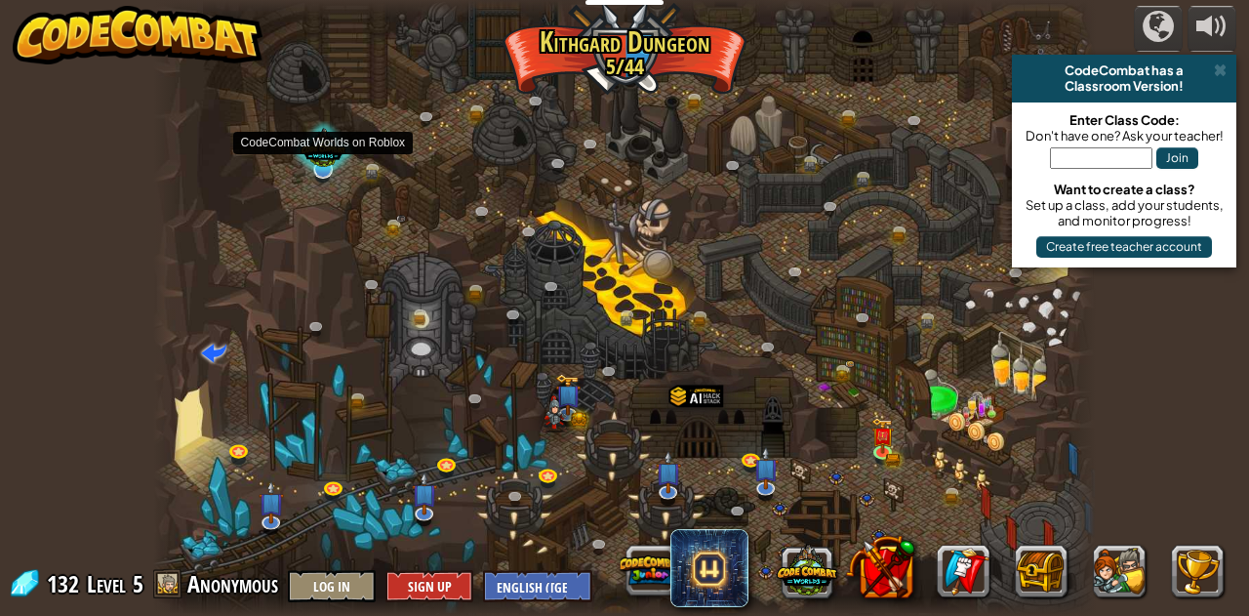
click at [326, 172] on div at bounding box center [323, 150] width 61 height 59
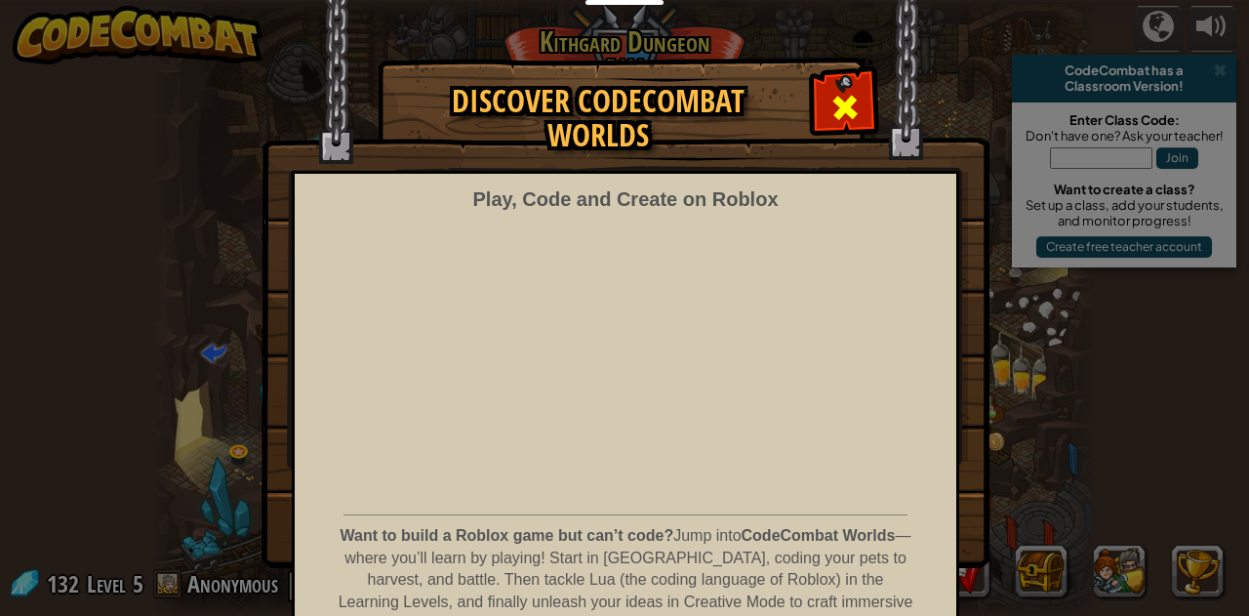
click at [847, 93] on span at bounding box center [844, 107] width 31 height 31
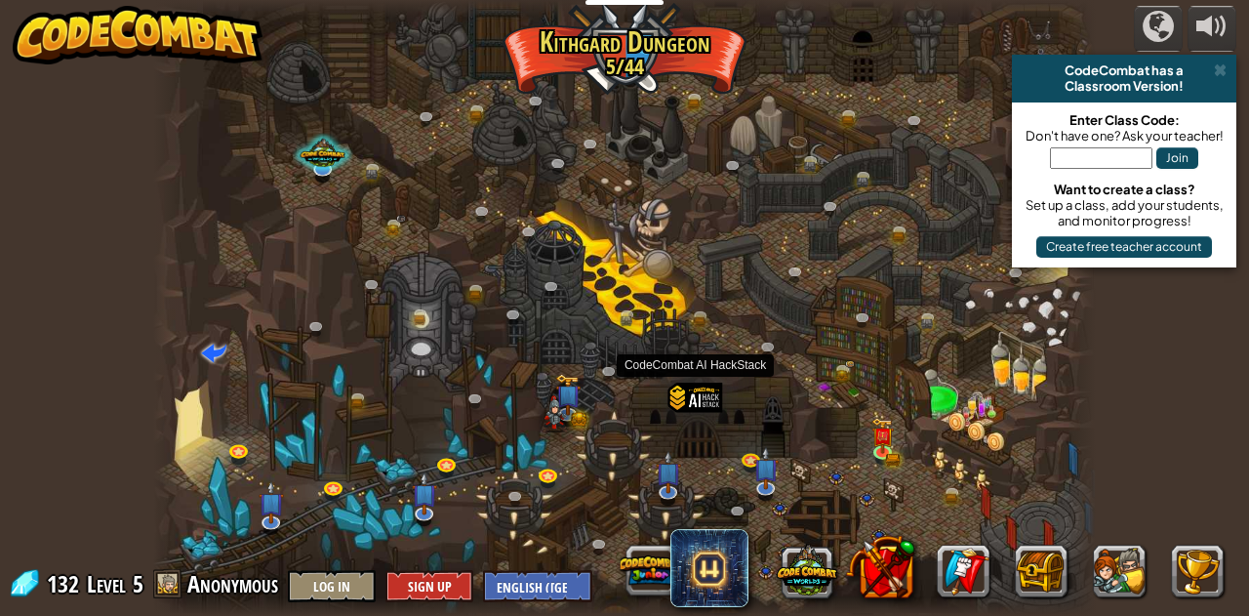
click at [706, 399] on div at bounding box center [695, 418] width 54 height 70
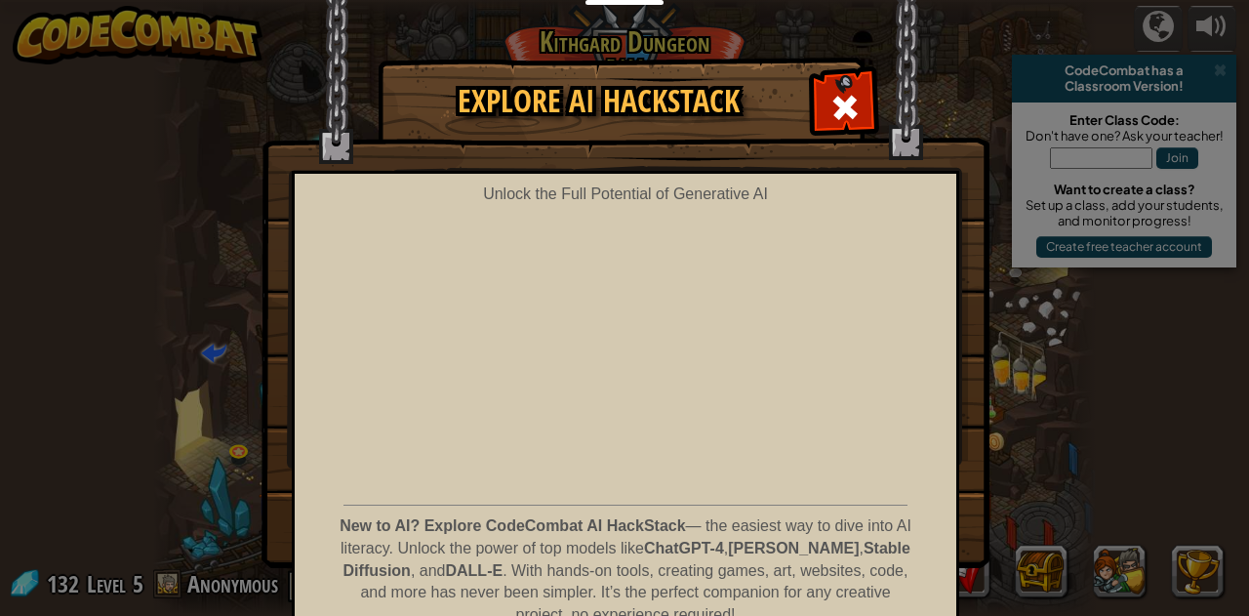
click at [798, 81] on img at bounding box center [626, 284] width 728 height 568
click at [824, 128] on div at bounding box center [844, 104] width 61 height 61
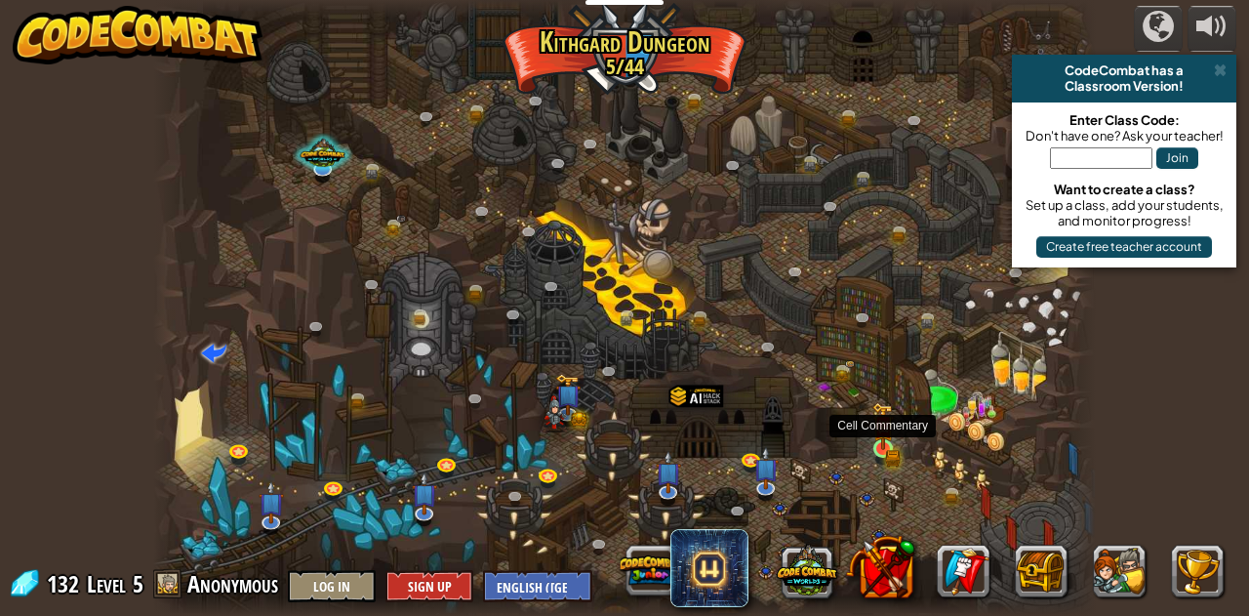
click at [880, 430] on img at bounding box center [882, 426] width 13 height 13
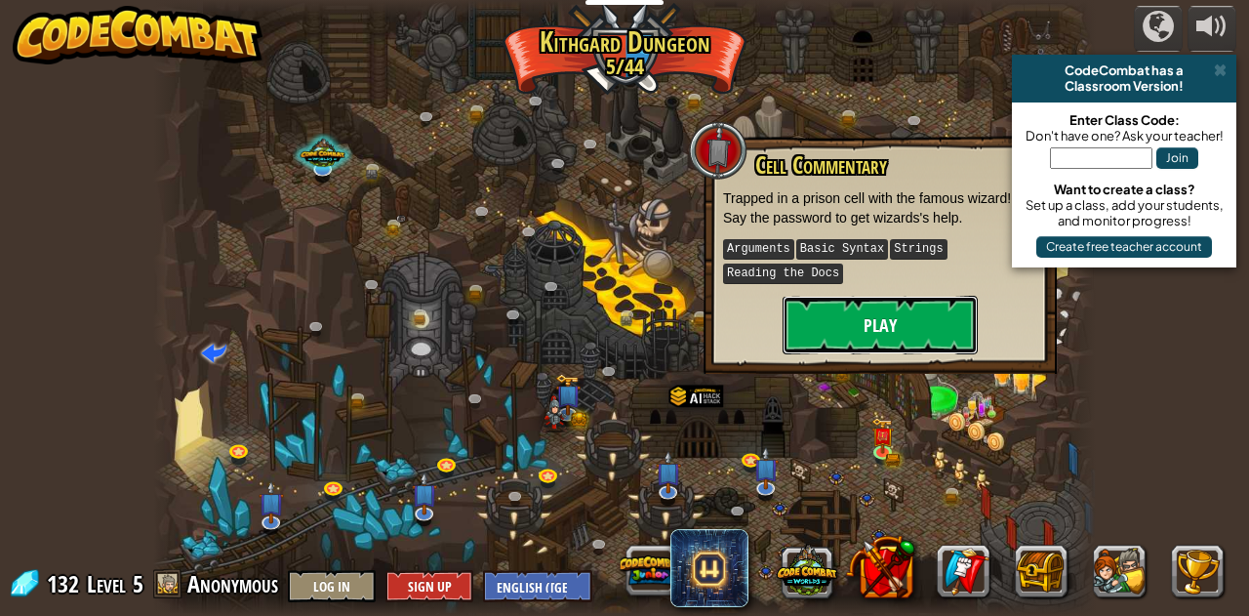
click at [868, 307] on button "Play" at bounding box center [880, 325] width 195 height 59
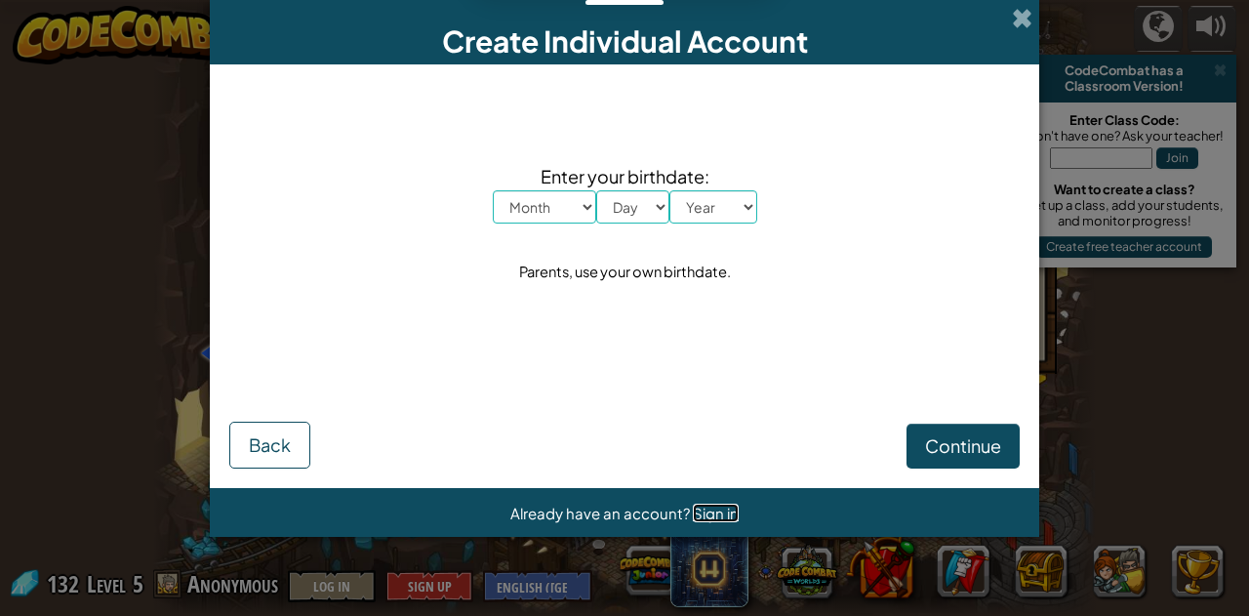
click at [705, 508] on span "Sign in" at bounding box center [716, 513] width 46 height 19
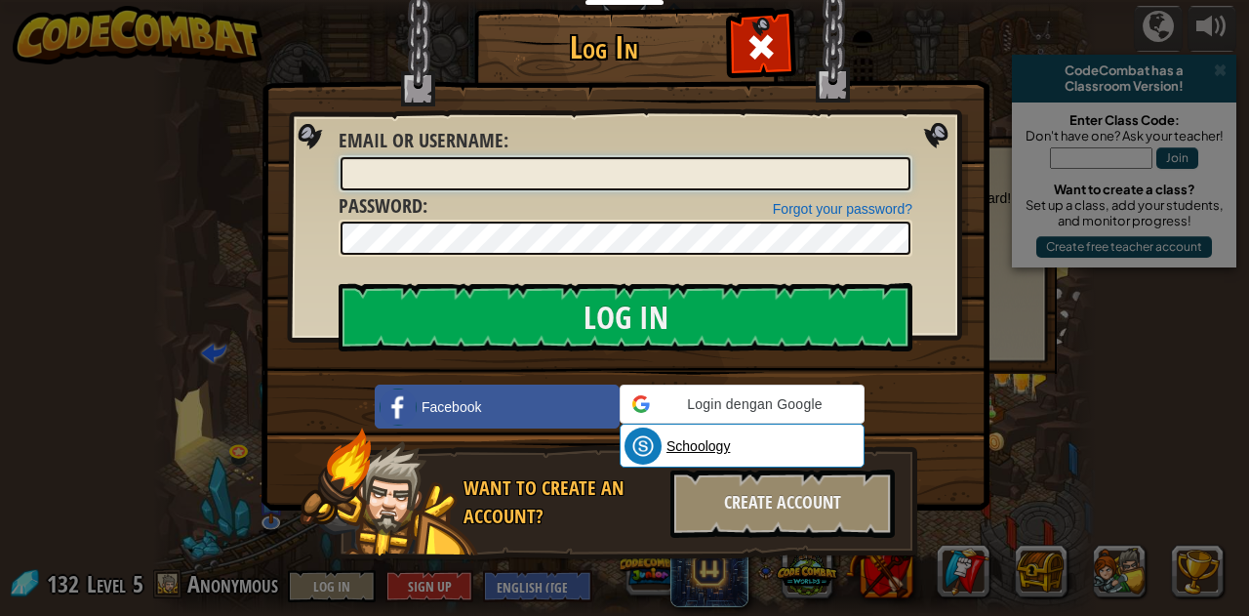
type input "brr brr patapim"
